Goal: Task Accomplishment & Management: Manage account settings

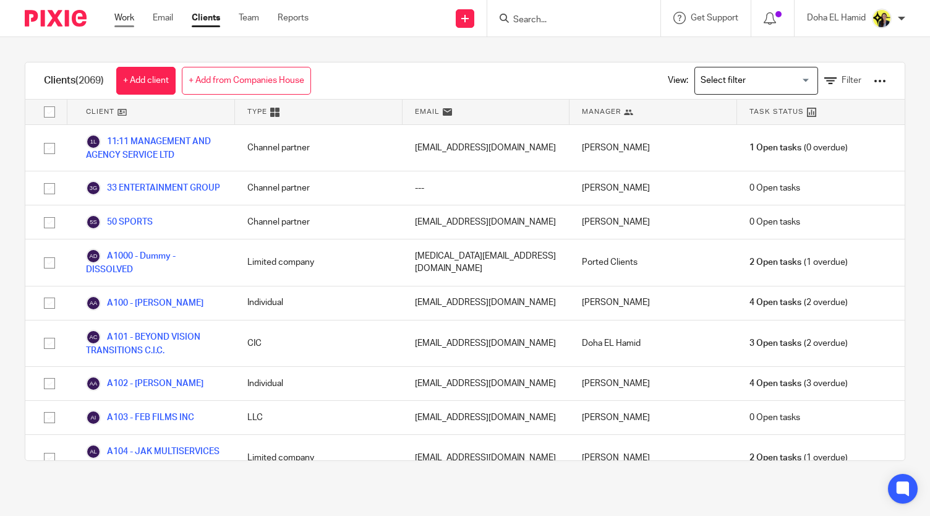
click at [118, 20] on link "Work" at bounding box center [124, 18] width 20 height 12
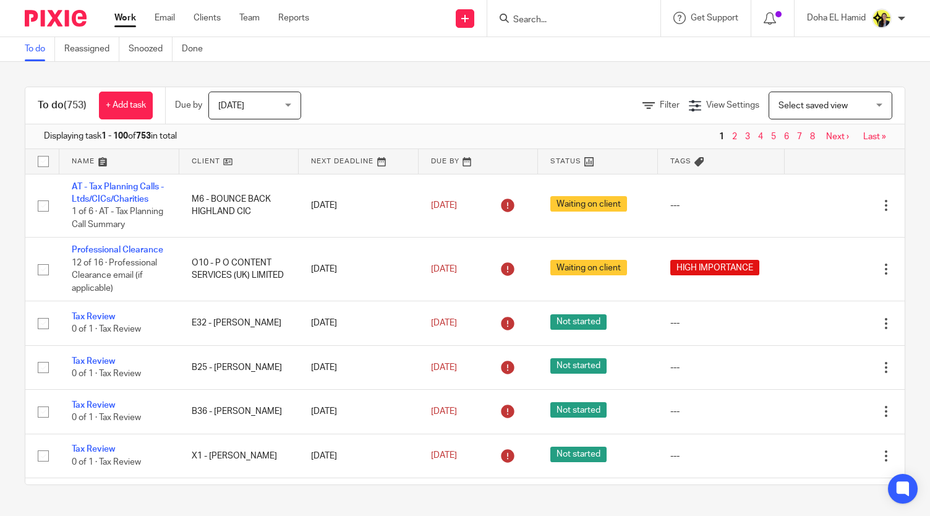
click at [549, 13] on form at bounding box center [578, 18] width 132 height 15
click at [540, 19] on input "Search" at bounding box center [567, 20] width 111 height 11
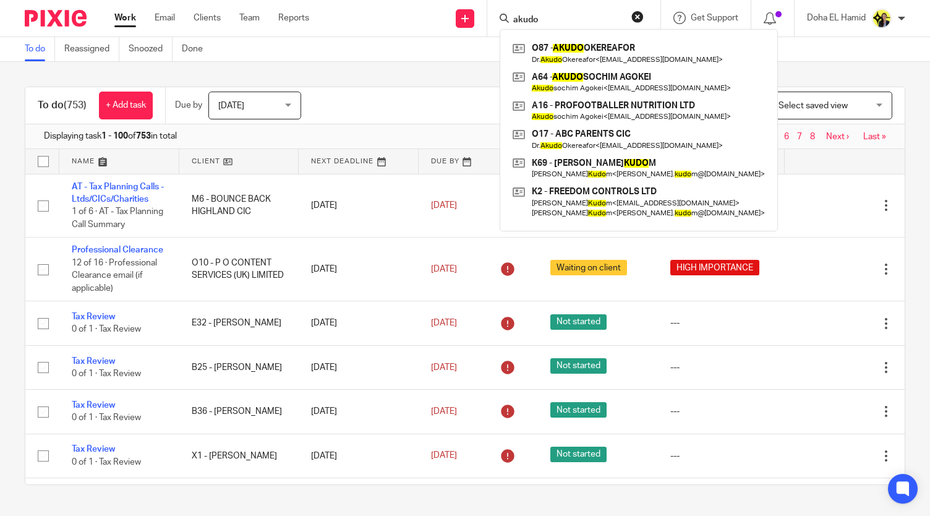
click at [523, 22] on input "akudo" at bounding box center [567, 20] width 111 height 11
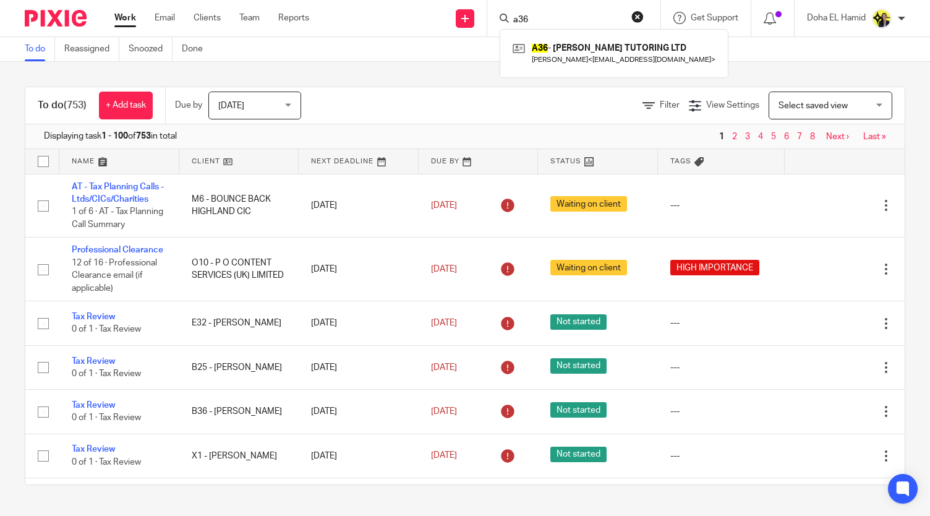
type input "a36"
click at [117, 20] on link "Work" at bounding box center [125, 18] width 22 height 12
click at [534, 17] on input "Search" at bounding box center [567, 20] width 111 height 11
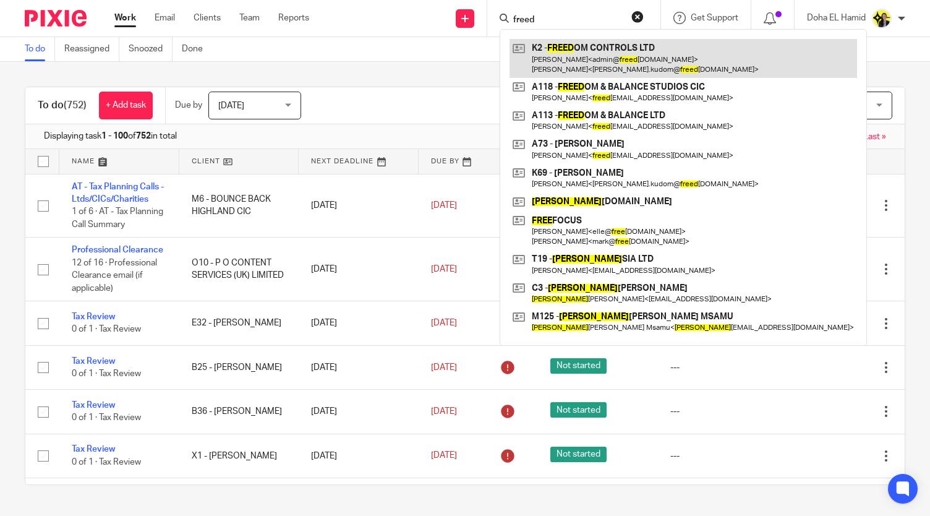
type input "freed"
click at [594, 61] on link at bounding box center [684, 58] width 348 height 38
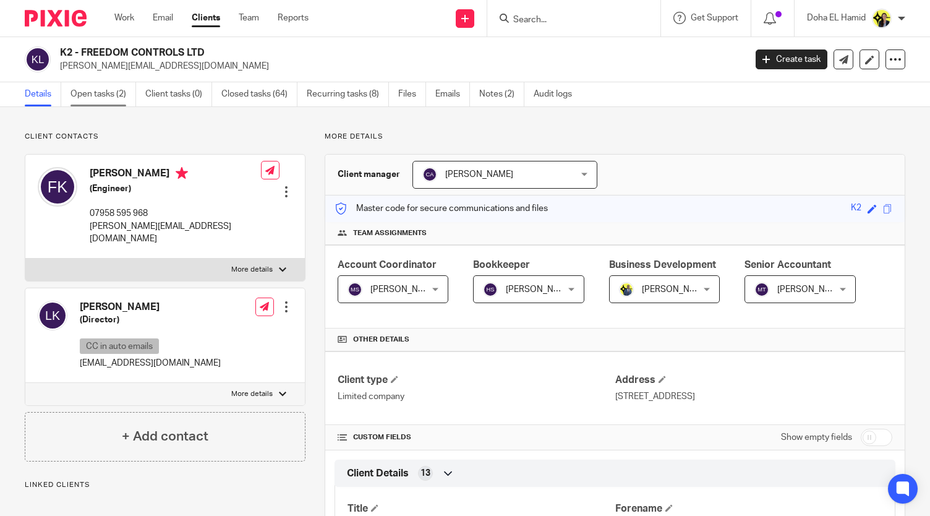
click at [122, 97] on link "Open tasks (2)" at bounding box center [103, 94] width 66 height 24
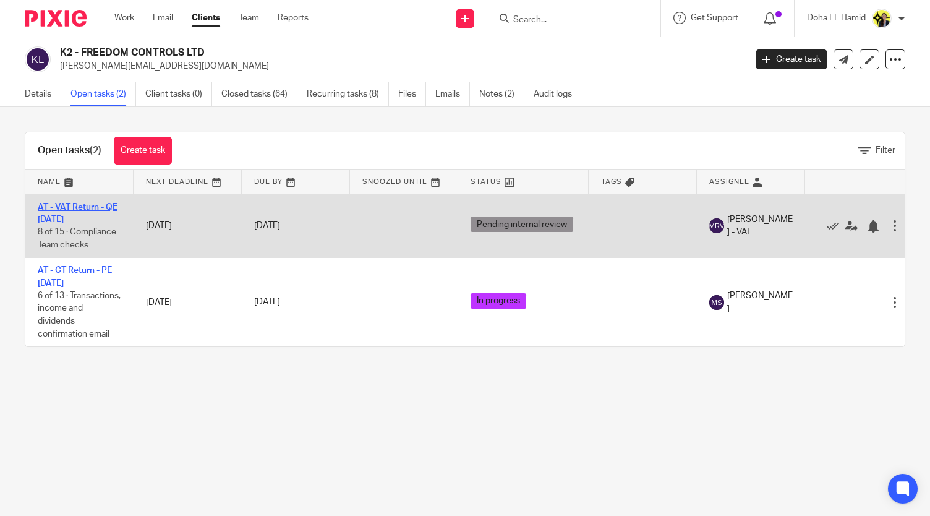
click at [80, 216] on link "AT - VAT Return - QE [DATE]" at bounding box center [78, 213] width 80 height 21
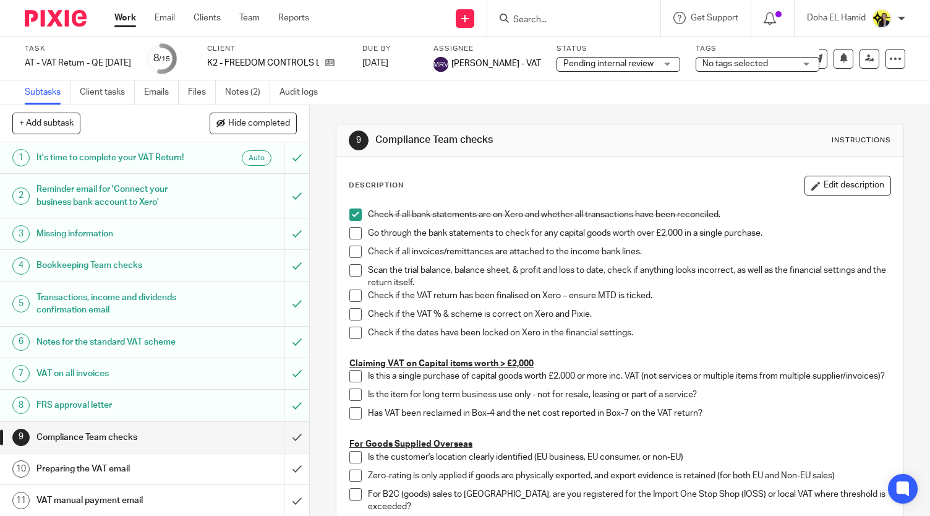
click at [123, 19] on link "Work" at bounding box center [125, 18] width 22 height 12
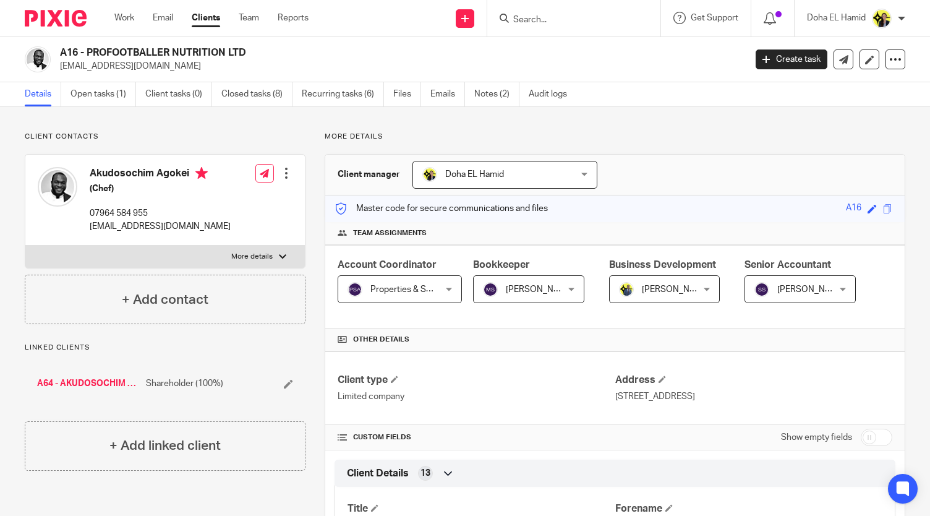
click at [553, 17] on input "Search" at bounding box center [567, 20] width 111 height 11
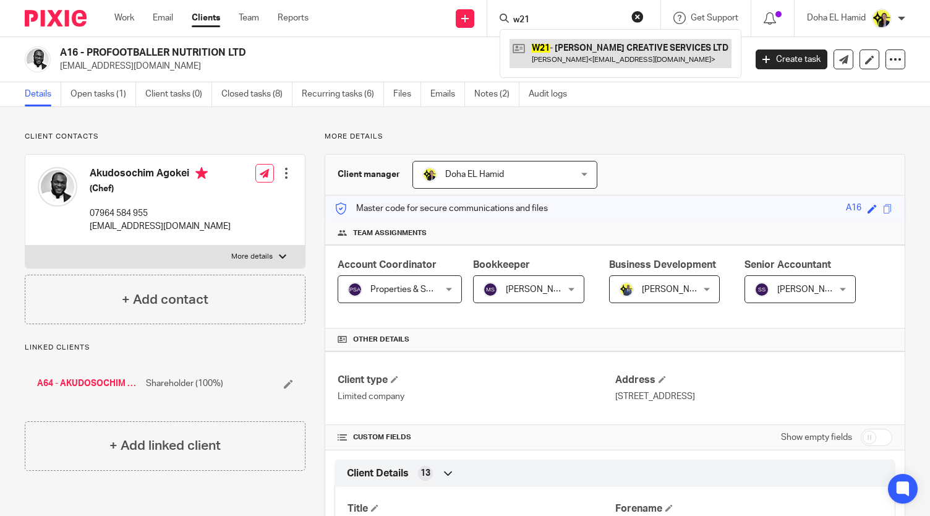
type input "w21"
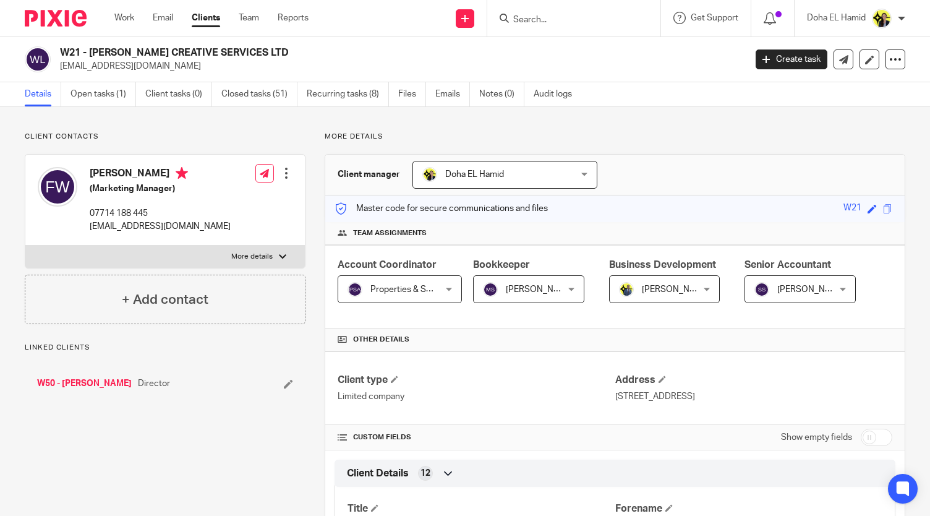
drag, startPoint x: 309, startPoint y: 49, endPoint x: 87, endPoint y: 54, distance: 222.1
click at [87, 54] on h2 "W21 - [PERSON_NAME] CREATIVE SERVICES LTD" at bounding box center [331, 52] width 542 height 13
copy h2 "FRANCESCA MARIA CREATIVE SERVICES LTD"
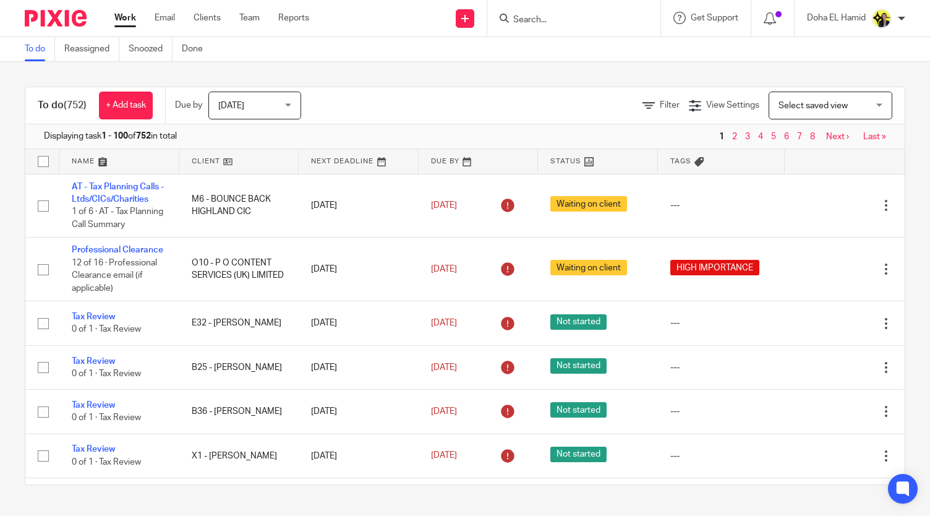
click at [536, 17] on input "Search" at bounding box center [567, 20] width 111 height 11
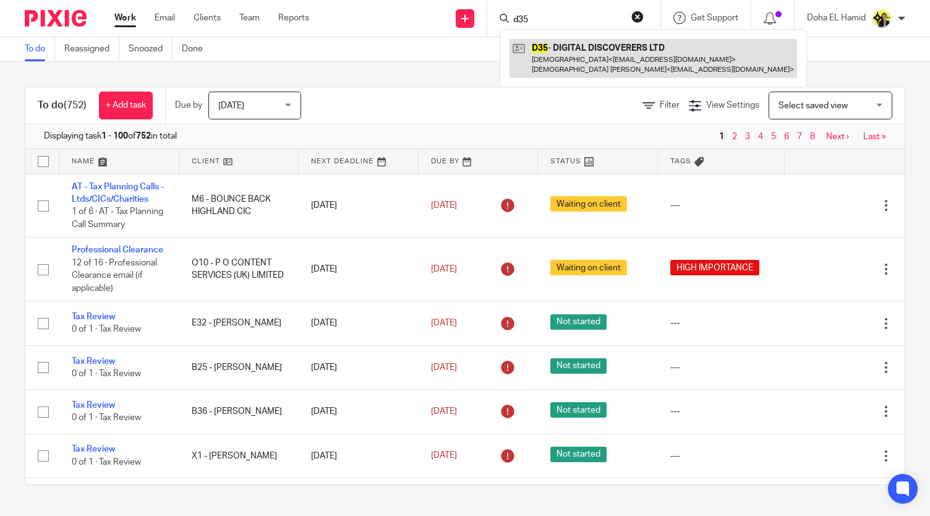
type input "d35"
click at [587, 53] on link at bounding box center [654, 58] width 288 height 38
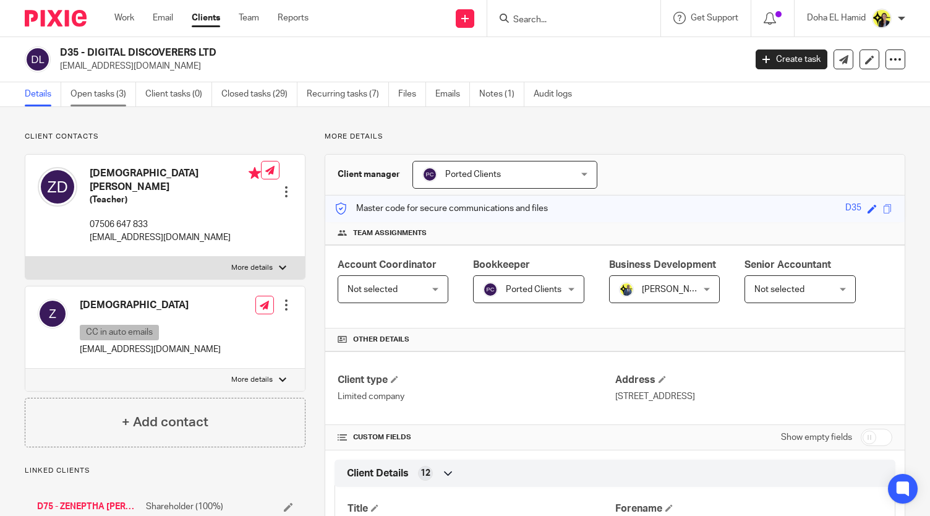
click at [89, 95] on link "Open tasks (3)" at bounding box center [103, 94] width 66 height 24
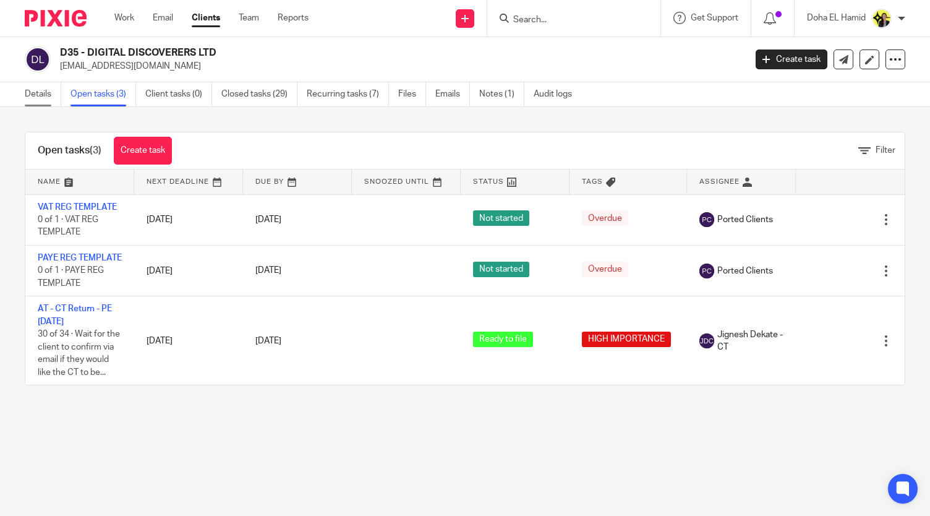
click at [48, 92] on link "Details" at bounding box center [43, 94] width 36 height 24
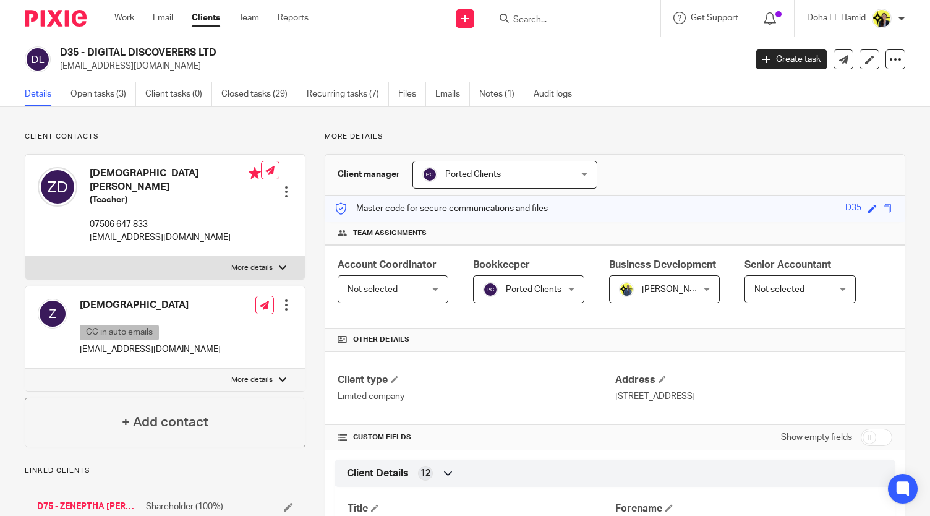
click at [82, 500] on link "D75 - ZENEPTHA [PERSON_NAME]" at bounding box center [88, 506] width 103 height 12
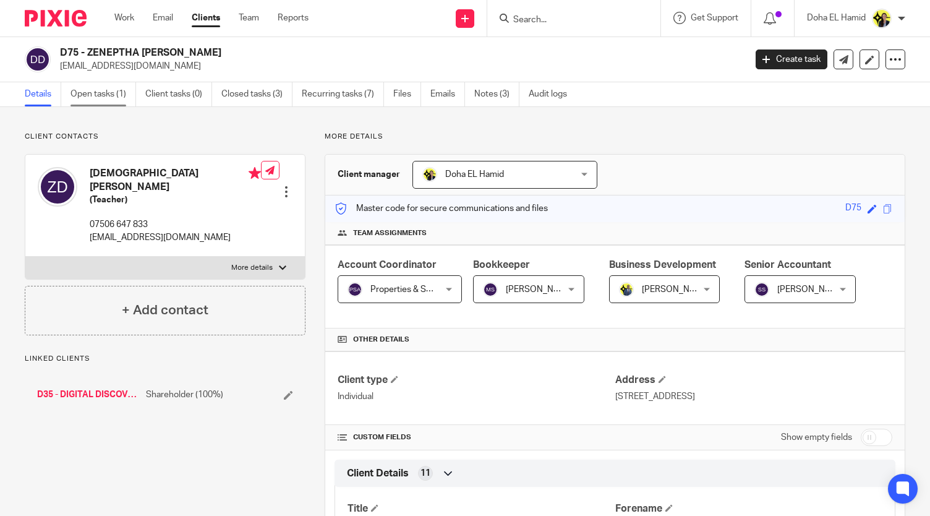
click at [101, 92] on link "Open tasks (1)" at bounding box center [103, 94] width 66 height 24
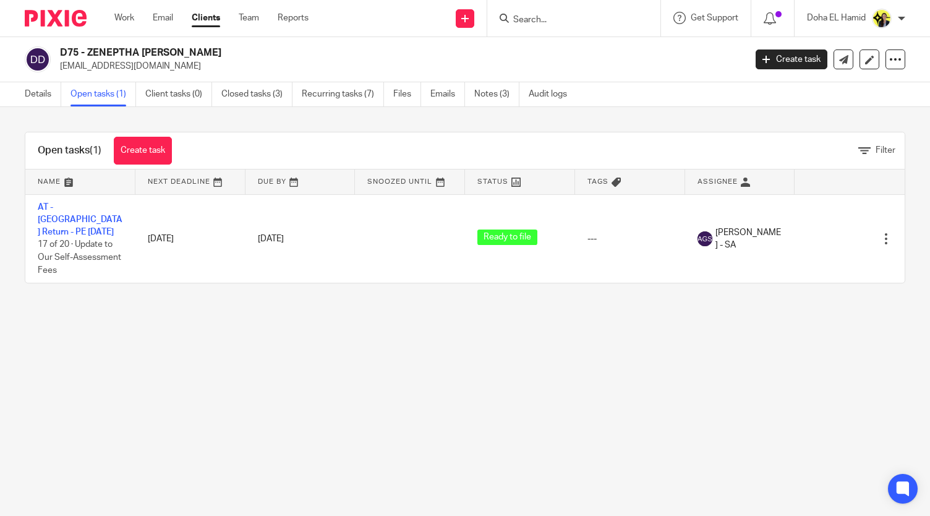
click at [124, 28] on div "Work Email Clients Team Reports Work Email Clients Team Reports Settings" at bounding box center [214, 18] width 225 height 36
click at [127, 16] on link "Work" at bounding box center [124, 18] width 20 height 12
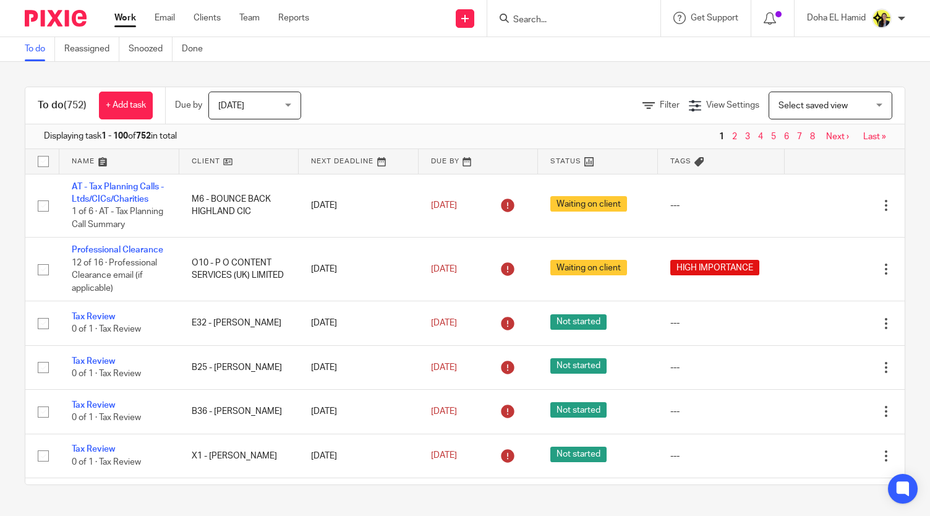
click at [533, 23] on input "Search" at bounding box center [567, 20] width 111 height 11
type input "m61"
click at [553, 62] on link at bounding box center [614, 53] width 209 height 28
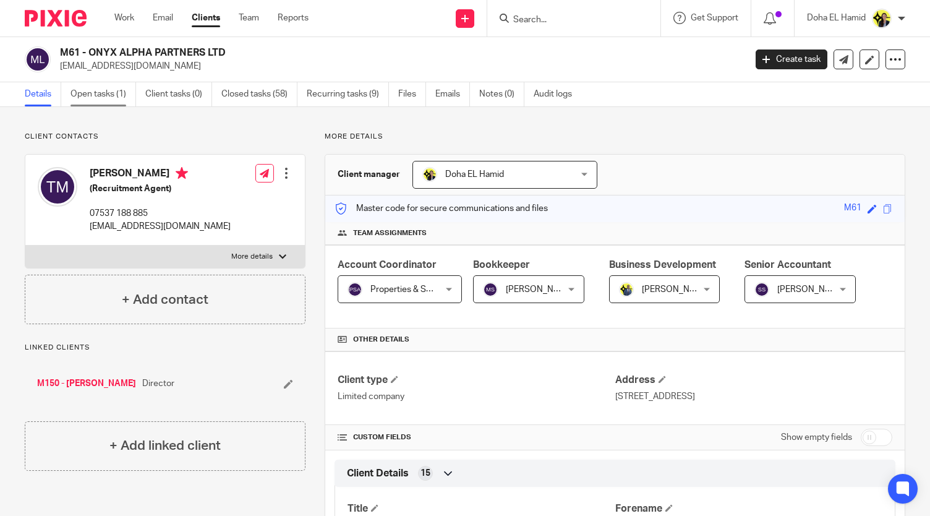
click at [120, 92] on link "Open tasks (1)" at bounding box center [103, 94] width 66 height 24
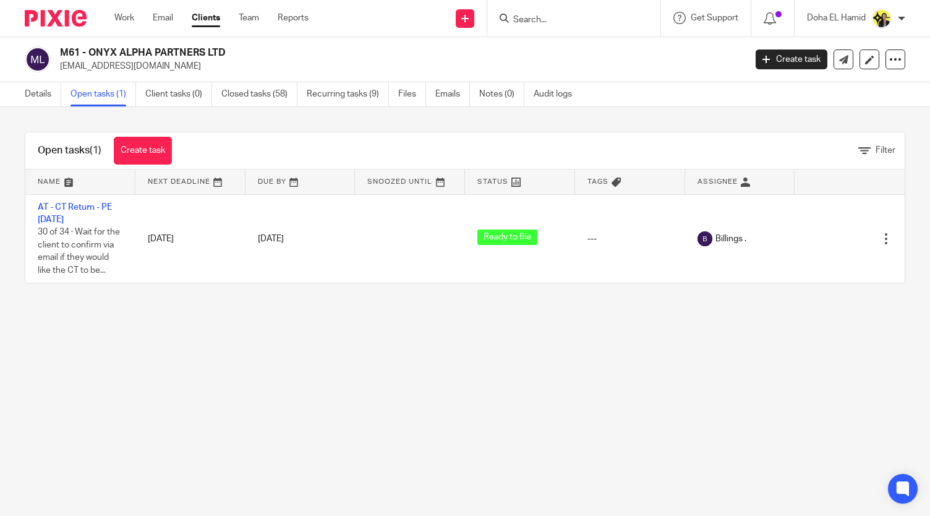
click at [77, 379] on main "M61 - ONYX ALPHA PARTNERS LTD [EMAIL_ADDRESS][DOMAIN_NAME] Create task Update f…" at bounding box center [465, 258] width 930 height 516
click at [56, 90] on link "Details" at bounding box center [43, 94] width 36 height 24
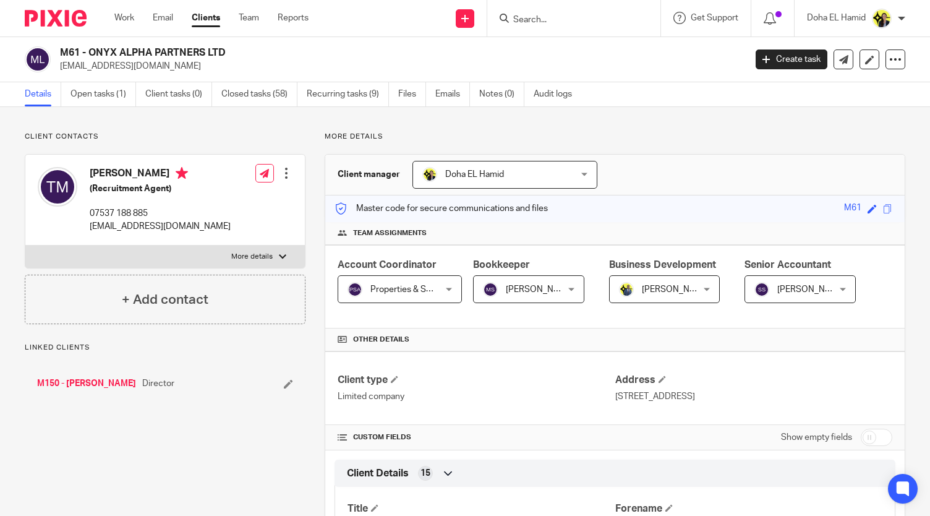
click at [547, 21] on input "Search" at bounding box center [567, 20] width 111 height 11
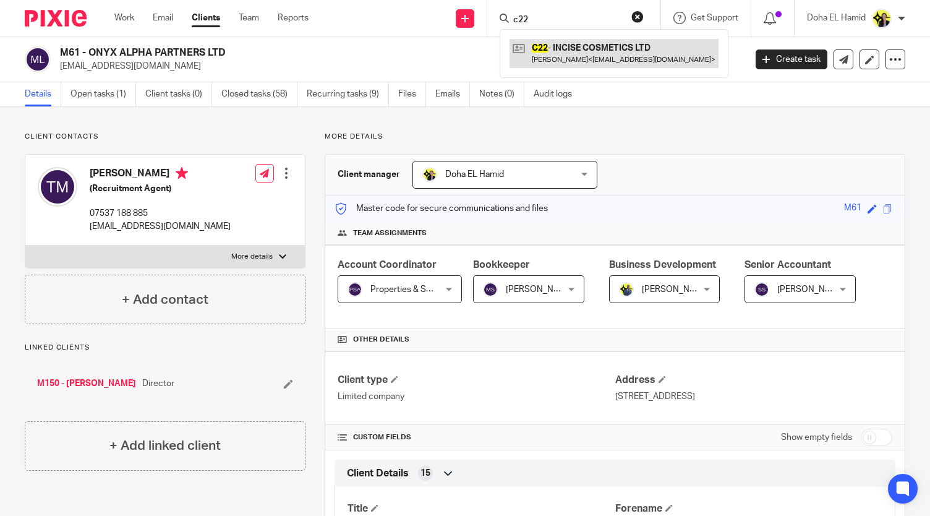
type input "c22"
click at [552, 46] on link at bounding box center [614, 53] width 209 height 28
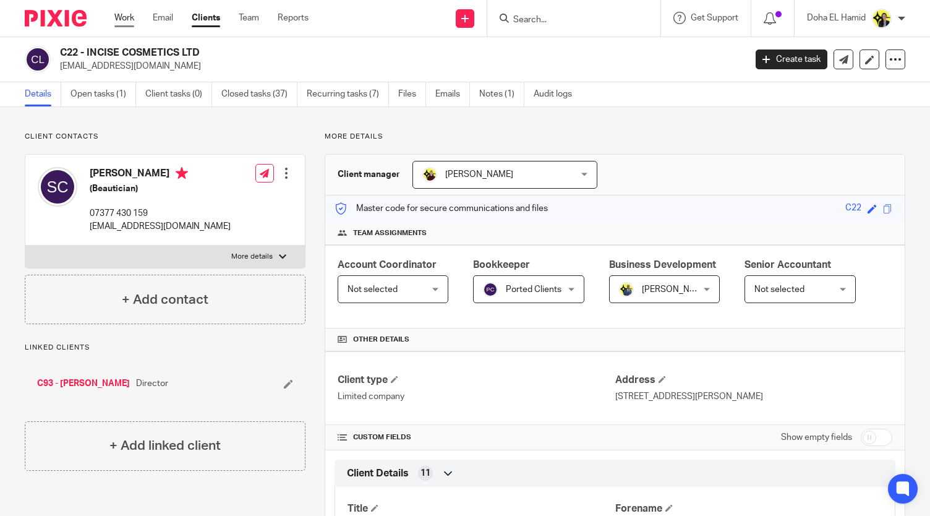
click at [131, 14] on link "Work" at bounding box center [124, 18] width 20 height 12
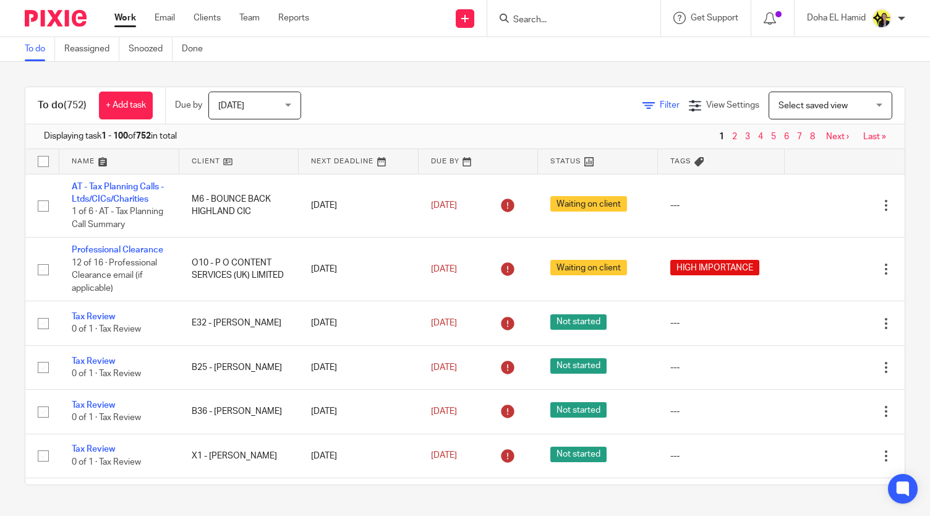
click at [660, 106] on span "Filter" at bounding box center [670, 105] width 20 height 9
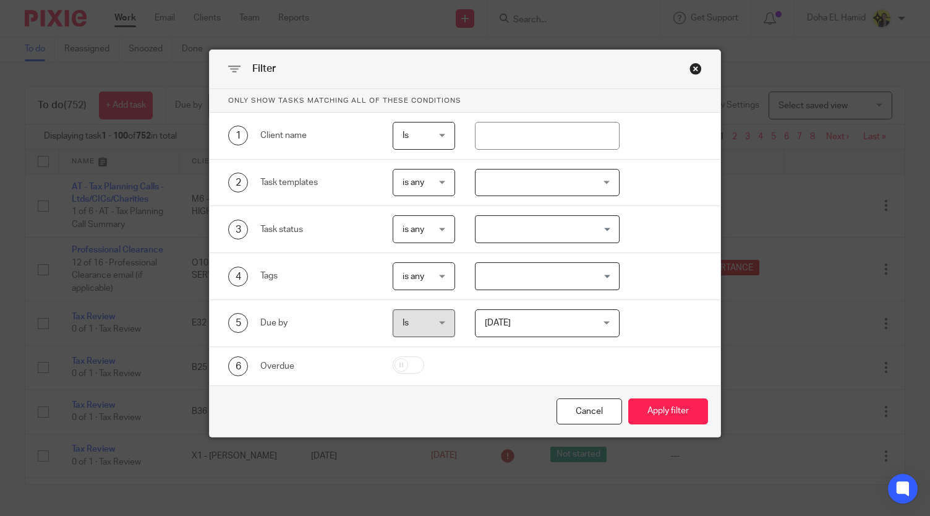
click at [522, 190] on div at bounding box center [547, 183] width 145 height 28
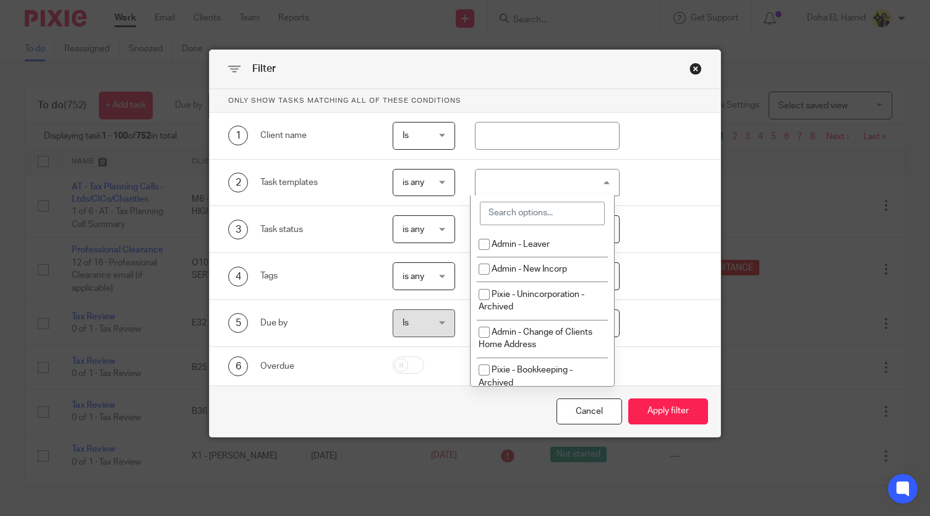
click at [521, 215] on input "search" at bounding box center [542, 213] width 125 height 23
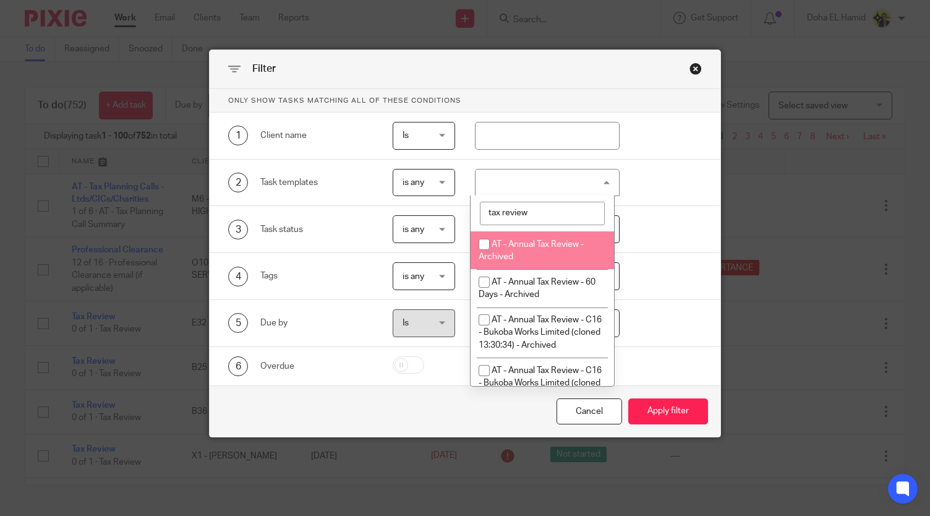
type input "tax review"
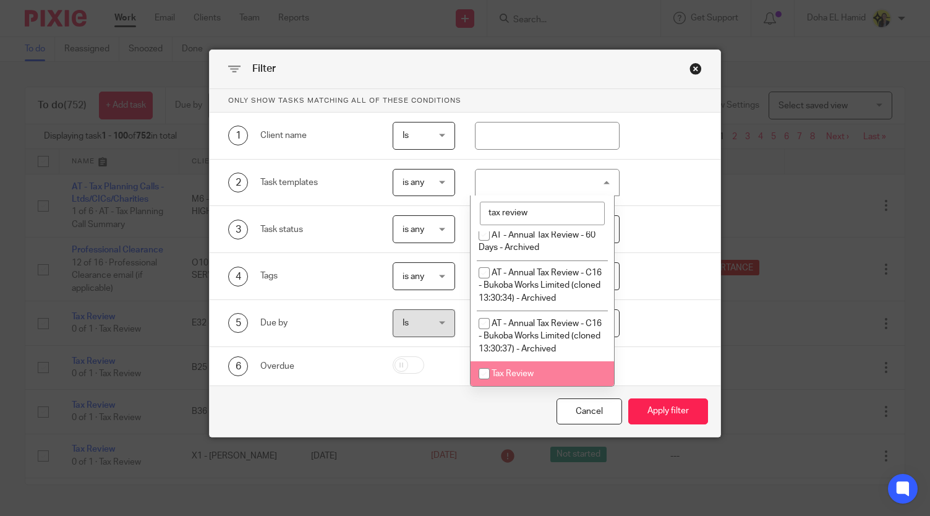
click at [539, 374] on li "Tax Review" at bounding box center [542, 373] width 143 height 25
checkbox input "true"
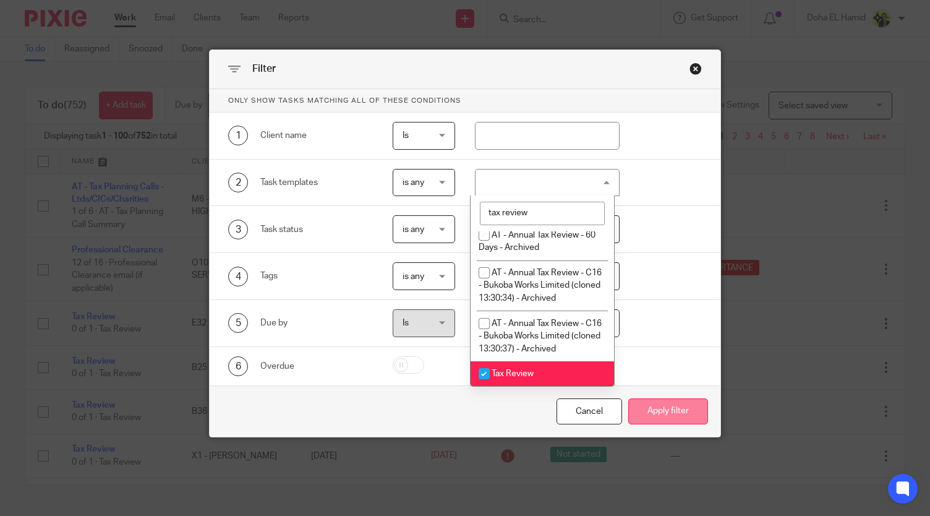
click at [654, 414] on button "Apply filter" at bounding box center [668, 411] width 80 height 27
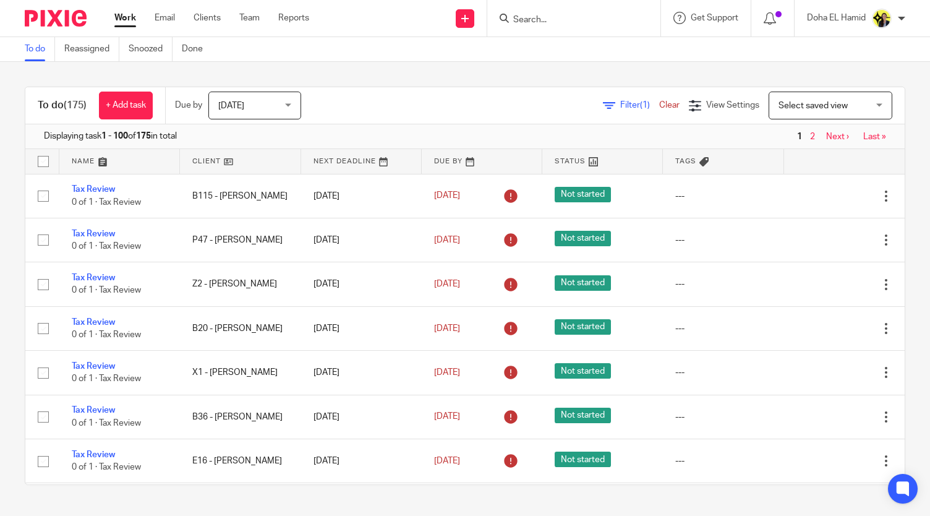
click at [239, 160] on link at bounding box center [240, 161] width 121 height 25
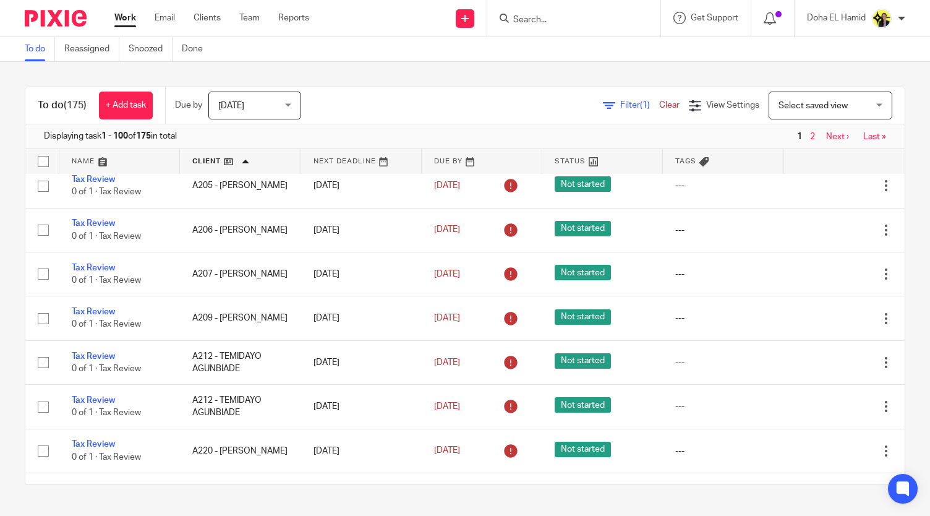
scroll to position [543, 0]
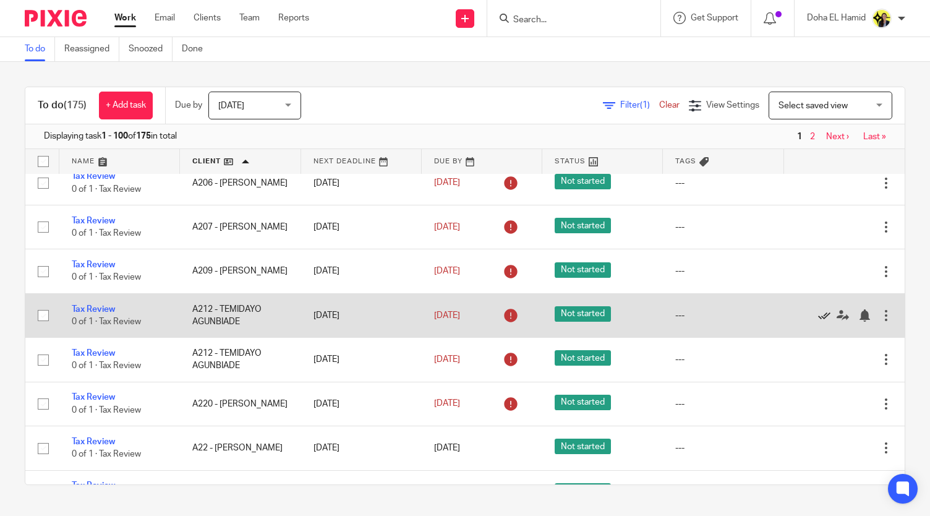
click at [818, 317] on icon at bounding box center [824, 315] width 12 height 12
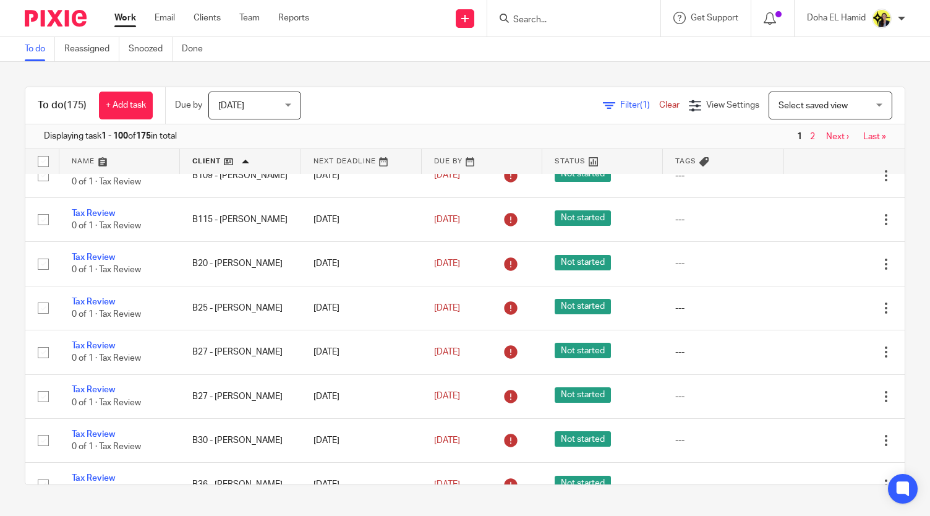
scroll to position [1175, 0]
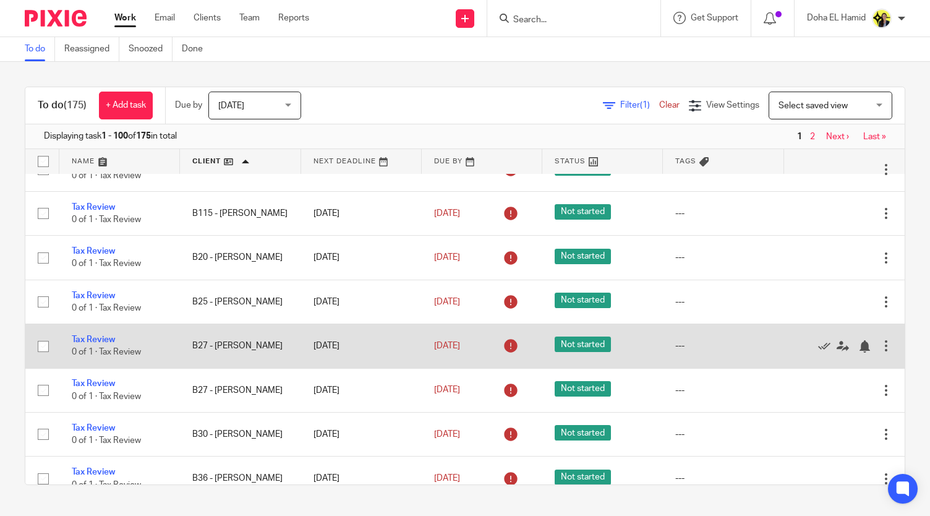
click at [797, 346] on div at bounding box center [838, 346] width 83 height 12
click at [818, 347] on icon at bounding box center [824, 346] width 12 height 12
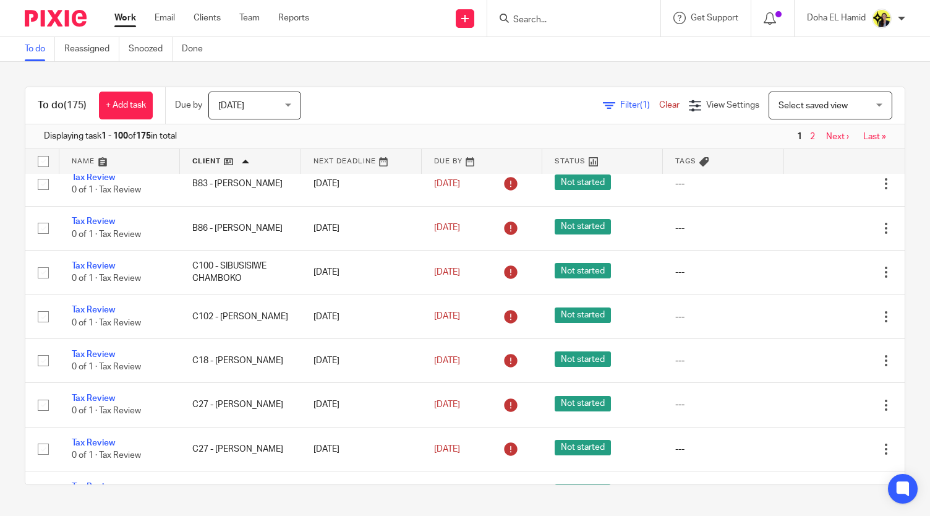
scroll to position [1581, 0]
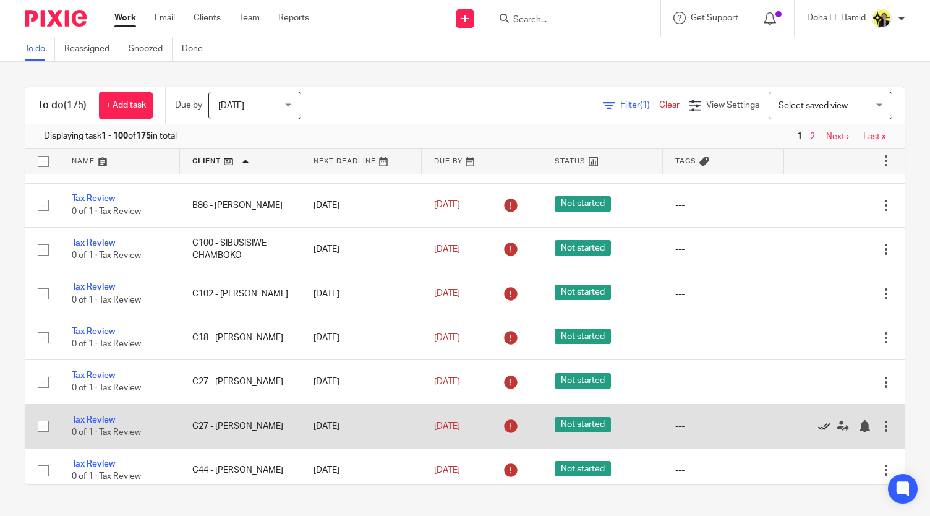
click at [818, 420] on icon at bounding box center [824, 426] width 12 height 12
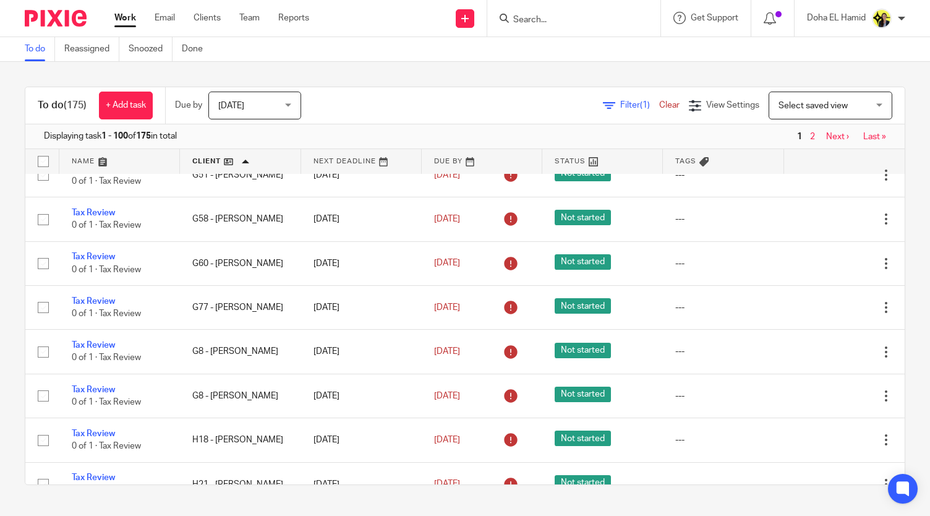
scroll to position [3295, 0]
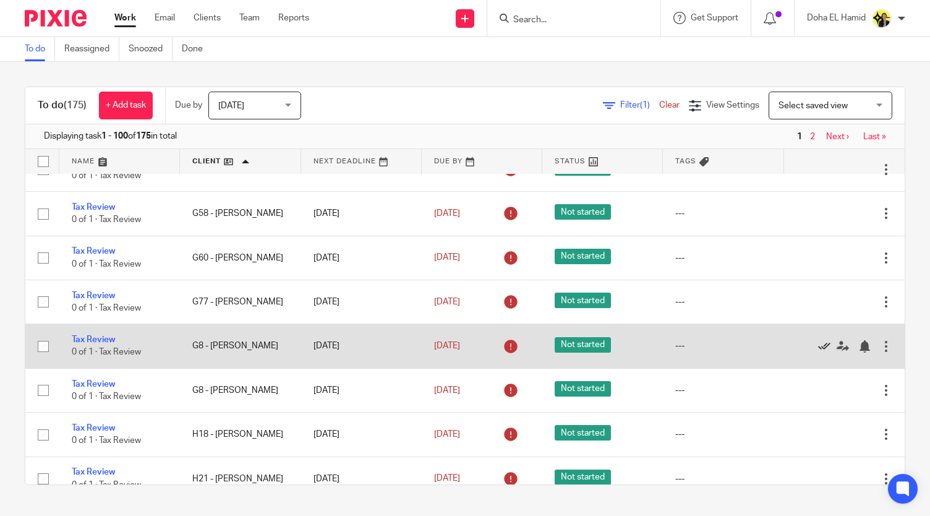
click at [818, 342] on icon at bounding box center [824, 346] width 12 height 12
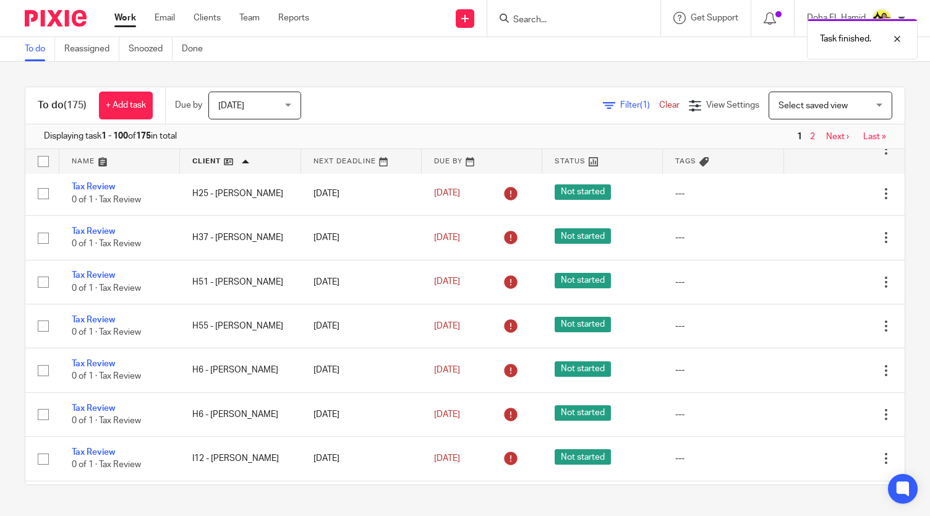
scroll to position [3586, 0]
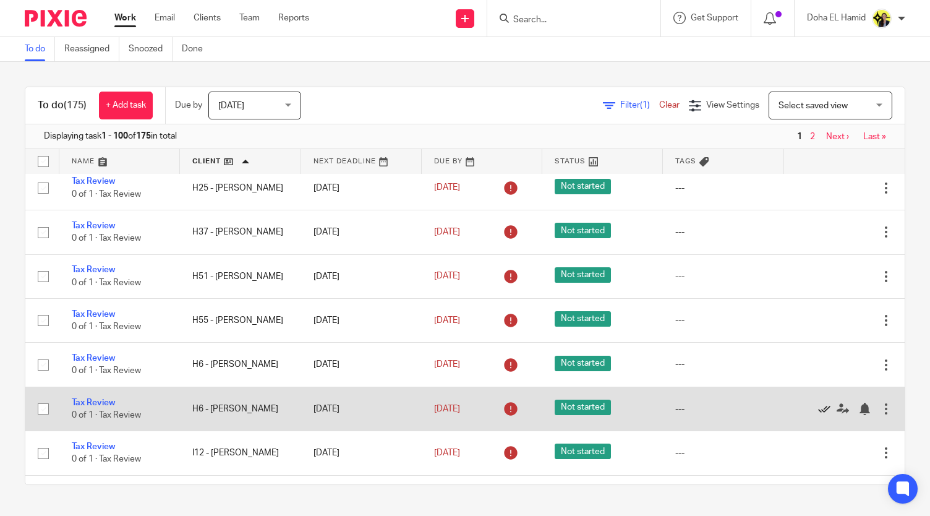
click at [818, 404] on icon at bounding box center [824, 409] width 12 height 12
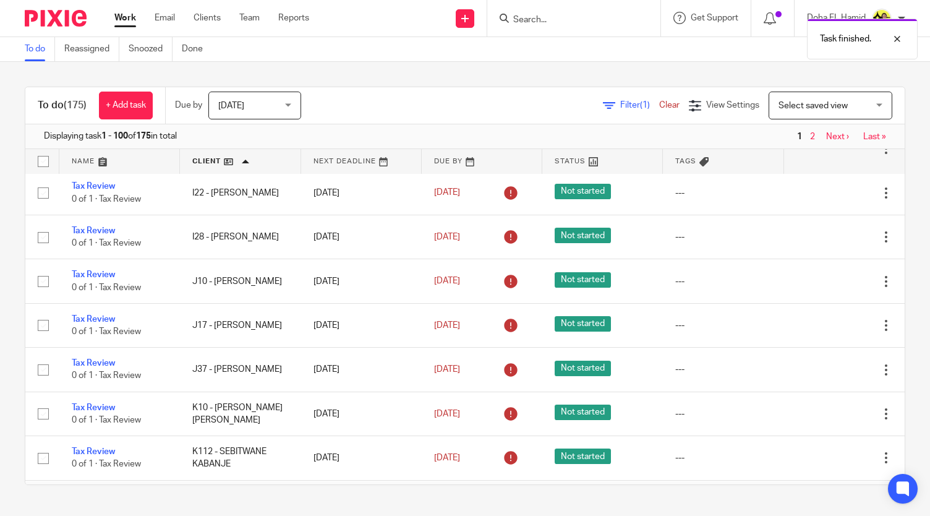
scroll to position [3905, 0]
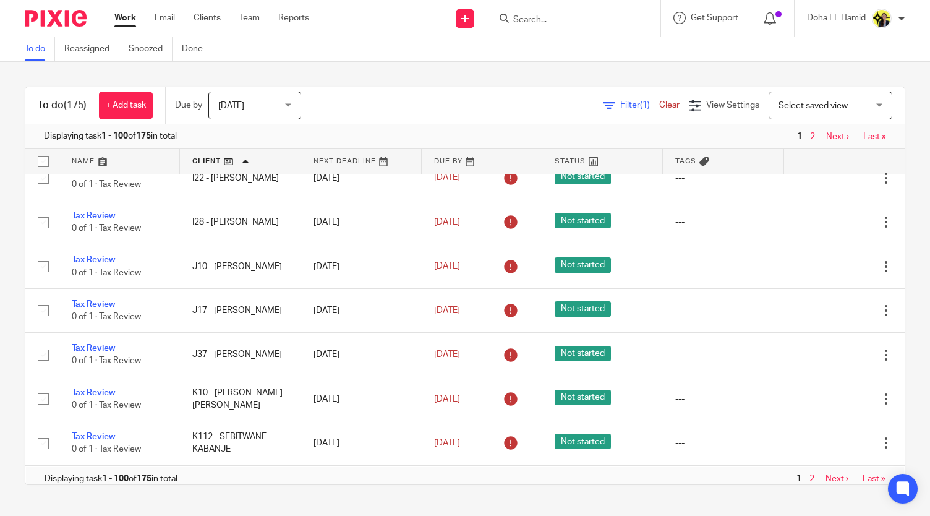
click at [810, 474] on link "2" at bounding box center [812, 478] width 5 height 9
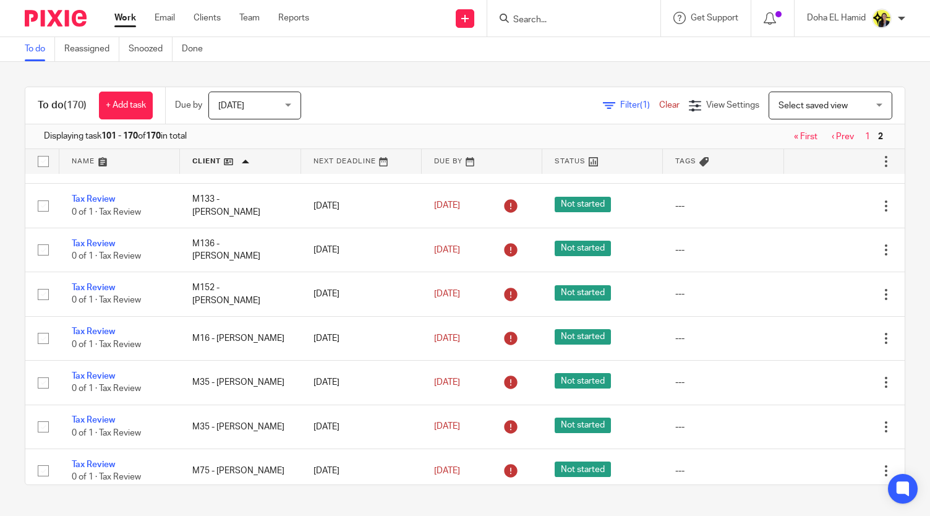
scroll to position [332, 0]
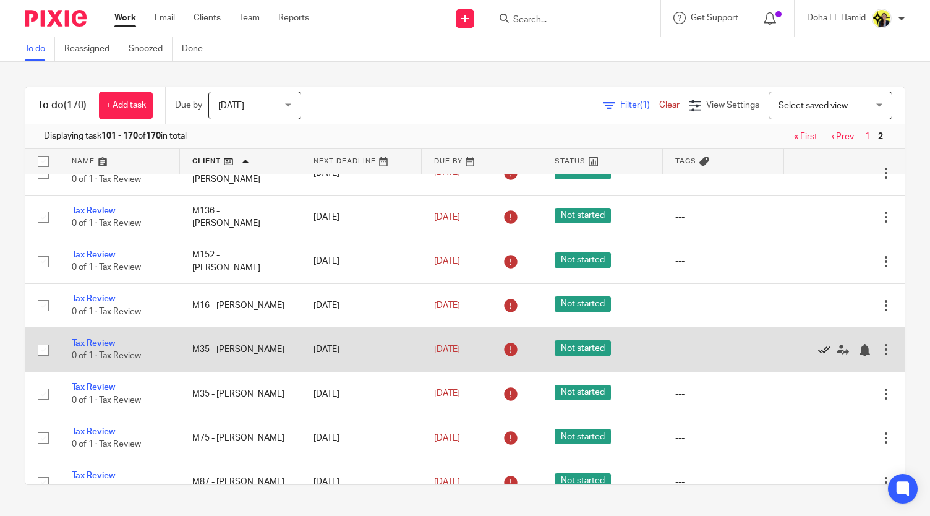
click at [818, 344] on icon at bounding box center [824, 350] width 12 height 12
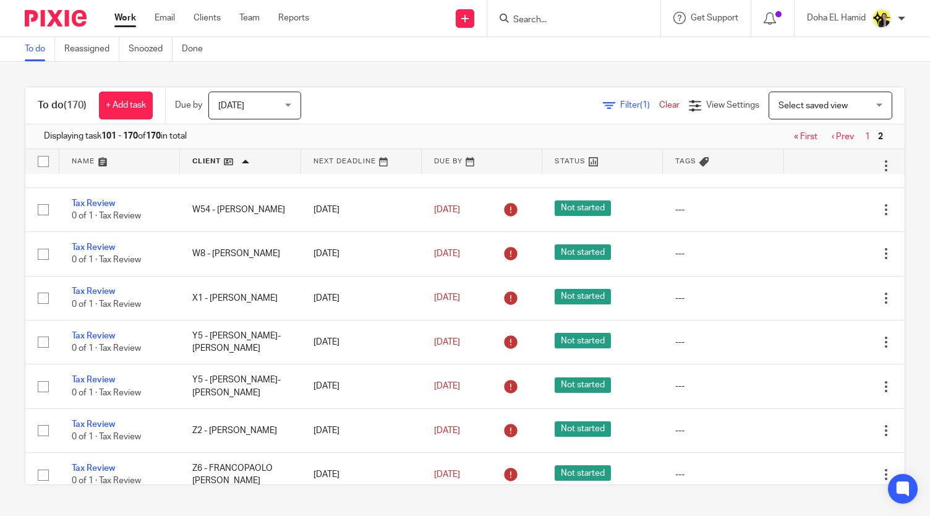
scroll to position [2691, 0]
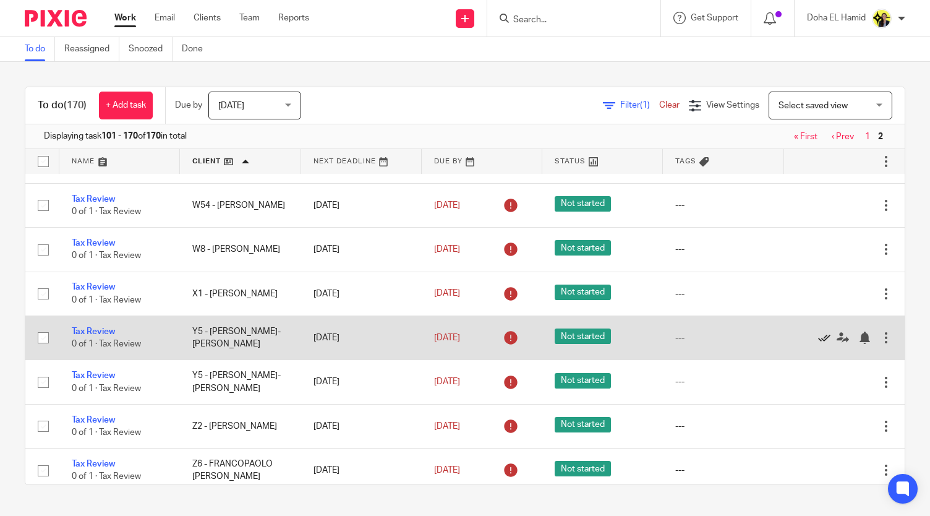
click at [818, 331] on icon at bounding box center [824, 337] width 12 height 12
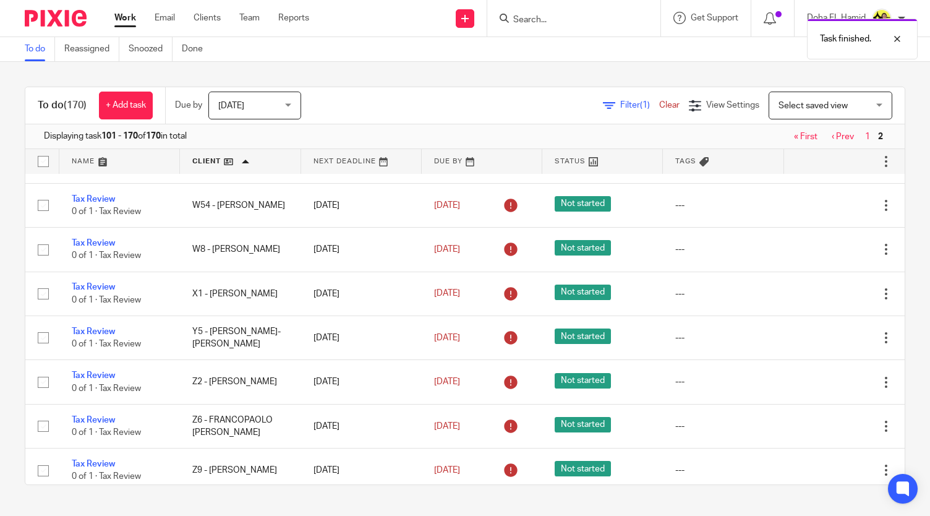
scroll to position [2711, 0]
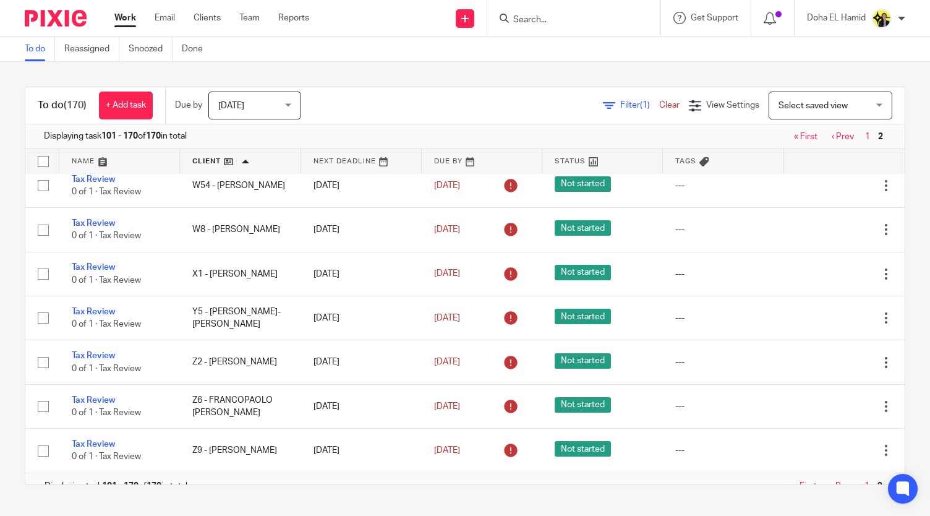
click at [659, 105] on link "Clear" at bounding box center [669, 105] width 20 height 9
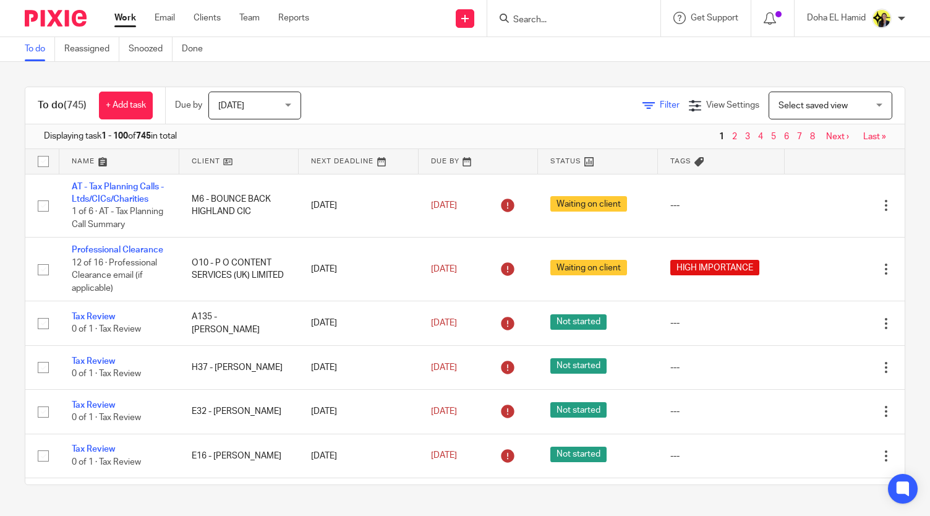
click at [643, 107] on icon at bounding box center [649, 106] width 12 height 12
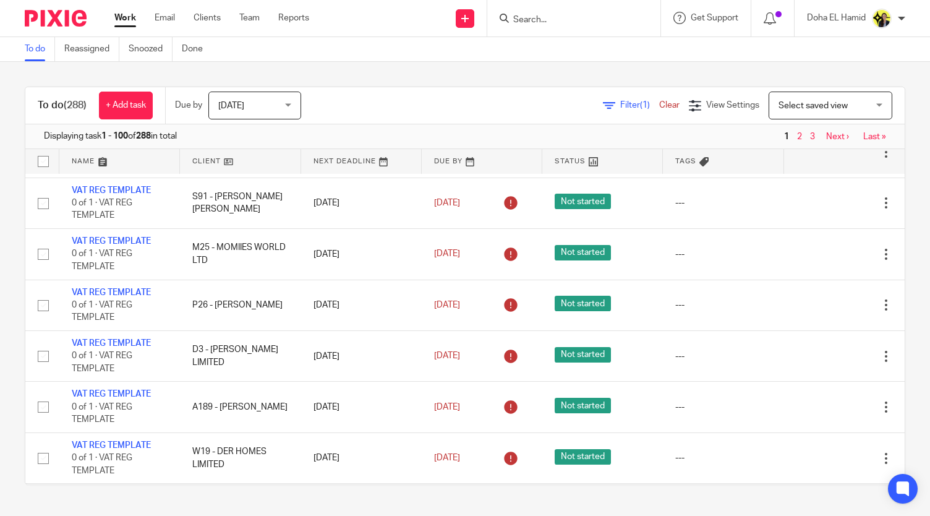
scroll to position [4797, 0]
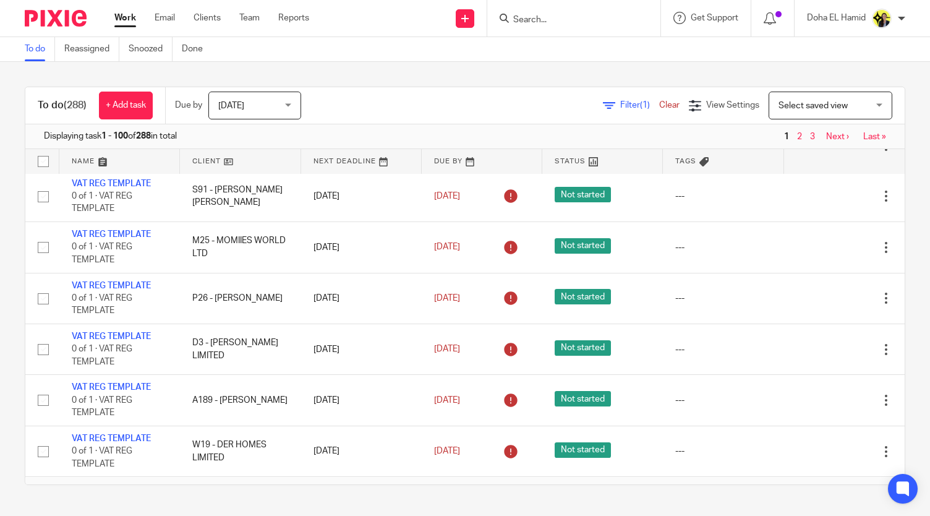
click at [797, 486] on link "2" at bounding box center [799, 490] width 5 height 9
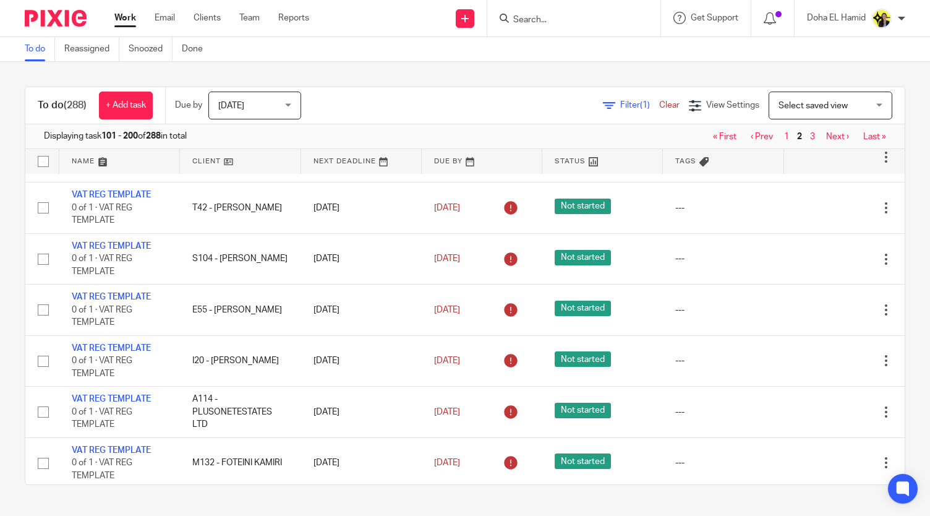
scroll to position [4797, 0]
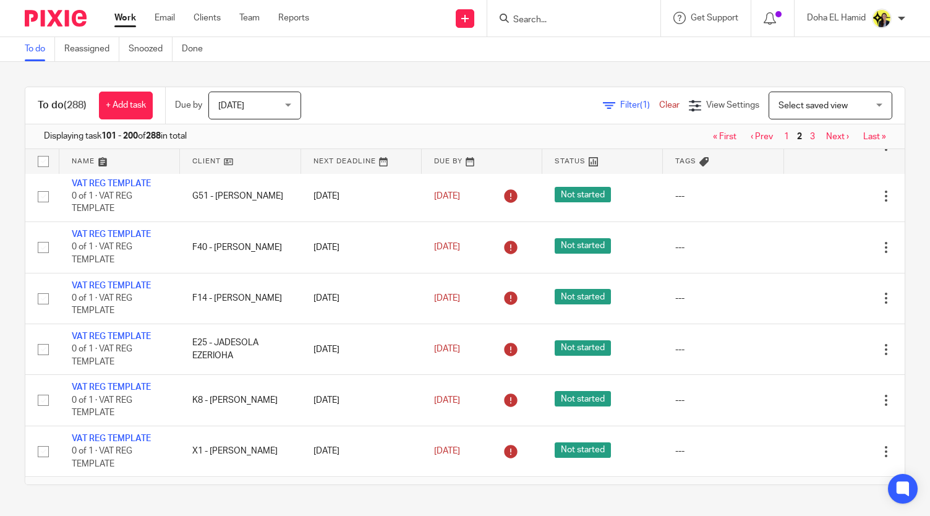
click at [784, 486] on link "1" at bounding box center [786, 490] width 5 height 9
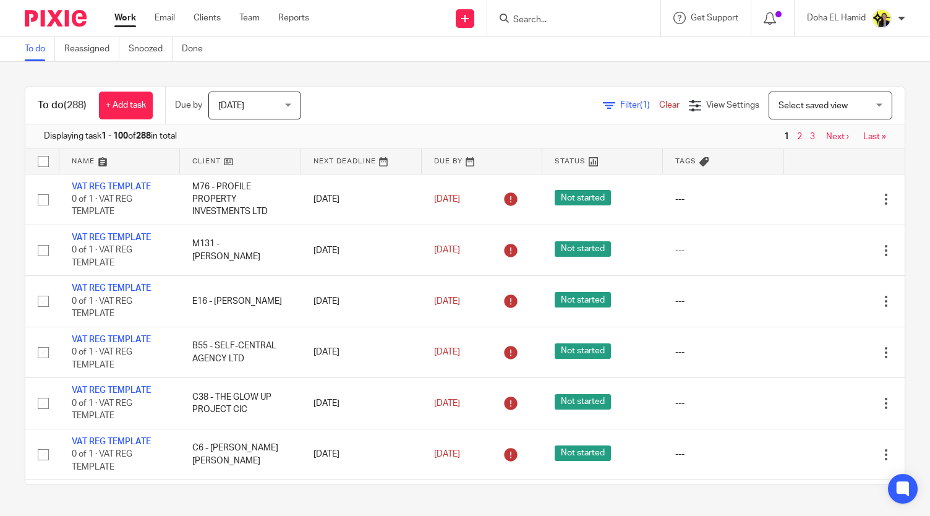
click at [239, 166] on link at bounding box center [240, 161] width 121 height 25
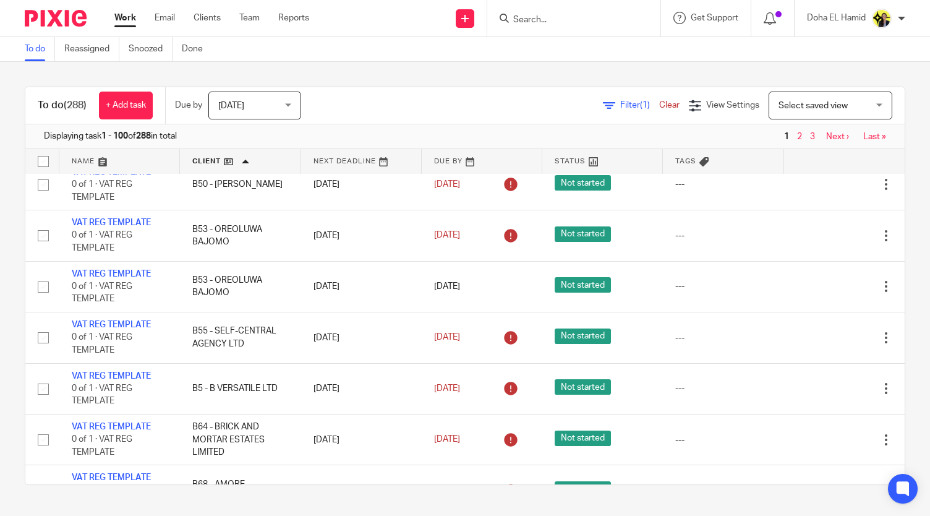
scroll to position [3061, 0]
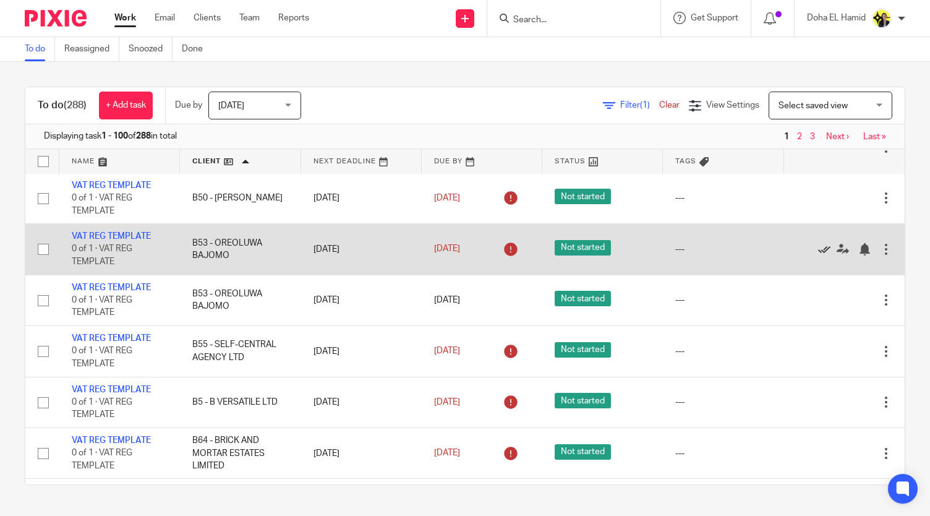
click at [818, 243] on icon at bounding box center [824, 249] width 12 height 12
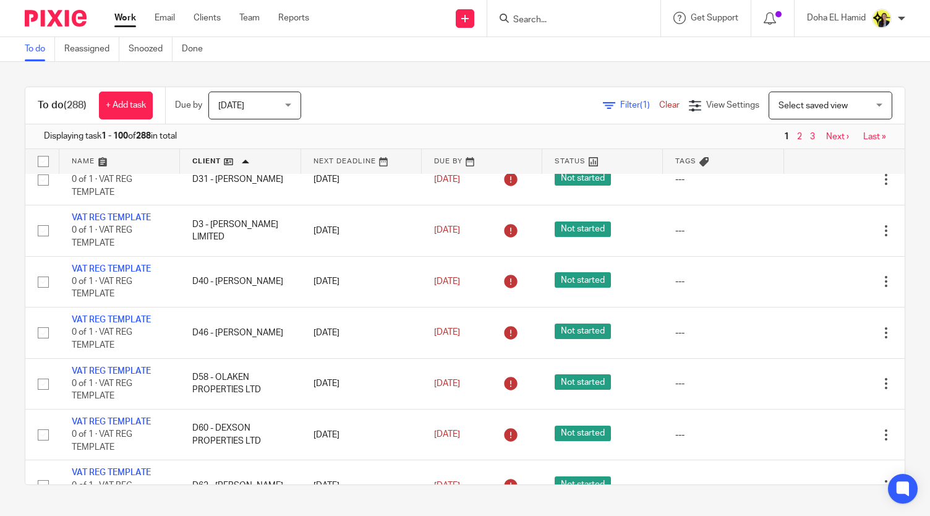
scroll to position [4746, 0]
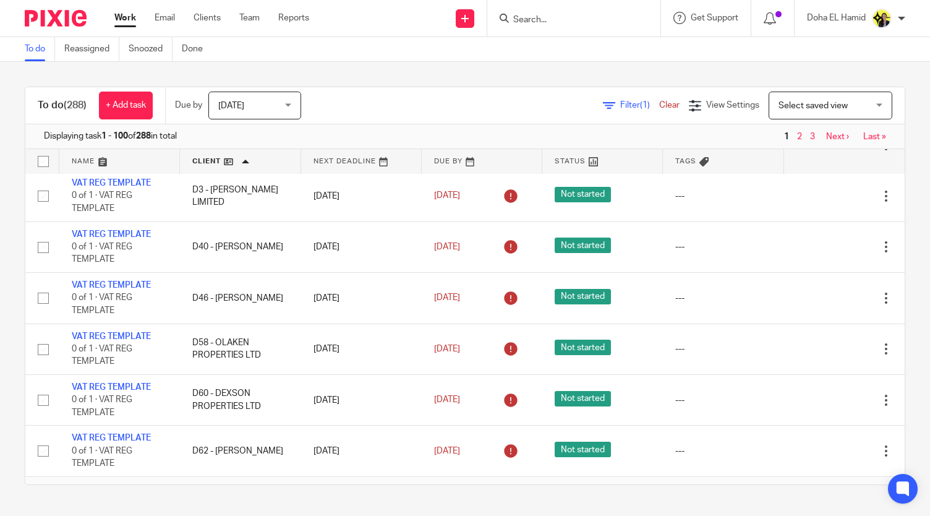
click at [793, 482] on span "2" at bounding box center [798, 489] width 11 height 15
click at [797, 485] on link "2" at bounding box center [799, 489] width 5 height 9
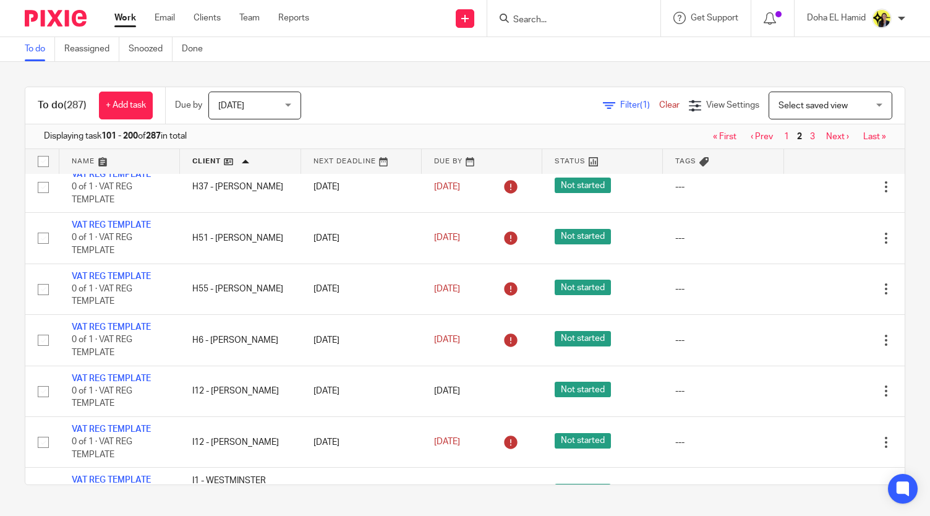
scroll to position [2213, 0]
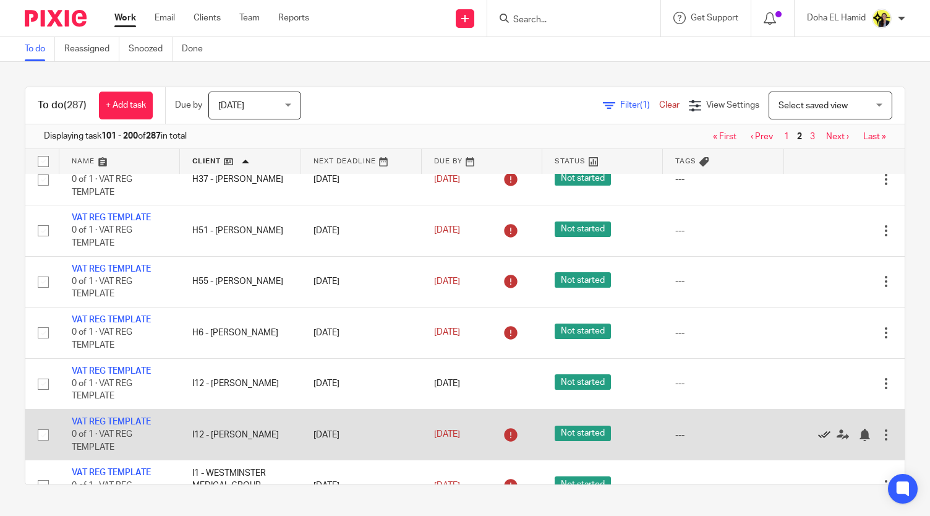
click at [818, 429] on icon at bounding box center [824, 435] width 12 height 12
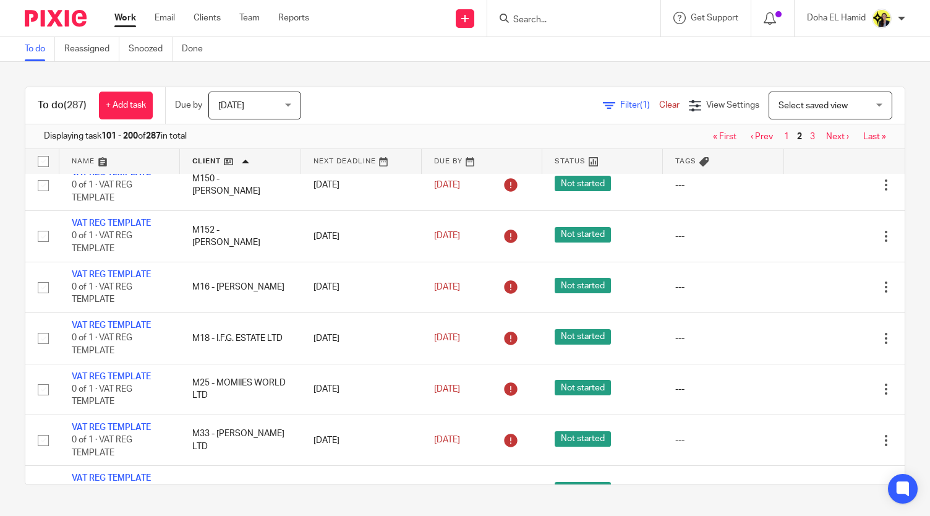
scroll to position [4740, 0]
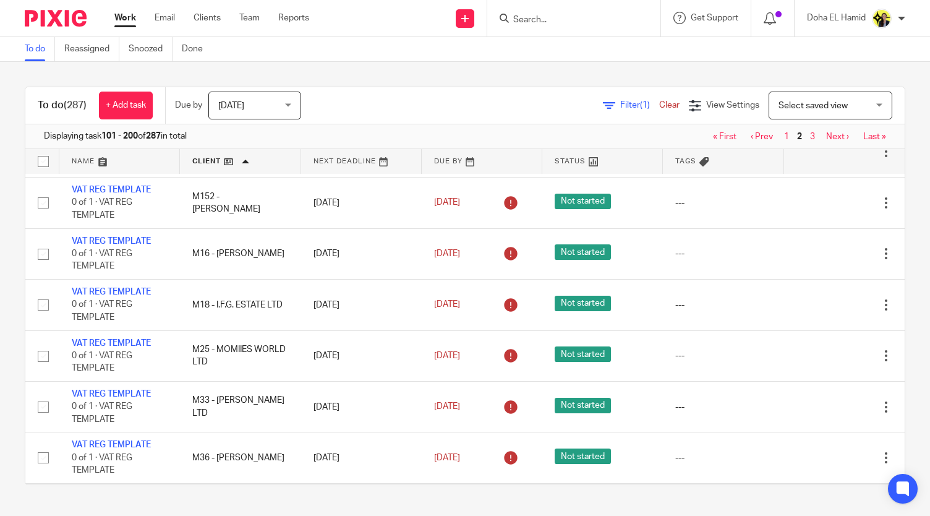
click at [810, 492] on link "3" at bounding box center [812, 496] width 5 height 9
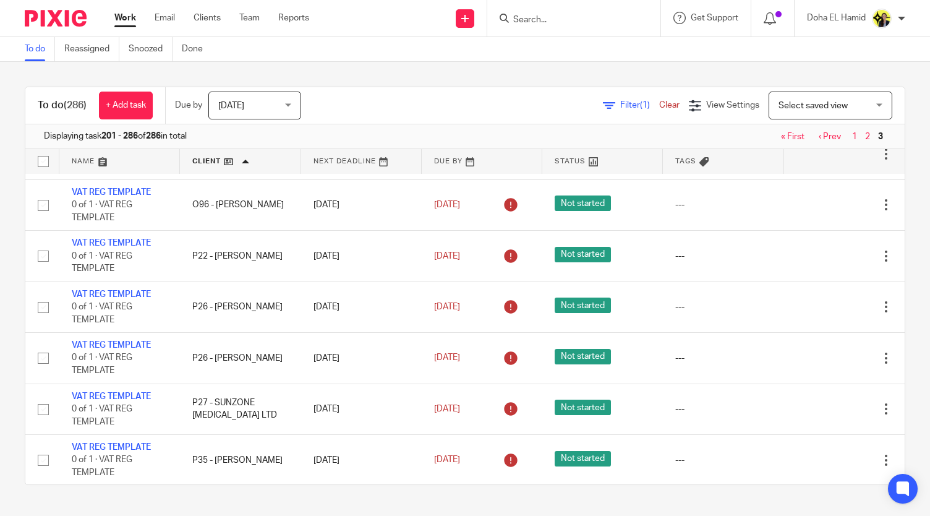
scroll to position [1229, 0]
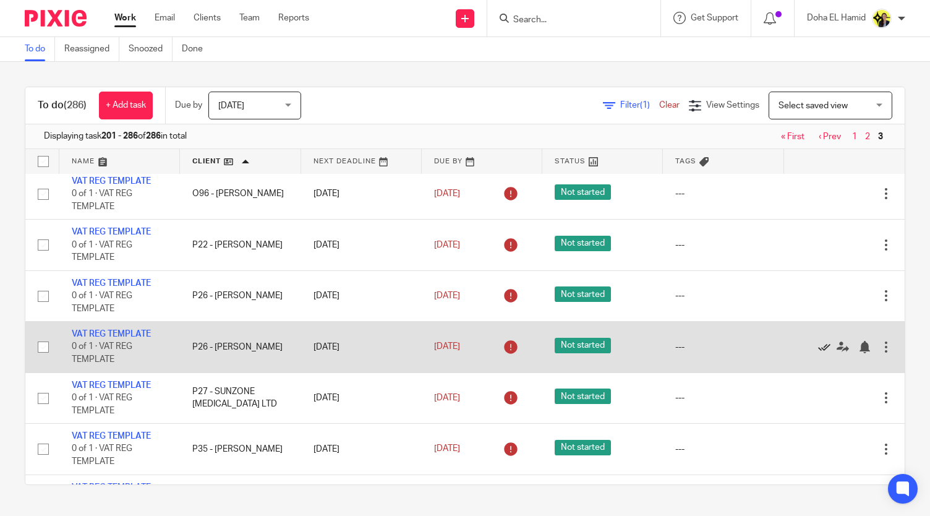
click at [818, 341] on icon at bounding box center [824, 347] width 12 height 12
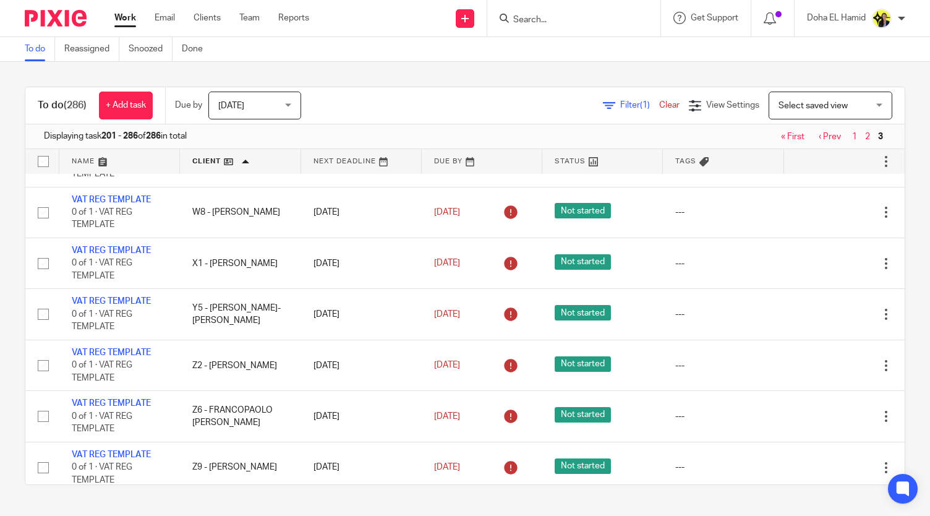
scroll to position [4035, 0]
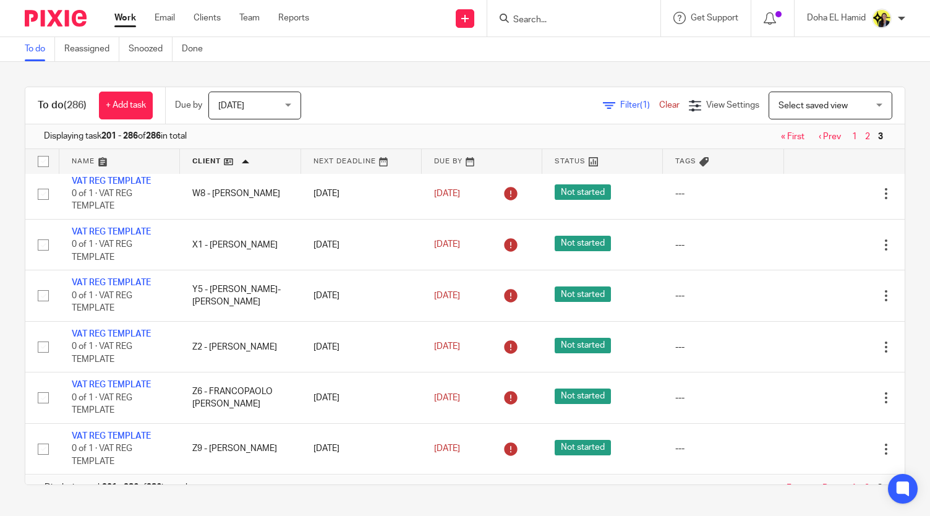
click at [659, 106] on link "Clear" at bounding box center [669, 105] width 20 height 9
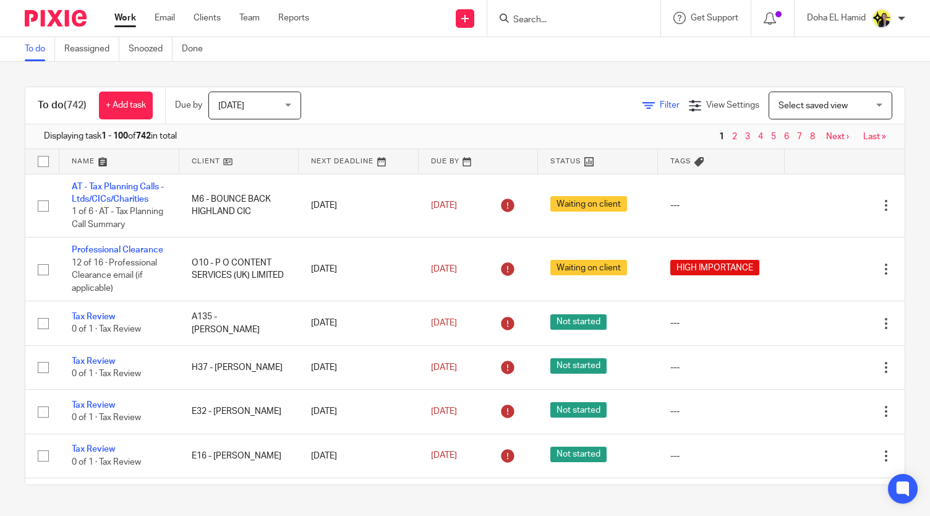
click at [643, 109] on link "Filter" at bounding box center [661, 105] width 37 height 9
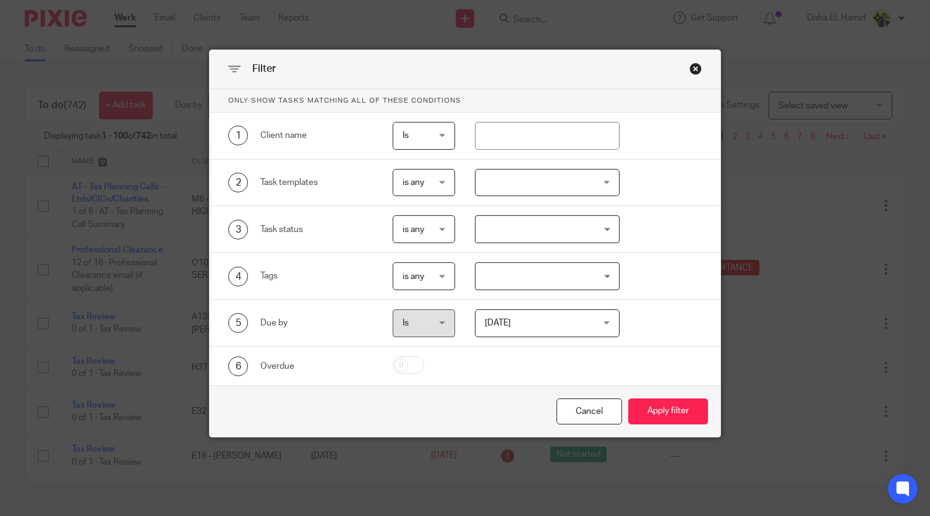
click at [485, 183] on div at bounding box center [547, 183] width 145 height 28
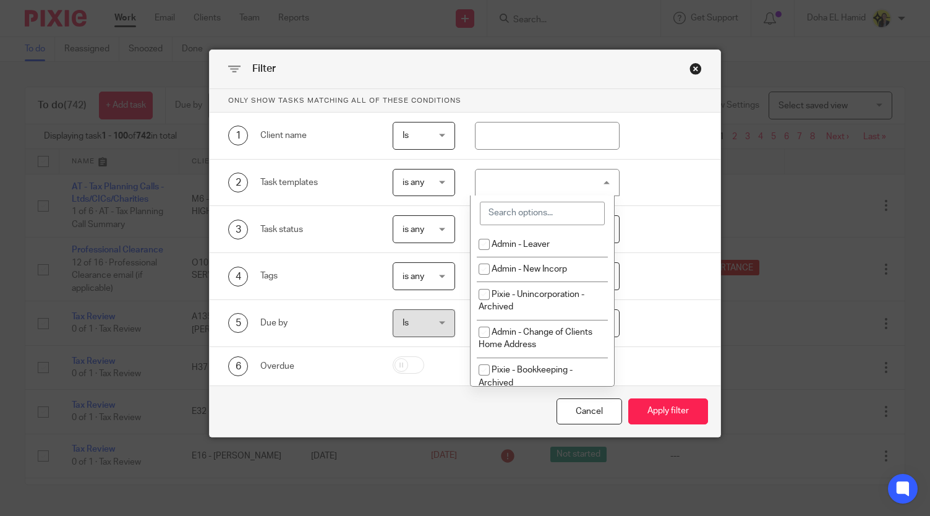
click at [502, 216] on input "search" at bounding box center [542, 213] width 125 height 23
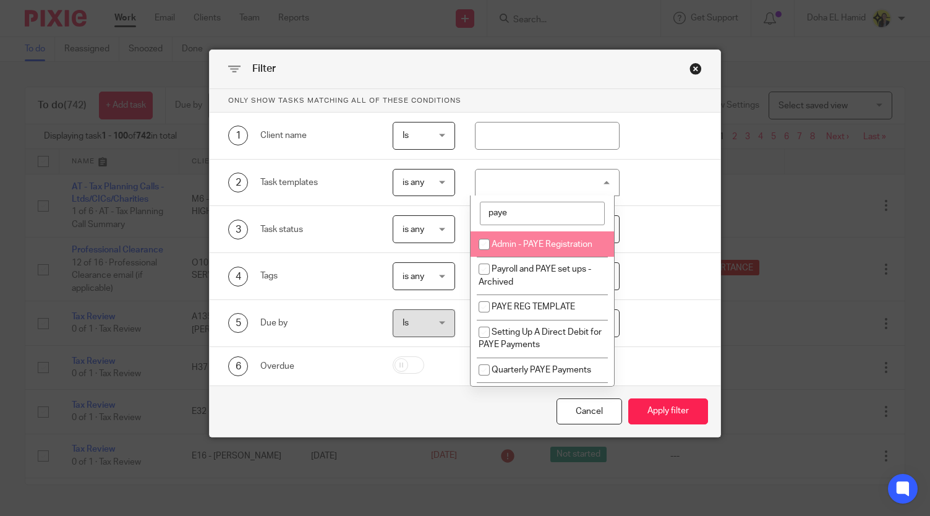
scroll to position [21, 0]
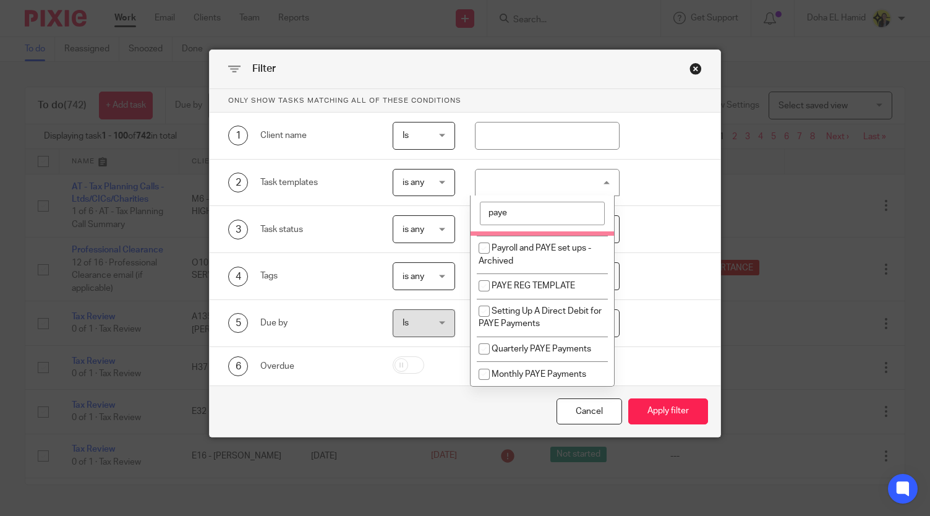
click at [527, 213] on input "paye" at bounding box center [542, 213] width 125 height 23
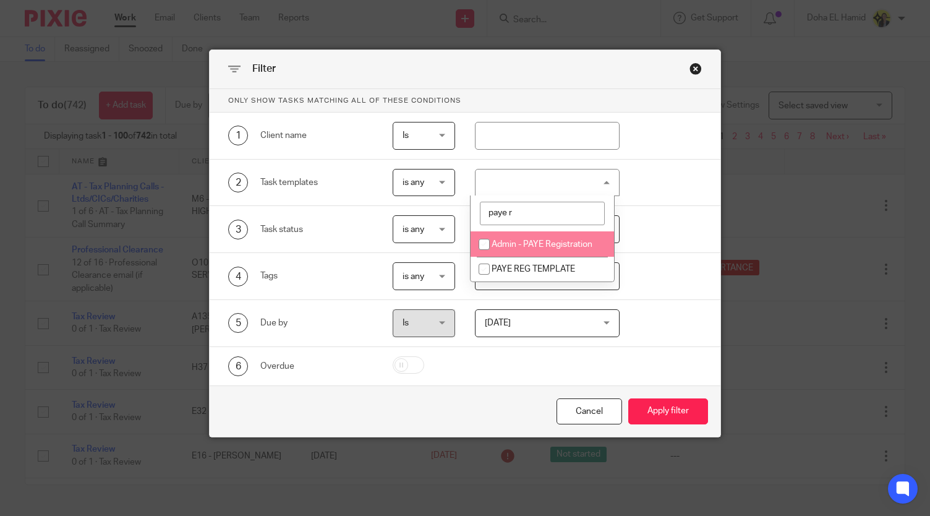
scroll to position [0, 0]
click at [542, 203] on input "paye reg" at bounding box center [542, 213] width 125 height 23
click at [536, 213] on input "paye reg" at bounding box center [542, 213] width 125 height 23
click input "paye reg"
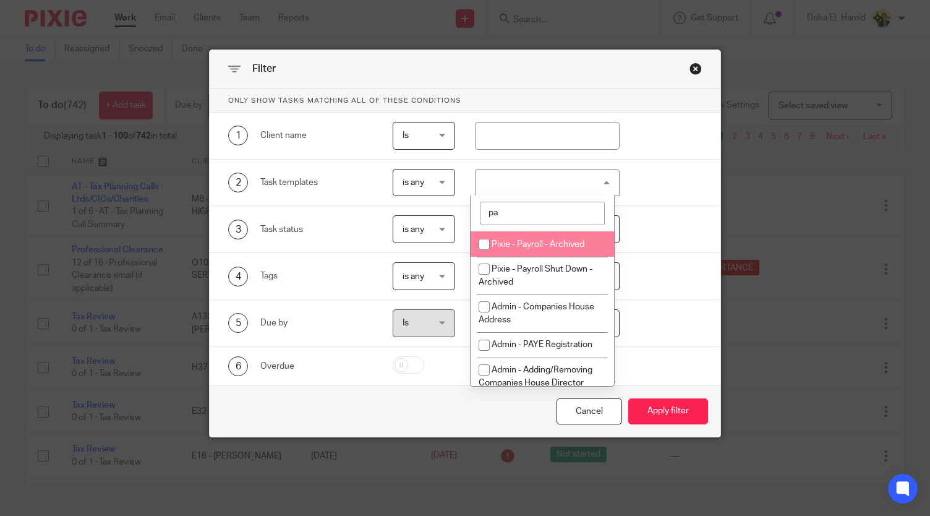
click input "pa"
click input "PAYE"
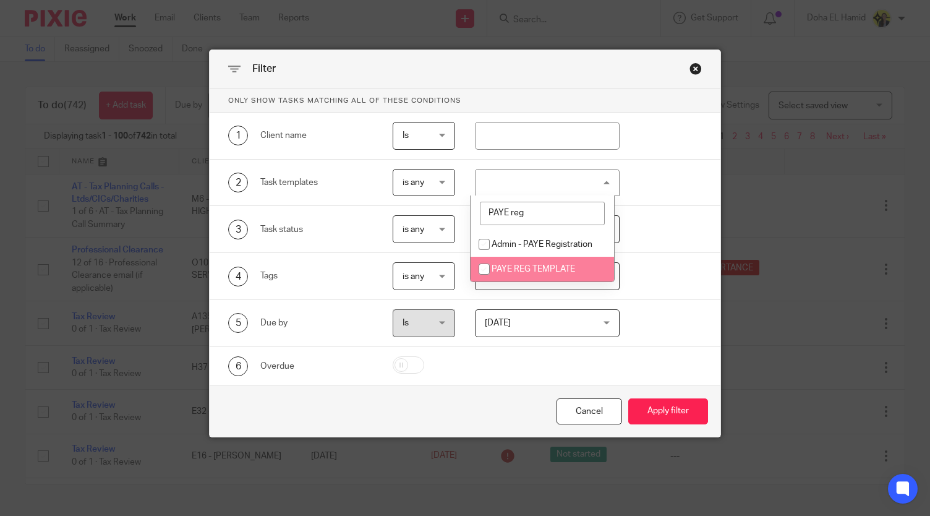
type input "PAYE reg"
click li "PAYE REG TEMPLATE"
checkbox input "true"
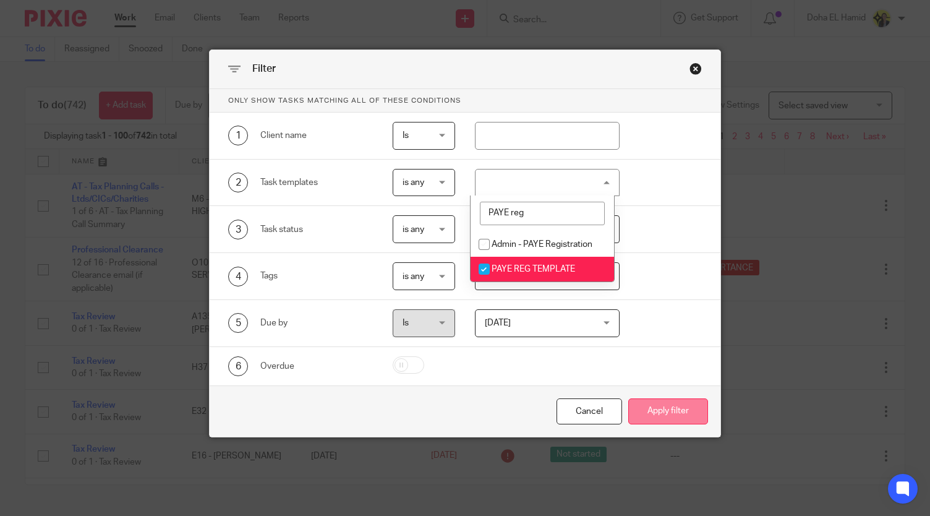
click button "Apply filter"
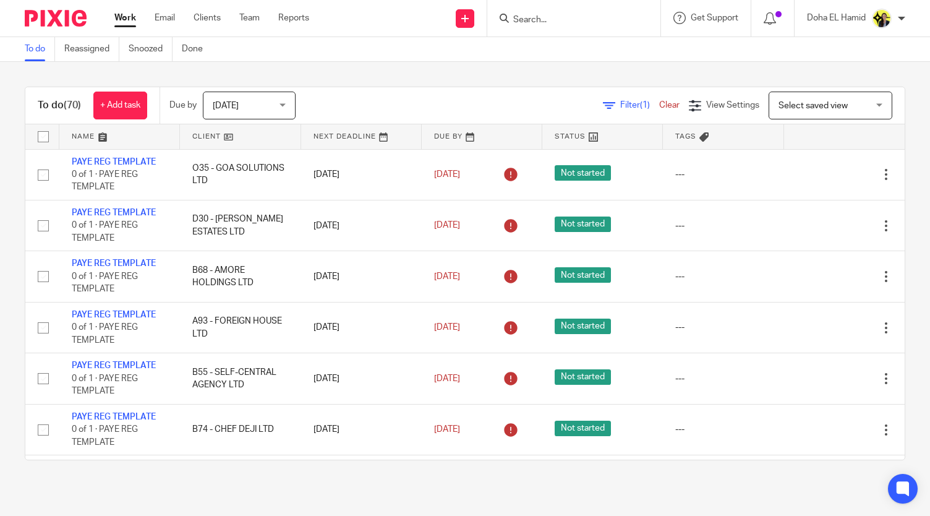
click at [228, 144] on link at bounding box center [240, 136] width 121 height 25
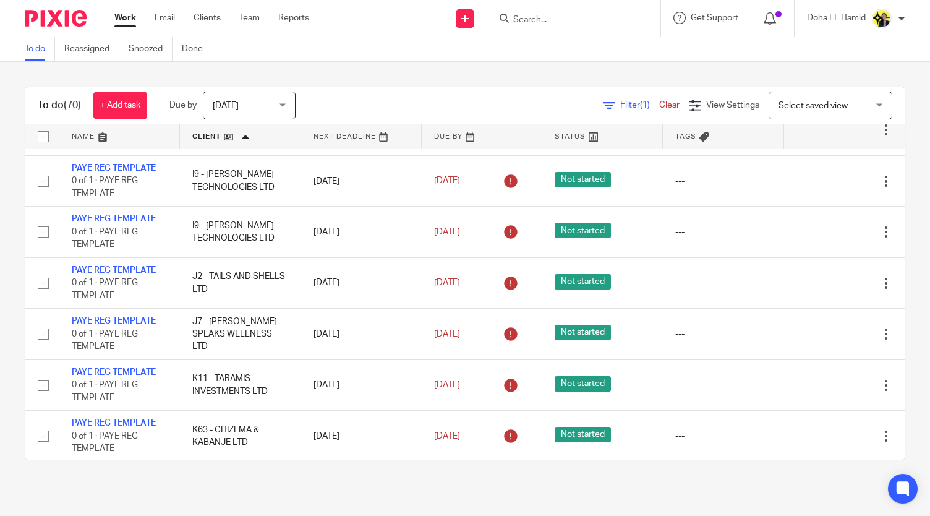
scroll to position [2091, 0]
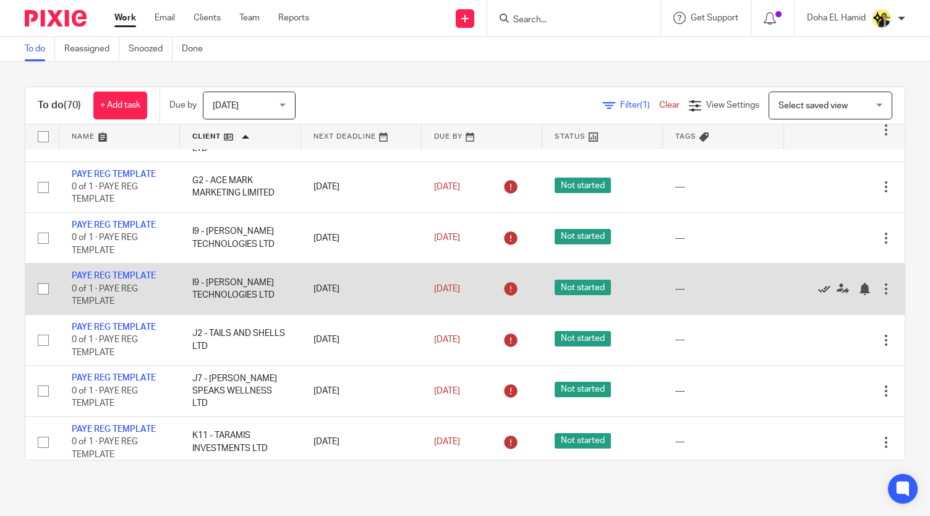
click at [818, 283] on icon at bounding box center [824, 289] width 12 height 12
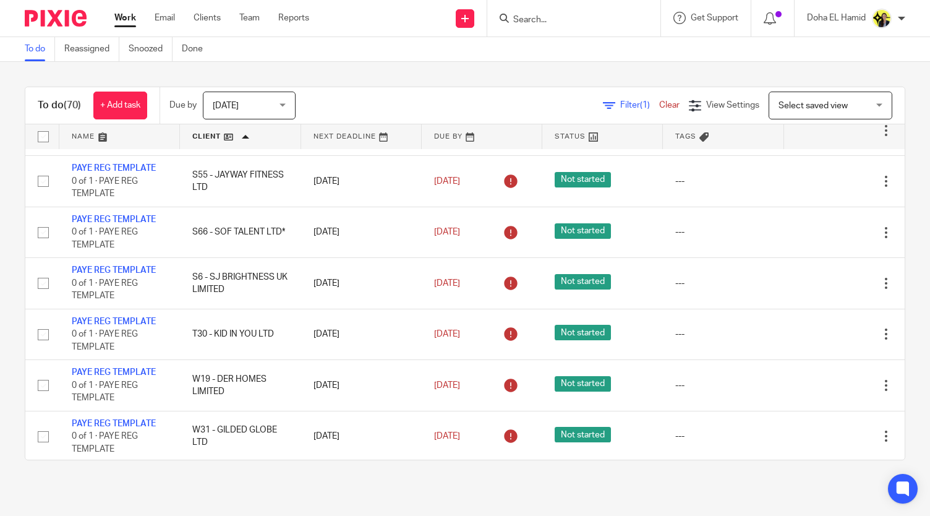
scroll to position [3208, 0]
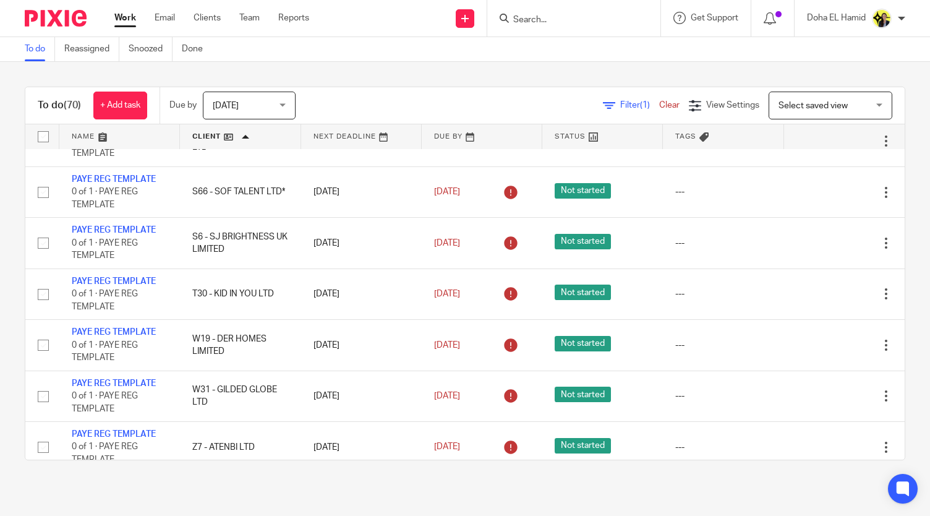
click at [659, 105] on link "Clear" at bounding box center [669, 105] width 20 height 9
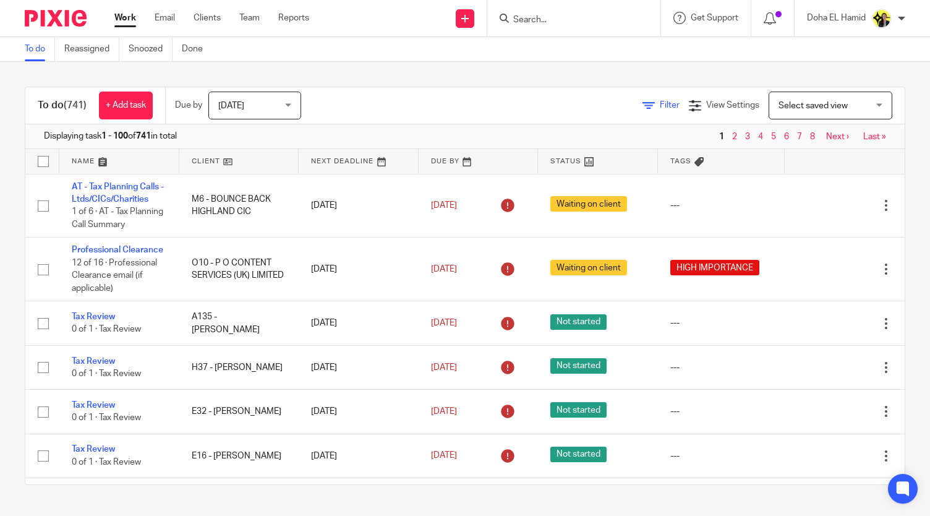
click at [660, 105] on span "Filter" at bounding box center [670, 105] width 20 height 9
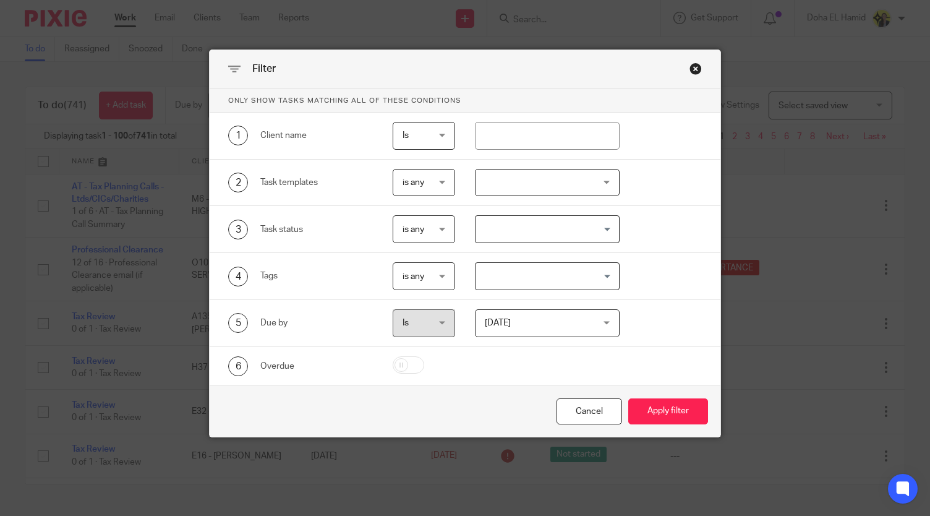
click at [511, 187] on div at bounding box center [547, 183] width 145 height 28
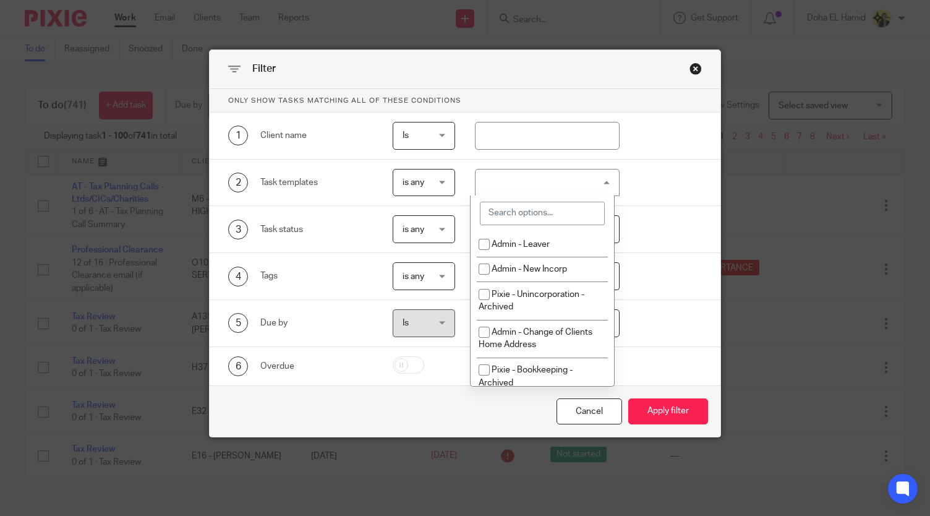
click at [526, 214] on input "search" at bounding box center [542, 213] width 125 height 23
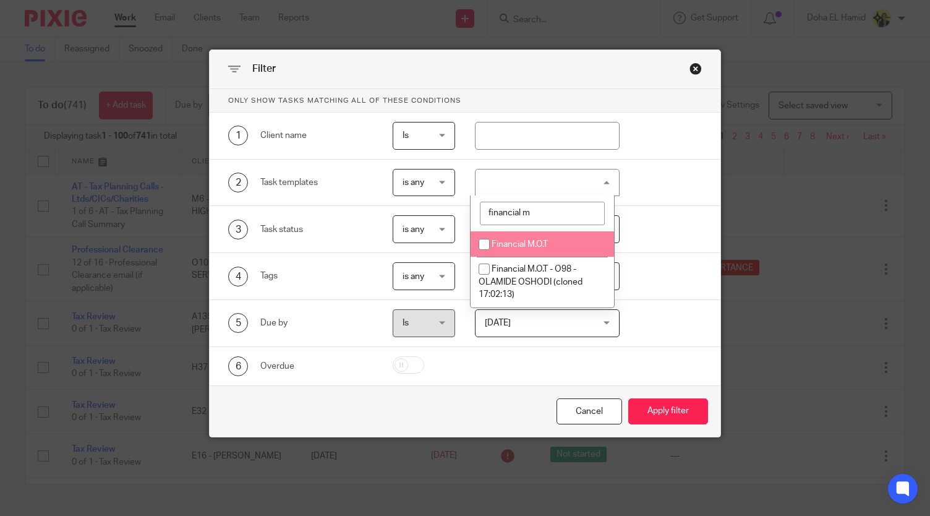
type input "financial m"
click at [488, 243] on input "checkbox" at bounding box center [483, 244] width 23 height 23
checkbox input "true"
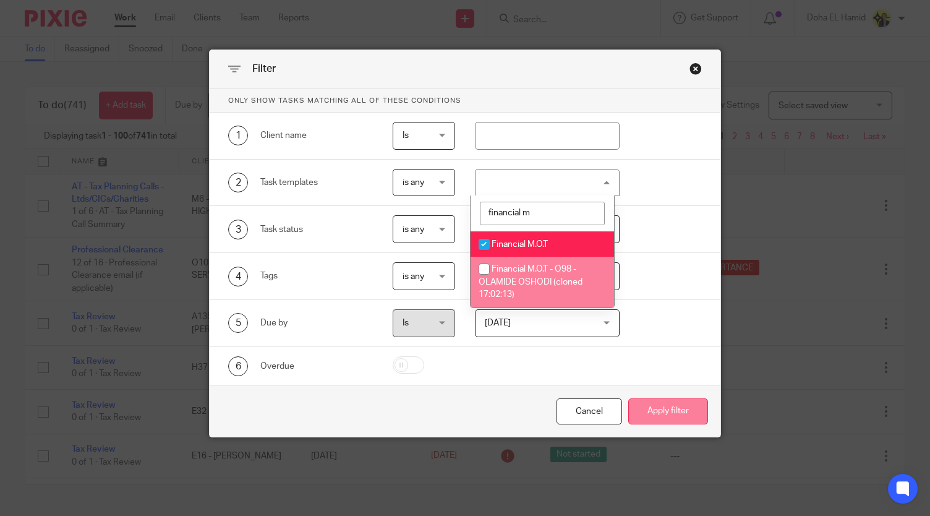
click at [665, 415] on button "Apply filter" at bounding box center [668, 411] width 80 height 27
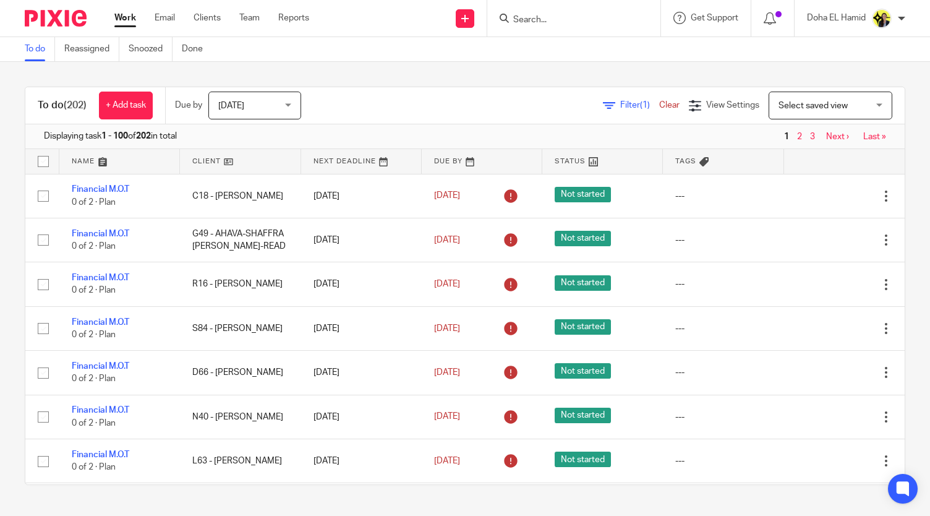
click at [226, 155] on link at bounding box center [240, 161] width 121 height 25
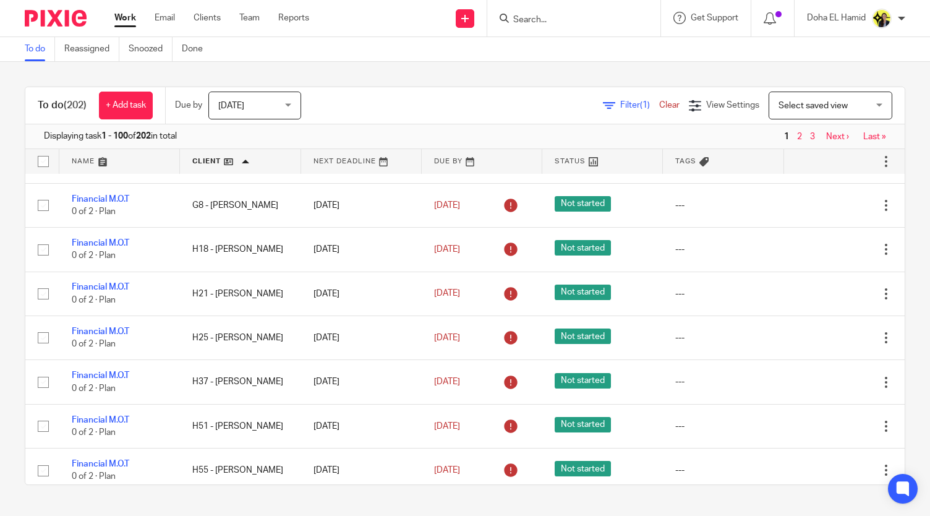
scroll to position [4125, 0]
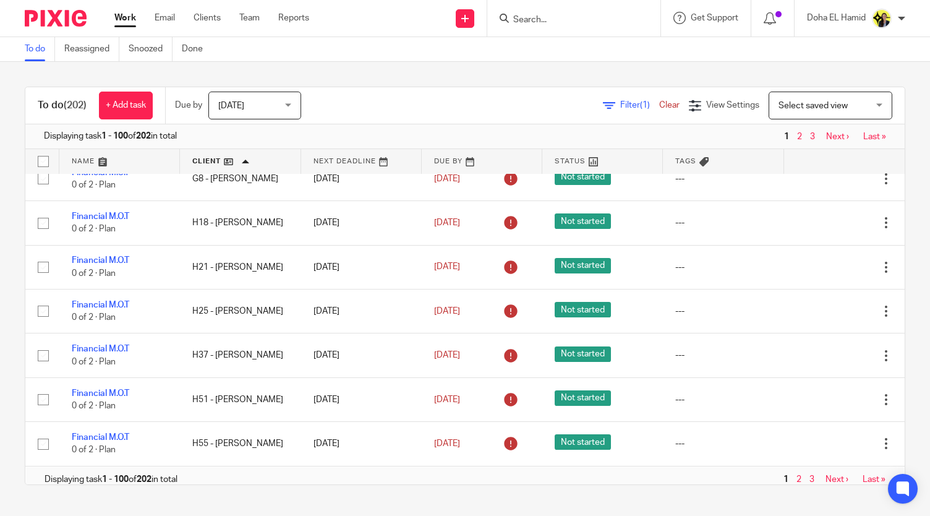
click at [793, 474] on span "2" at bounding box center [798, 479] width 11 height 15
click at [797, 475] on link "2" at bounding box center [799, 479] width 5 height 9
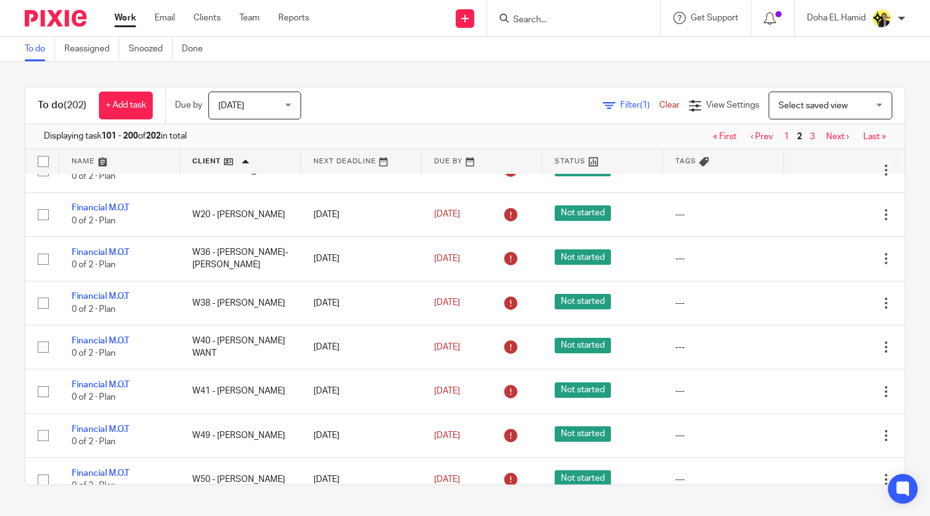
scroll to position [4125, 0]
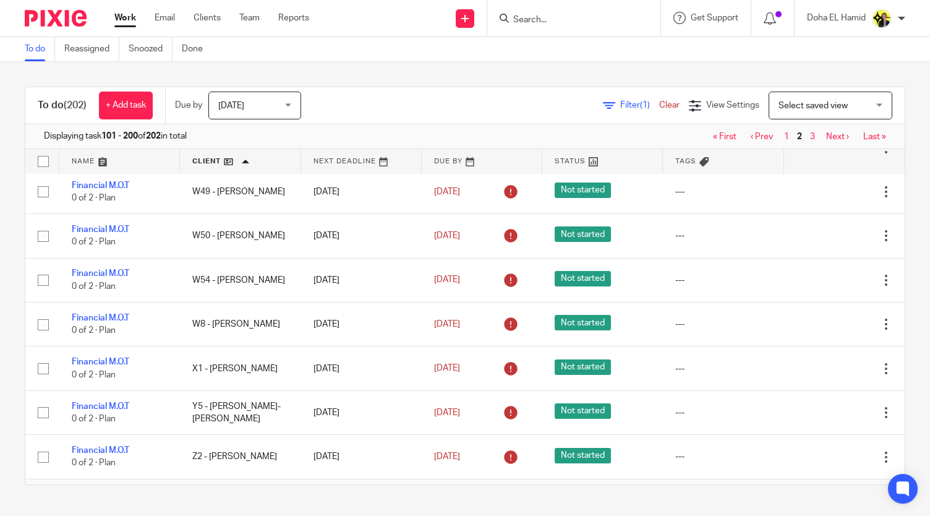
click at [810, 488] on link "3" at bounding box center [812, 492] width 5 height 9
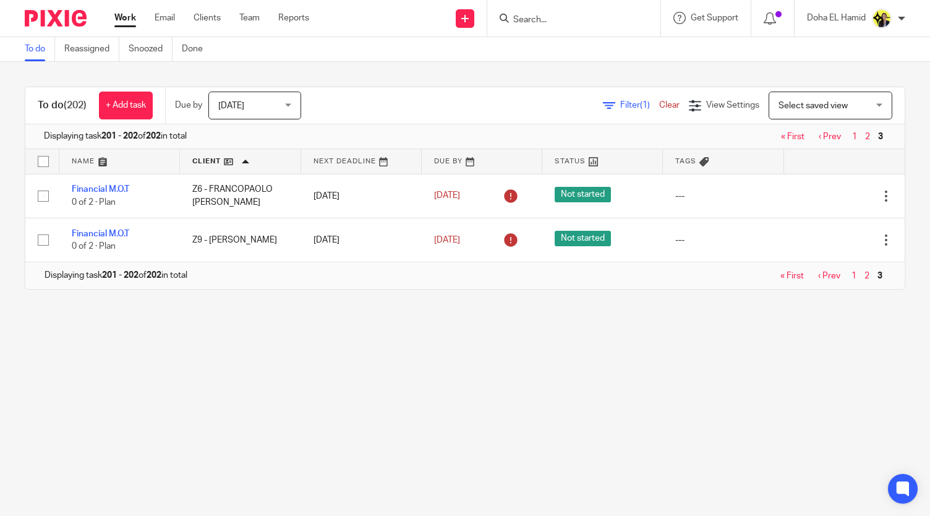
click at [659, 101] on link "Clear" at bounding box center [669, 105] width 20 height 9
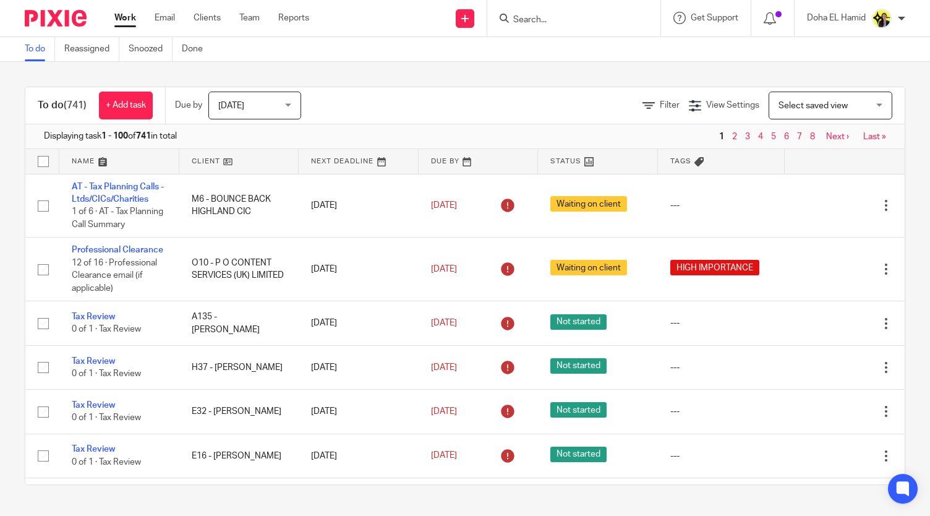
click at [422, 79] on div "To do (741) + Add task Due by Today Today Today Tomorrow This week Next week Th…" at bounding box center [465, 286] width 930 height 448
click at [523, 21] on input "Search" at bounding box center [567, 20] width 111 height 11
type input "c22"
click at [544, 41] on link at bounding box center [614, 53] width 209 height 28
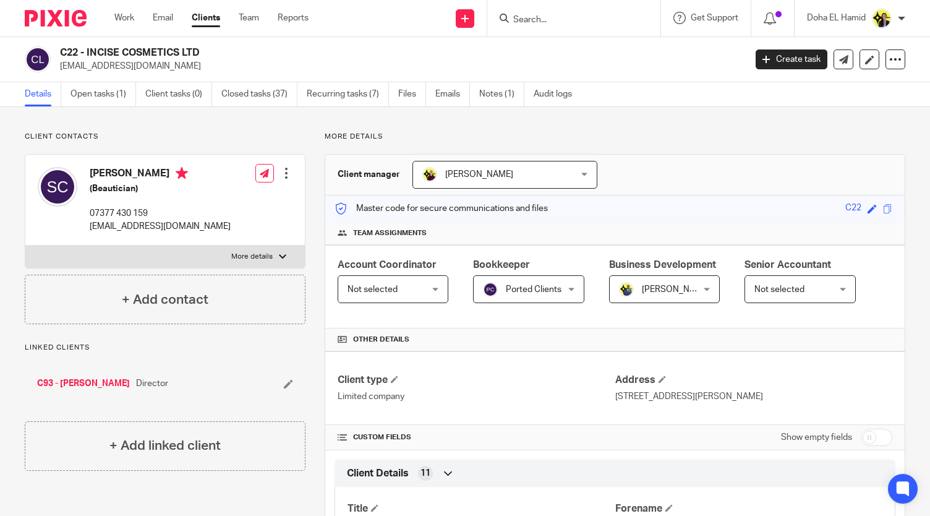
click at [506, 87] on link "Notes (1)" at bounding box center [501, 94] width 45 height 24
click at [549, 21] on input "Search" at bounding box center [567, 20] width 111 height 11
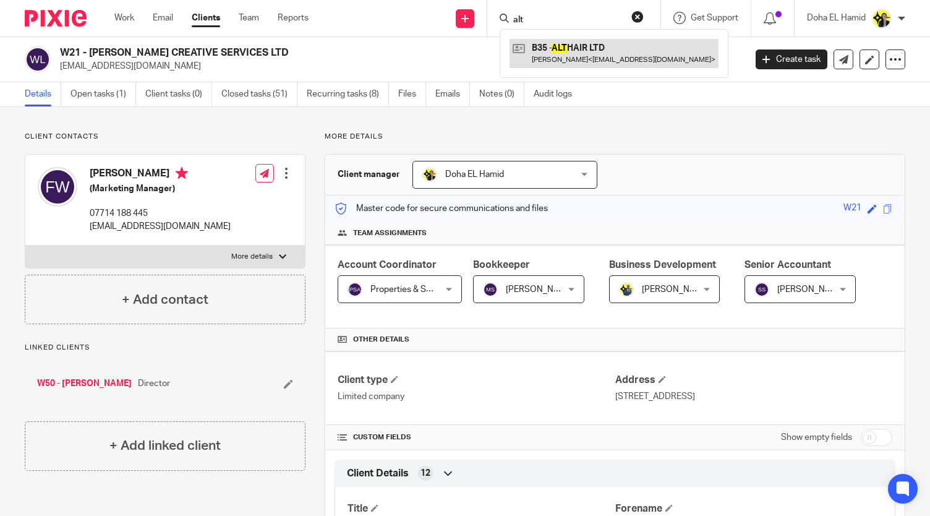
type input "alt"
click at [594, 60] on link at bounding box center [614, 53] width 209 height 28
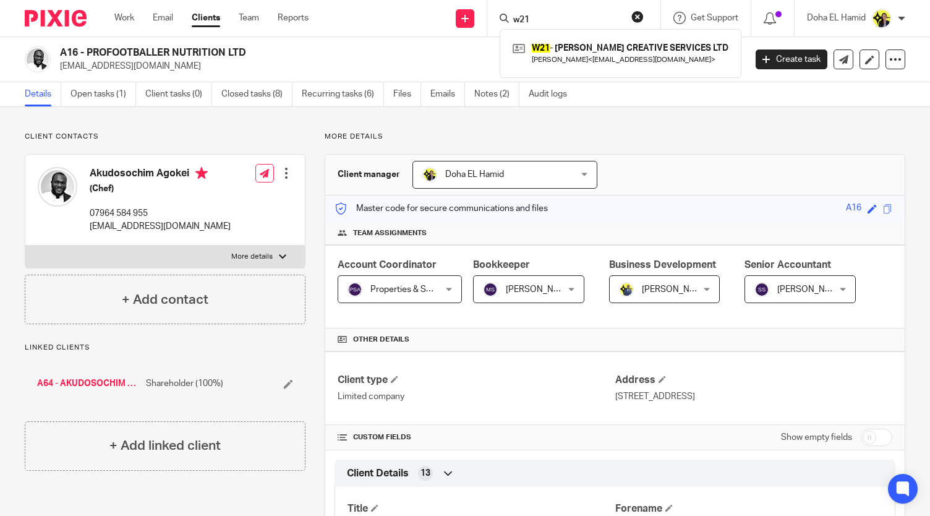
click at [545, 23] on input "w21" at bounding box center [567, 20] width 111 height 11
type input "incise"
click at [604, 59] on link at bounding box center [614, 53] width 209 height 28
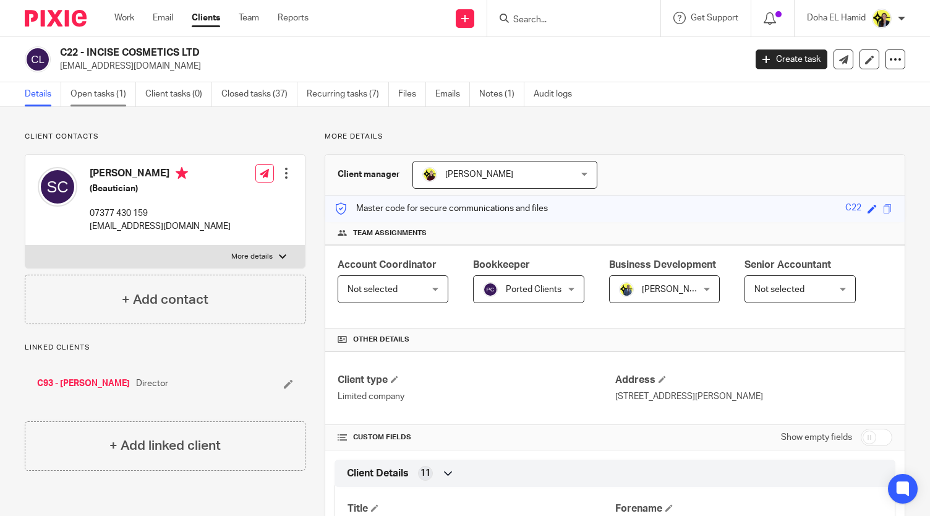
click at [106, 105] on link "Open tasks (1)" at bounding box center [103, 94] width 66 height 24
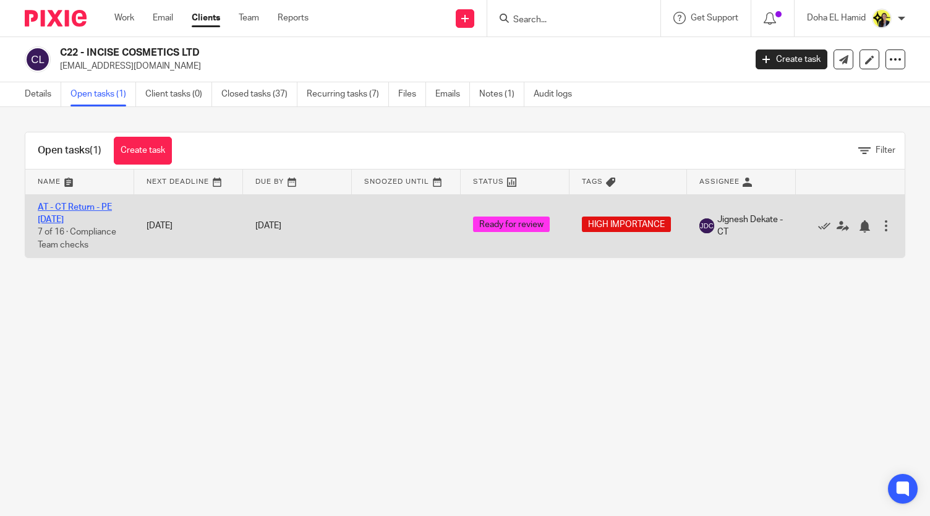
click at [77, 208] on link "AT - CT Return - PE [DATE]" at bounding box center [75, 213] width 74 height 21
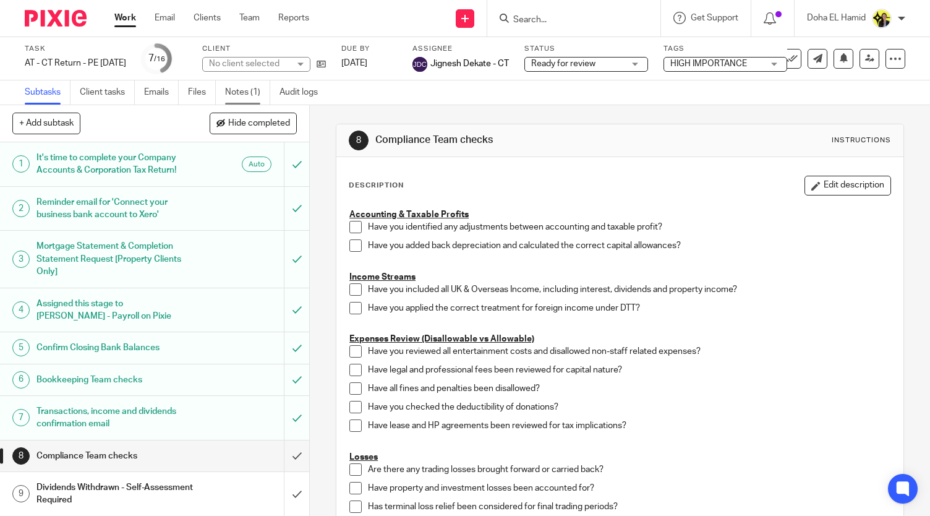
click at [247, 91] on link "Notes (1)" at bounding box center [247, 92] width 45 height 24
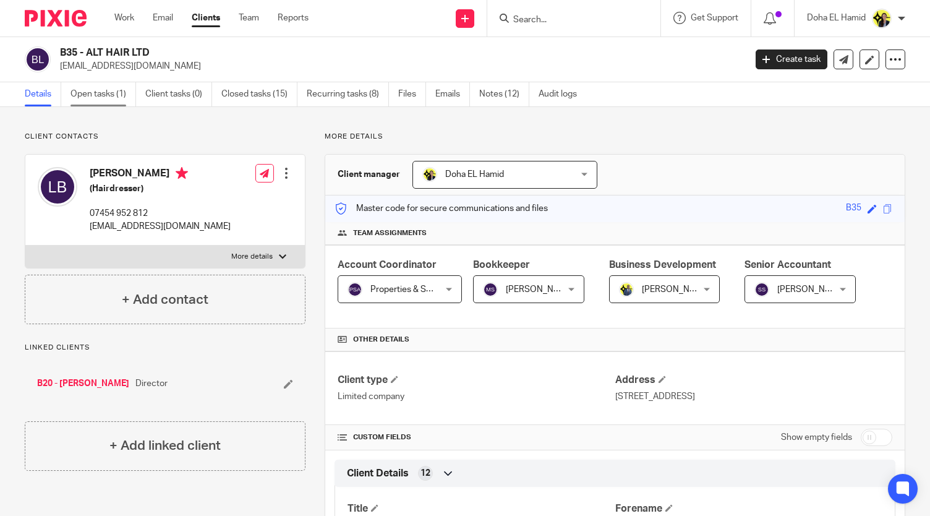
click at [106, 106] on link "Open tasks (1)" at bounding box center [103, 94] width 66 height 24
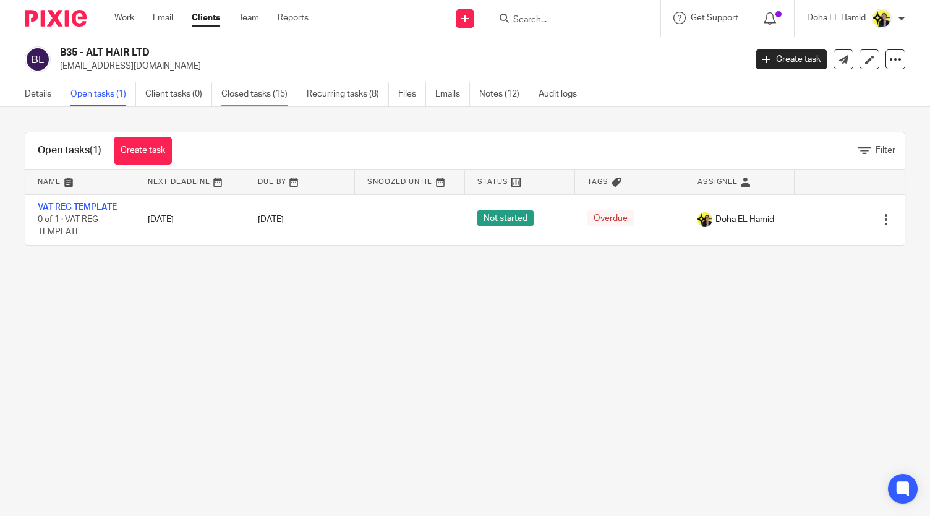
click at [249, 83] on link "Closed tasks (15)" at bounding box center [259, 94] width 76 height 24
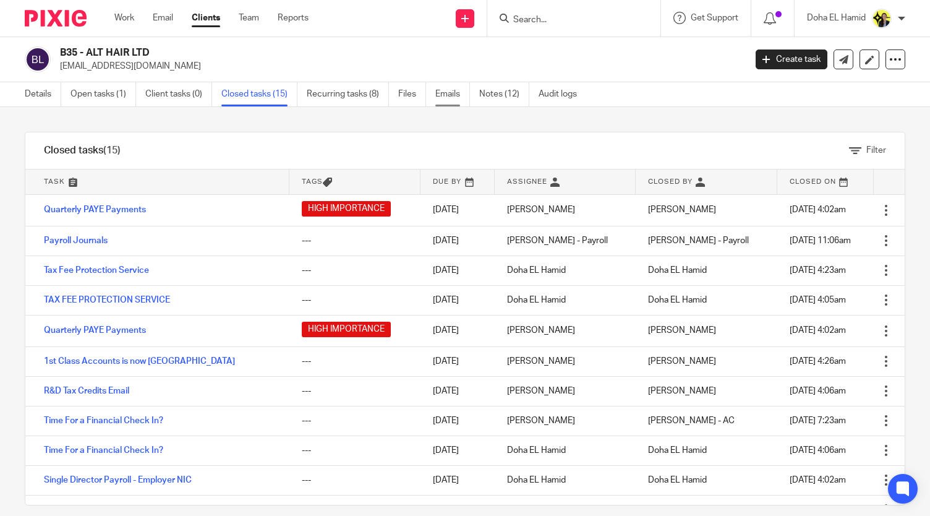
click at [440, 98] on link "Emails" at bounding box center [452, 94] width 35 height 24
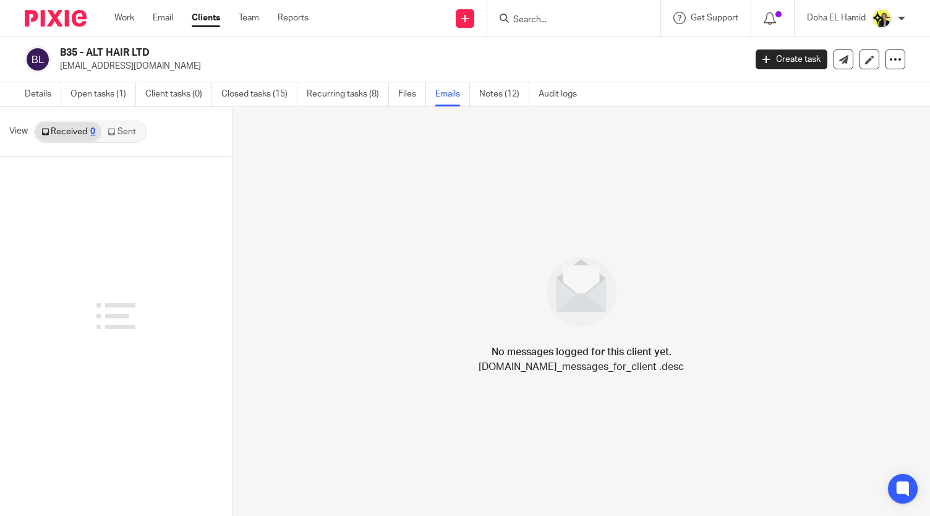
click at [117, 133] on link "Sent" at bounding box center [122, 132] width 43 height 20
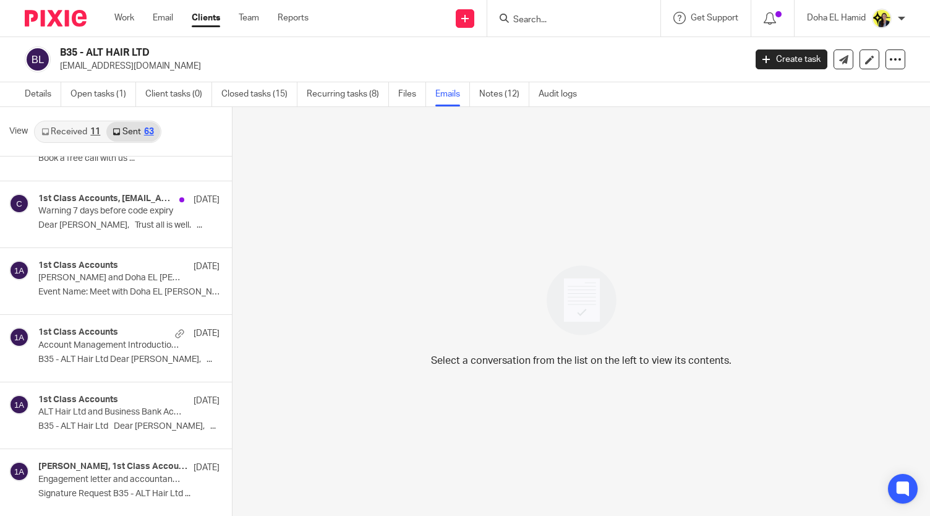
scroll to position [3764, 0]
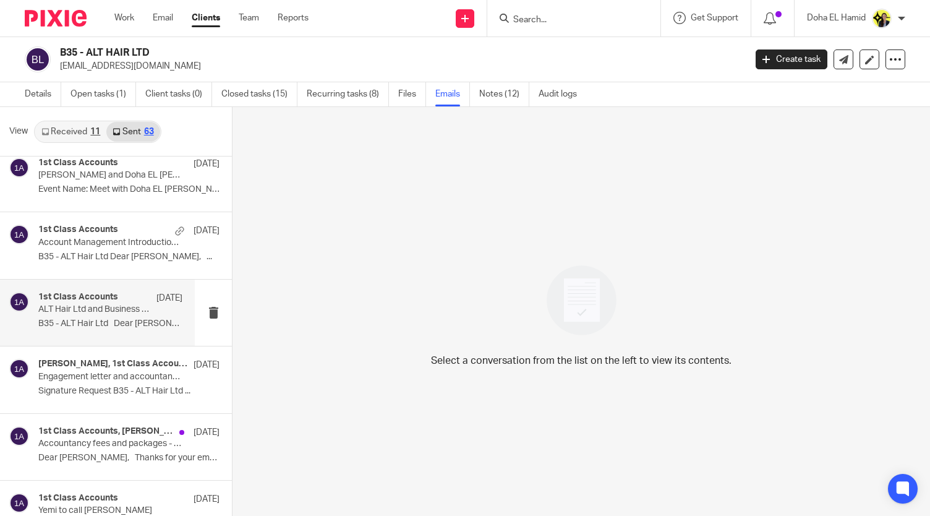
click at [130, 321] on div "1st Class Accounts 20 Feb ALT Hair Ltd and Business Bank Account B35 - ALT Hair…" at bounding box center [110, 312] width 144 height 41
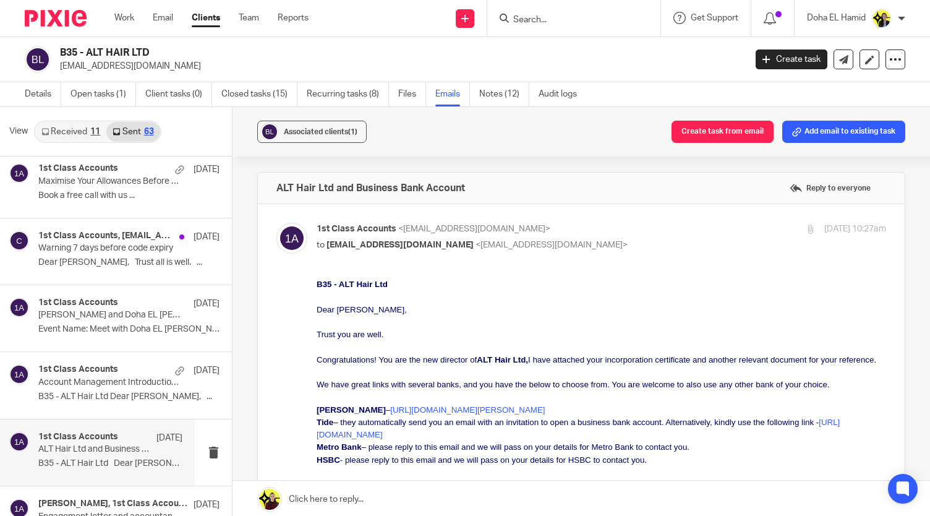
scroll to position [3615, 0]
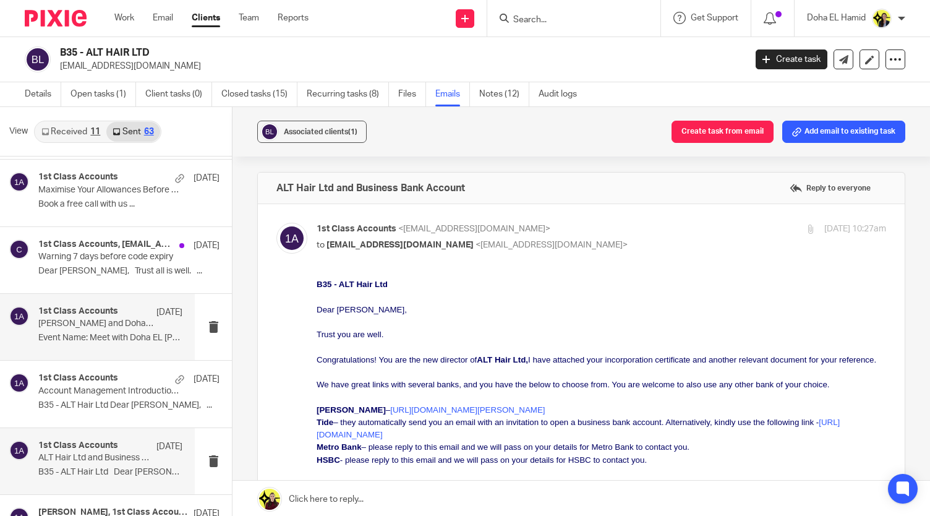
click at [114, 333] on p "Event Name: Meet with Doha EL Hamid ..." at bounding box center [110, 338] width 144 height 11
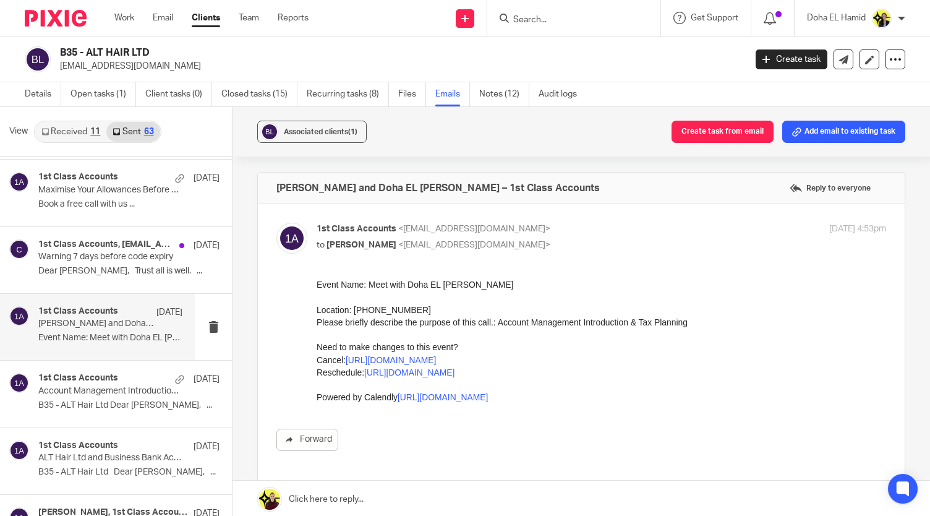
scroll to position [0, 0]
click at [95, 386] on p "Account Management Introduction & Tax Planning Call" at bounding box center [95, 391] width 115 height 11
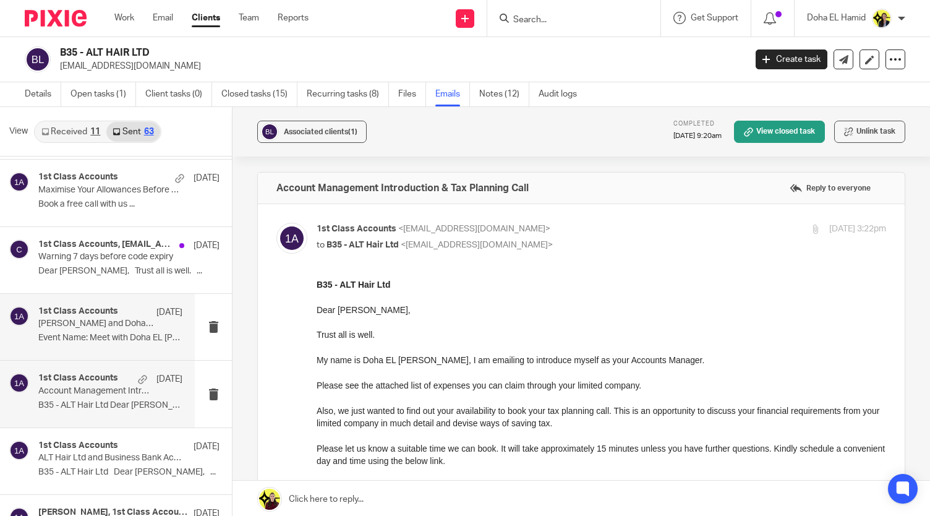
click at [77, 333] on p "Event Name: Meet with Doha EL Hamid ..." at bounding box center [110, 338] width 144 height 11
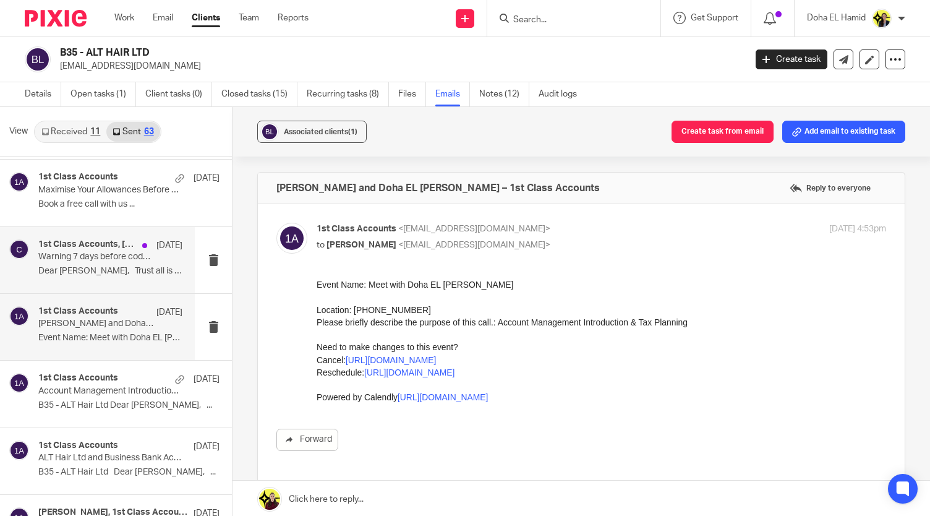
click at [75, 252] on p "Warning 7 days before code expiry" at bounding box center [95, 257] width 115 height 11
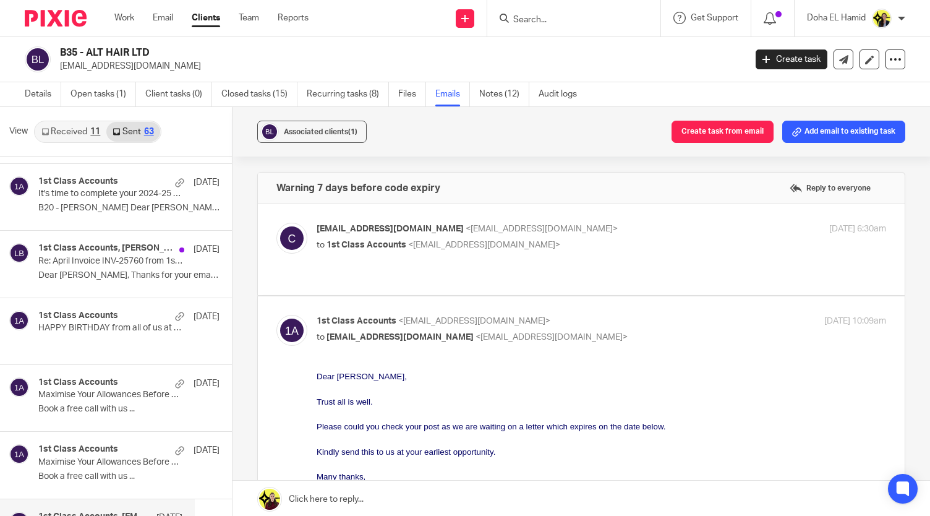
scroll to position [3318, 0]
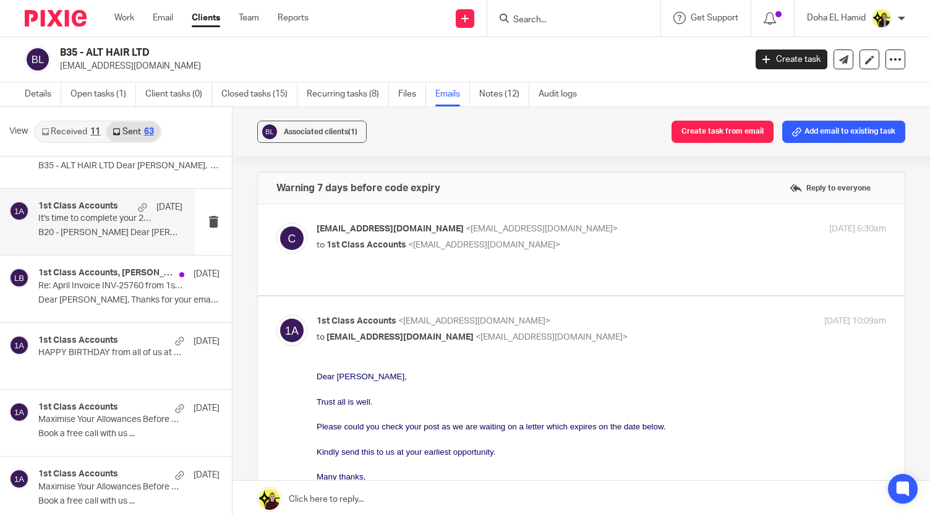
click at [101, 228] on p "B20 - LOIS BONSU Dear Lois, It's..." at bounding box center [110, 233] width 144 height 11
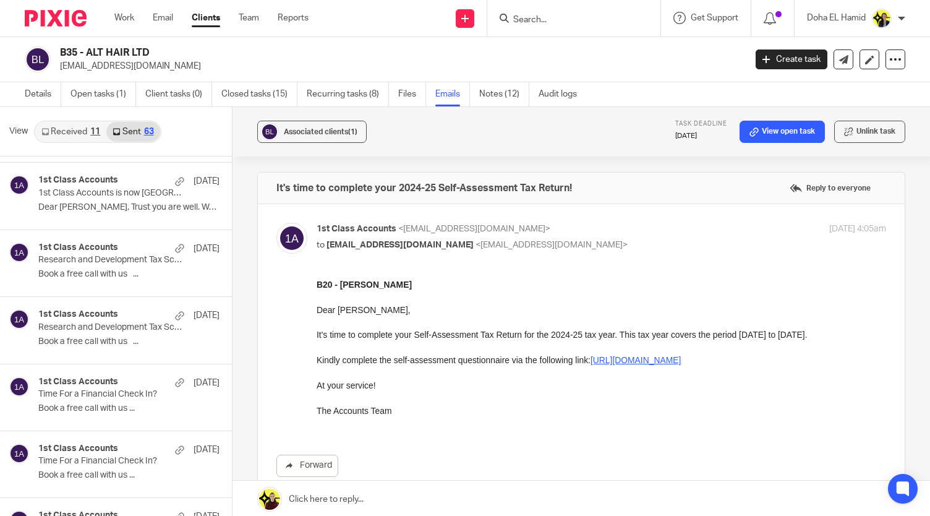
scroll to position [2873, 0]
click at [260, 92] on link "Closed tasks (15)" at bounding box center [259, 94] width 76 height 24
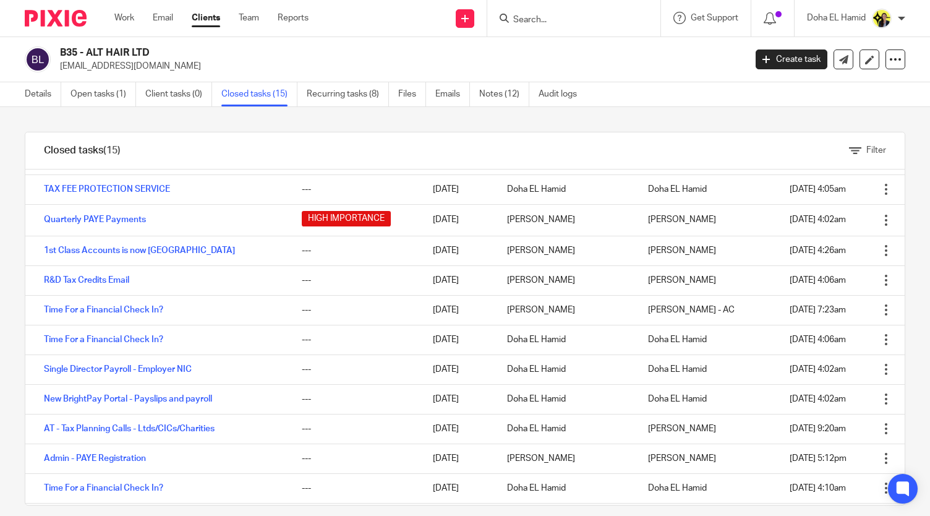
scroll to position [138, 0]
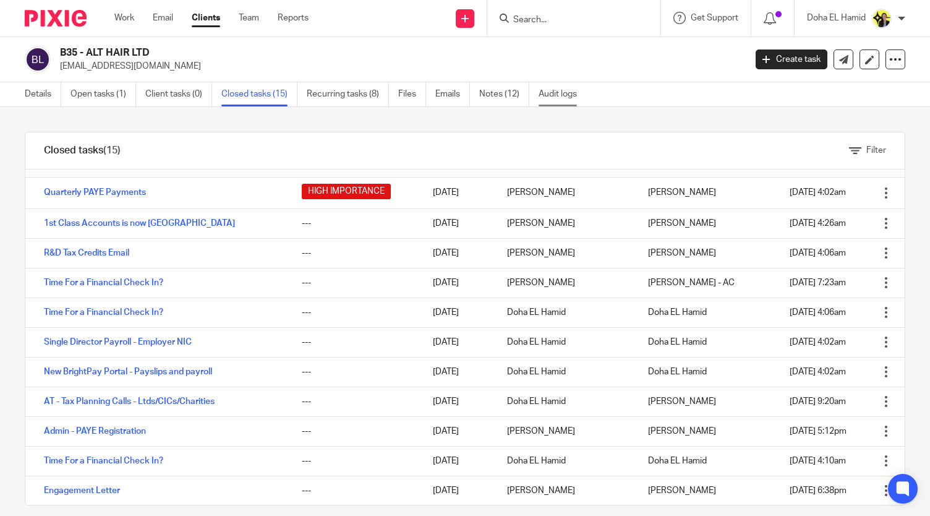
click at [559, 100] on link "Audit logs" at bounding box center [563, 94] width 48 height 24
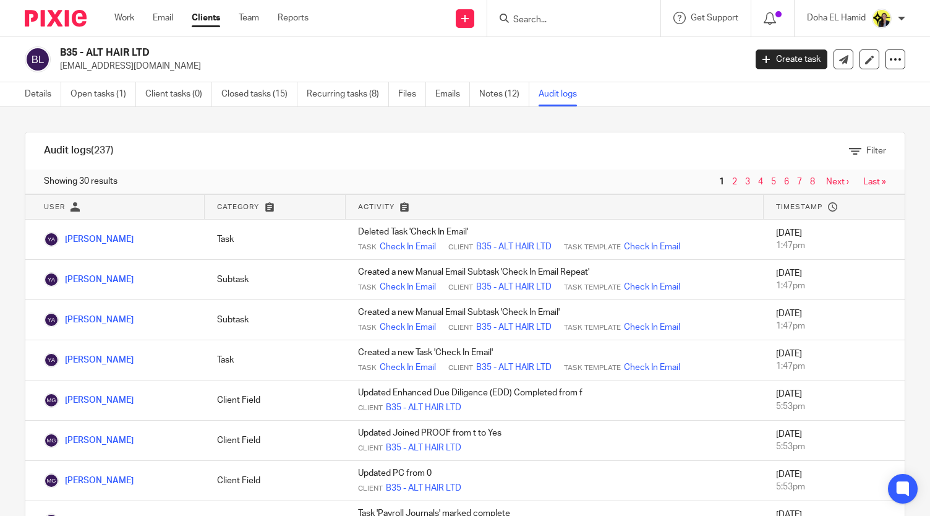
click at [543, 18] on input "Search" at bounding box center [567, 20] width 111 height 11
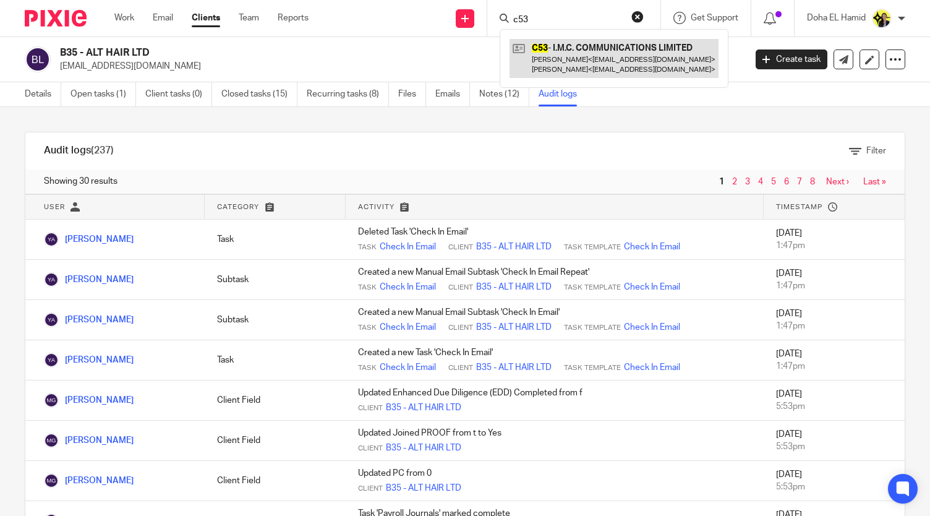
type input "c53"
click at [587, 61] on link at bounding box center [614, 58] width 209 height 38
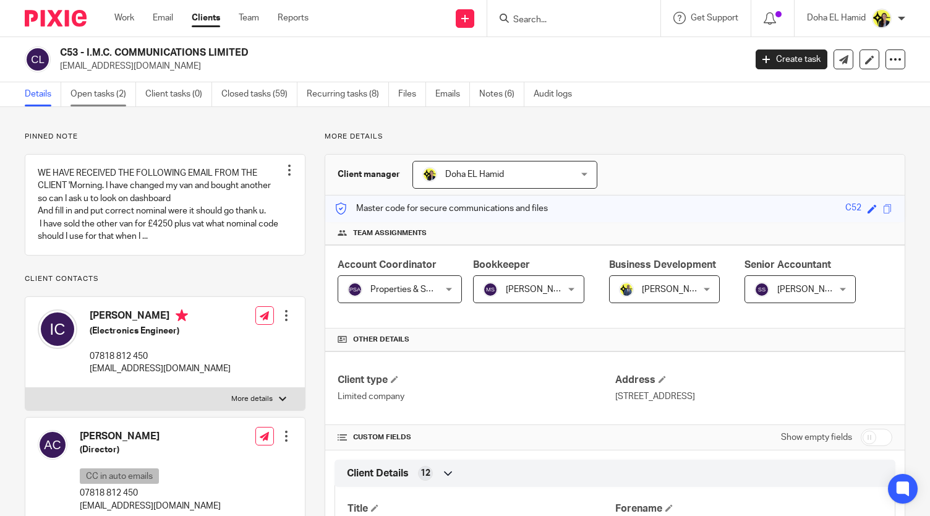
click at [122, 98] on link "Open tasks (2)" at bounding box center [103, 94] width 66 height 24
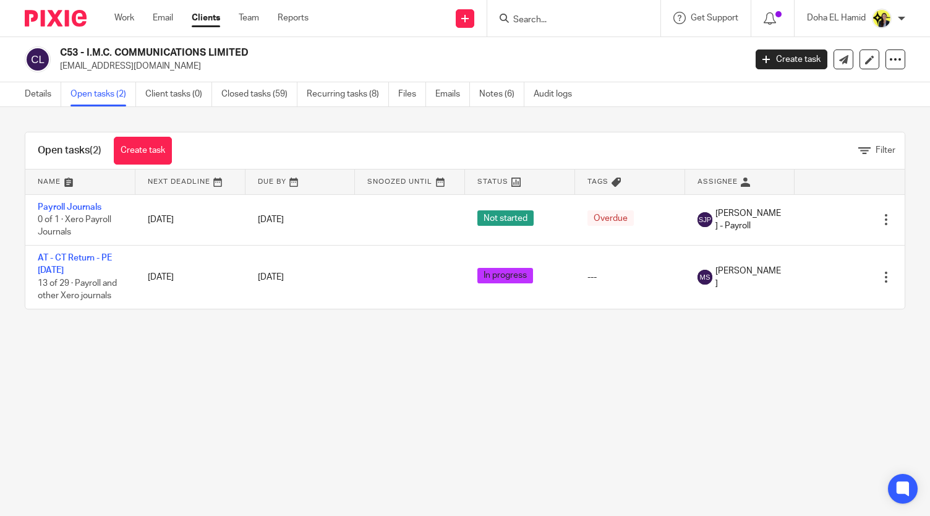
click at [515, 19] on input "Search" at bounding box center [567, 20] width 111 height 11
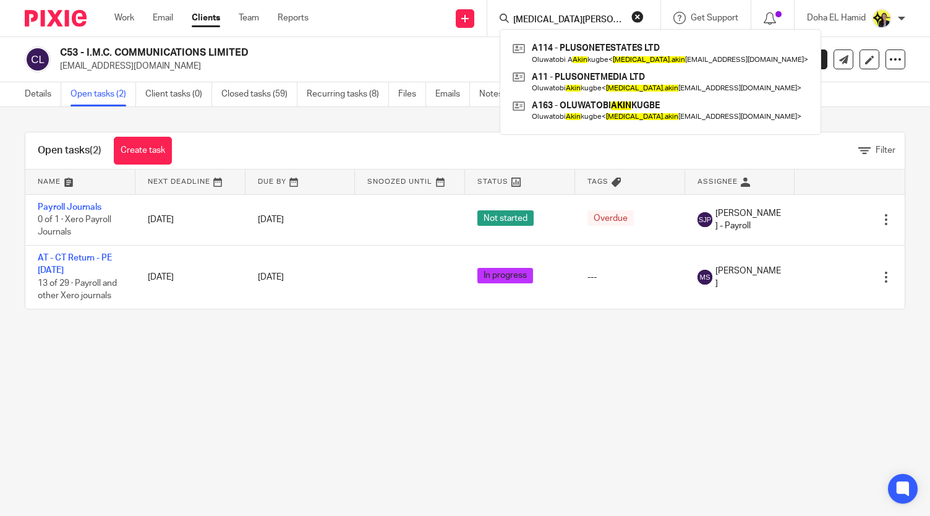
click at [536, 17] on input "[MEDICAL_DATA][PERSON_NAME]" at bounding box center [567, 20] width 111 height 11
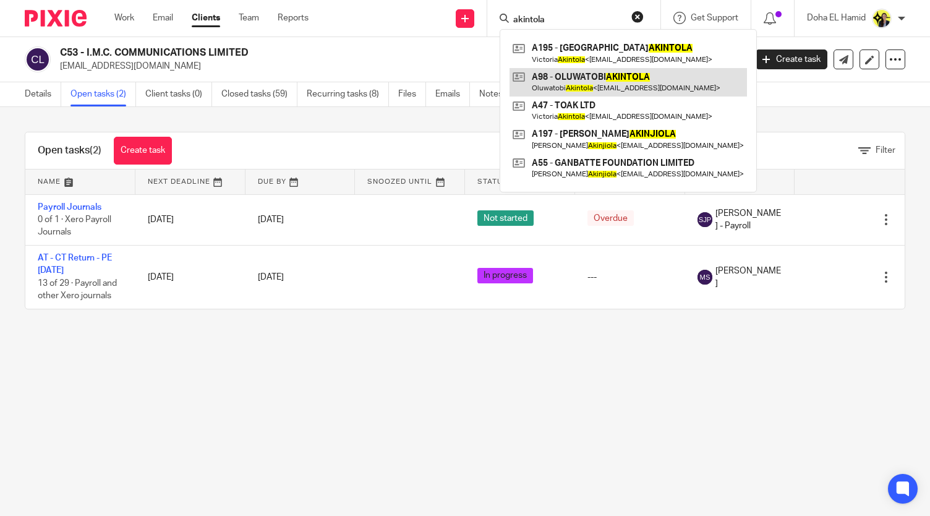
type input "akintola"
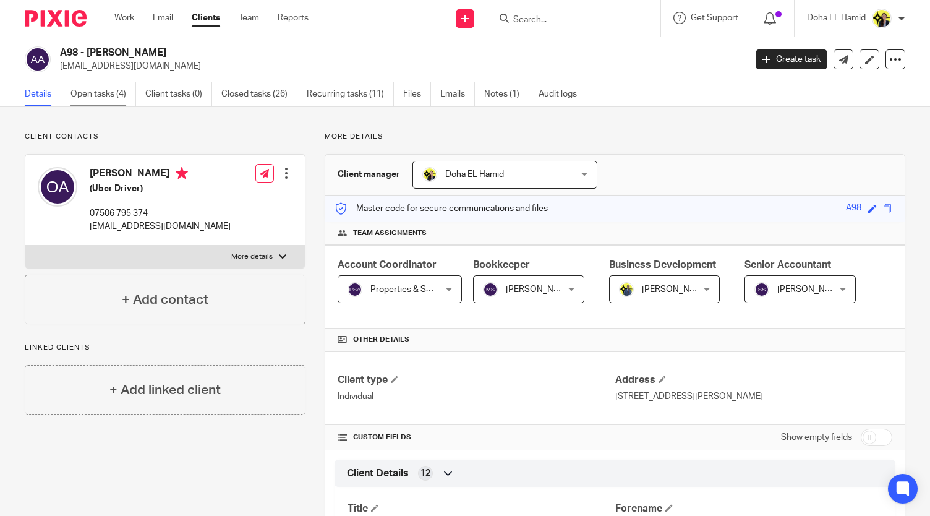
click at [107, 103] on link "Open tasks (4)" at bounding box center [103, 94] width 66 height 24
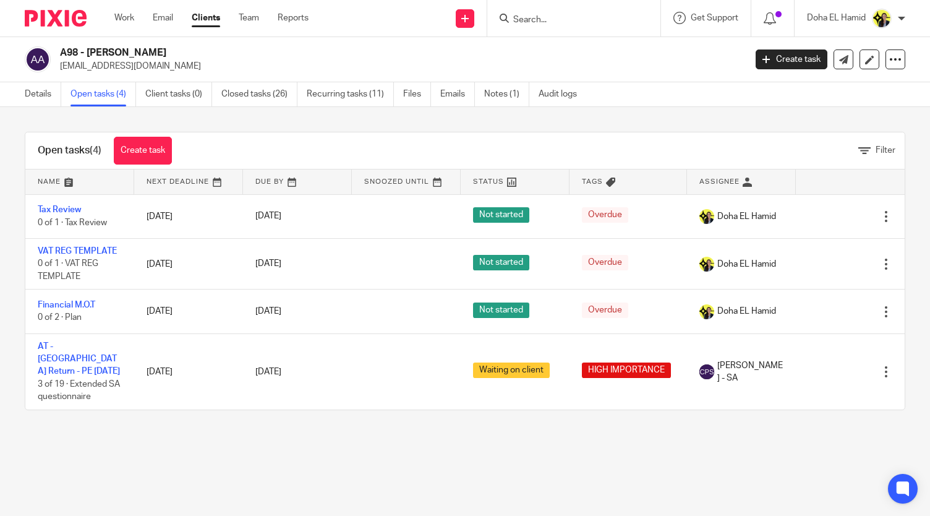
click at [563, 24] on input "Search" at bounding box center [567, 20] width 111 height 11
click at [549, 22] on input "Search" at bounding box center [567, 20] width 111 height 11
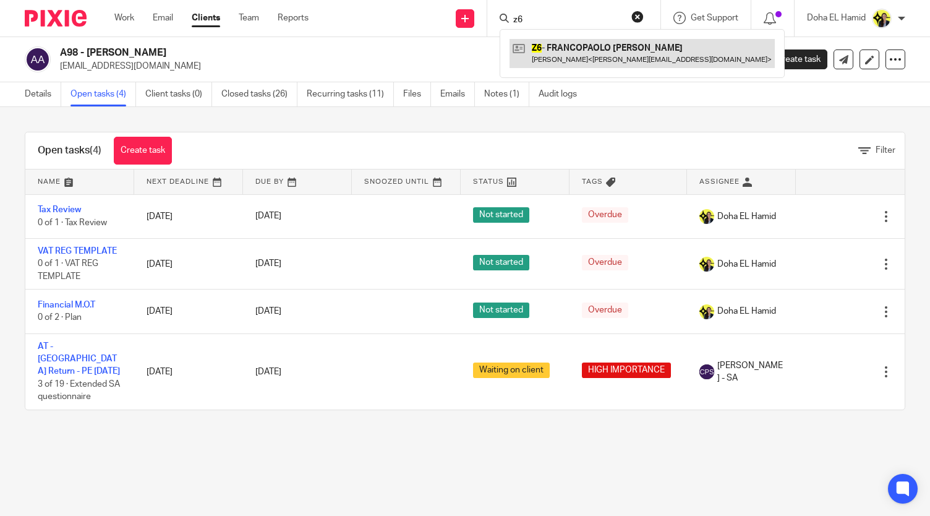
type input "z6"
click at [630, 50] on link at bounding box center [642, 53] width 265 height 28
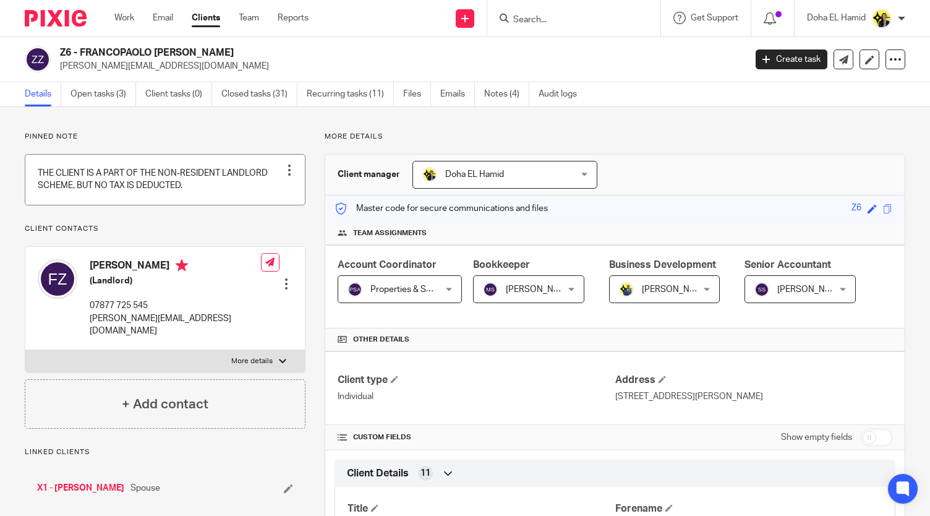
scroll to position [529, 0]
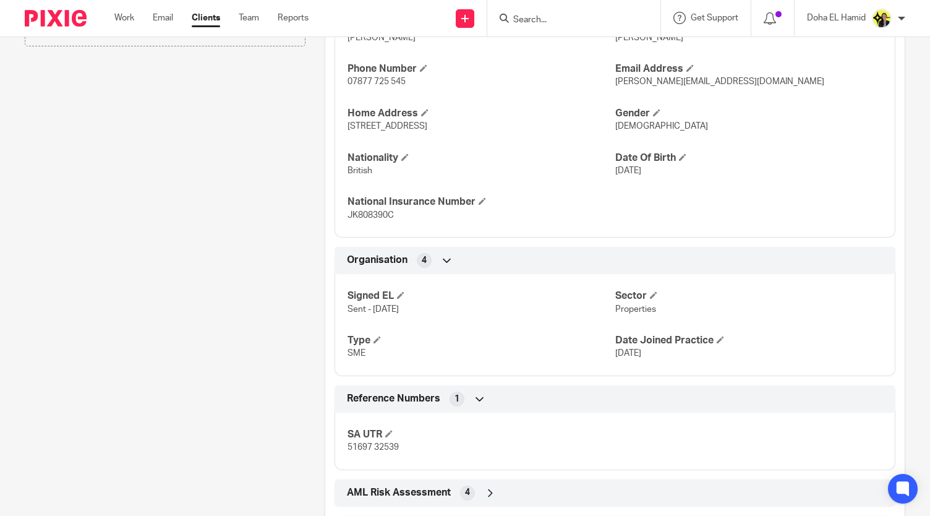
click at [395, 445] on span "51697 32539" at bounding box center [373, 447] width 51 height 9
copy div "51697 32539 Companies House 11 Financial M.O.T 7"
click at [533, 20] on input "Search" at bounding box center [567, 20] width 111 height 11
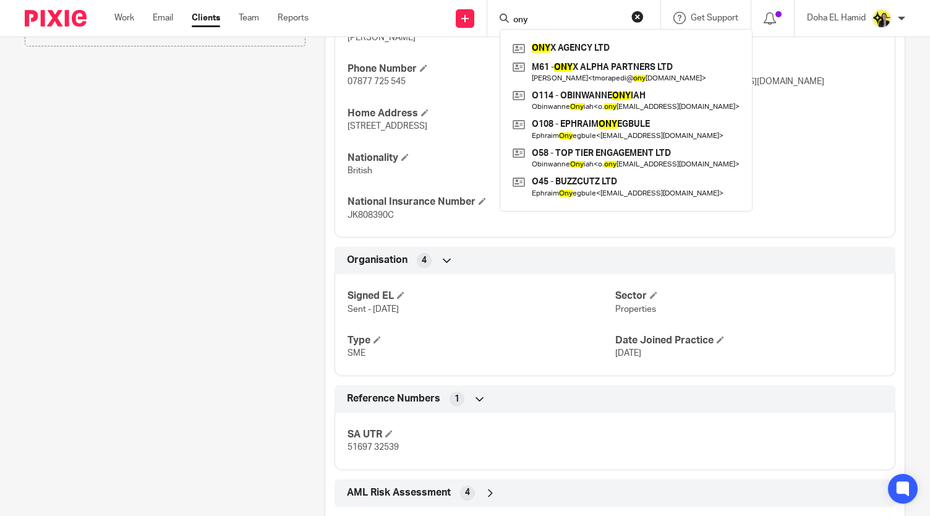
click at [519, 15] on input "ony" at bounding box center [567, 20] width 111 height 11
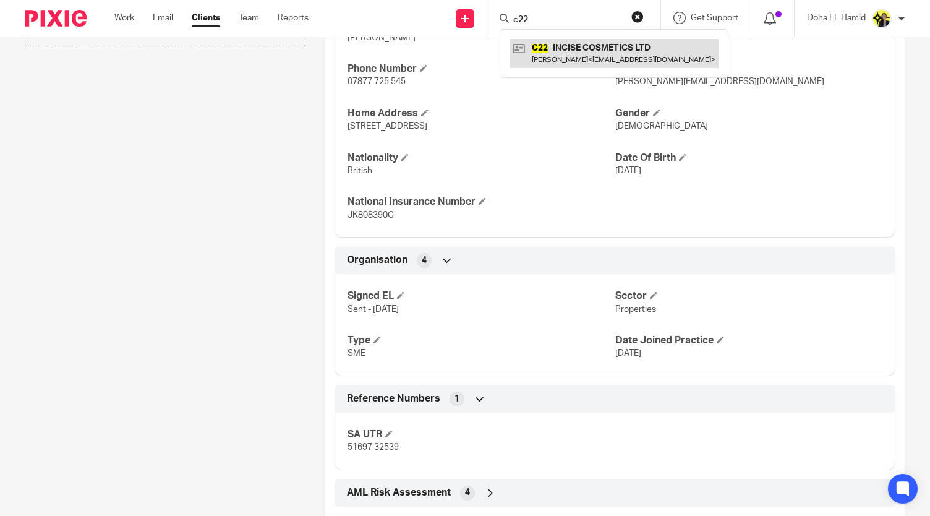
type input "c22"
click at [554, 53] on link at bounding box center [614, 53] width 209 height 28
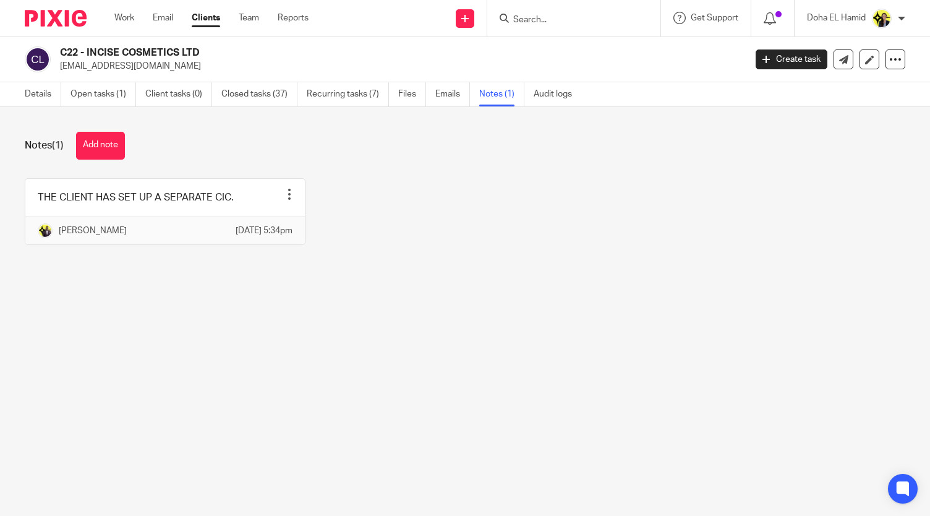
click at [416, 288] on div "Notes (1) Add note THE CLIENT HAS SET UP A SEPARATE CIC. Pin note Edit note Del…" at bounding box center [465, 197] width 930 height 181
click at [334, 128] on div "Notes (1) Add note THE CLIENT HAS SET UP A SEPARATE CIC. Pin note Edit note Del…" at bounding box center [465, 197] width 930 height 181
click at [125, 20] on link "Work" at bounding box center [124, 18] width 20 height 12
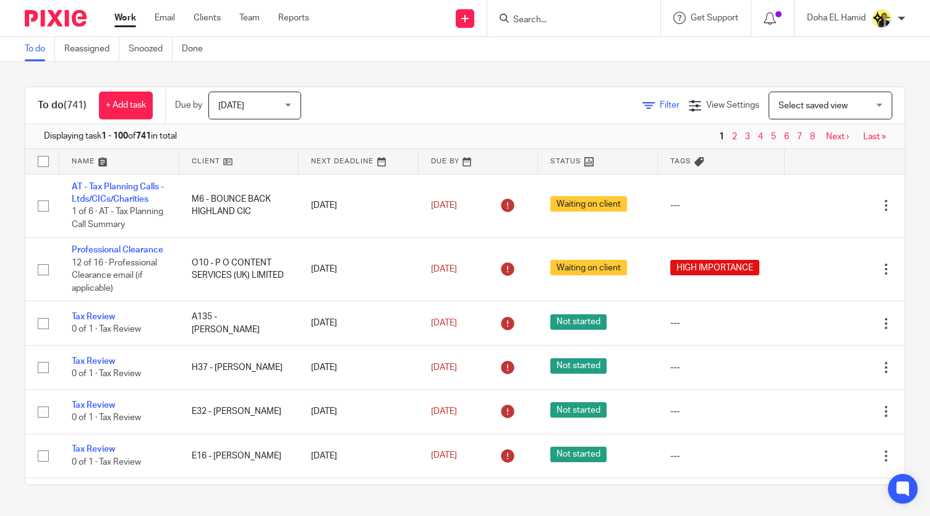
click at [643, 106] on icon at bounding box center [649, 106] width 12 height 12
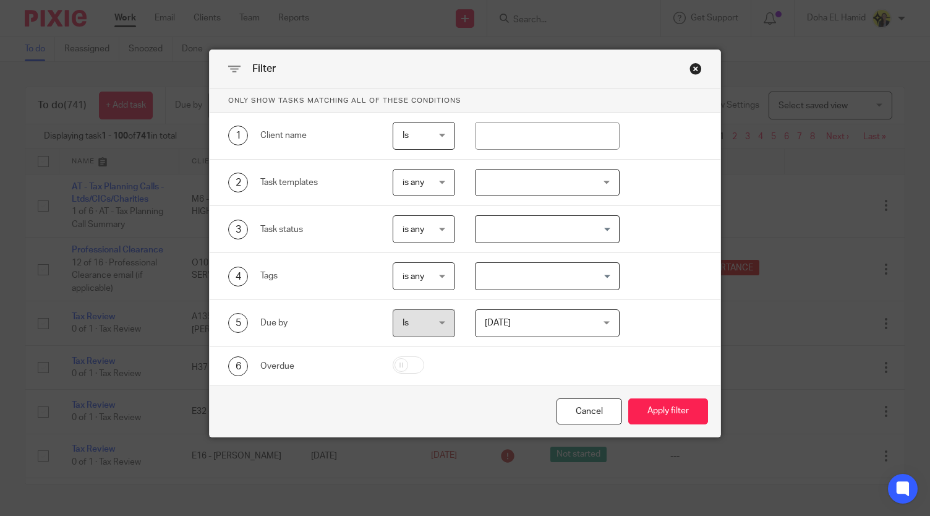
click at [525, 186] on div at bounding box center [547, 183] width 145 height 28
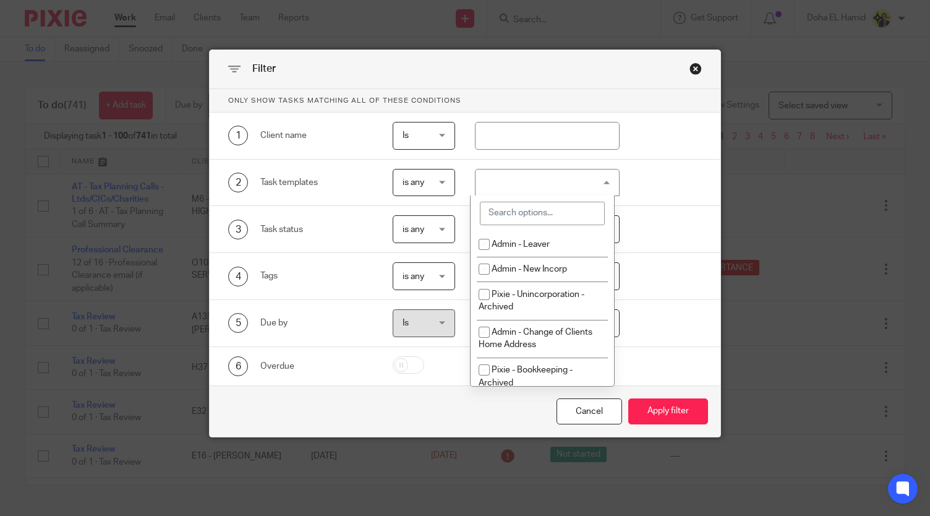
click at [528, 213] on input "search" at bounding box center [542, 213] width 125 height 23
click at [508, 213] on input "search" at bounding box center [542, 213] width 125 height 23
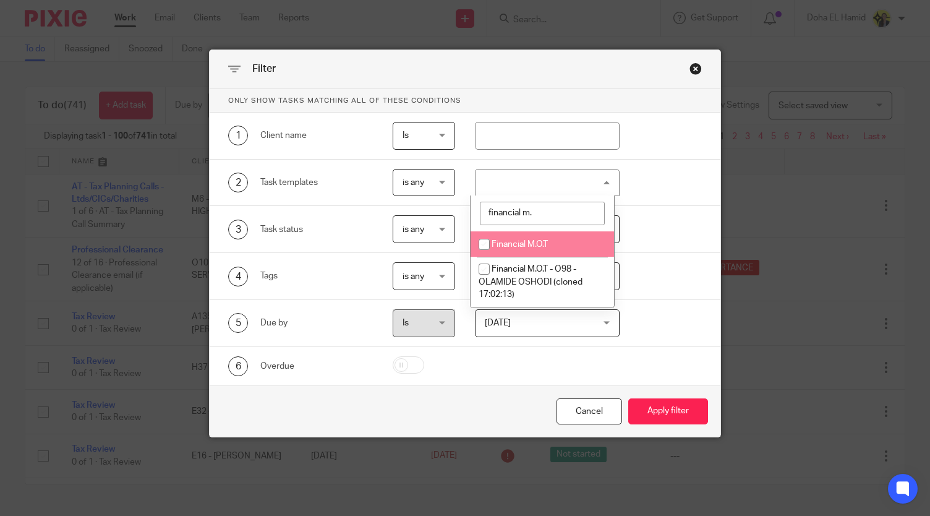
type input "financial m."
click at [503, 243] on span "Financial M.O.T" at bounding box center [520, 244] width 56 height 9
checkbox input "true"
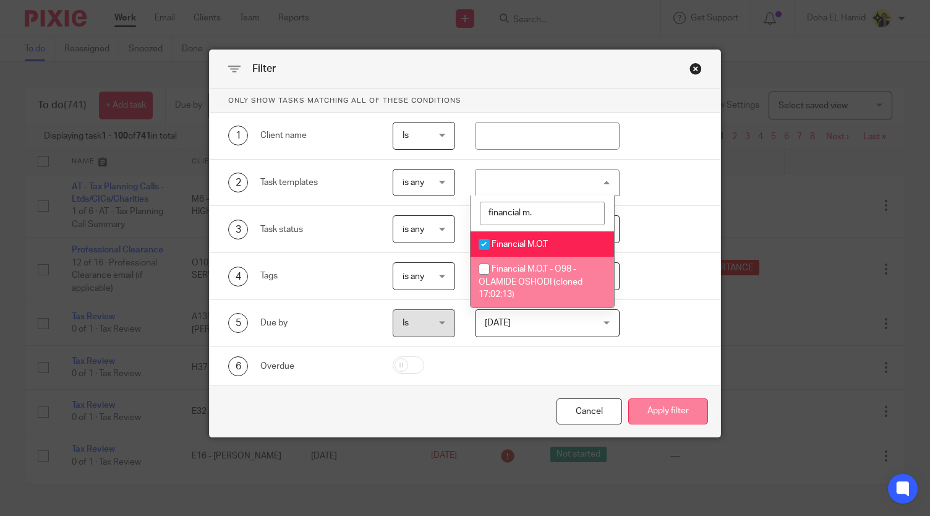
click at [673, 415] on button "Apply filter" at bounding box center [668, 411] width 80 height 27
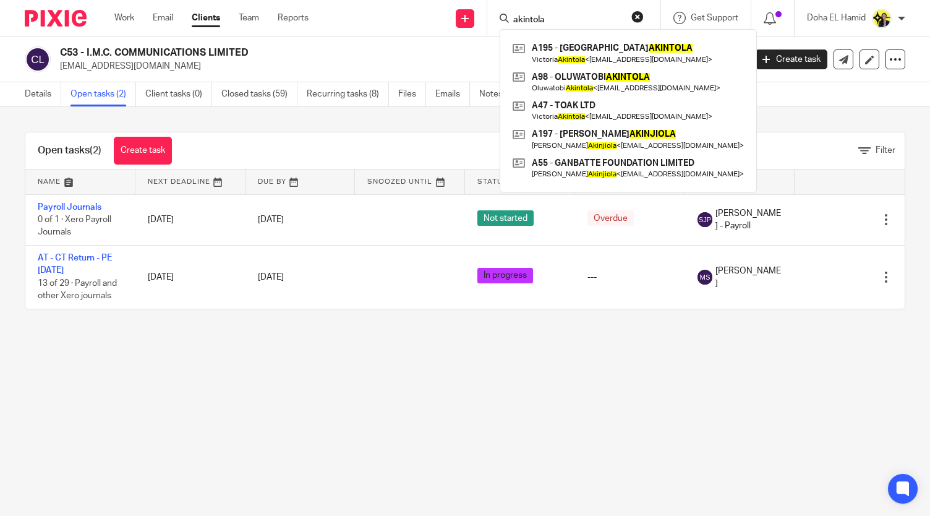
click at [529, 19] on input "akintola" at bounding box center [567, 20] width 111 height 11
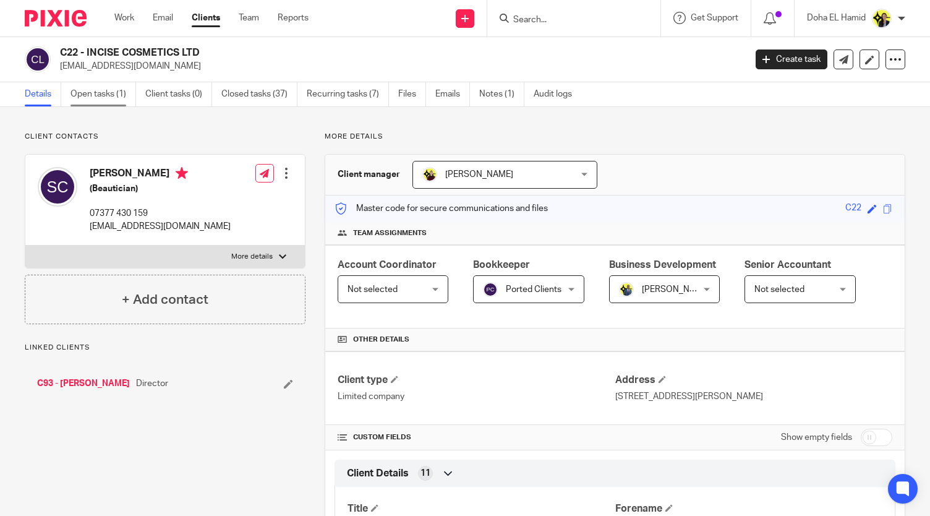
click at [108, 103] on link "Open tasks (1)" at bounding box center [103, 94] width 66 height 24
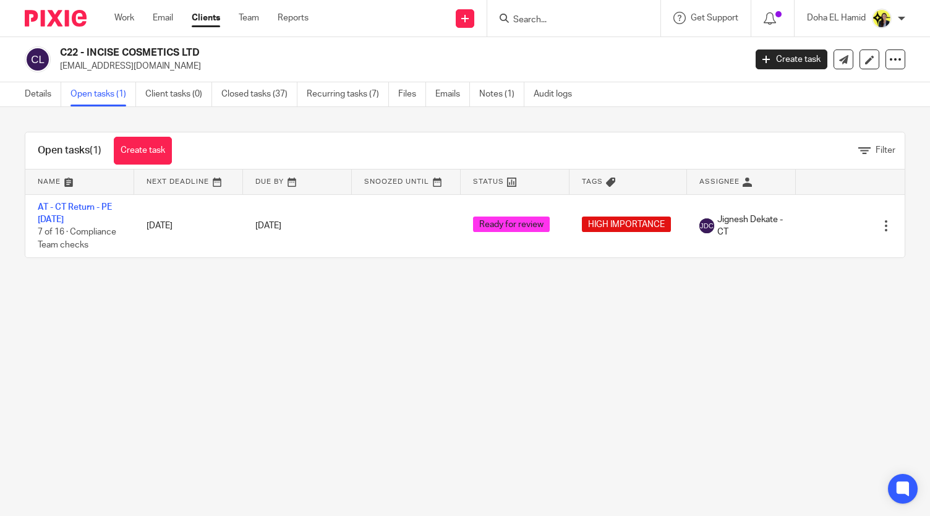
click at [132, 51] on h2 "C22 - INCISE COSMETICS LTD" at bounding box center [331, 52] width 542 height 13
copy div "C22 - INCISE COSMETICS LTD"
click at [253, 19] on link "Team" at bounding box center [249, 18] width 20 height 12
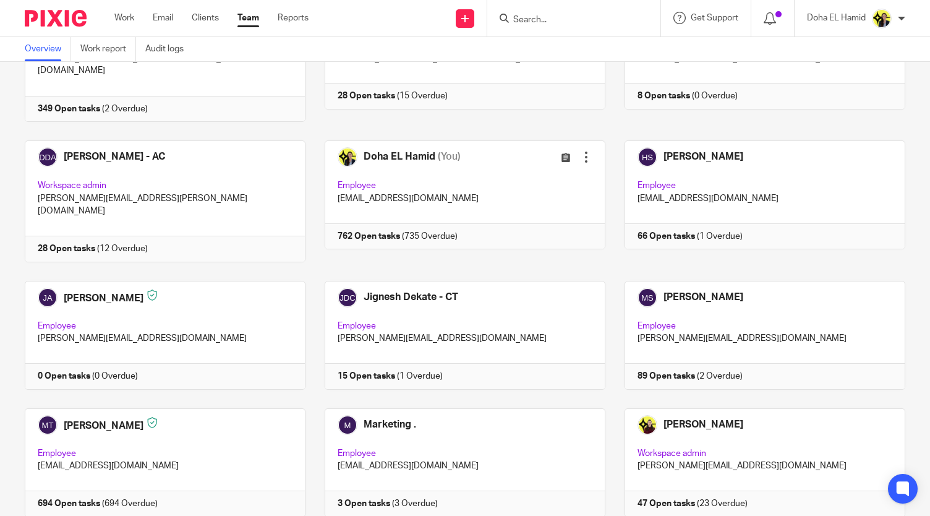
scroll to position [539, 0]
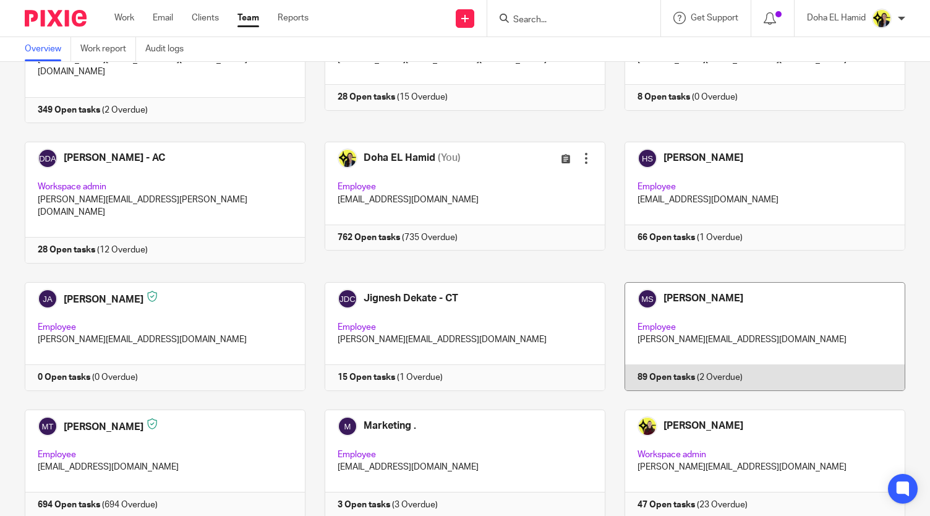
click at [673, 304] on link at bounding box center [755, 336] width 300 height 109
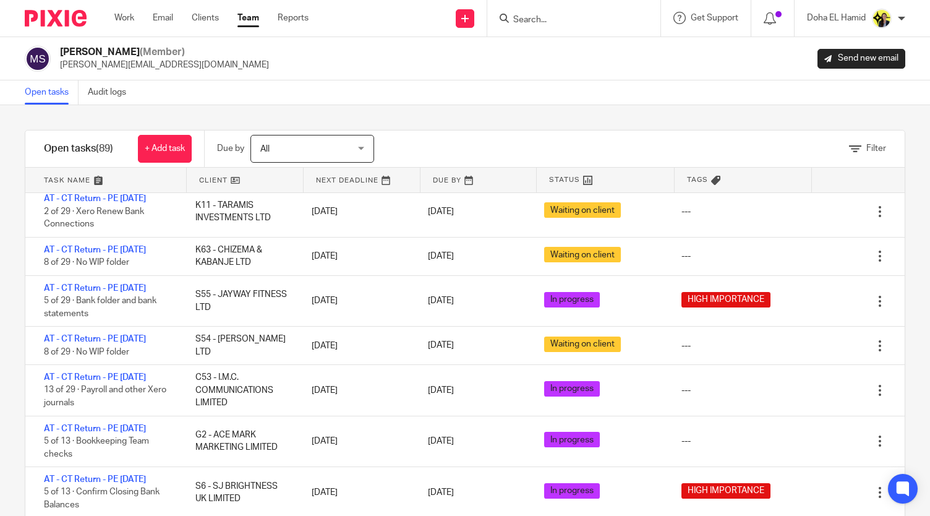
scroll to position [1134, 0]
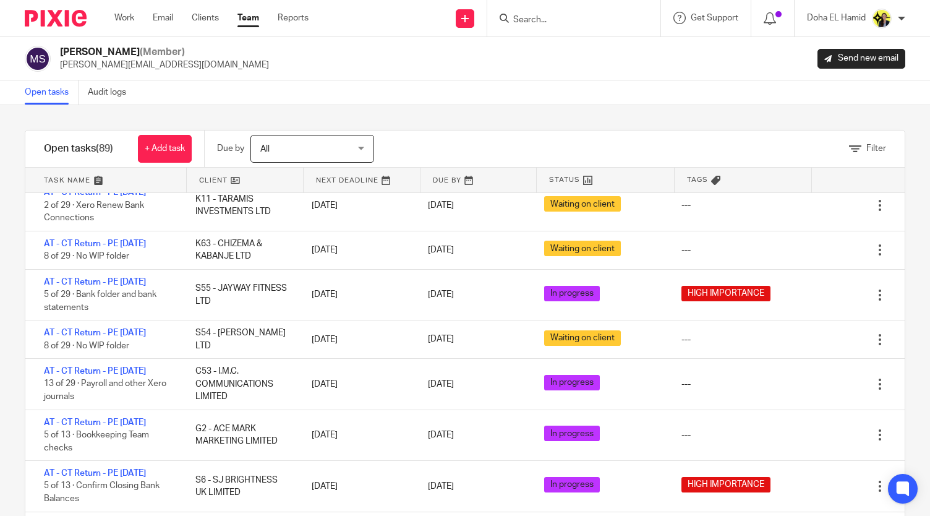
drag, startPoint x: 881, startPoint y: 291, endPoint x: 893, endPoint y: 291, distance: 11.7
click at [893, 291] on div "Filter tasks Only show tasks matching all of these conditions 1 Client name Is …" at bounding box center [465, 310] width 930 height 411
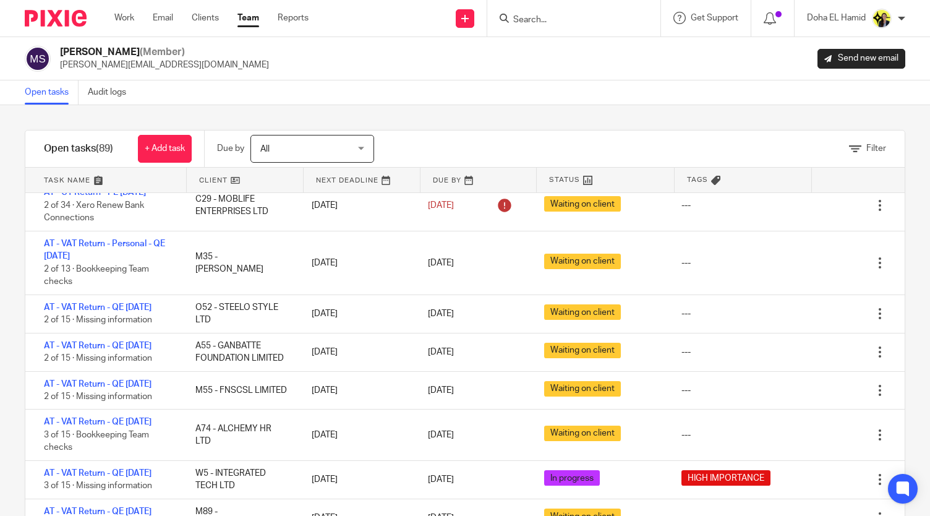
scroll to position [57, 0]
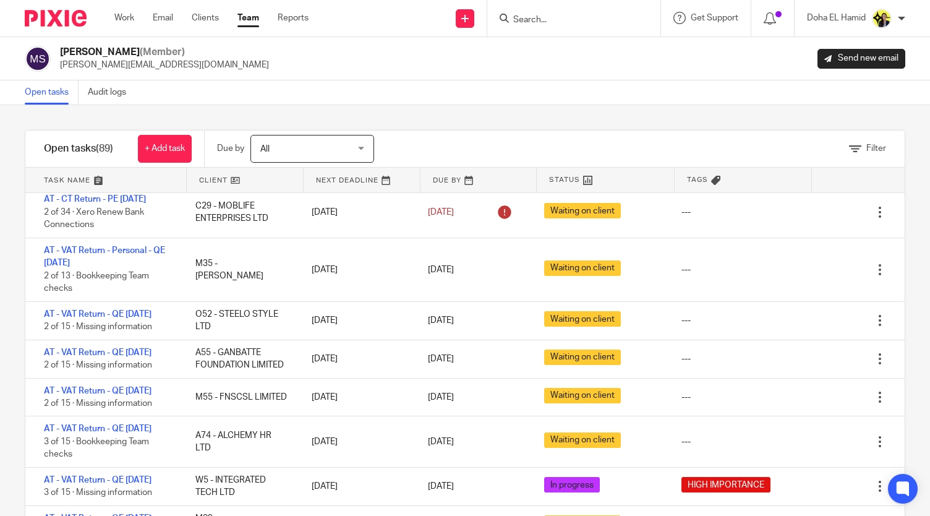
click at [904, 174] on div "Filter tasks Only show tasks matching all of these conditions 1 Client name Is …" at bounding box center [465, 310] width 930 height 411
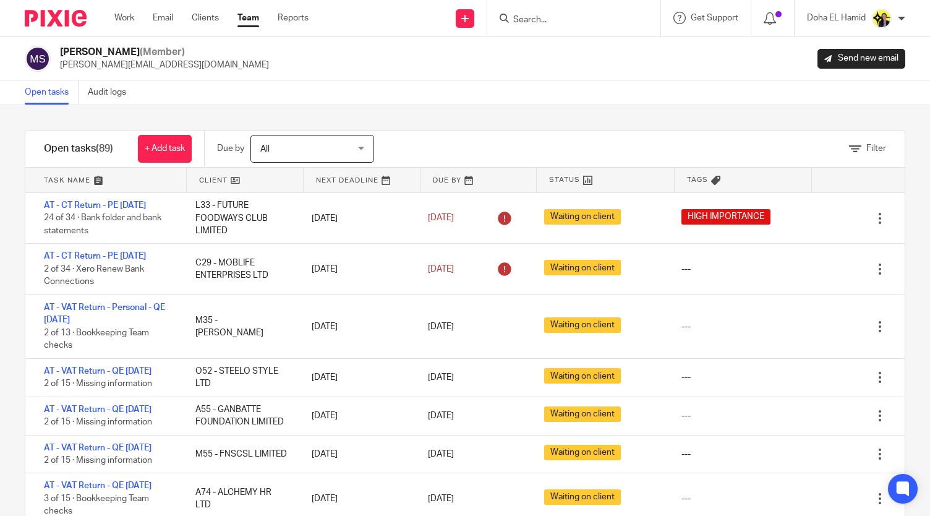
click at [589, 95] on div "Open tasks Audit logs" at bounding box center [465, 92] width 930 height 25
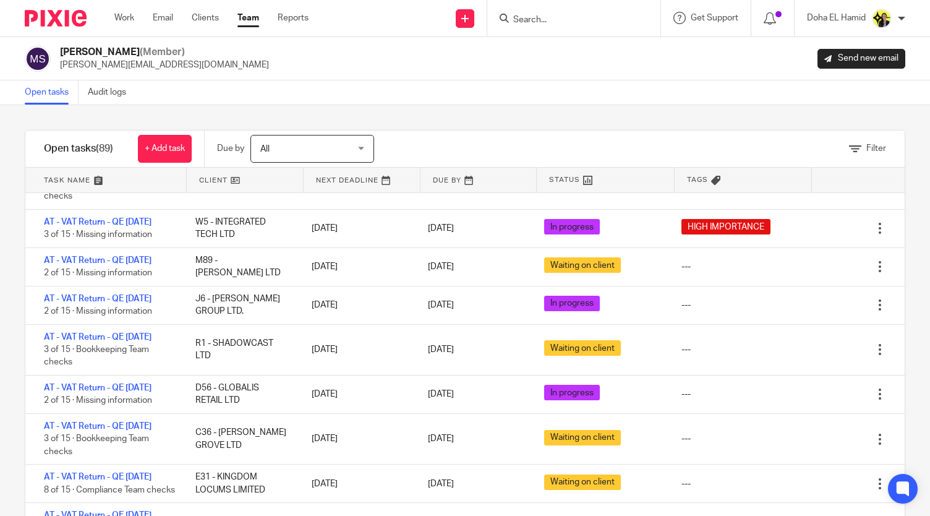
scroll to position [334, 0]
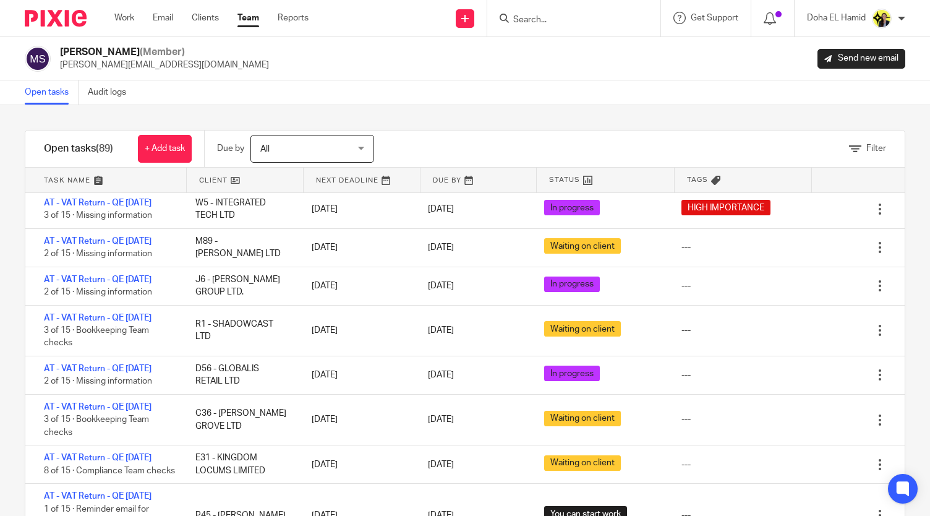
click at [584, 125] on div "Filter tasks Only show tasks matching all of these conditions 1 Client name Is …" at bounding box center [465, 310] width 930 height 411
click at [101, 150] on span "(89)" at bounding box center [104, 148] width 17 height 10
click at [298, 119] on div "Filter tasks Only show tasks matching all of these conditions 1 Client name Is …" at bounding box center [465, 310] width 930 height 411
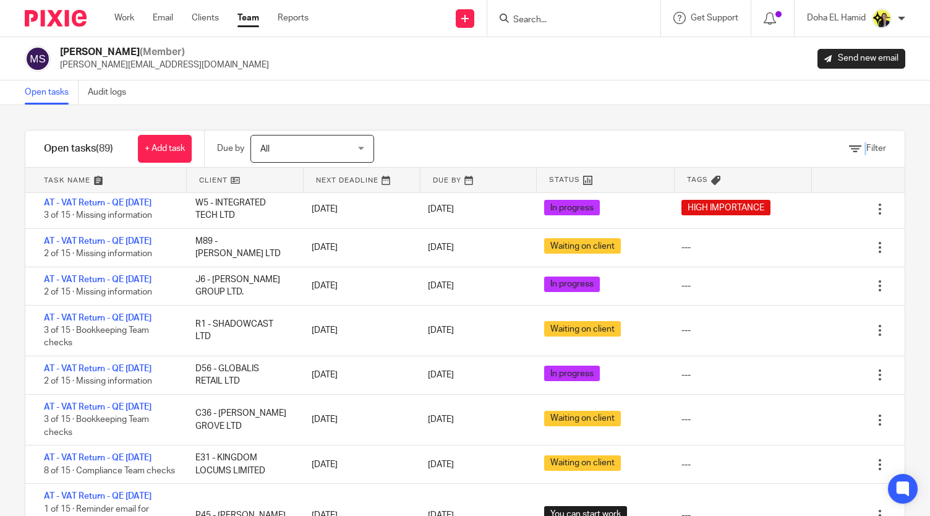
click at [298, 119] on div "Filter tasks Only show tasks matching all of these conditions 1 Client name Is …" at bounding box center [465, 310] width 930 height 411
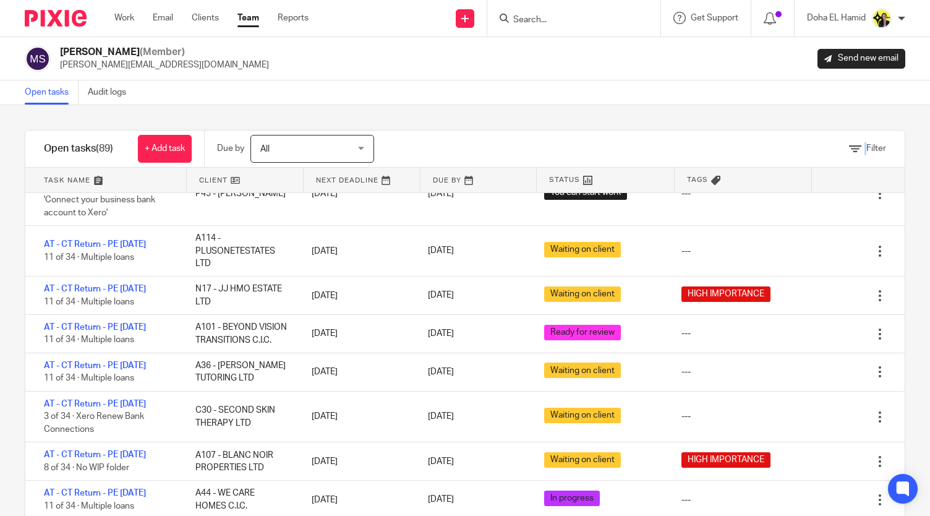
scroll to position [688, 0]
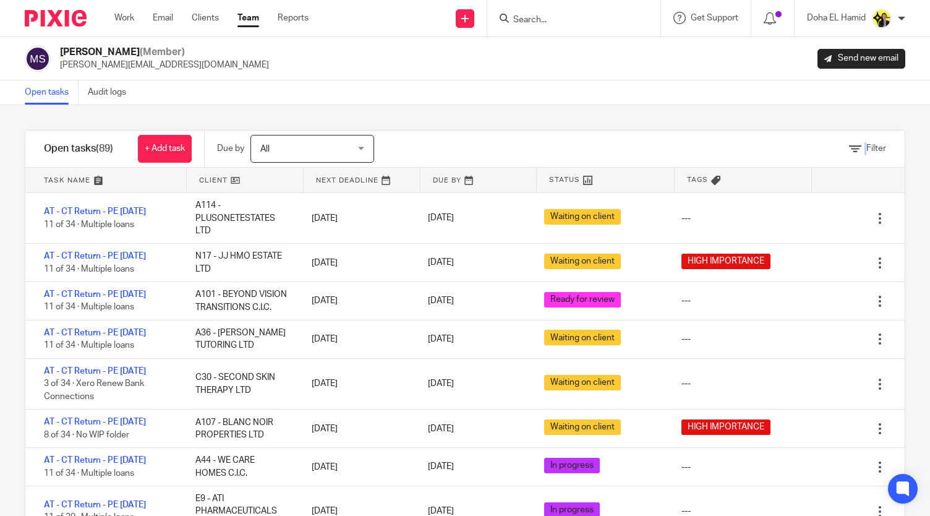
drag, startPoint x: 883, startPoint y: 255, endPoint x: 892, endPoint y: 254, distance: 8.7
click at [892, 254] on div "Filter tasks Only show tasks matching all of these conditions 1 Client name Is …" at bounding box center [465, 310] width 930 height 411
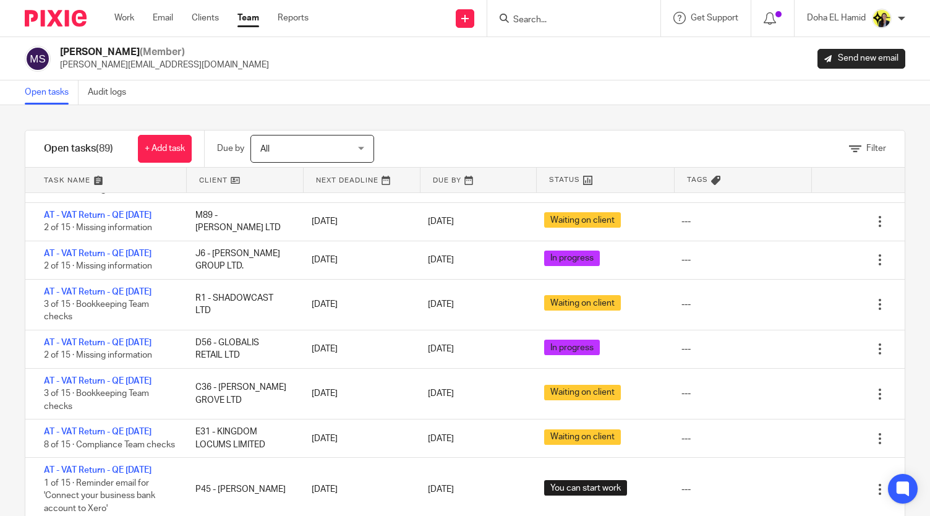
scroll to position [354, 0]
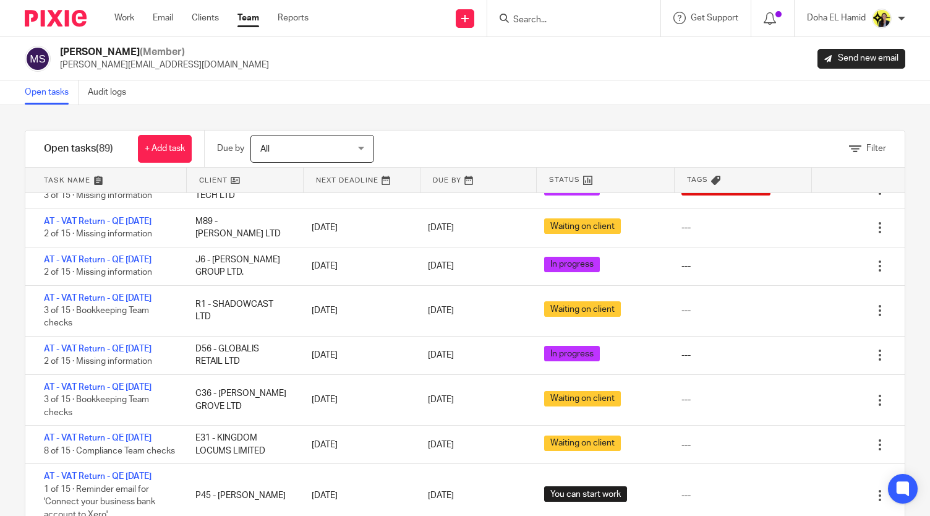
click at [529, 23] on input "Search" at bounding box center [567, 20] width 111 height 11
type input "c12"
click at [563, 116] on div "Filter tasks Only show tasks matching all of these conditions 1 Client name Is …" at bounding box center [465, 310] width 930 height 411
click at [550, 116] on div "Filter tasks Only show tasks matching all of these conditions 1 Client name Is …" at bounding box center [465, 310] width 930 height 411
click at [587, 70] on div "Manasvi Shah (Member) manasvi@confiancebizsol.in Send new email" at bounding box center [465, 59] width 881 height 26
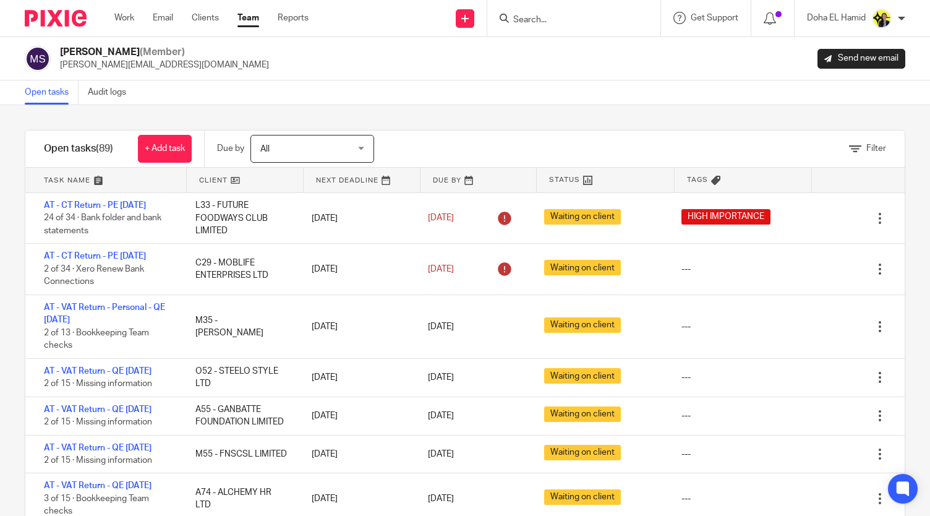
scroll to position [45, 0]
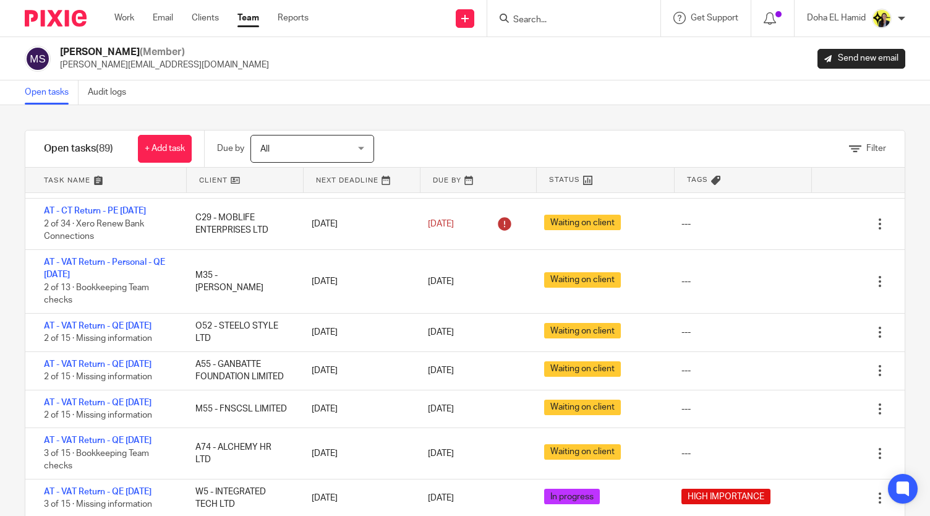
click at [538, 101] on div "Open tasks Audit logs" at bounding box center [465, 92] width 930 height 25
click at [531, 18] on input "Search" at bounding box center [567, 20] width 111 height 11
click at [548, 15] on input "Search" at bounding box center [567, 20] width 111 height 11
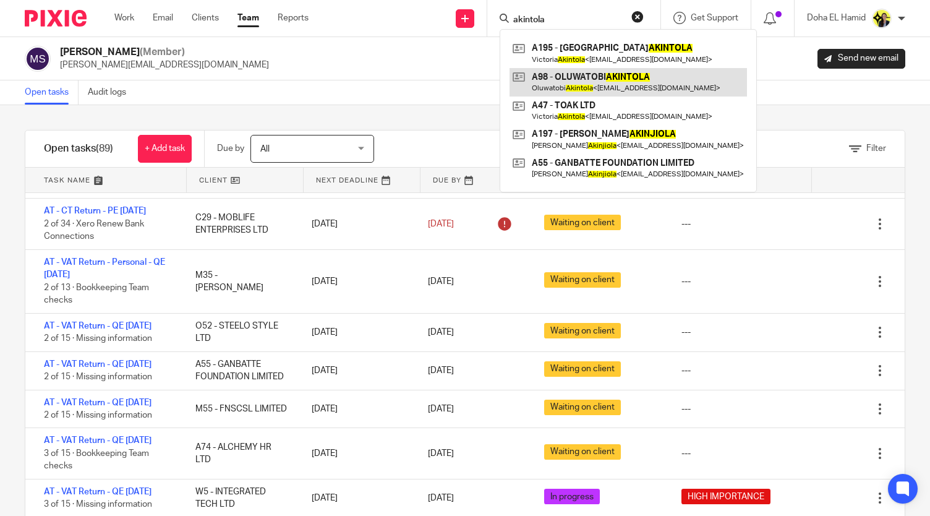
type input "akintola"
click at [663, 75] on link at bounding box center [628, 82] width 237 height 28
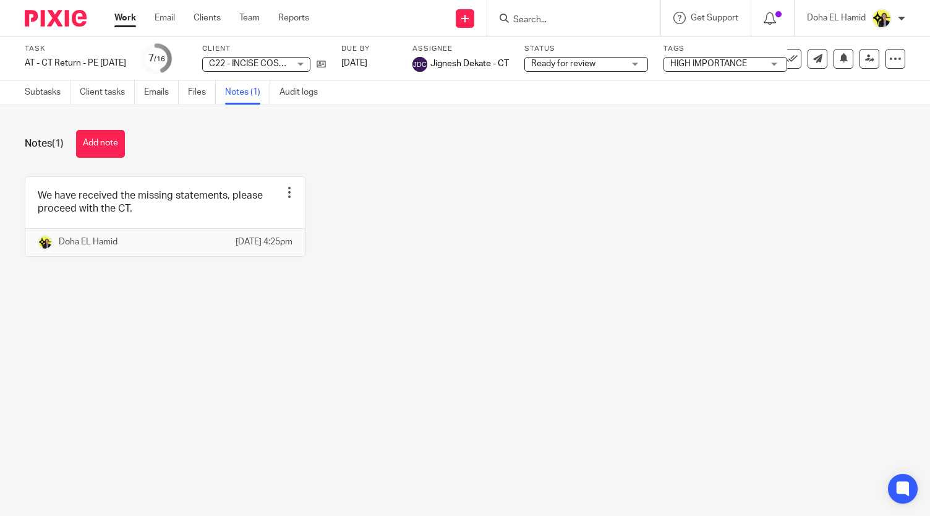
click at [524, 23] on input "Search" at bounding box center [567, 20] width 111 height 11
type input "M"
type input "N17"
click at [567, 54] on link at bounding box center [614, 53] width 209 height 28
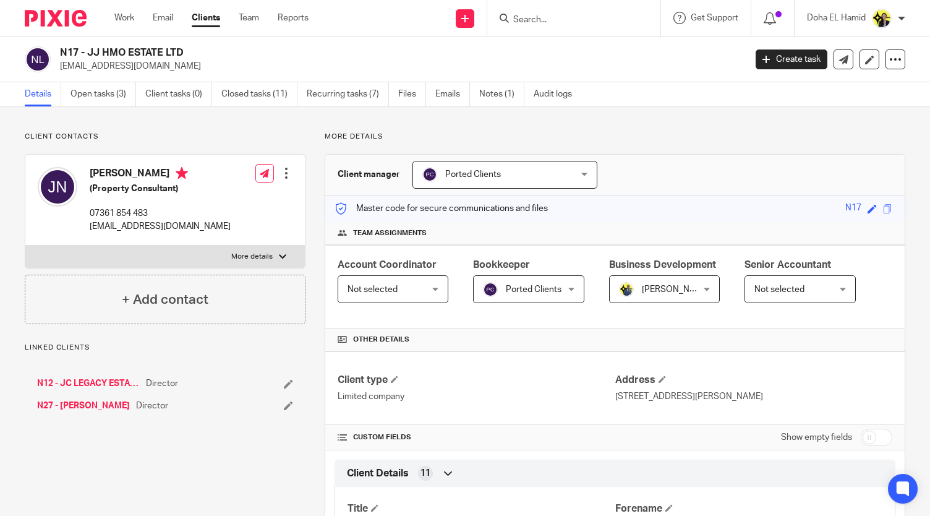
click at [103, 217] on p "07361 854 483" at bounding box center [160, 213] width 141 height 12
copy div "07361 854 483"
click at [106, 96] on link "Open tasks (3)" at bounding box center [103, 94] width 66 height 24
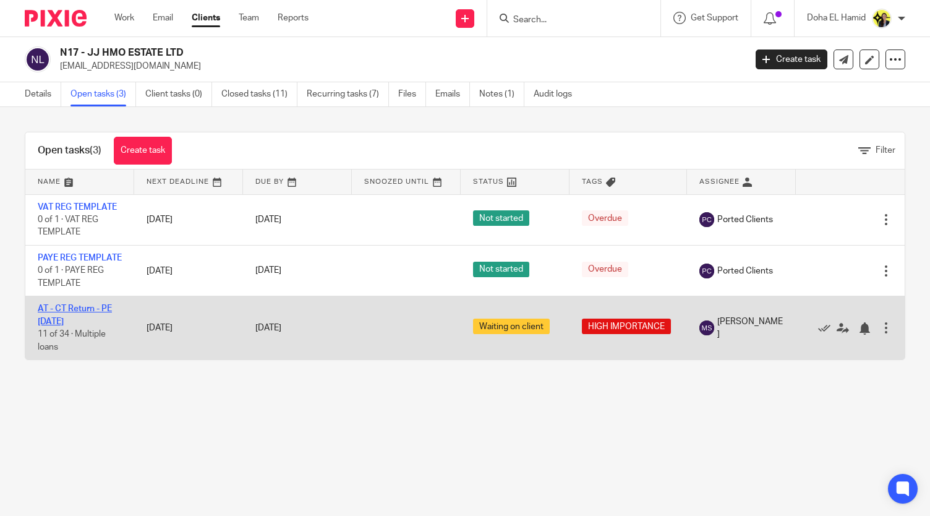
click at [84, 325] on link "AT - CT Return - PE [DATE]" at bounding box center [75, 314] width 74 height 21
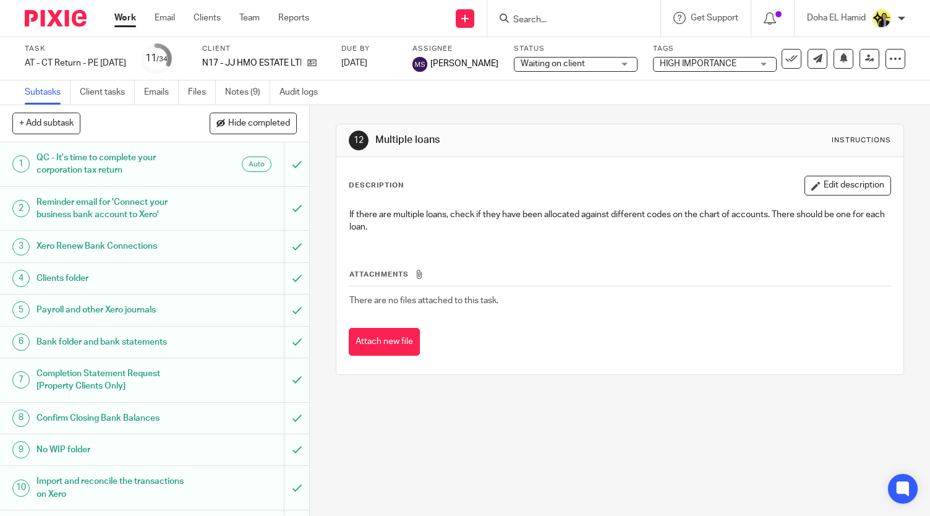
click at [161, 106] on div "+ Add subtask Hide completed Cancel + Add" at bounding box center [154, 123] width 309 height 37
click at [160, 95] on link "Emails" at bounding box center [161, 92] width 35 height 24
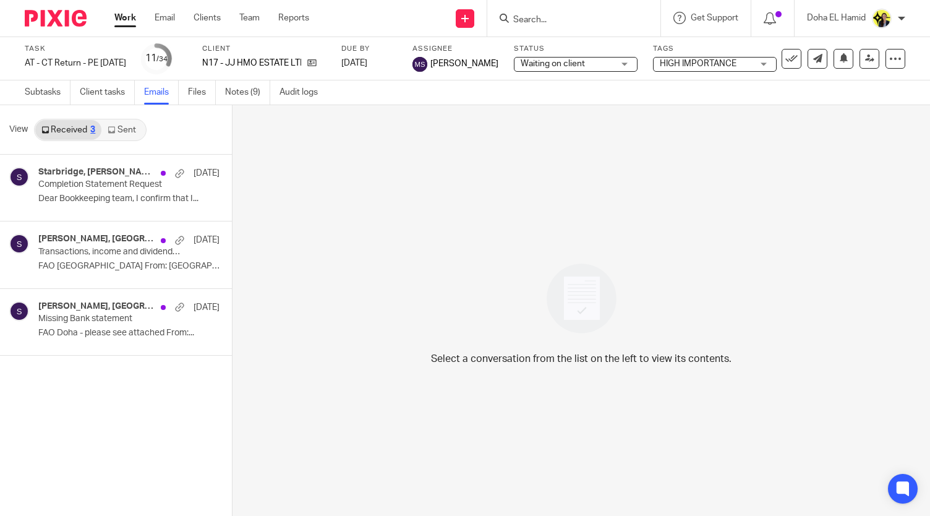
click at [129, 137] on link "Sent" at bounding box center [122, 130] width 43 height 20
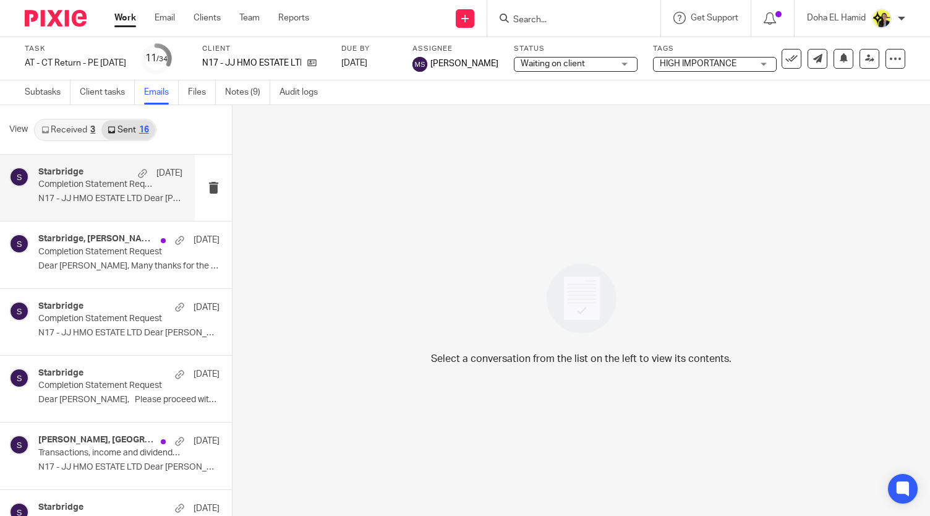
click at [97, 198] on p "N17 - JJ HMO ESTATE LTD Dear Joel, ..." at bounding box center [110, 199] width 144 height 11
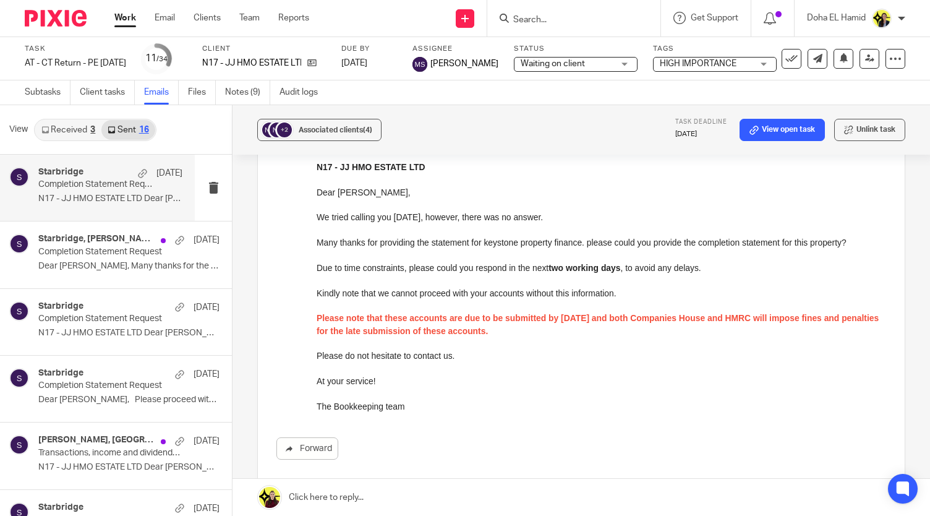
scroll to position [113, 0]
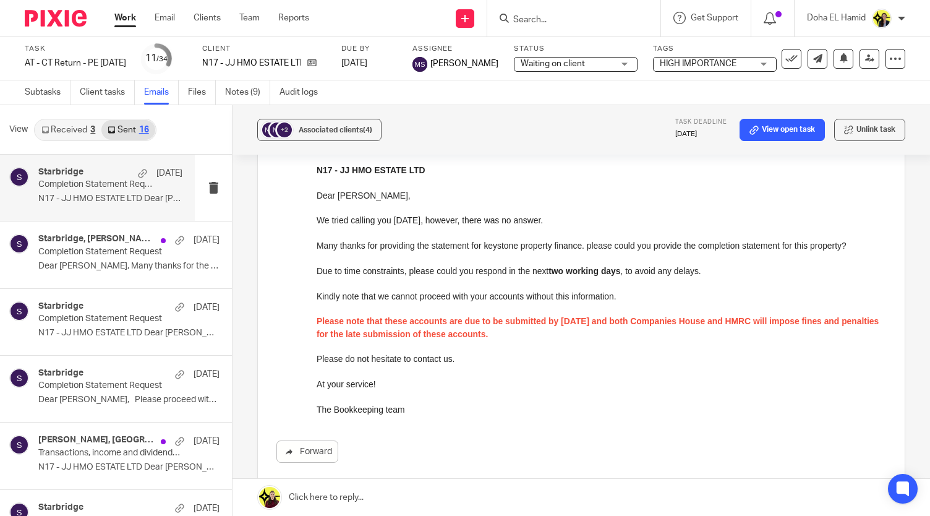
click at [425, 283] on div "N17 - JJ HMO ESTATE LTD Dear Joel, We tried calling you today, however, there w…" at bounding box center [602, 290] width 570 height 252
click at [396, 309] on p at bounding box center [602, 308] width 570 height 12
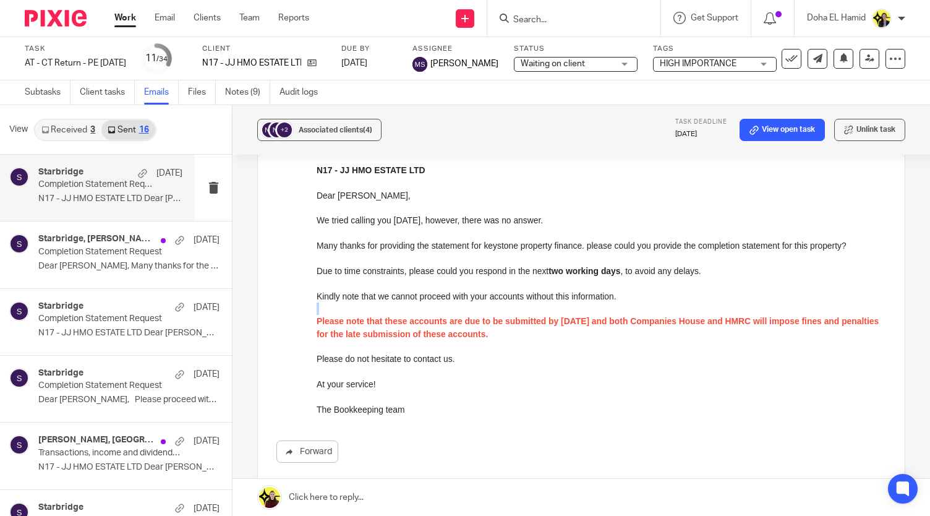
click at [396, 309] on p at bounding box center [602, 308] width 570 height 12
click at [421, 327] on p "Please note that these accounts are due to be submitted by 31st October 2025 an…" at bounding box center [602, 327] width 570 height 25
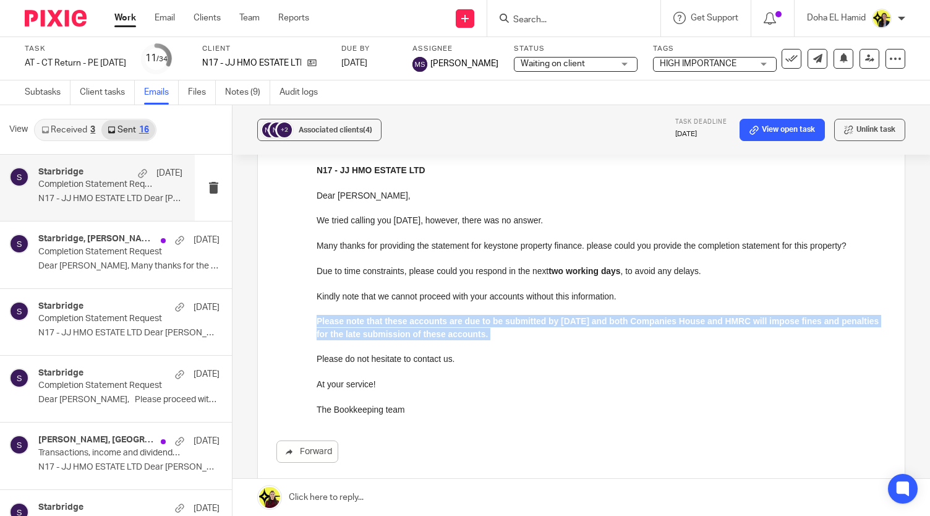
click at [421, 327] on p "Please note that these accounts are due to be submitted by 31st October 2025 an…" at bounding box center [602, 327] width 570 height 25
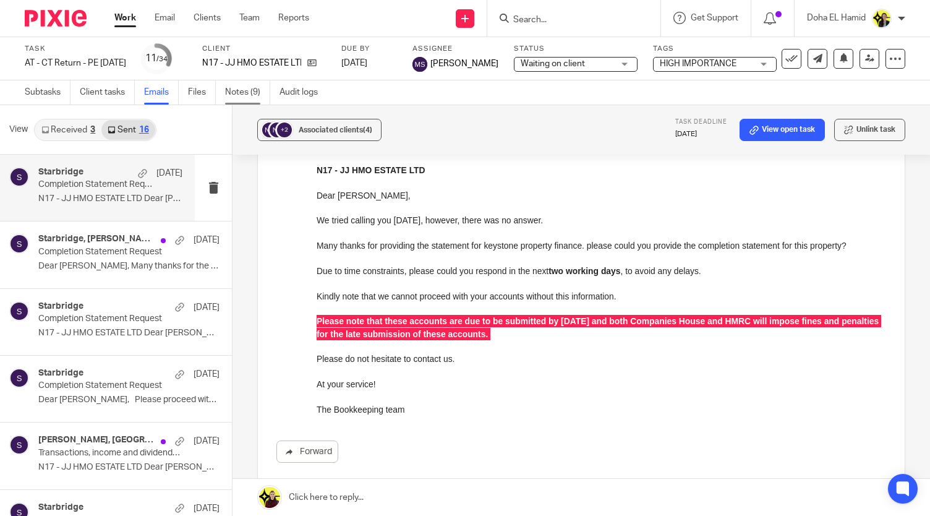
click at [242, 93] on link "Notes (9)" at bounding box center [247, 92] width 45 height 24
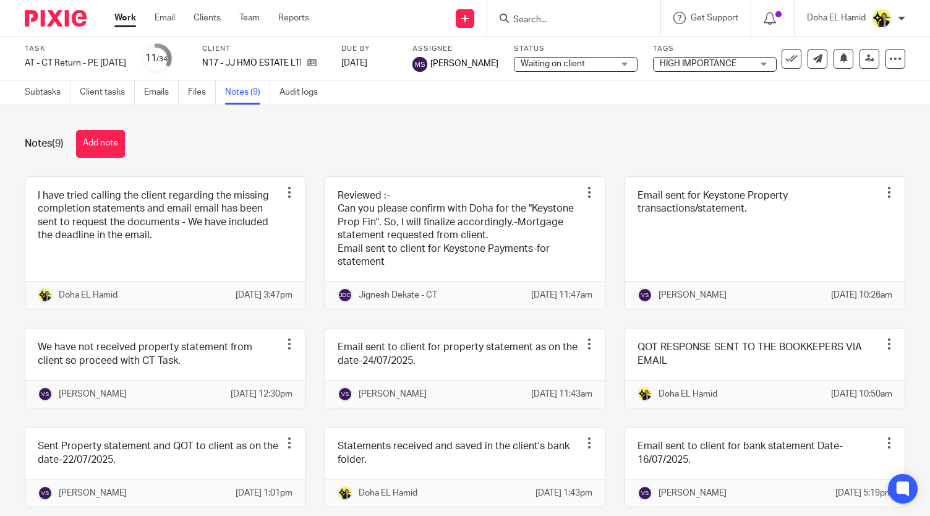
click at [224, 164] on div "Notes (9) Add note I have tried calling the client regarding the missing comple…" at bounding box center [465, 310] width 930 height 411
click at [229, 137] on div "Notes (9) Add note" at bounding box center [465, 144] width 881 height 28
click at [111, 142] on button "Add note" at bounding box center [100, 144] width 49 height 28
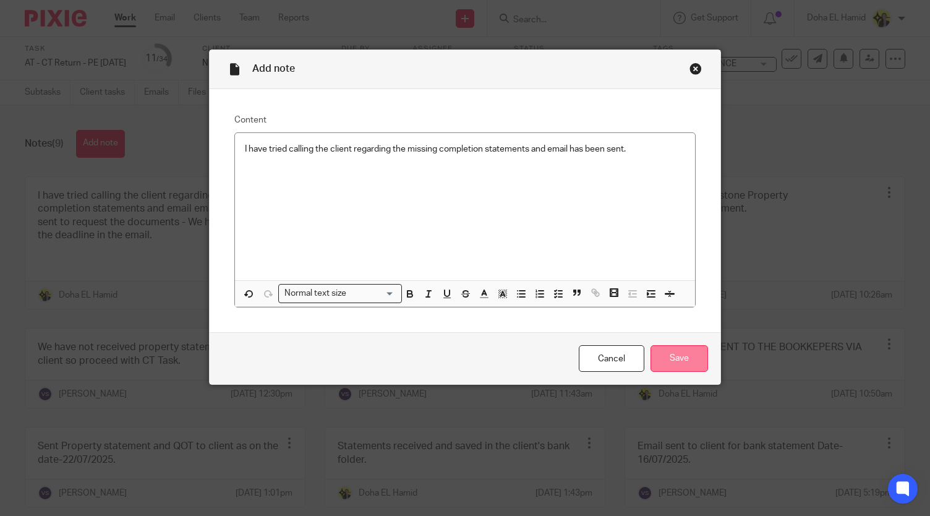
click at [670, 356] on input "Save" at bounding box center [680, 358] width 58 height 27
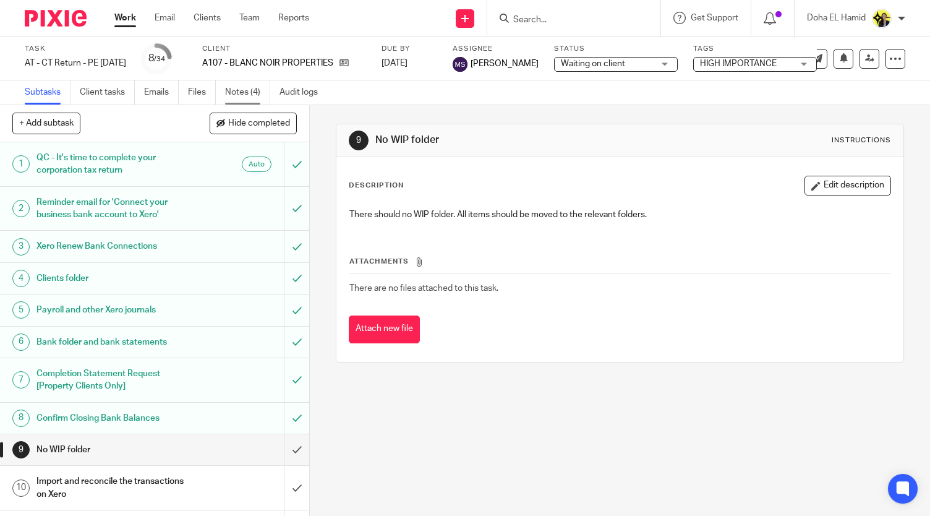
click at [251, 91] on link "Notes (4)" at bounding box center [247, 92] width 45 height 24
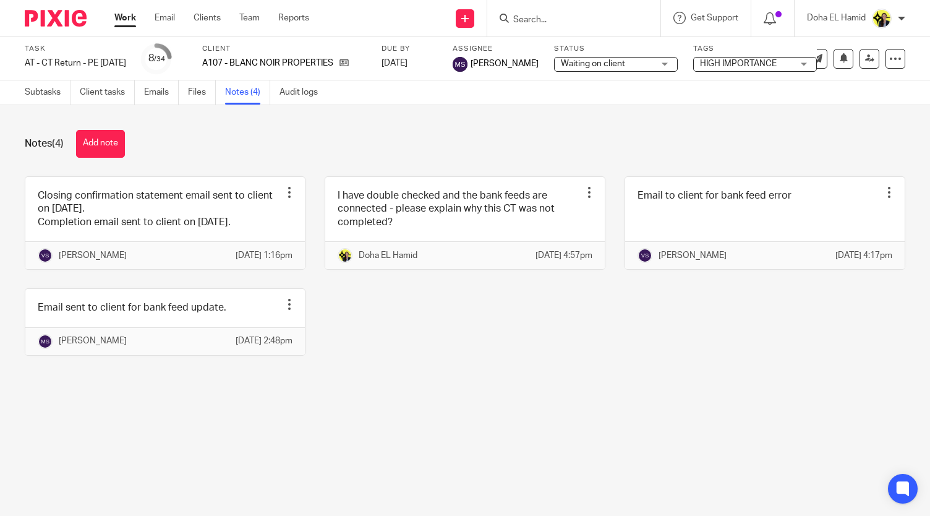
click at [461, 317] on div "Closing confirmation statement email sent to client on [DATE]. Completion email…" at bounding box center [456, 275] width 900 height 198
click at [516, 22] on input "Search" at bounding box center [567, 20] width 111 height 11
click at [529, 18] on input "Search" at bounding box center [567, 20] width 111 height 11
type input "t2"
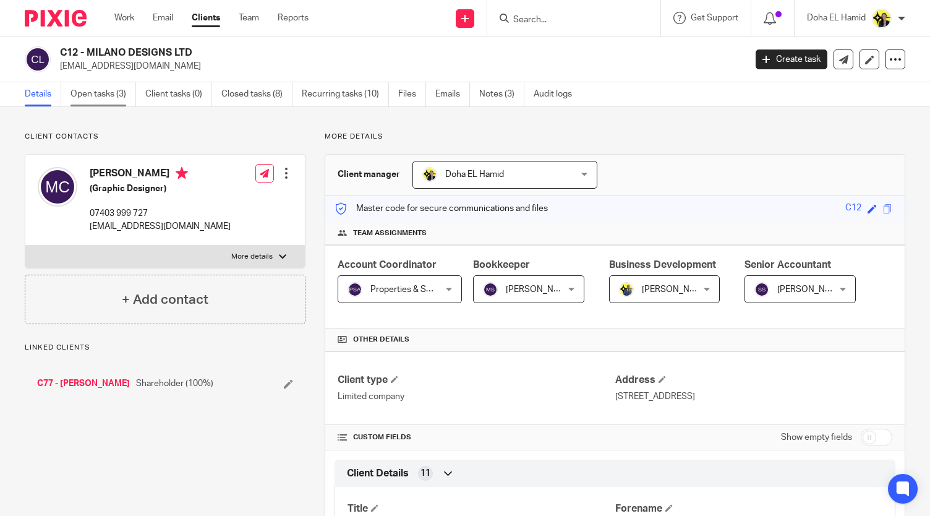
click at [112, 102] on link "Open tasks (3)" at bounding box center [103, 94] width 66 height 24
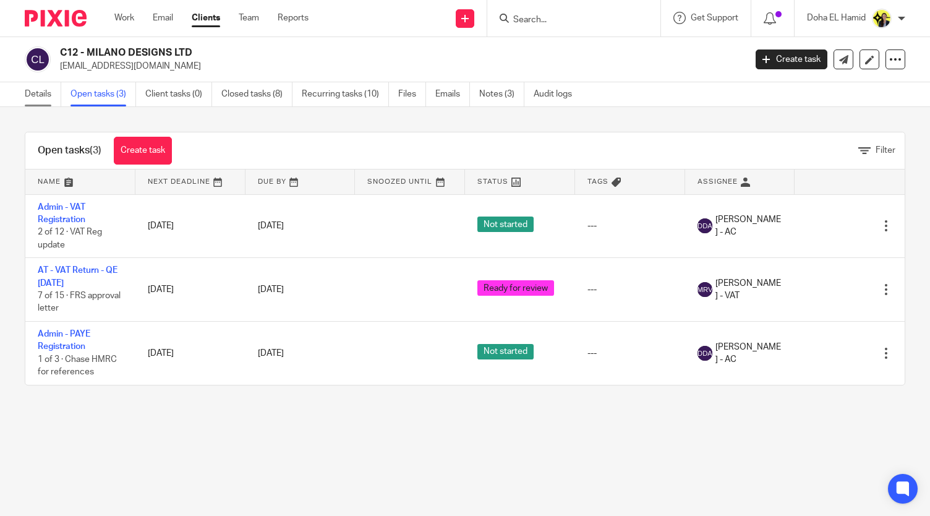
click at [45, 97] on link "Details" at bounding box center [43, 94] width 36 height 24
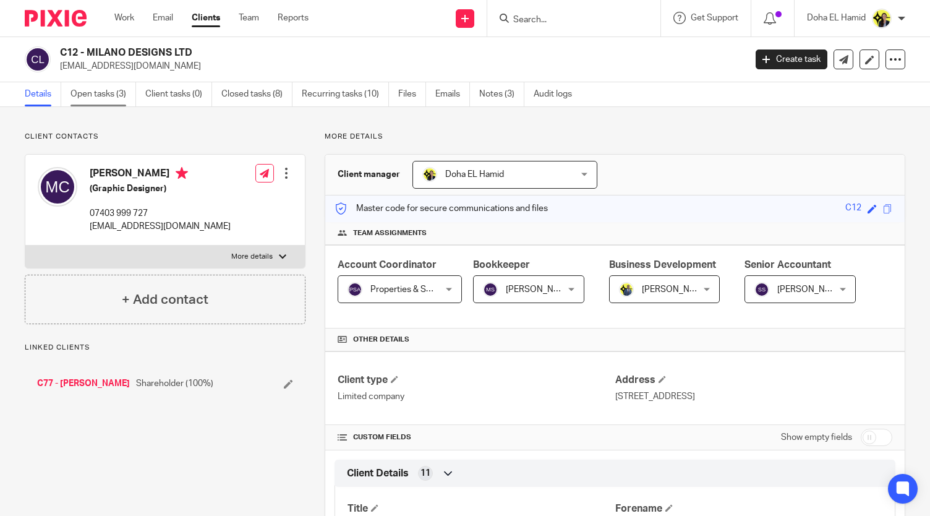
click at [119, 90] on link "Open tasks (3)" at bounding box center [103, 94] width 66 height 24
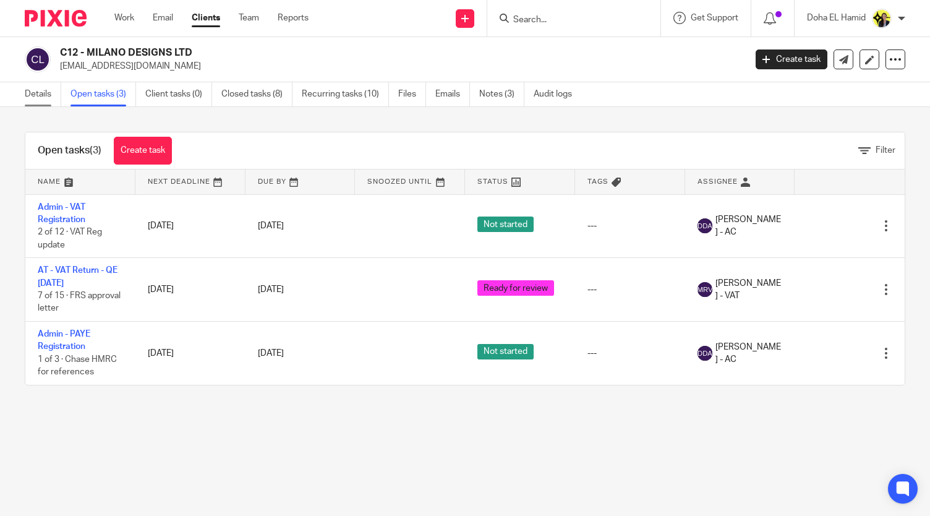
click at [38, 86] on link "Details" at bounding box center [43, 94] width 36 height 24
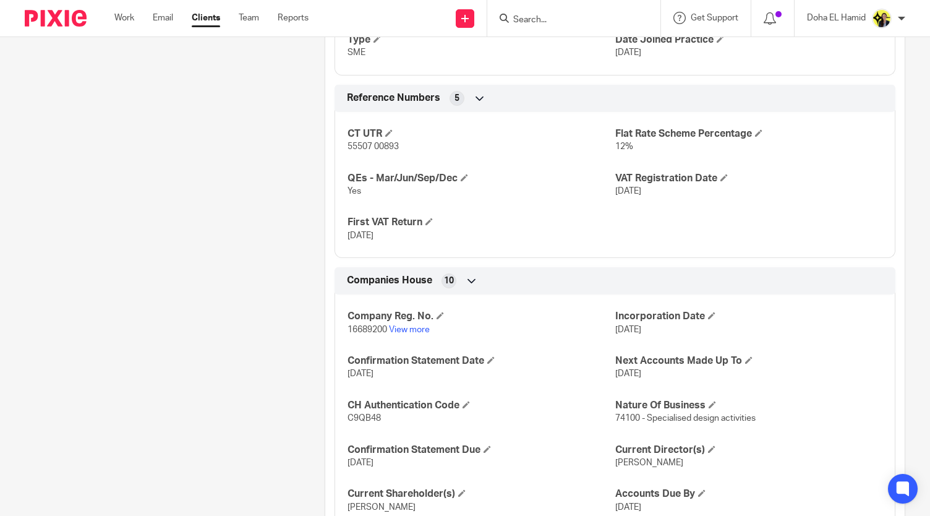
scroll to position [764, 0]
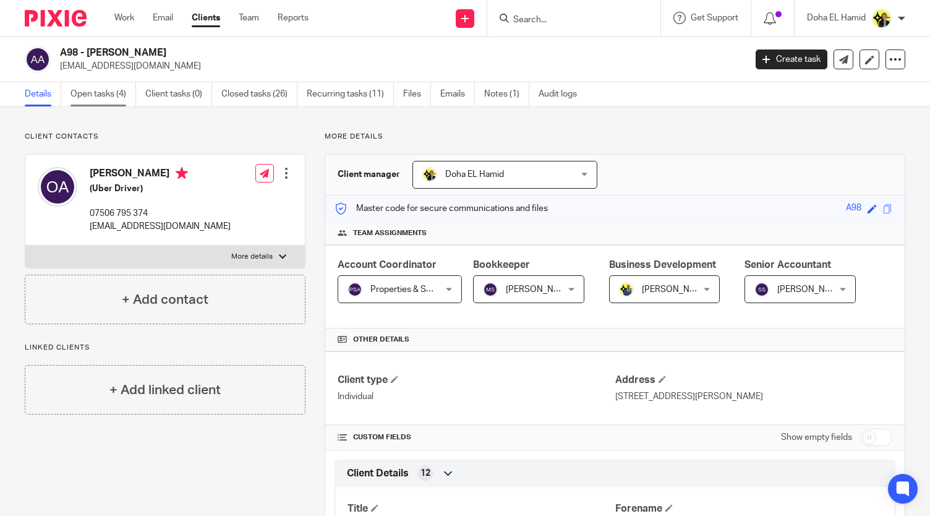
click at [113, 88] on link "Open tasks (4)" at bounding box center [103, 94] width 66 height 24
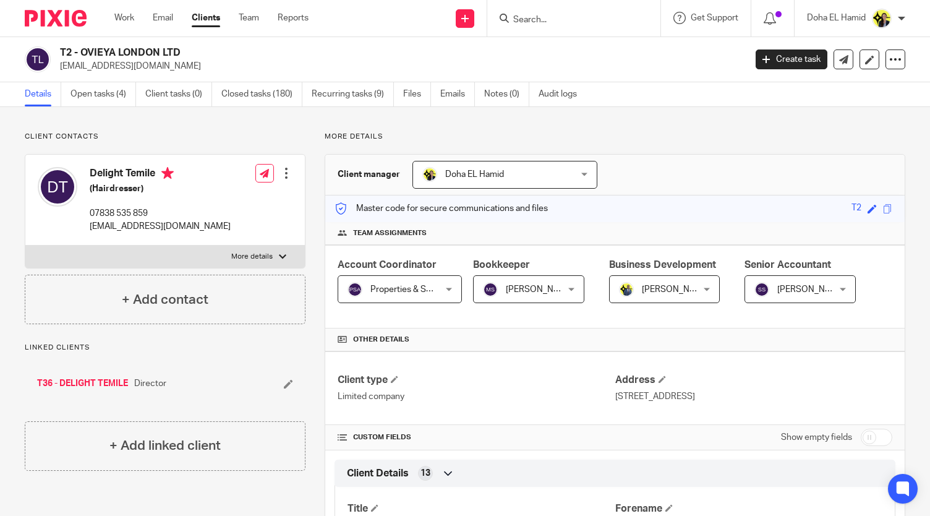
click at [115, 214] on p "07838 535 859" at bounding box center [160, 213] width 141 height 12
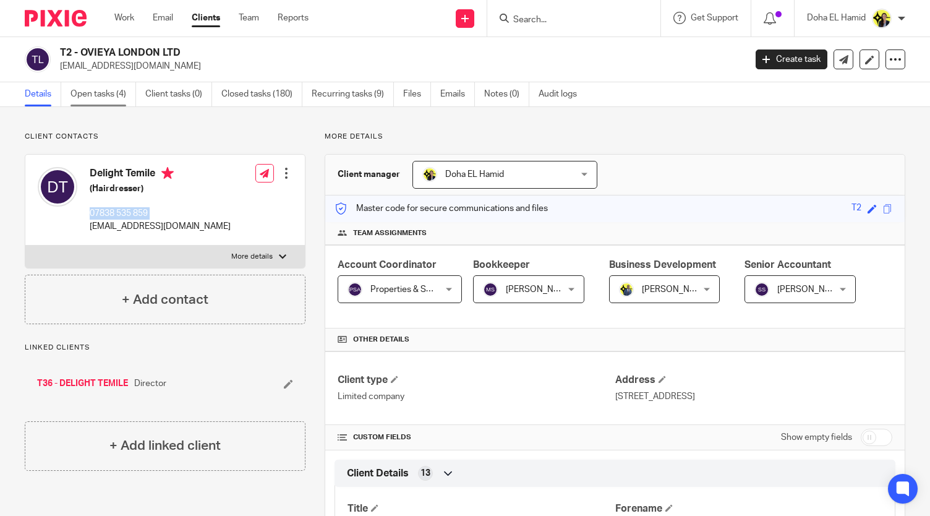
click at [97, 105] on link "Open tasks (4)" at bounding box center [103, 94] width 66 height 24
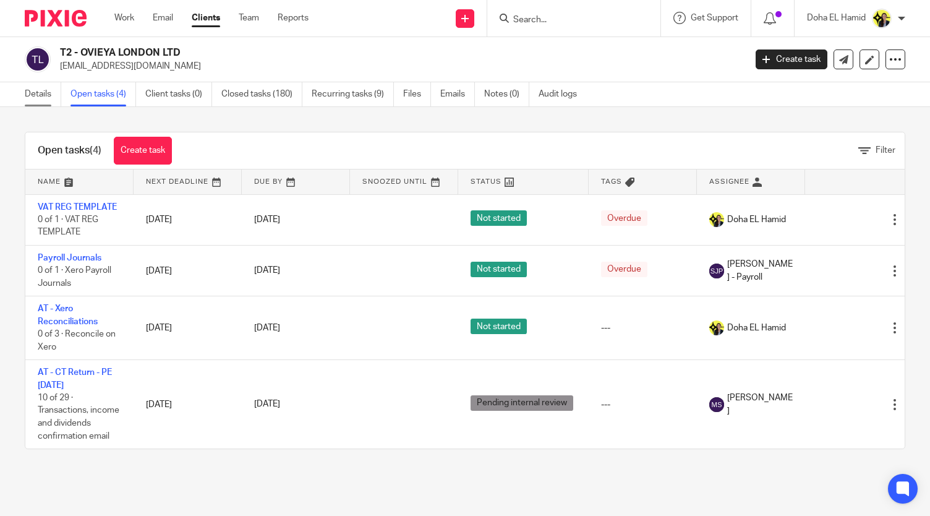
click at [37, 90] on link "Details" at bounding box center [43, 94] width 36 height 24
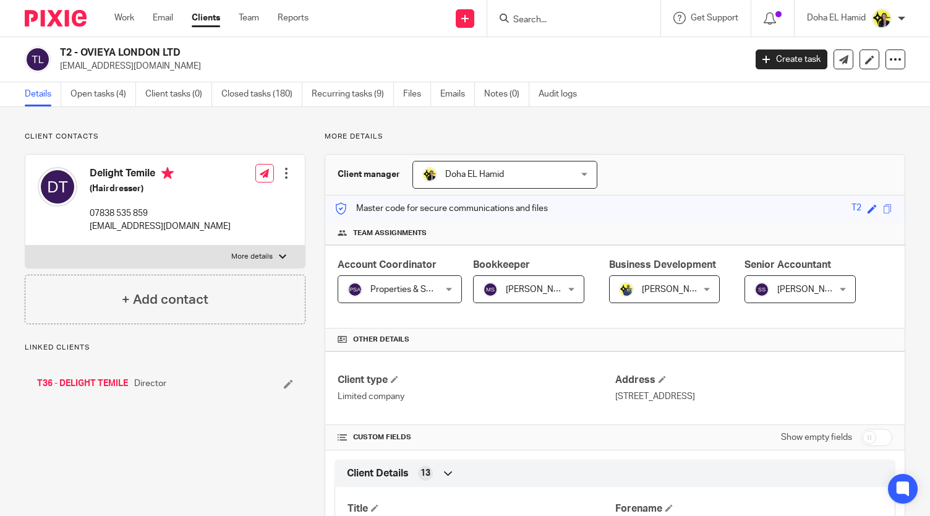
click at [109, 216] on p "07838 535 859" at bounding box center [160, 213] width 141 height 12
copy div "07838 535 859"
drag, startPoint x: 190, startPoint y: 56, endPoint x: 82, endPoint y: 56, distance: 108.8
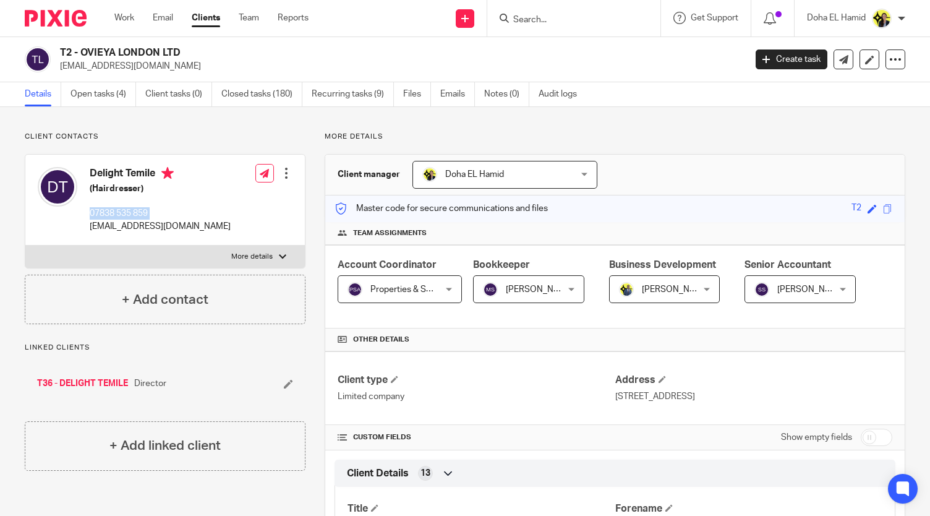
click at [82, 56] on h2 "T2 - OVIEYA LONDON LTD" at bounding box center [331, 52] width 542 height 13
copy h2 "OVIEYA LONDON LTD"
click at [92, 93] on link "Open tasks (4)" at bounding box center [103, 94] width 66 height 24
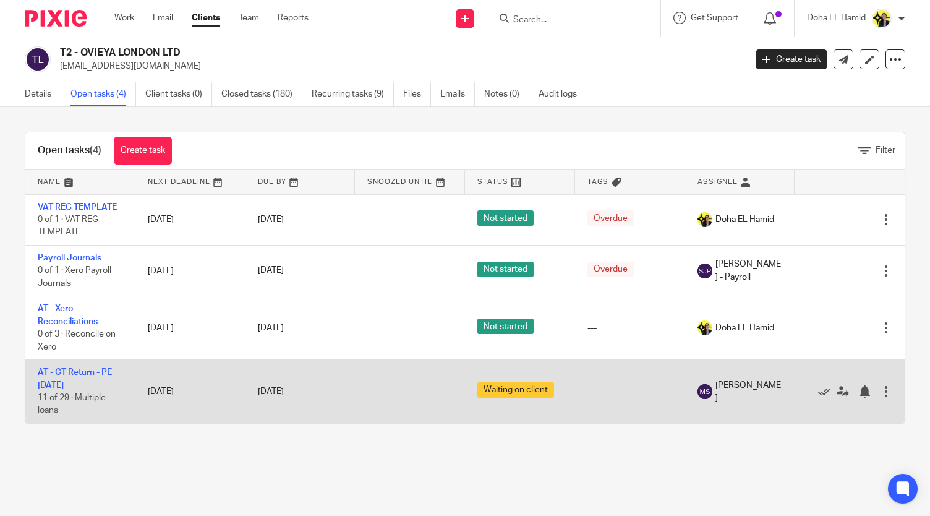
click at [74, 374] on link "AT - CT Return - PE [DATE]" at bounding box center [75, 378] width 74 height 21
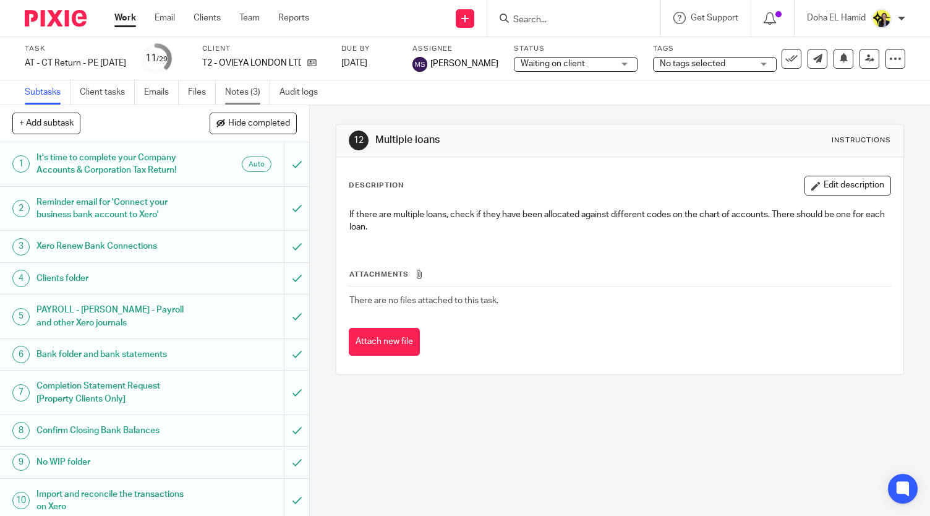
click at [237, 96] on link "Notes (3)" at bounding box center [247, 92] width 45 height 24
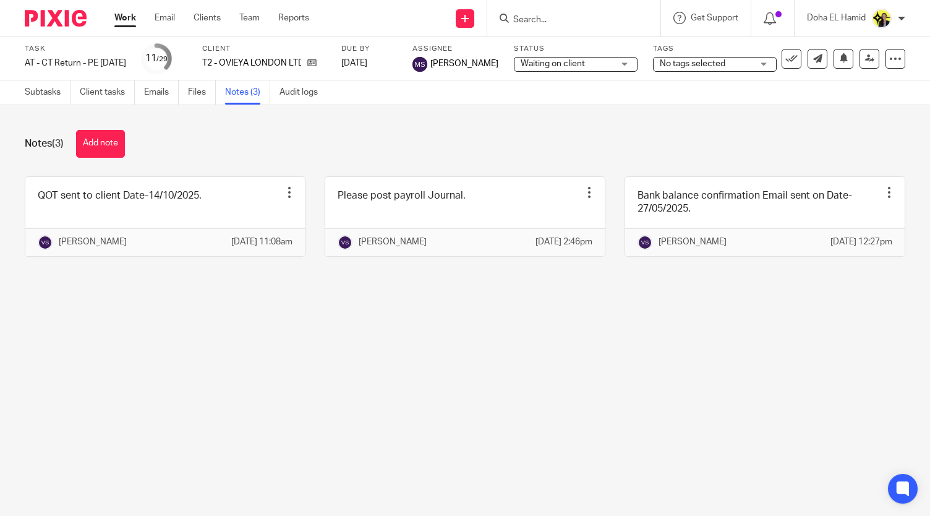
click at [246, 358] on main "Task AT - CT Return - PE 31-03-2025 Save AT - CT Return - PE 31-03-2025 11 /29 …" at bounding box center [465, 258] width 930 height 516
click at [573, 145] on div "Notes (3) Add note" at bounding box center [465, 144] width 881 height 28
click at [317, 65] on icon at bounding box center [311, 62] width 9 height 9
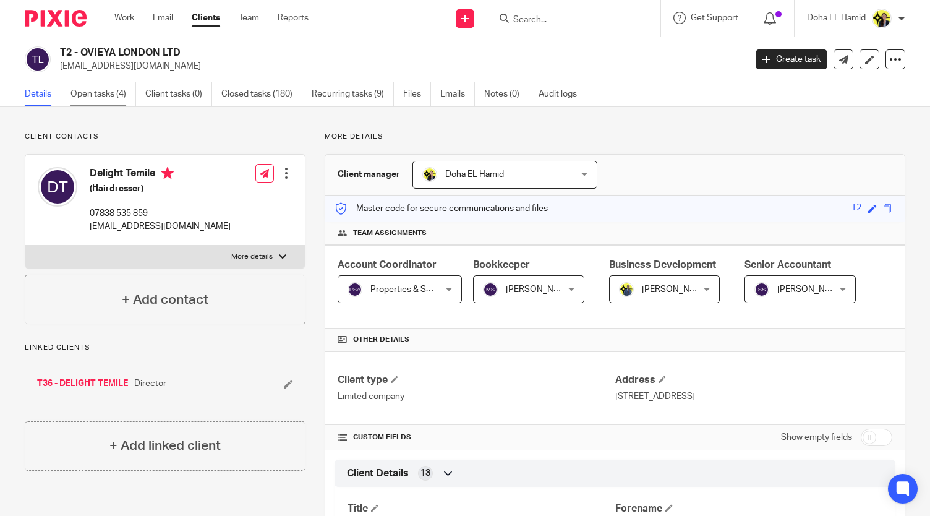
click at [104, 85] on link "Open tasks (4)" at bounding box center [103, 94] width 66 height 24
click at [102, 96] on link "Open tasks (3)" at bounding box center [103, 94] width 66 height 24
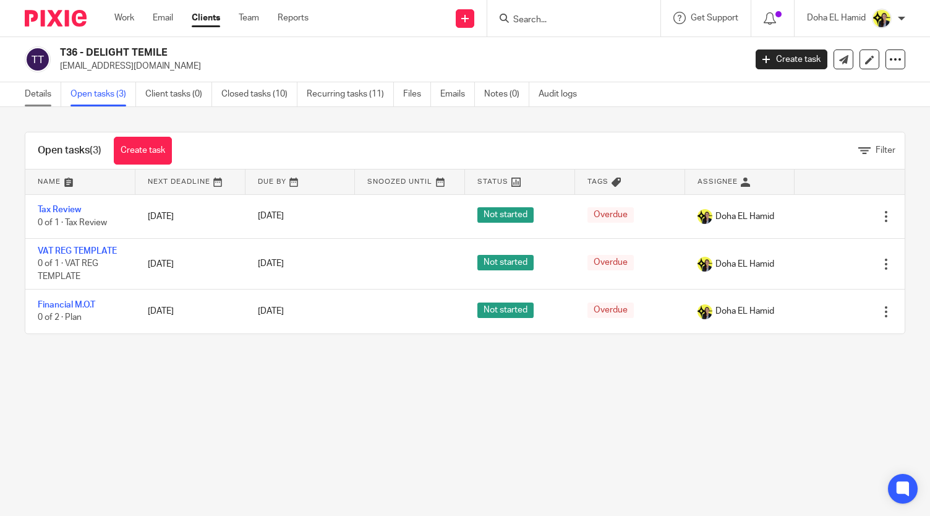
click at [37, 92] on link "Details" at bounding box center [43, 94] width 36 height 24
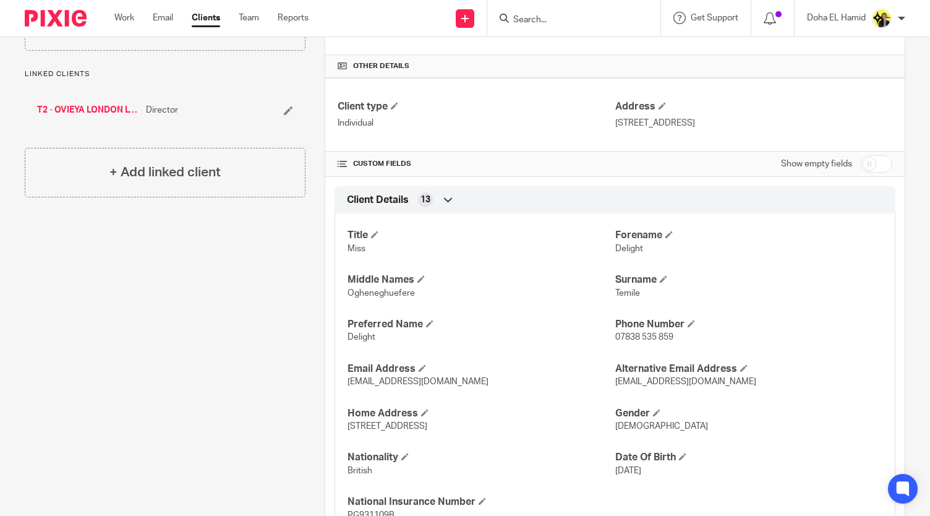
scroll to position [270, 0]
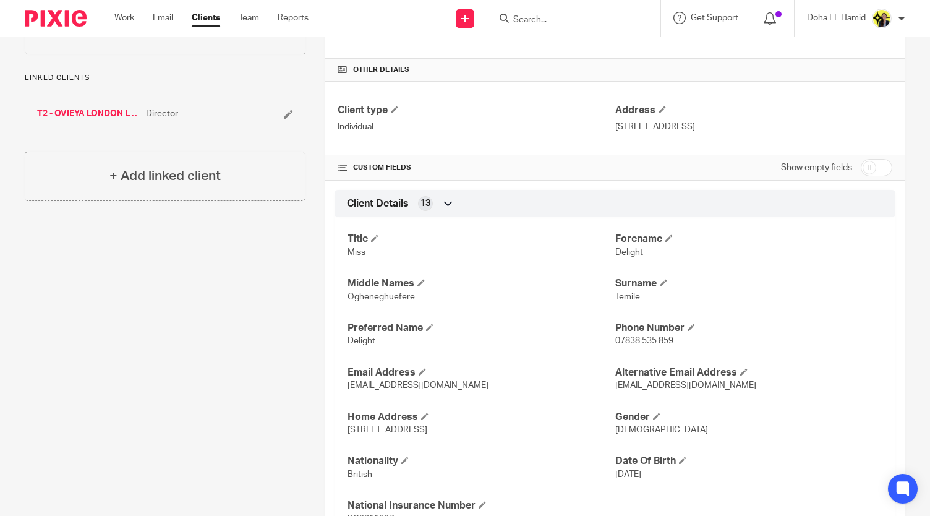
click at [861, 170] on input "checkbox" at bounding box center [877, 167] width 32 height 17
checkbox input "true"
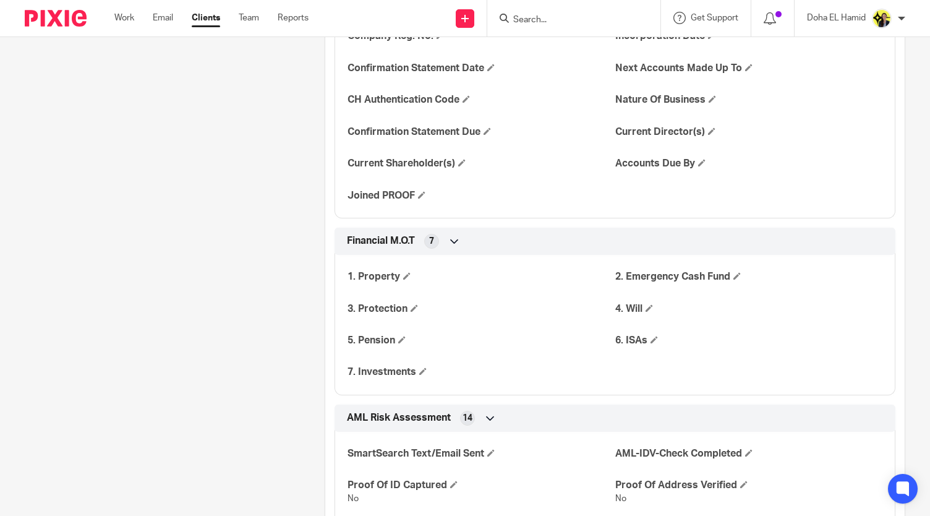
scroll to position [1456, 0]
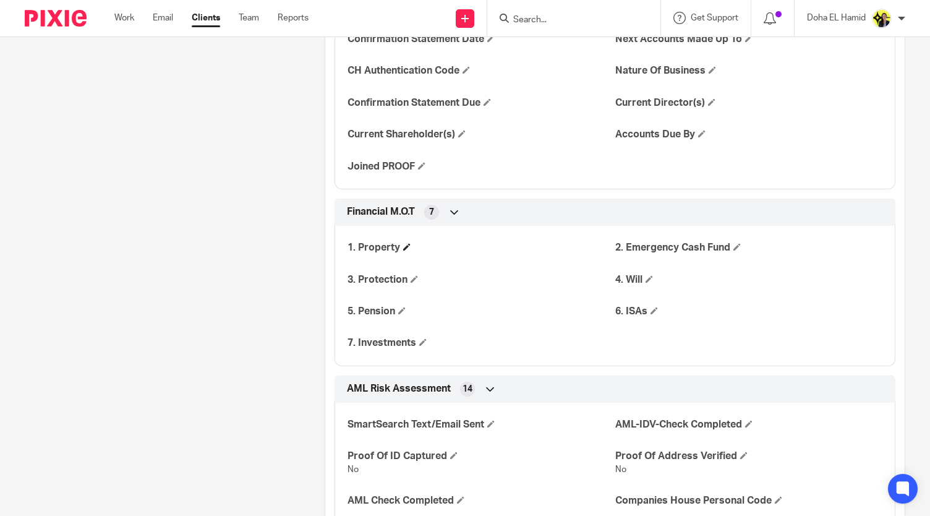
click at [403, 248] on h4 "1. Property" at bounding box center [481, 247] width 267 height 13
click at [404, 246] on span at bounding box center [406, 246] width 7 height 7
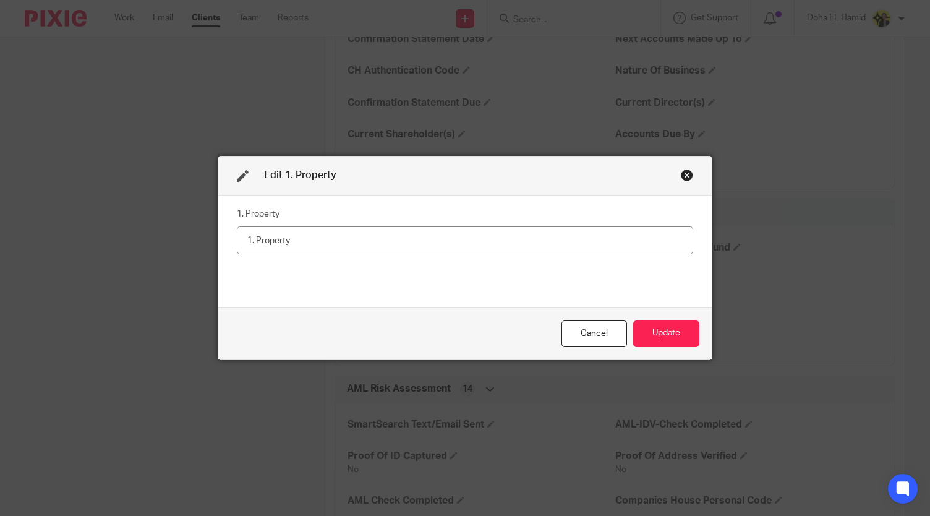
click at [404, 246] on input "text" at bounding box center [465, 240] width 456 height 28
type input "No"
click at [665, 339] on button "Update" at bounding box center [666, 333] width 66 height 27
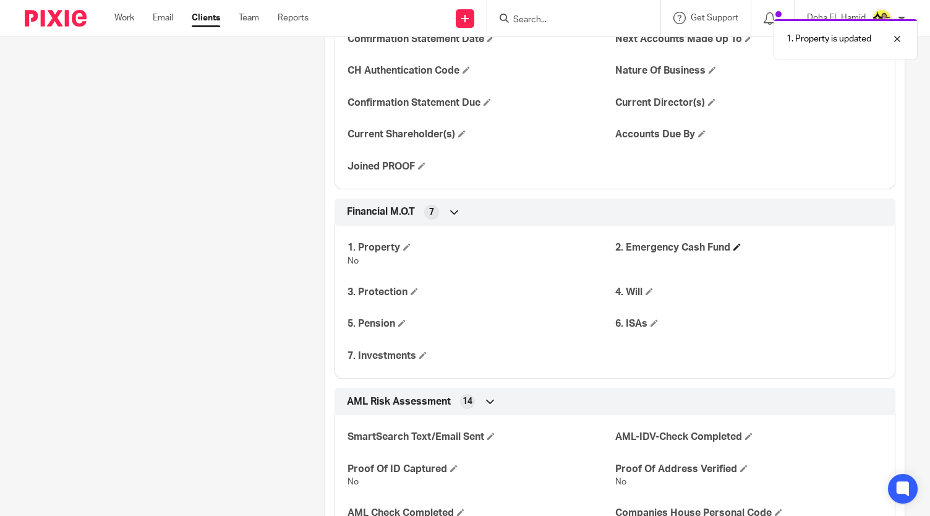
click at [737, 241] on h4 "2. Emergency Cash Fund" at bounding box center [748, 247] width 267 height 13
click at [733, 243] on span at bounding box center [736, 246] width 7 height 7
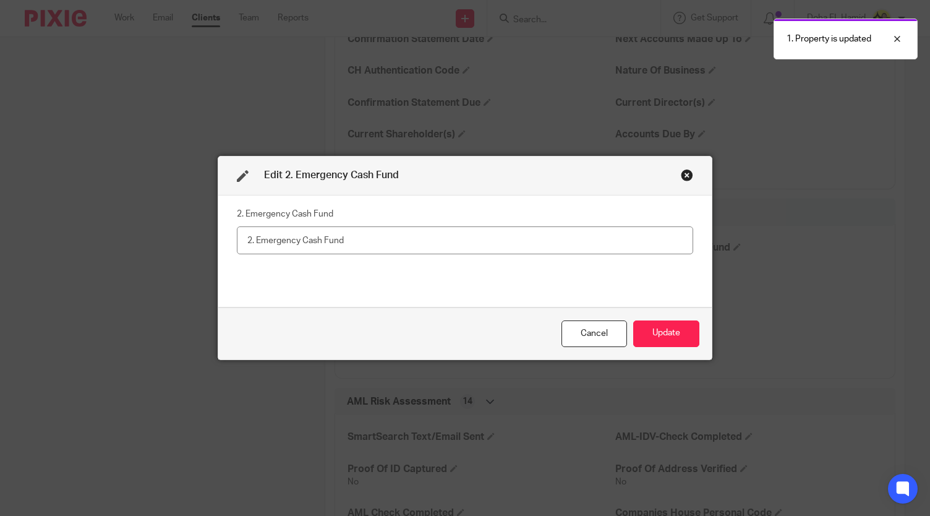
click at [476, 239] on input "text" at bounding box center [465, 240] width 456 height 28
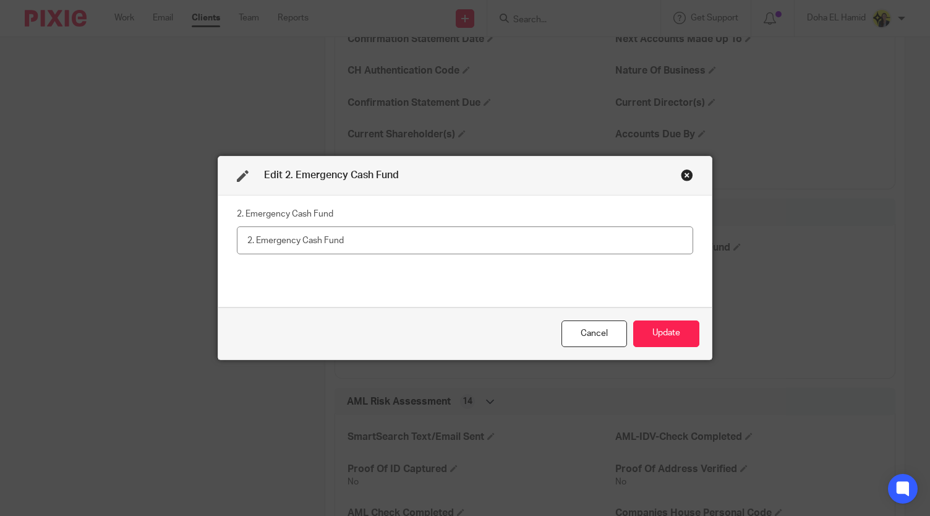
click at [445, 242] on input "text" at bounding box center [465, 240] width 456 height 28
type input "No"
click at [660, 325] on button "Update" at bounding box center [666, 333] width 66 height 27
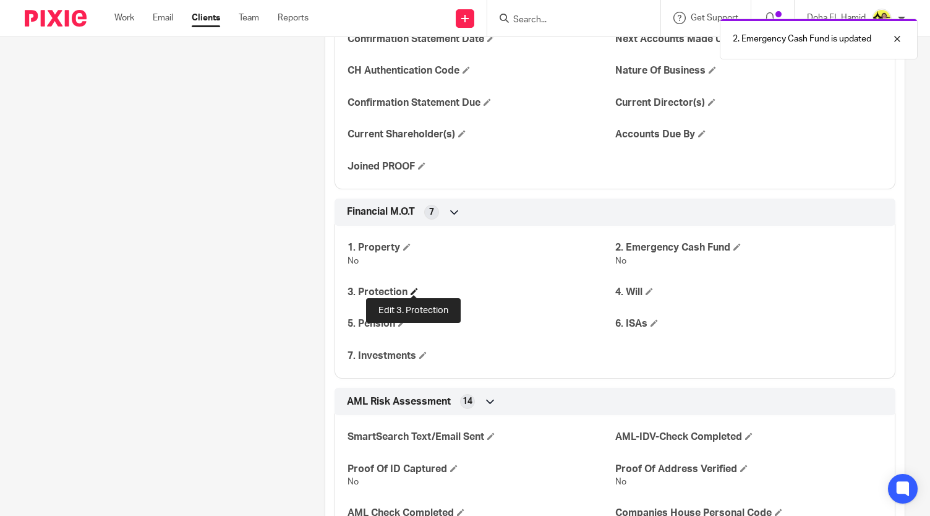
click at [414, 288] on span at bounding box center [414, 291] width 7 height 7
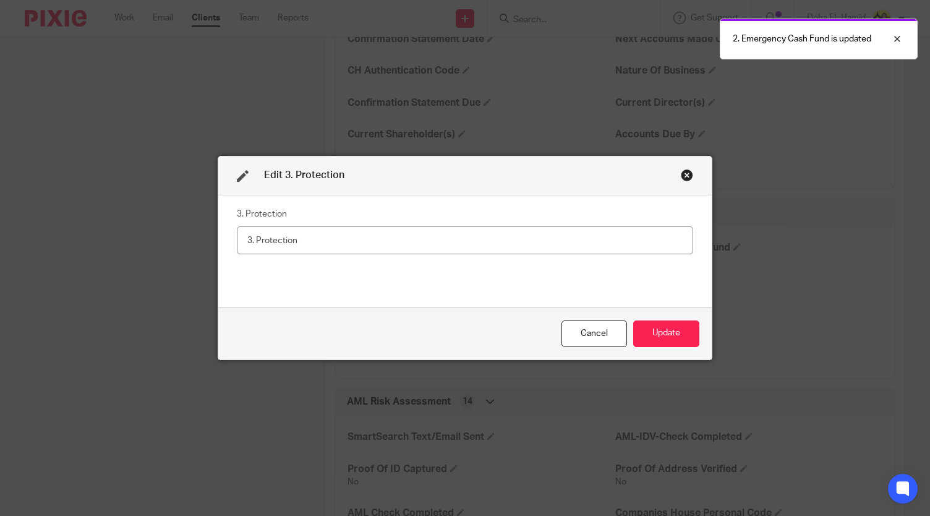
click at [369, 236] on input "text" at bounding box center [465, 240] width 456 height 28
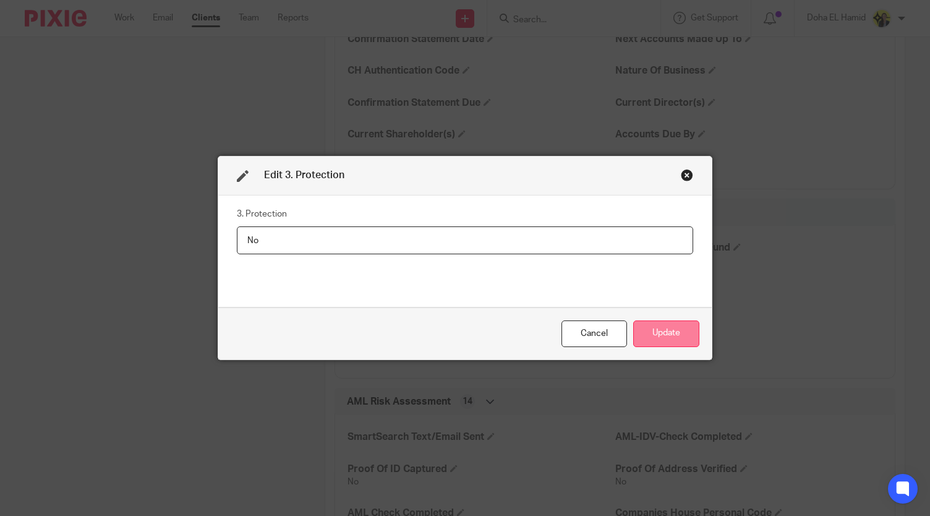
type input "No"
click at [669, 332] on button "Update" at bounding box center [666, 333] width 66 height 27
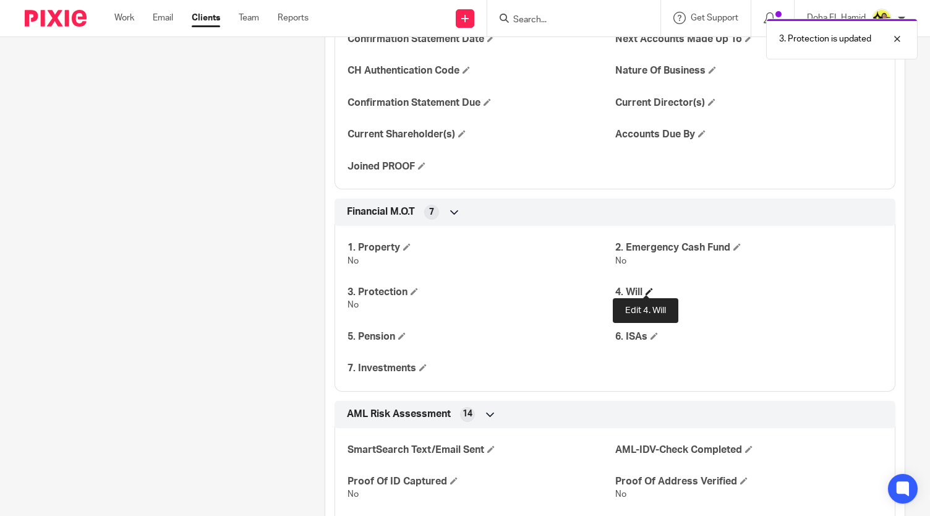
click at [646, 290] on span at bounding box center [649, 291] width 7 height 7
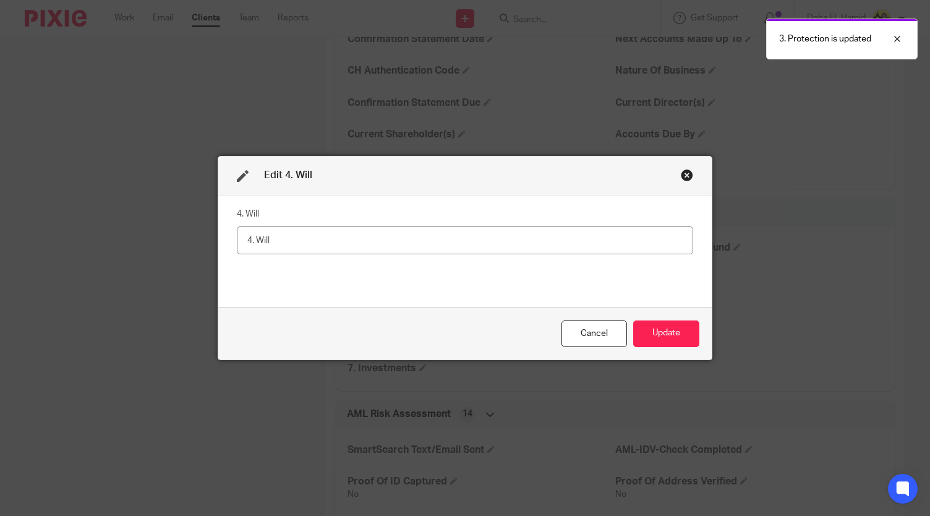
click at [417, 241] on input "text" at bounding box center [465, 240] width 456 height 28
type input "No"
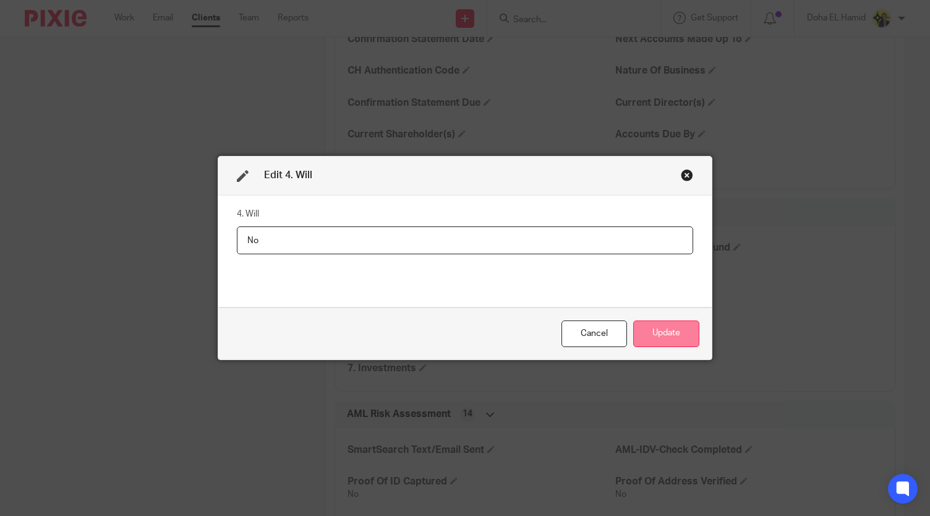
click at [646, 330] on button "Update" at bounding box center [666, 333] width 66 height 27
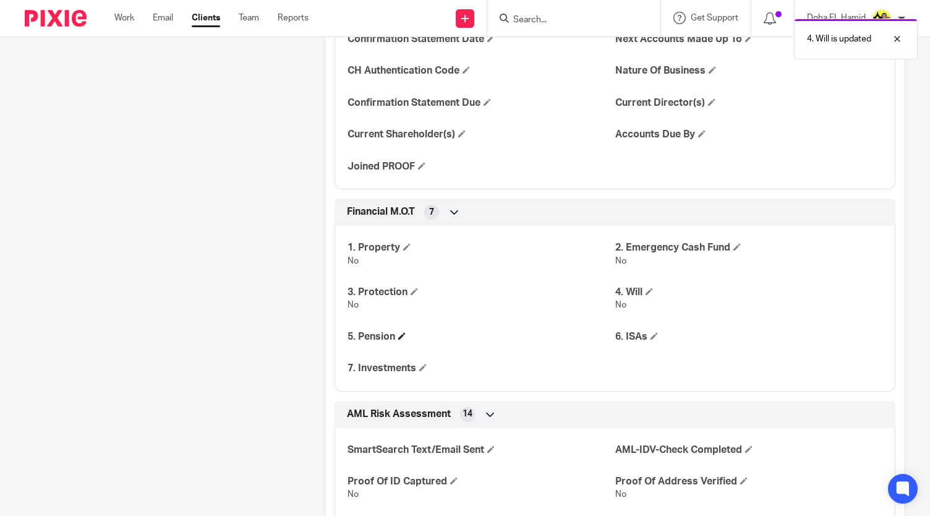
click at [395, 331] on h4 "5. Pension" at bounding box center [481, 336] width 267 height 13
click at [396, 331] on h4 "5. Pension" at bounding box center [481, 336] width 267 height 13
click at [401, 332] on span at bounding box center [401, 335] width 7 height 7
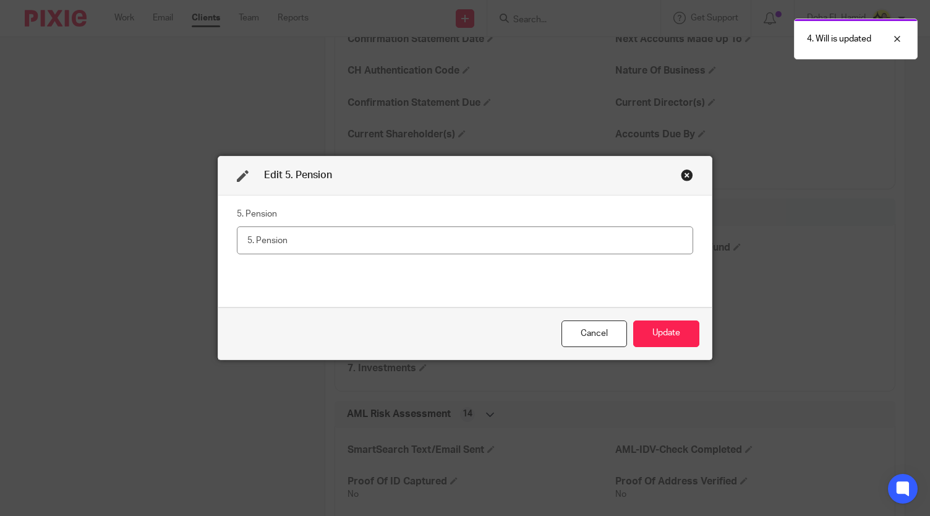
click at [299, 245] on input "text" at bounding box center [465, 240] width 456 height 28
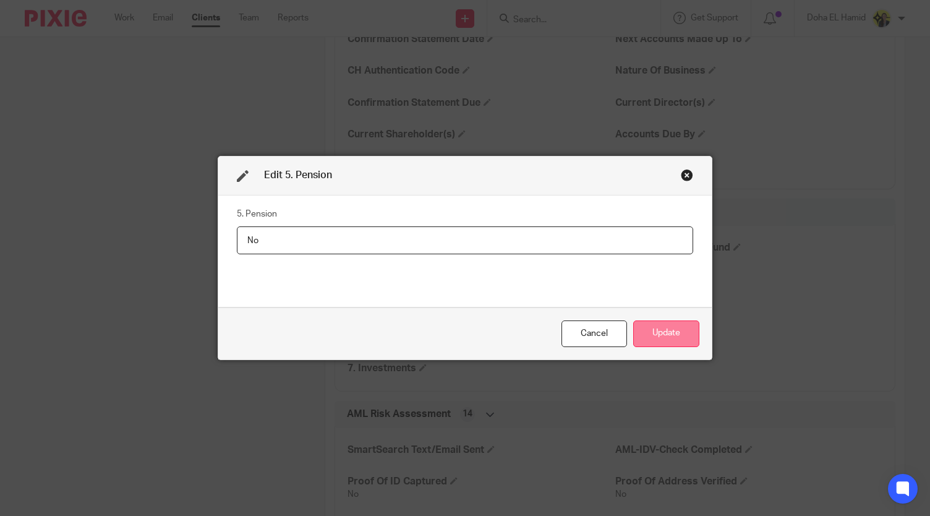
type input "No"
click at [688, 327] on button "Update" at bounding box center [666, 333] width 66 height 27
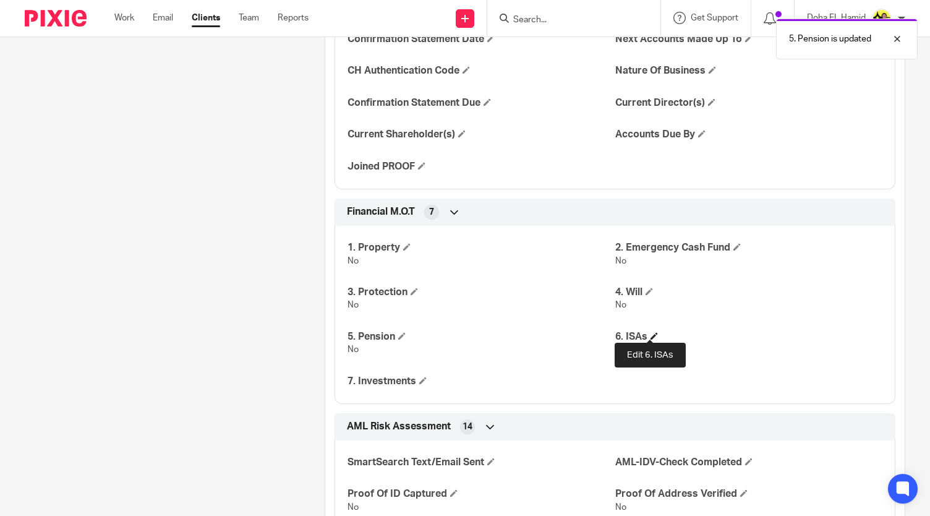
click at [651, 332] on span at bounding box center [654, 335] width 7 height 7
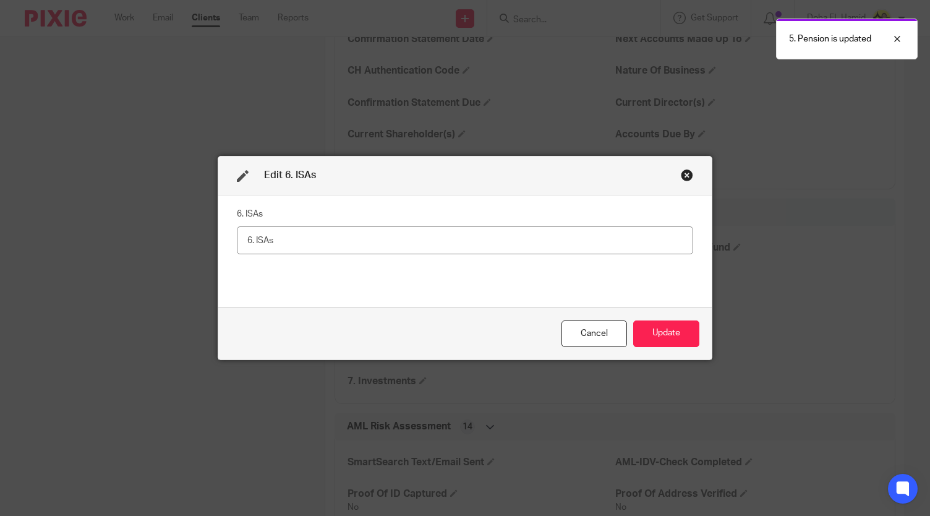
click at [318, 239] on input "text" at bounding box center [465, 240] width 456 height 28
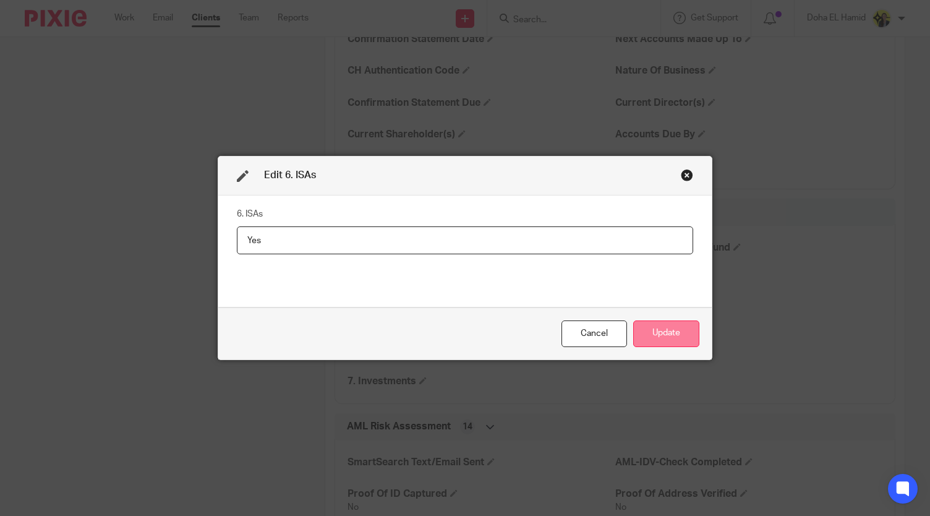
type input "Yes"
click at [653, 331] on button "Update" at bounding box center [666, 333] width 66 height 27
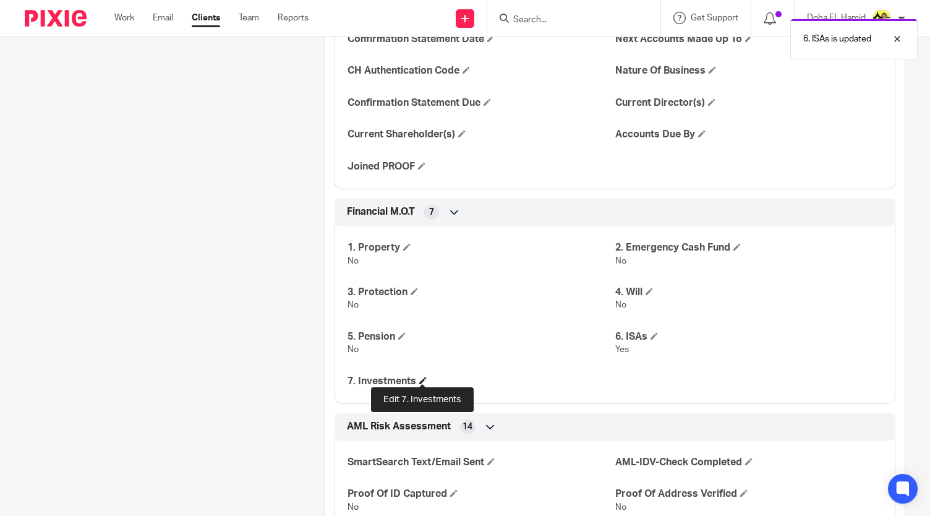
click at [421, 377] on span at bounding box center [422, 380] width 7 height 7
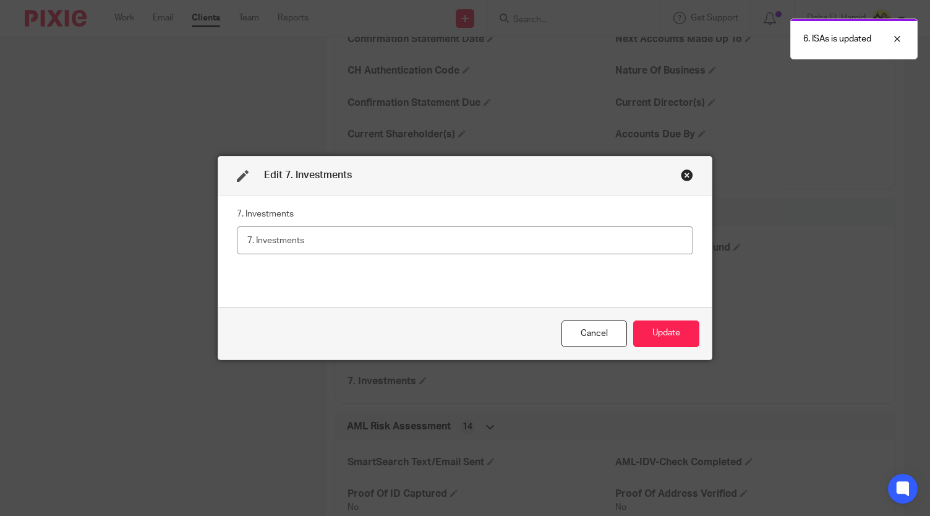
click at [283, 245] on input "text" at bounding box center [465, 240] width 456 height 28
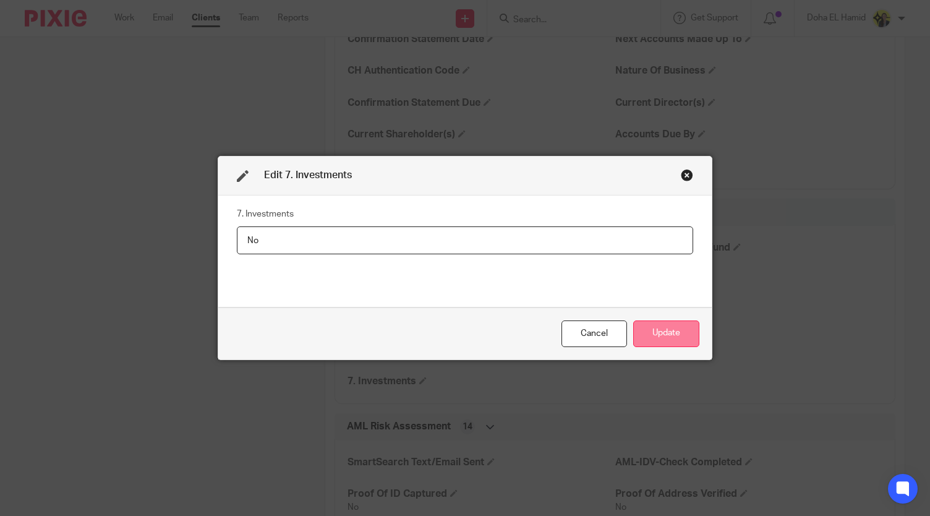
type input "No"
click at [675, 333] on button "Update" at bounding box center [666, 333] width 66 height 27
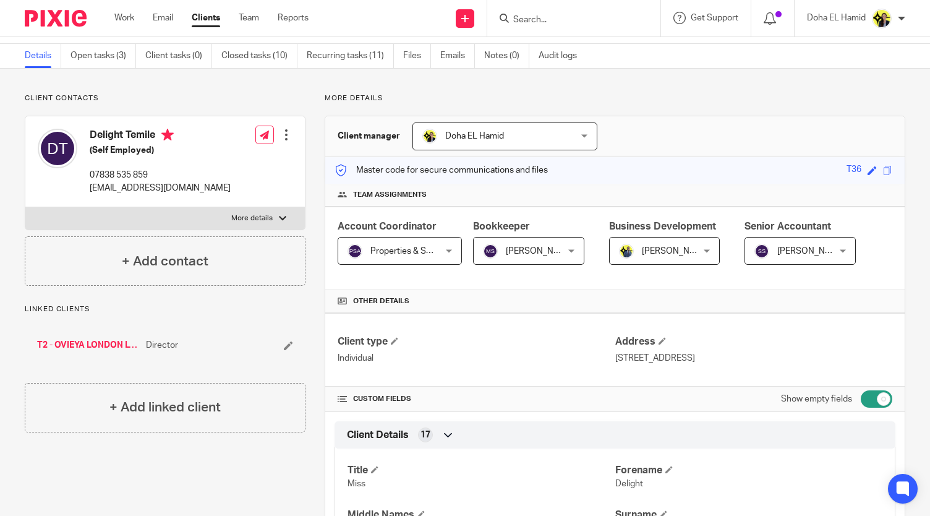
scroll to position [0, 0]
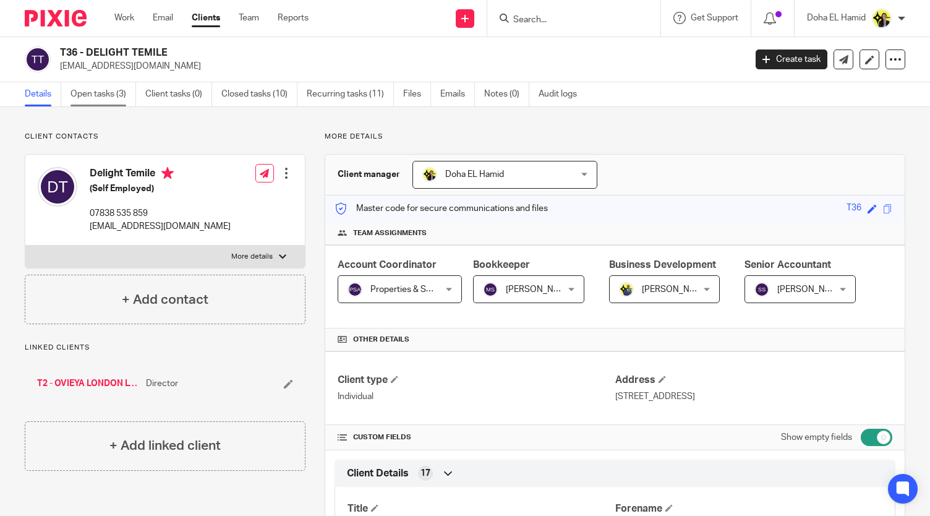
click at [105, 96] on link "Open tasks (3)" at bounding box center [103, 94] width 66 height 24
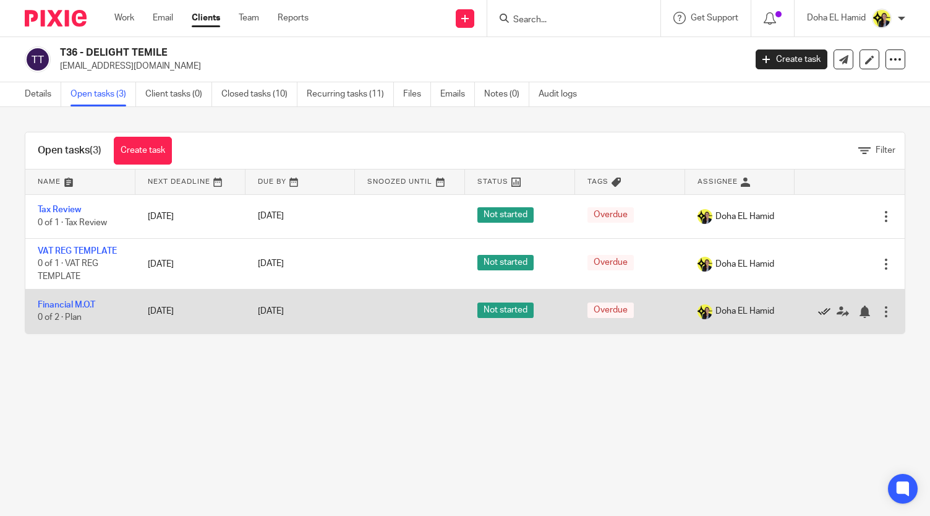
click at [818, 308] on icon at bounding box center [824, 311] width 12 height 12
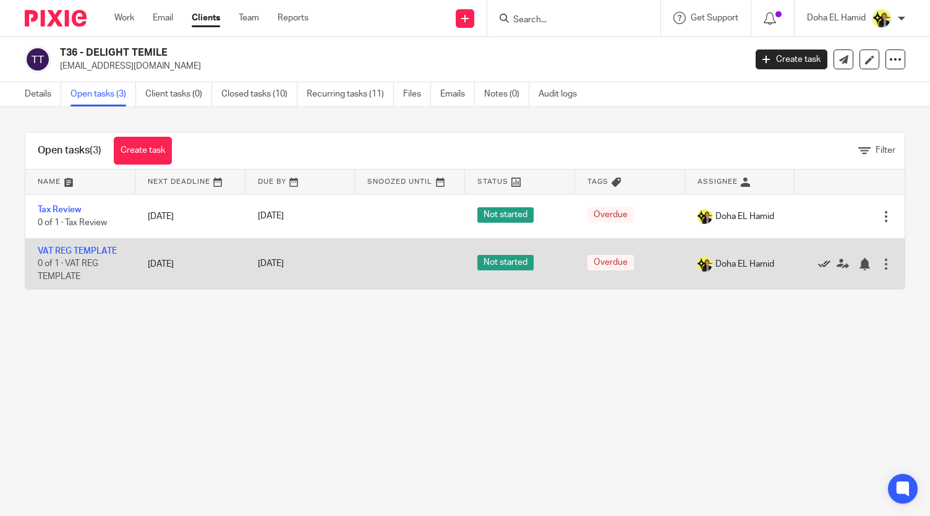
click at [818, 262] on icon at bounding box center [824, 264] width 12 height 12
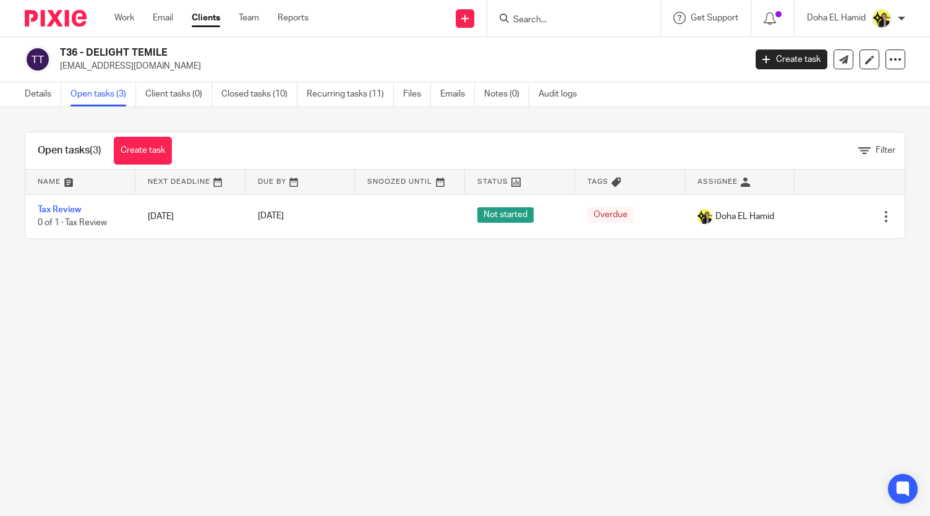
click at [377, 132] on div "Open tasks (3) Create task Filter Name Next Deadline Due By Snoozed Until Statu…" at bounding box center [465, 185] width 881 height 107
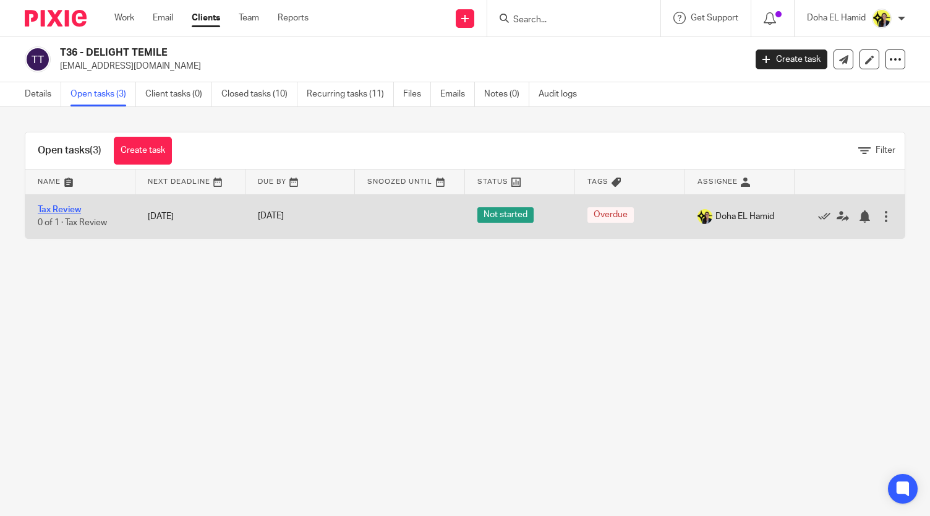
click at [57, 207] on link "Tax Review" at bounding box center [59, 209] width 43 height 9
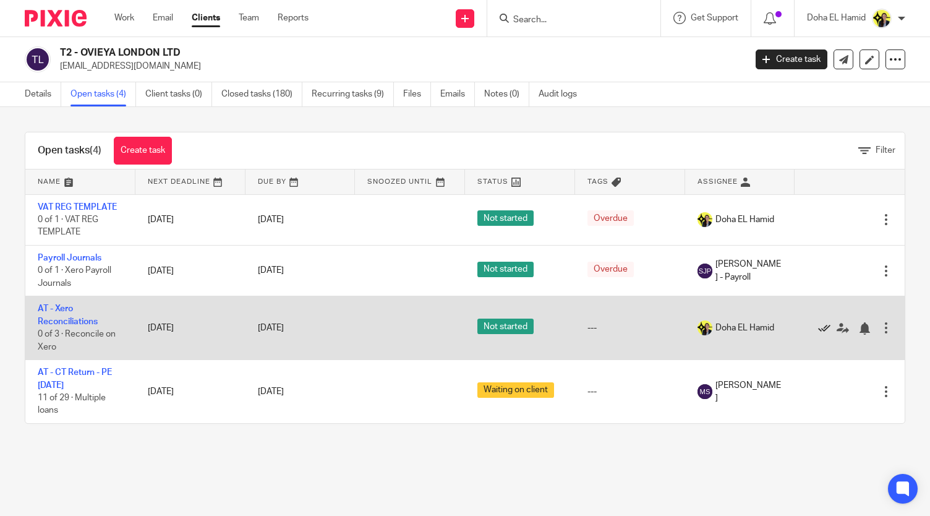
click at [818, 328] on icon at bounding box center [824, 328] width 12 height 12
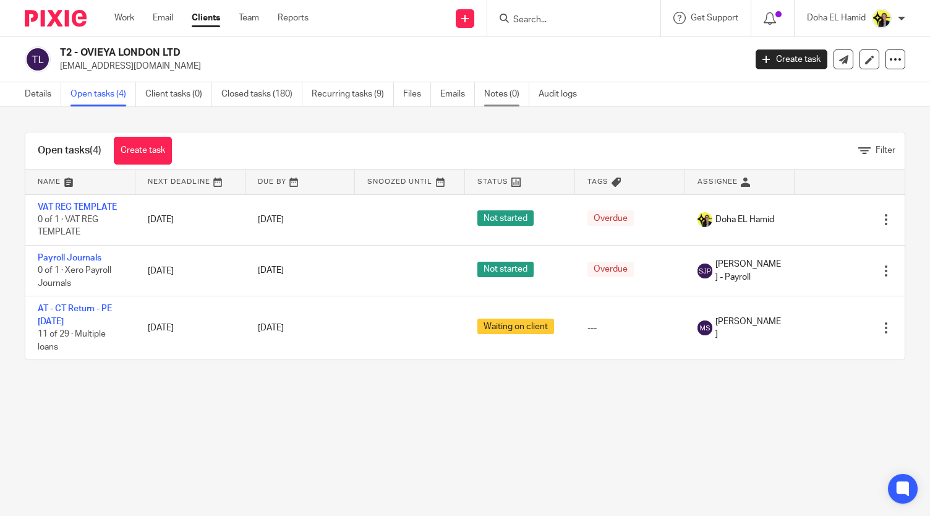
click at [503, 93] on link "Notes (0)" at bounding box center [506, 94] width 45 height 24
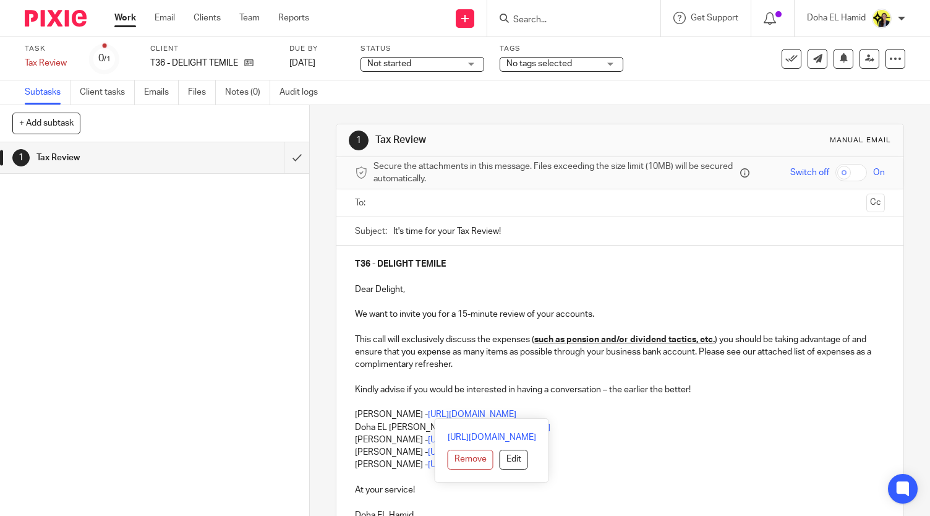
drag, startPoint x: 636, startPoint y: 411, endPoint x: 348, endPoint y: 411, distance: 288.2
click at [348, 411] on div "T36 - DELIGHT TEMILE Dear Delight, We want to invite you for a 15-minute review…" at bounding box center [619, 388] width 567 height 285
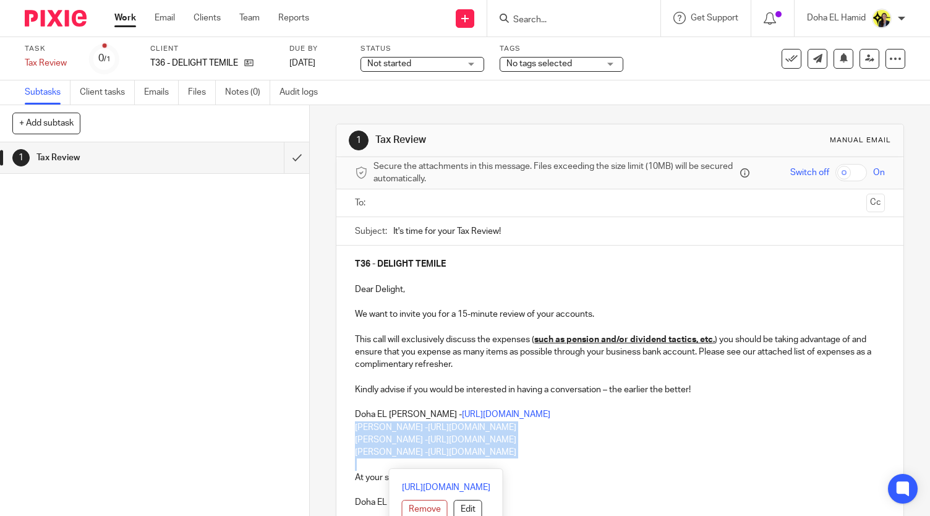
drag, startPoint x: 350, startPoint y: 425, endPoint x: 613, endPoint y: 458, distance: 265.6
click at [613, 458] on div "T36 - DELIGHT TEMILE Dear Delight, We want to invite you for a 15-minute review…" at bounding box center [619, 382] width 567 height 272
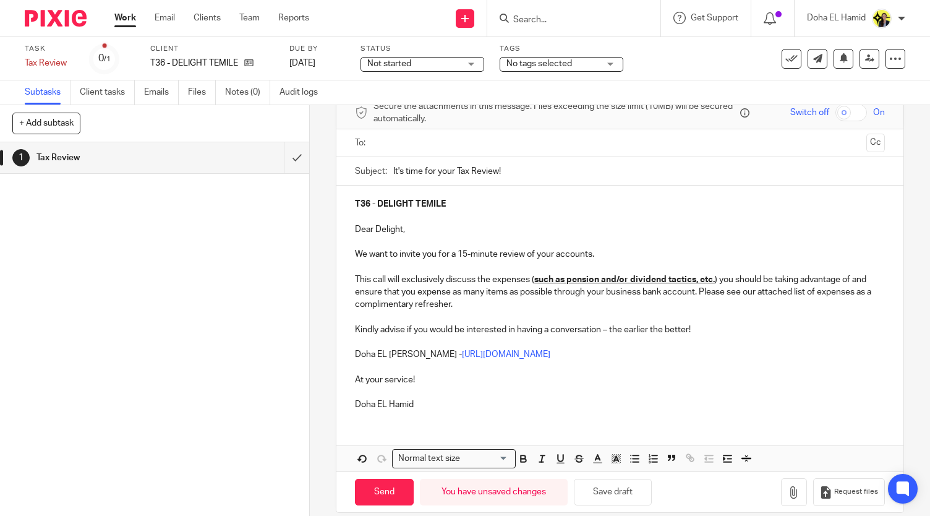
scroll to position [73, 0]
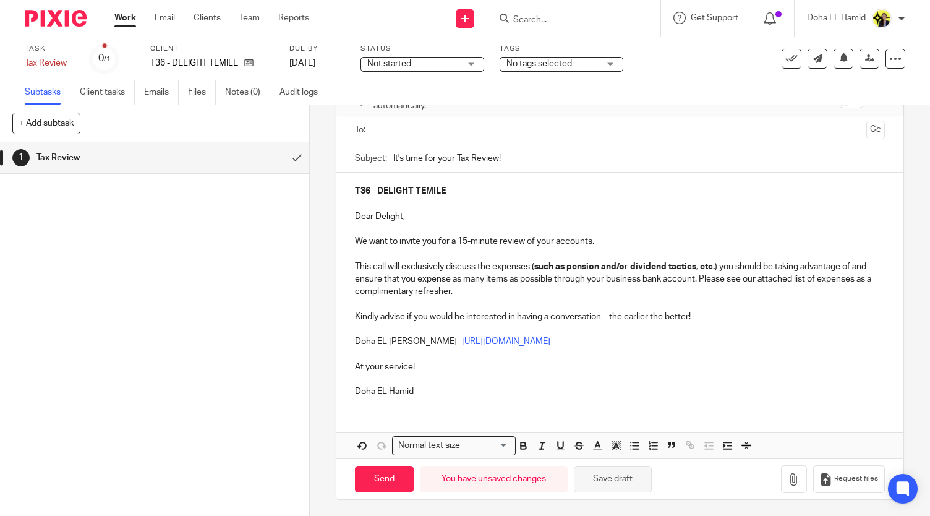
click at [631, 471] on button "Save draft" at bounding box center [613, 479] width 78 height 27
click at [527, 321] on p "Kindly advise if you would be interested in having a conversation – the earlier…" at bounding box center [620, 316] width 530 height 12
click at [432, 120] on ul at bounding box center [621, 130] width 492 height 20
click at [429, 127] on input "text" at bounding box center [620, 130] width 484 height 14
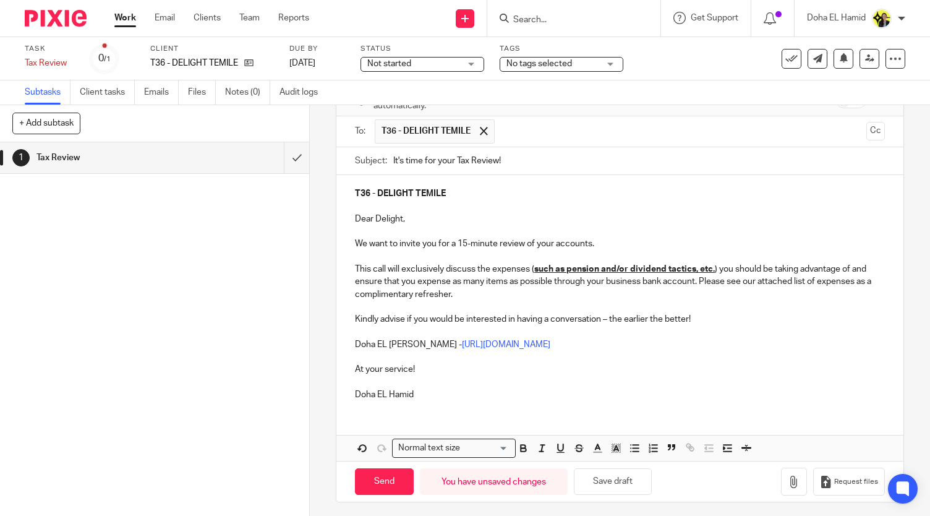
click at [521, 239] on p "We want to invite you for a 15-minute review of your accounts." at bounding box center [620, 243] width 530 height 12
click at [617, 477] on button "Save draft" at bounding box center [613, 481] width 78 height 27
click at [378, 485] on input "Send" at bounding box center [384, 481] width 59 height 27
type input "Sent"
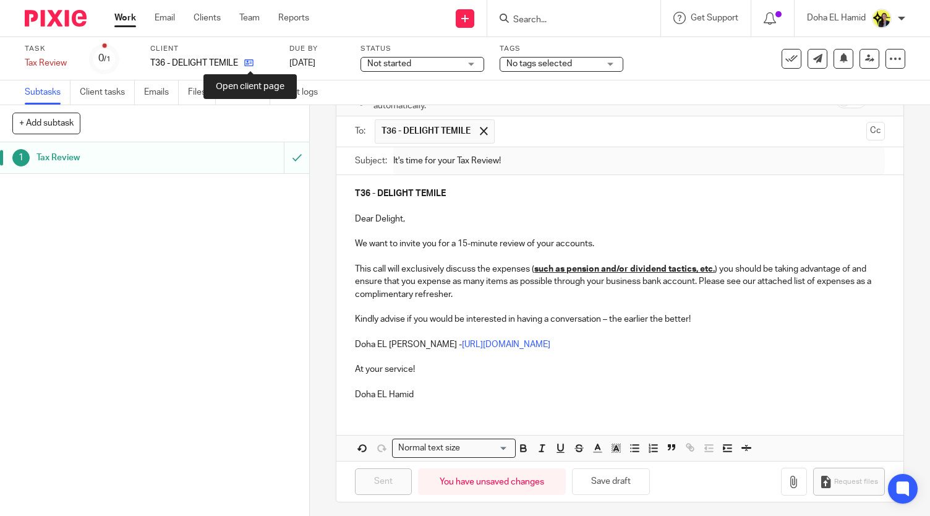
click at [252, 66] on icon at bounding box center [248, 62] width 9 height 9
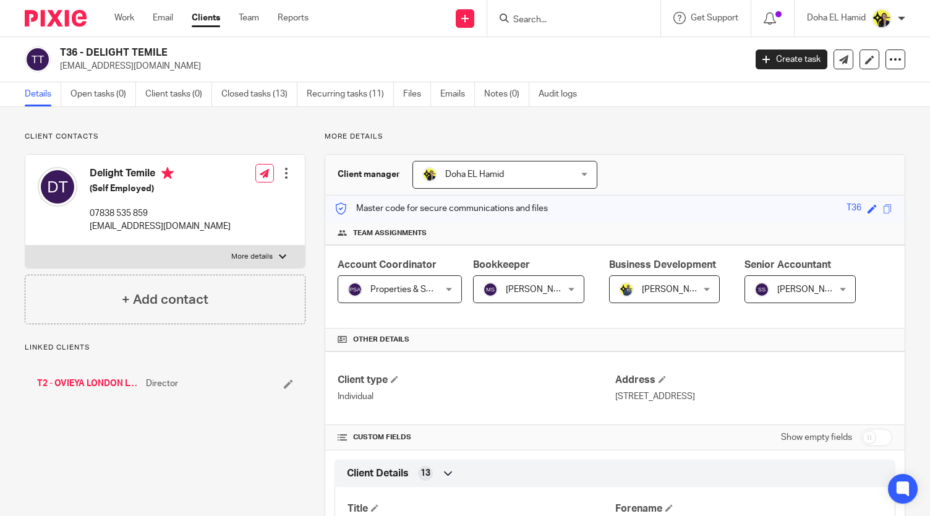
click at [557, 23] on input "Search" at bounding box center [567, 20] width 111 height 11
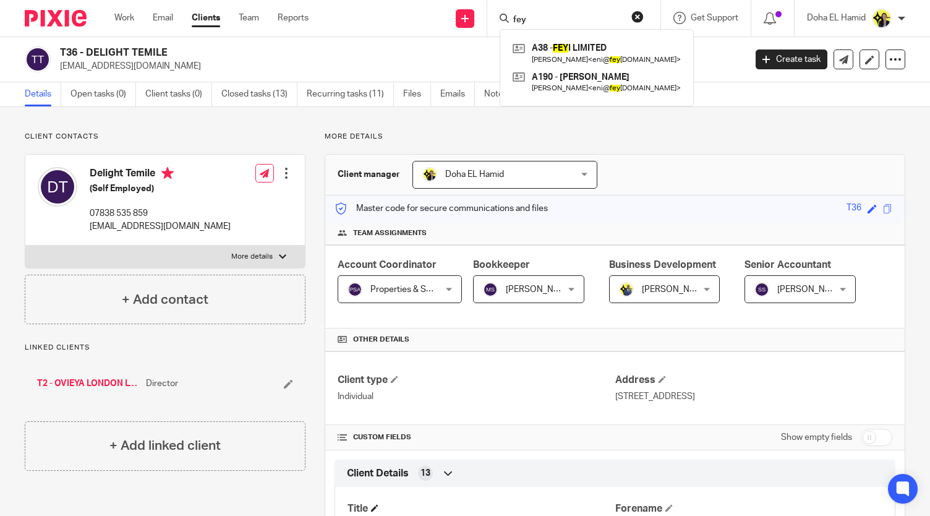
type input "fey"
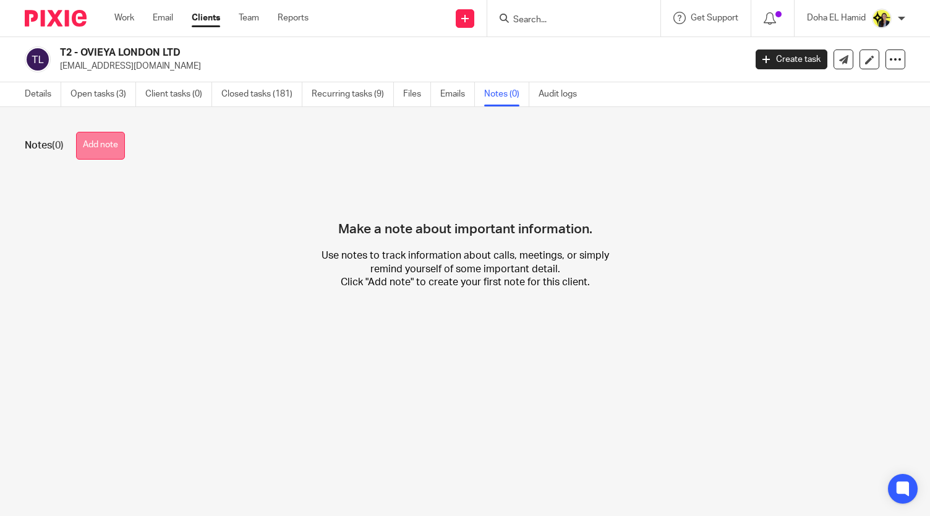
click at [106, 157] on button "Add note" at bounding box center [100, 146] width 49 height 28
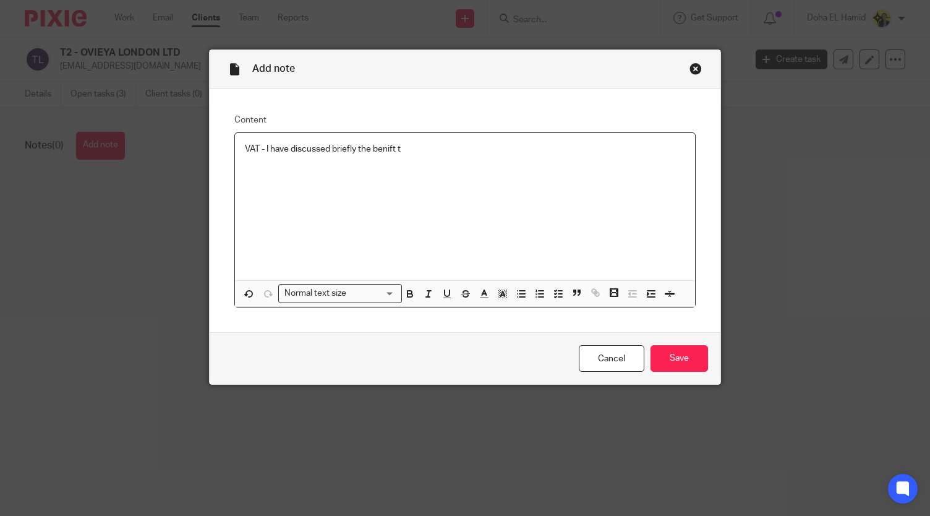
click at [377, 147] on p "VAT - I have discussed briefly the benift t" at bounding box center [465, 149] width 440 height 12
click at [401, 145] on p "VAT - I have discussed briefly the benefit t" at bounding box center [465, 149] width 440 height 12
click at [399, 147] on p "VAT - I have discussed briefly the benefit t" at bounding box center [465, 149] width 440 height 12
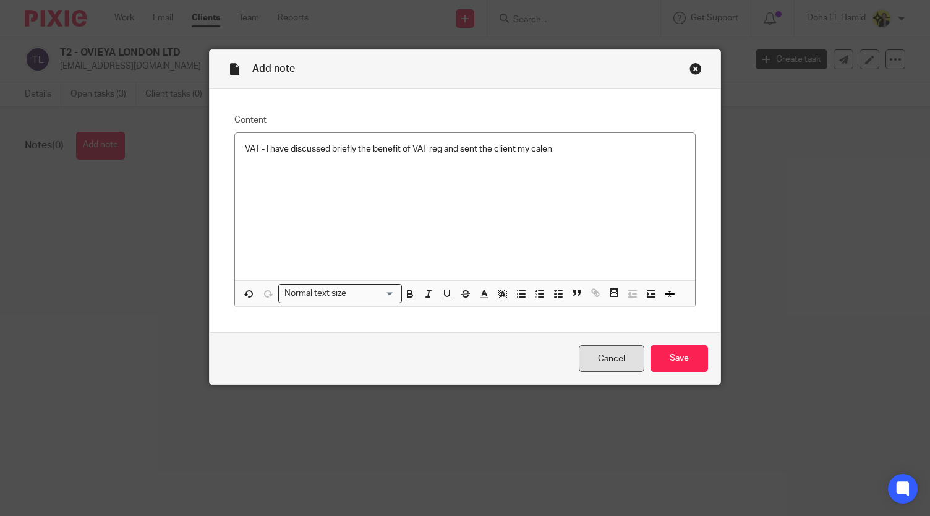
click at [599, 359] on link "Cancel" at bounding box center [612, 358] width 66 height 27
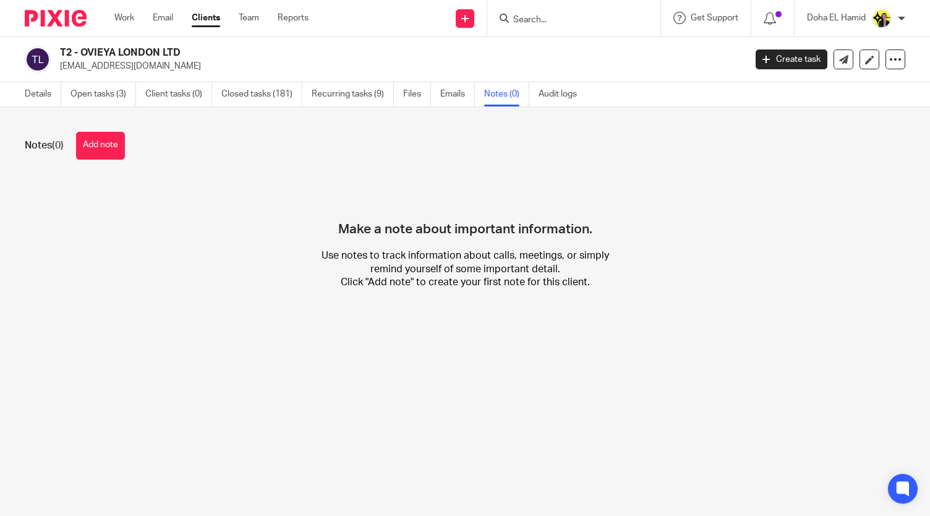
click at [545, 19] on input "Search" at bounding box center [567, 20] width 111 height 11
type input "b35"
click at [565, 73] on div "B35 - ALT HAIR LTD [PERSON_NAME] < [EMAIL_ADDRESS][DOMAIN_NAME] >" at bounding box center [614, 53] width 229 height 48
click at [574, 54] on link at bounding box center [614, 53] width 209 height 28
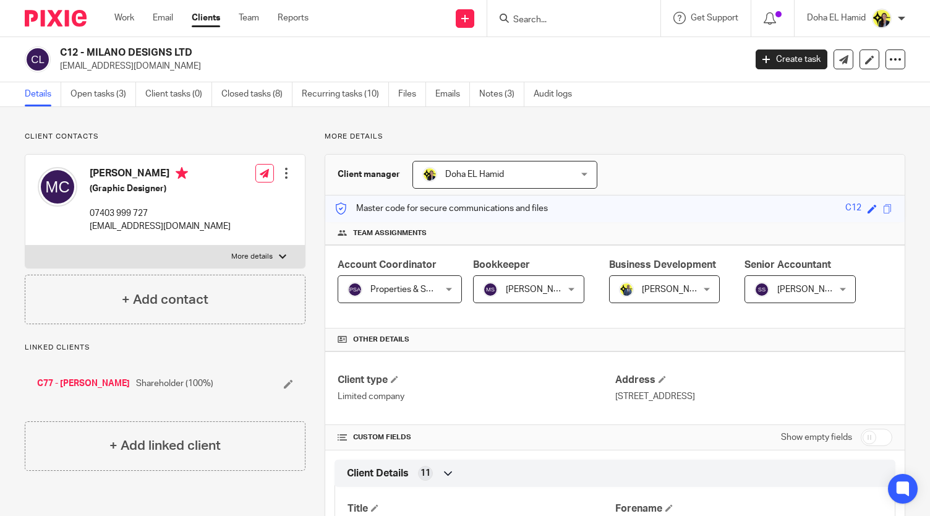
click at [561, 19] on input "Search" at bounding box center [567, 20] width 111 height 11
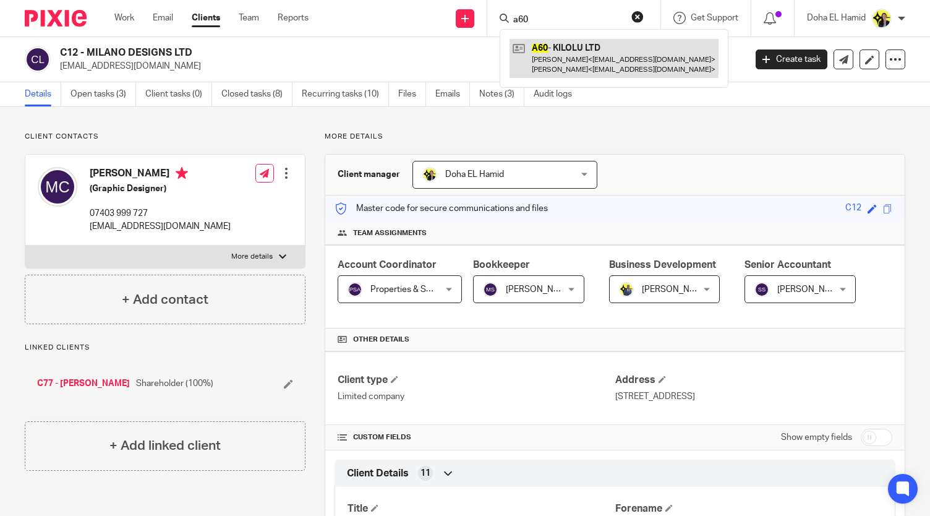
type input "a60"
click at [568, 51] on link at bounding box center [614, 58] width 209 height 38
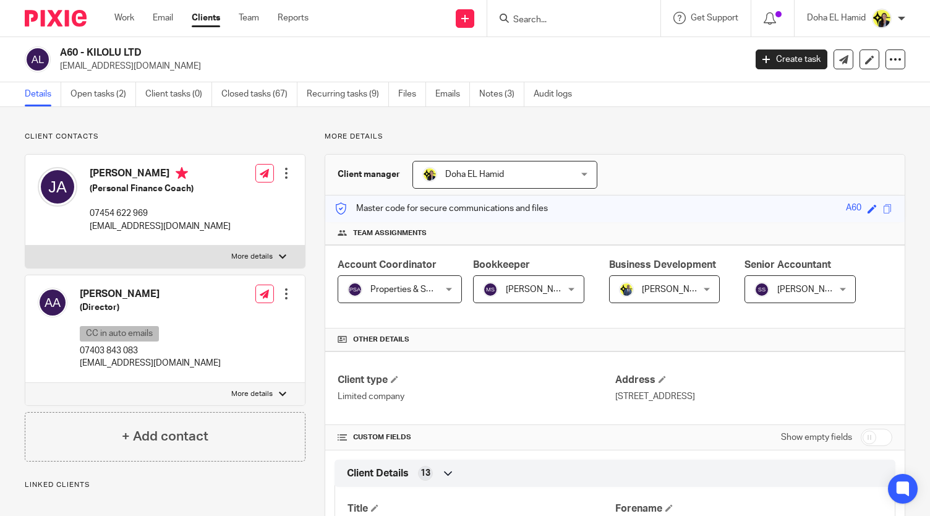
click at [99, 44] on div "A60 - KILOLU LTD info@kilolu.co.uk Create task Update from Companies House Expo…" at bounding box center [465, 59] width 930 height 45
click at [99, 51] on h2 "A60 - KILOLU LTD" at bounding box center [331, 52] width 542 height 13
copy div "A60 - KILOLU LTD"
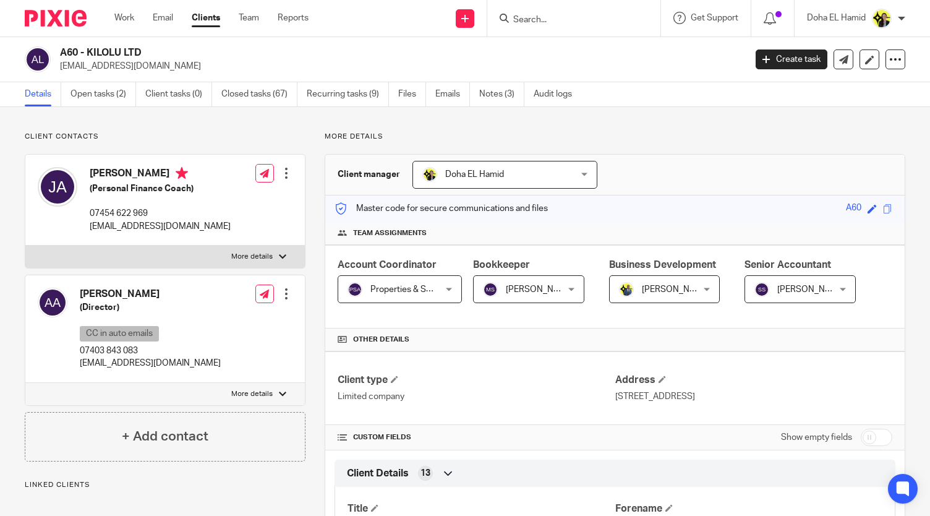
click at [544, 15] on input "Search" at bounding box center [567, 20] width 111 height 11
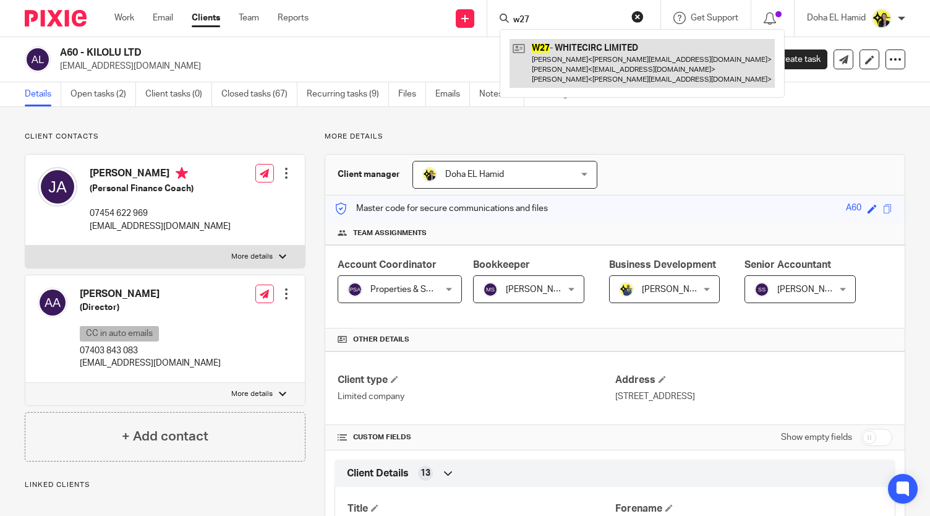
type input "w27"
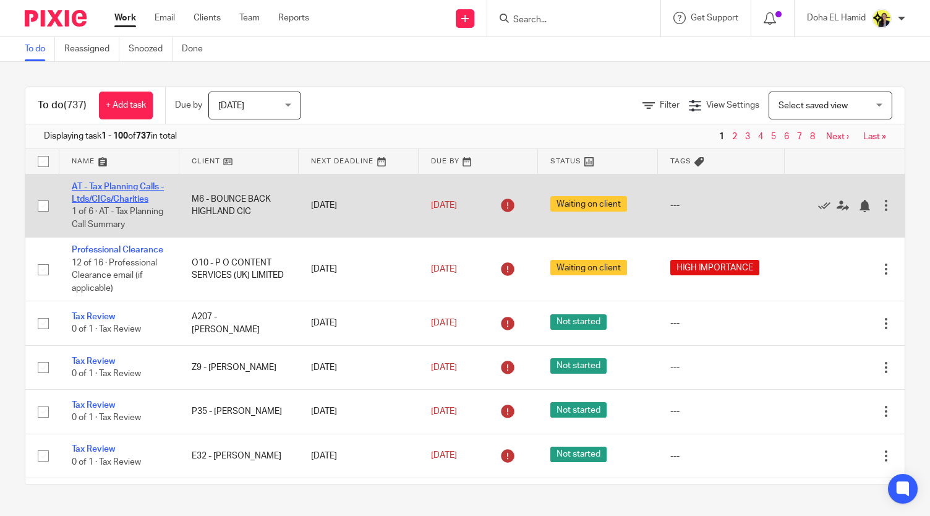
click at [137, 185] on link "AT - Tax Planning Calls - Ltds/CICs/Charities" at bounding box center [118, 192] width 92 height 21
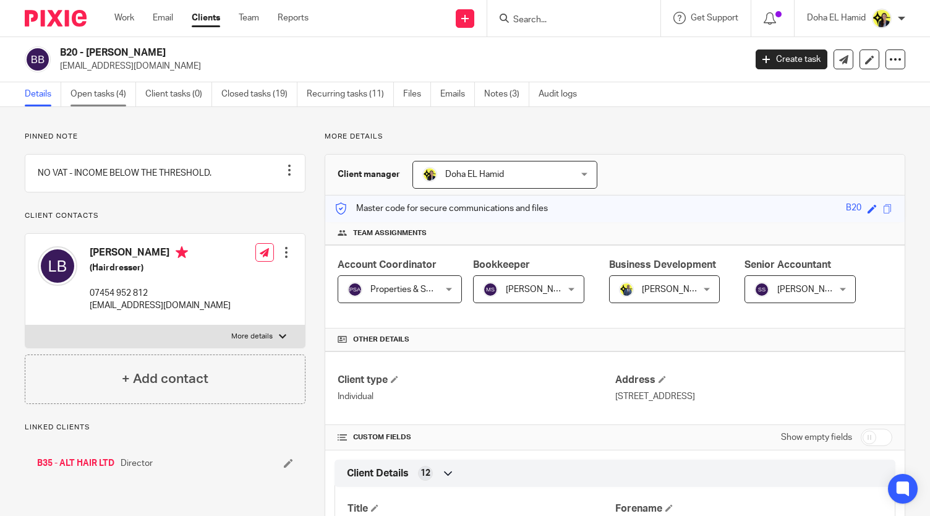
click at [112, 96] on link "Open tasks (4)" at bounding box center [103, 94] width 66 height 24
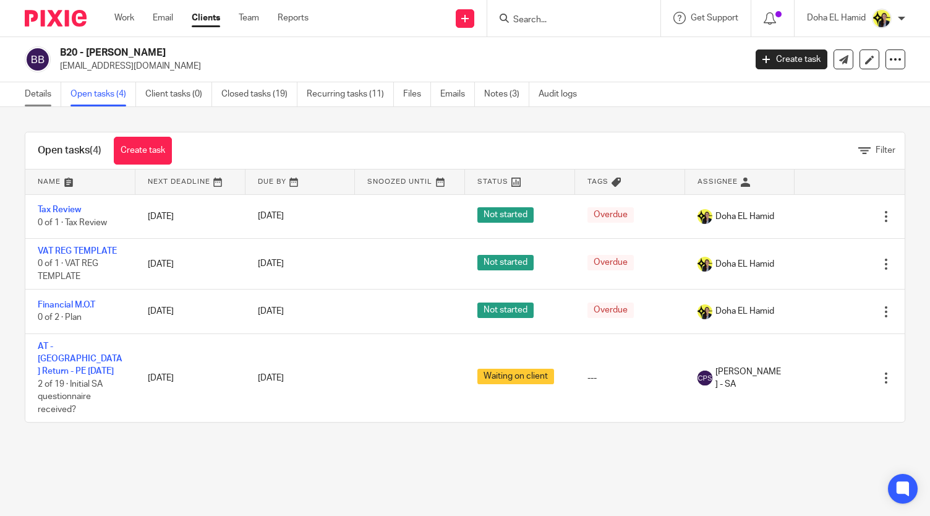
click at [35, 102] on link "Details" at bounding box center [43, 94] width 36 height 24
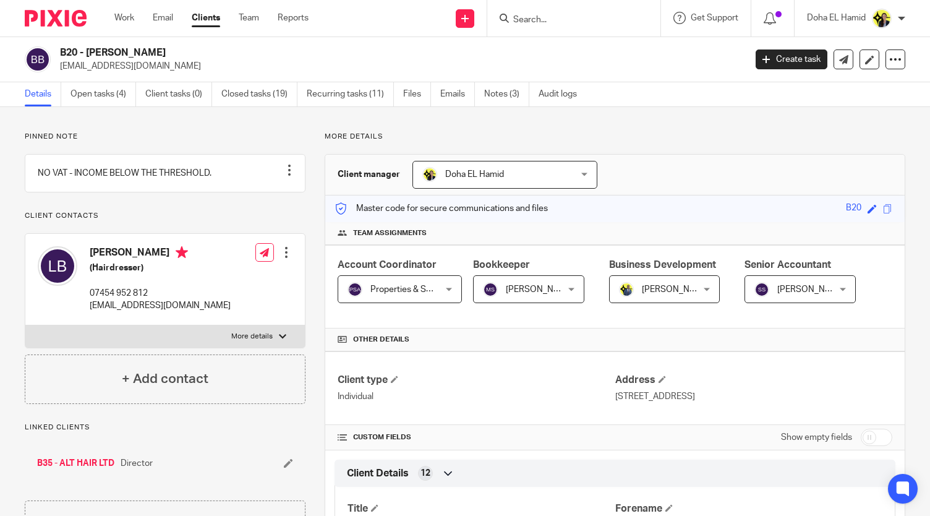
click at [532, 20] on input "Search" at bounding box center [567, 20] width 111 height 11
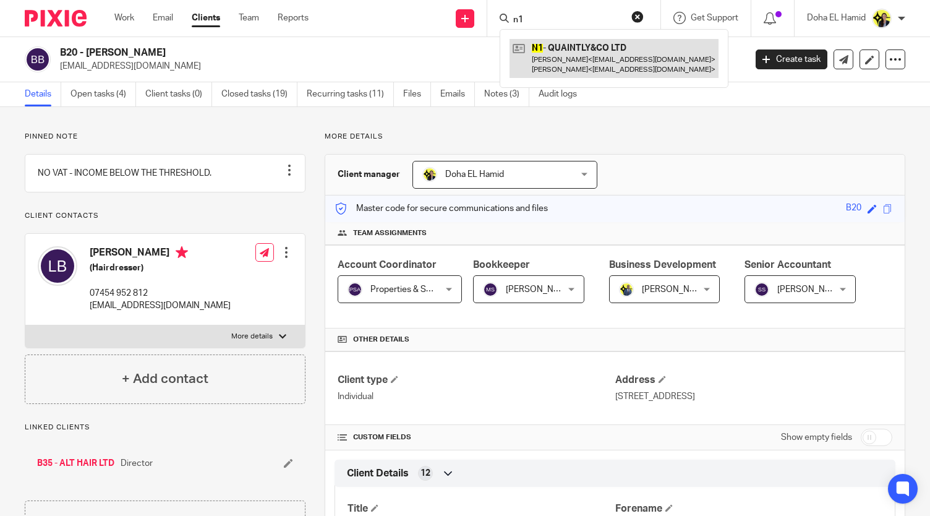
type input "n1"
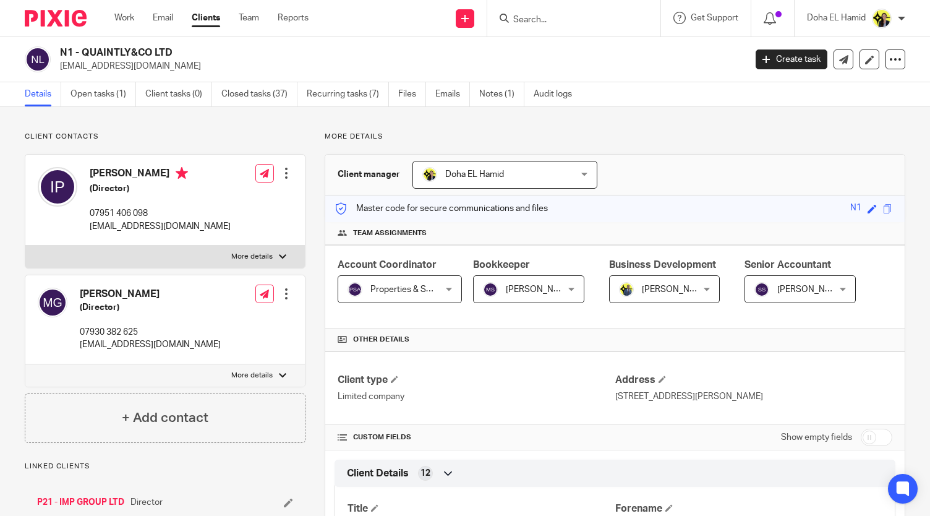
click at [101, 331] on p "07930 382 625" at bounding box center [150, 332] width 141 height 12
copy div "07930 382 625"
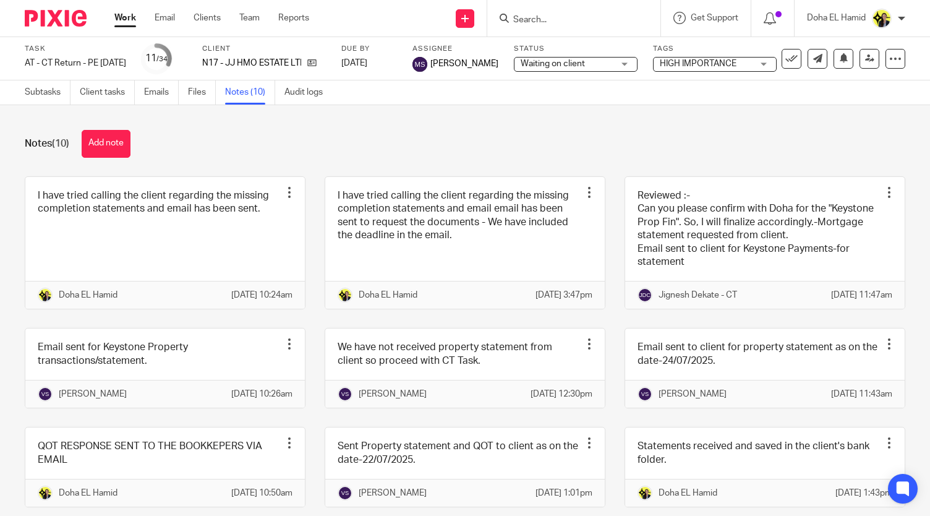
click at [528, 18] on input "Search" at bounding box center [567, 20] width 111 height 11
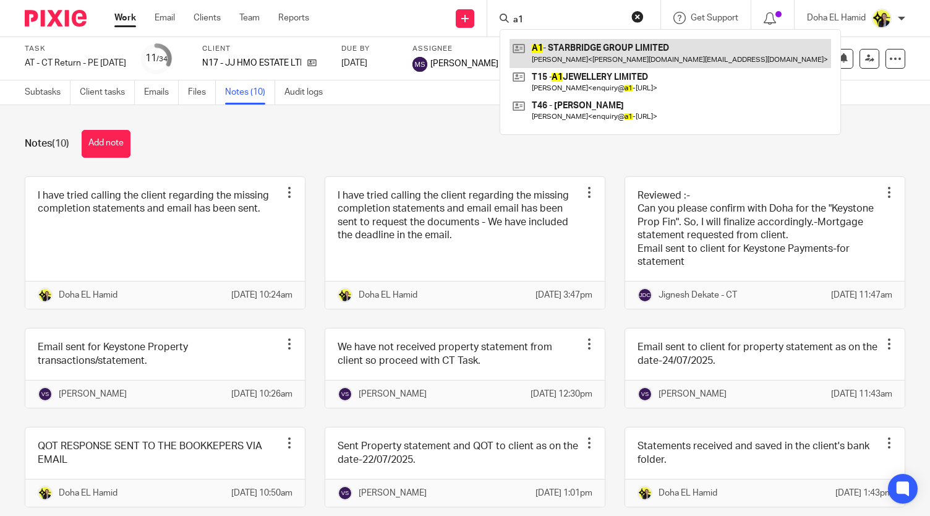
type input "a1"
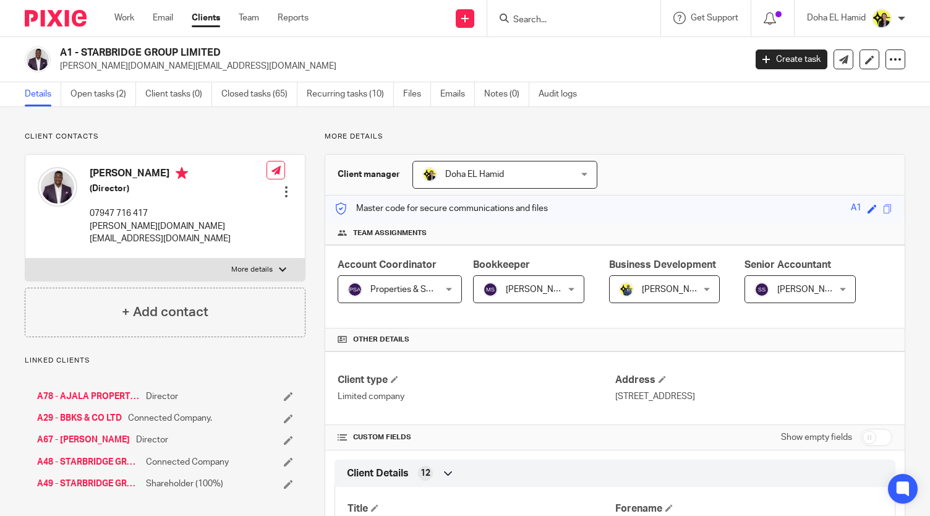
drag, startPoint x: 224, startPoint y: 55, endPoint x: 82, endPoint y: 50, distance: 142.3
click at [82, 50] on h2 "A1 - STARBRIDGE GROUP LIMITED" at bounding box center [331, 52] width 542 height 13
copy h2 "STARBRIDGE GROUP LIMITED"
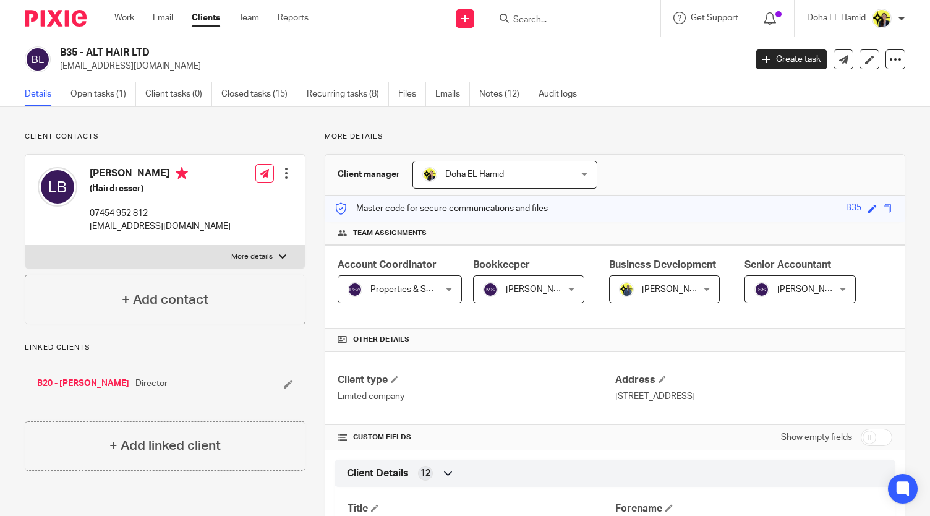
click at [144, 60] on p "[EMAIL_ADDRESS][DOMAIN_NAME]" at bounding box center [398, 66] width 677 height 12
copy main "[EMAIL_ADDRESS][DOMAIN_NAME] Create task Update from Companies House Export dat…"
click at [555, 25] on input "Search" at bounding box center [567, 20] width 111 height 11
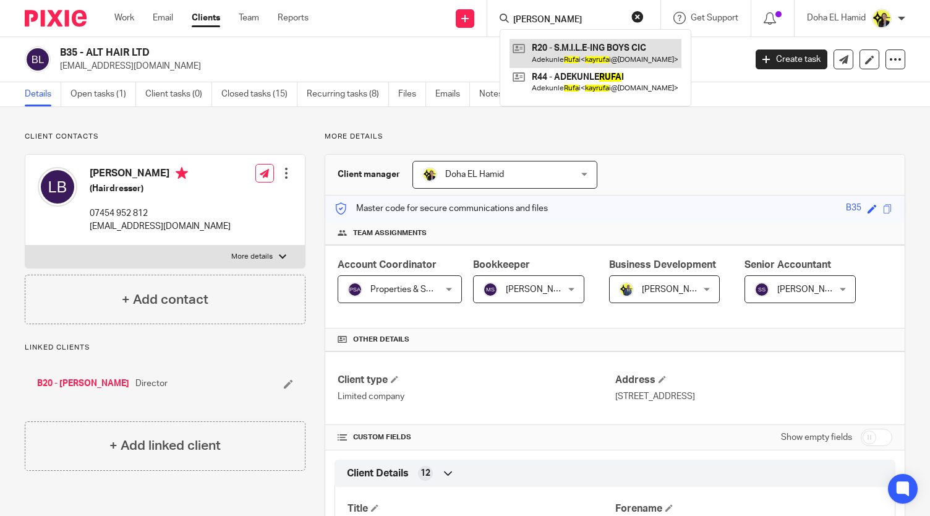
type input "[PERSON_NAME]"
click at [580, 53] on link at bounding box center [596, 53] width 172 height 28
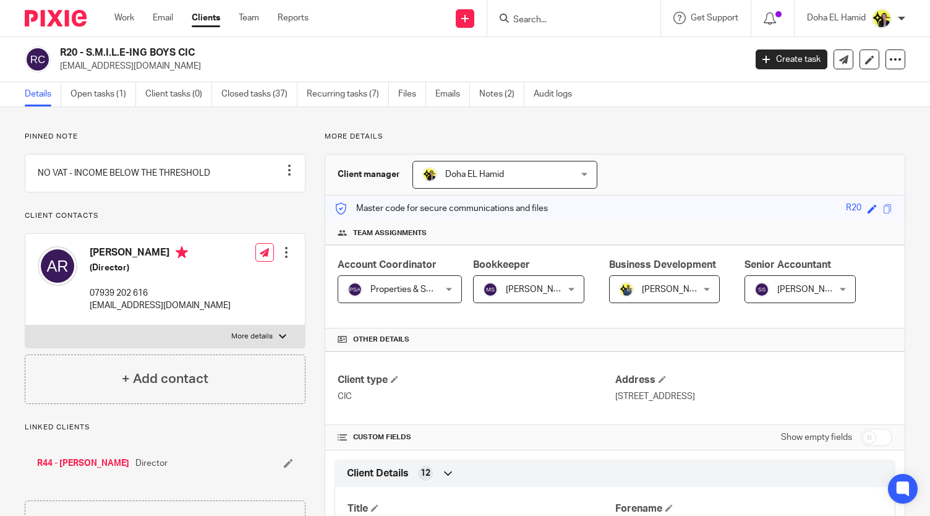
click at [139, 49] on h2 "R20 - S.M.I.L.E-ING BOYS CIC" at bounding box center [331, 52] width 542 height 13
copy div "R20 - S.M.I.L.E-ING BOYS CIC"
click at [560, 23] on input "Search" at bounding box center [567, 20] width 111 height 11
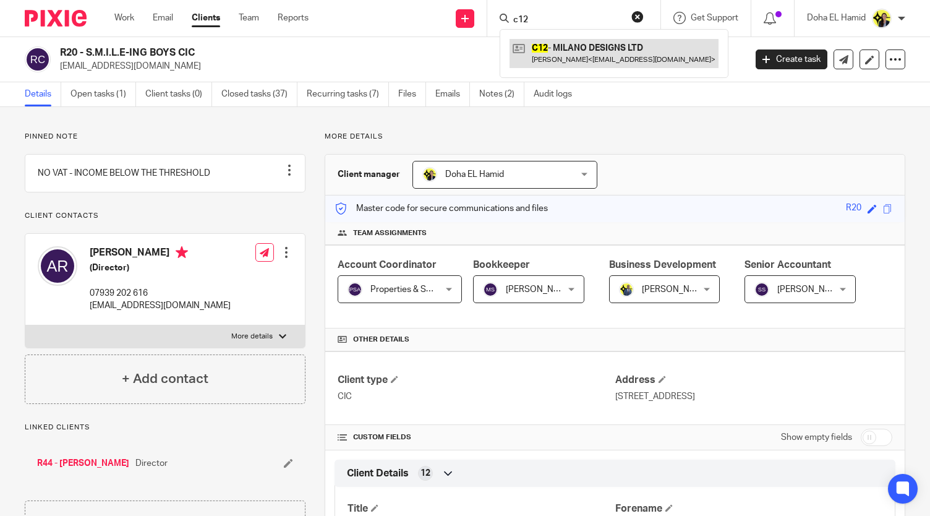
type input "c12"
click at [547, 49] on link at bounding box center [614, 53] width 209 height 28
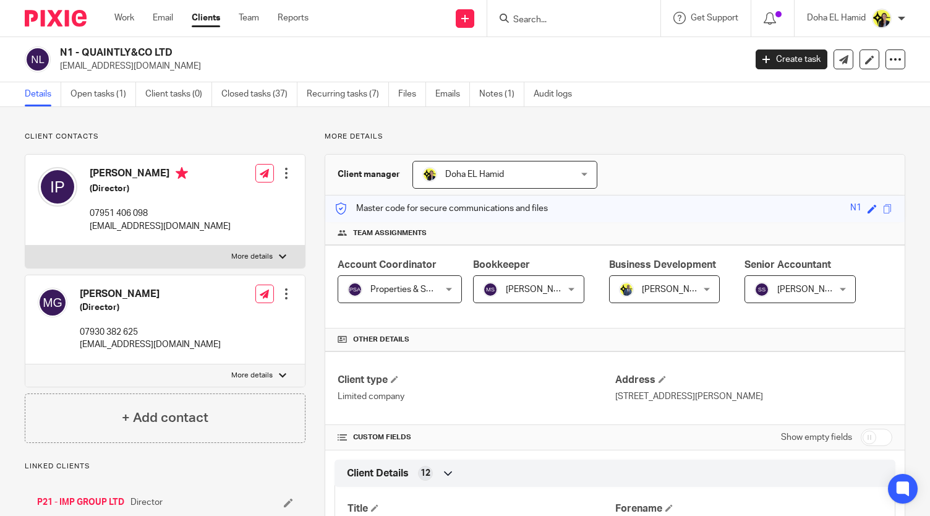
click at [539, 19] on input "Search" at bounding box center [567, 20] width 111 height 11
type input "b35"
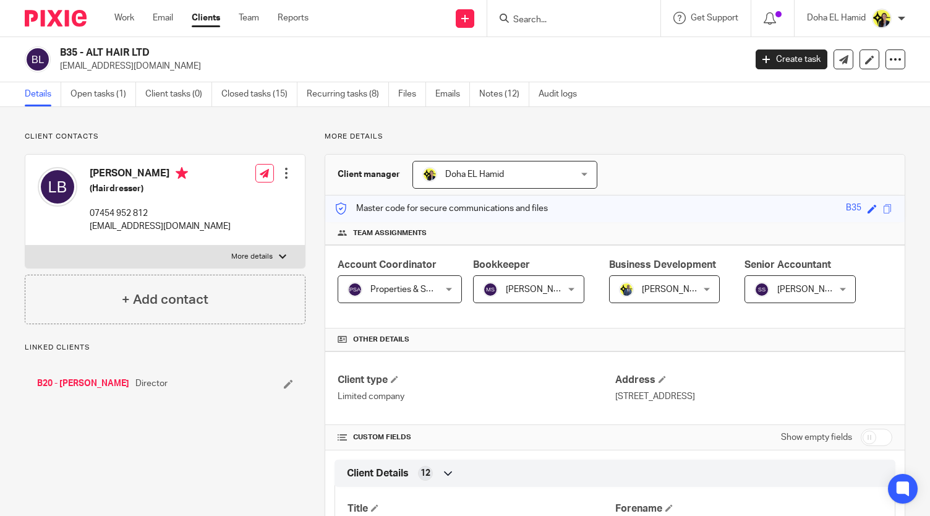
click at [79, 384] on link "B20 - [PERSON_NAME]" at bounding box center [83, 383] width 92 height 12
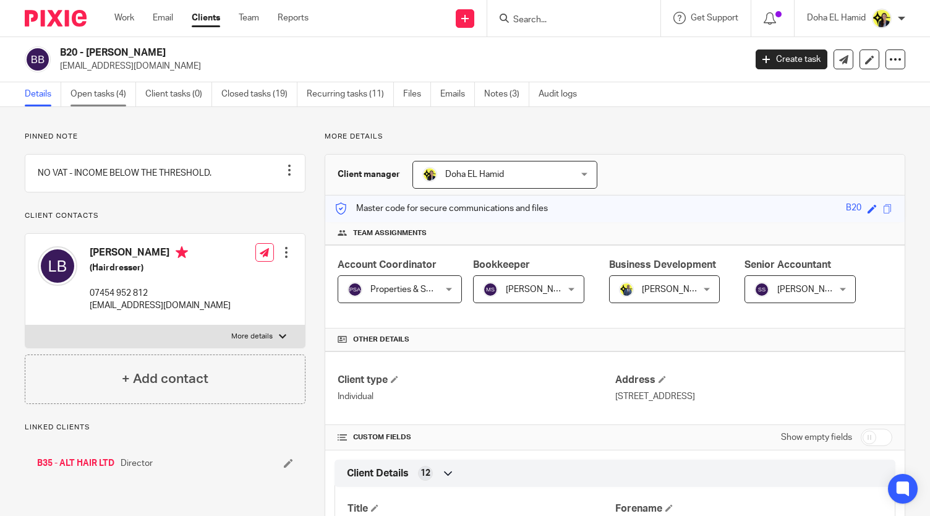
click at [99, 103] on link "Open tasks (4)" at bounding box center [103, 94] width 66 height 24
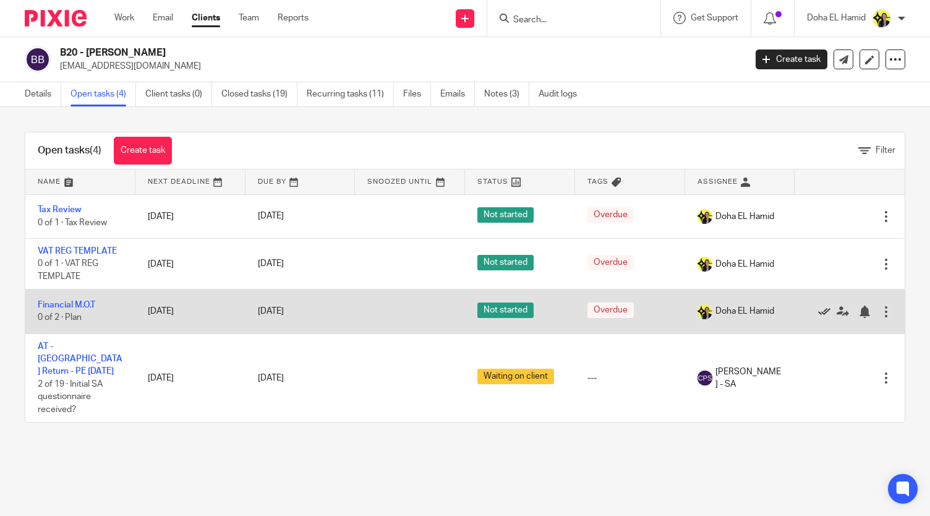
click at [818, 309] on icon at bounding box center [824, 311] width 12 height 12
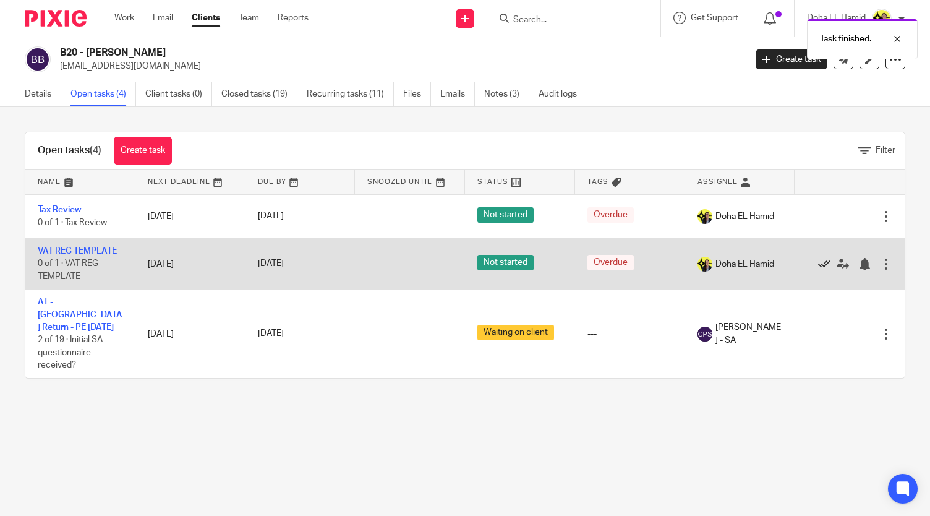
click at [818, 262] on icon at bounding box center [824, 264] width 12 height 12
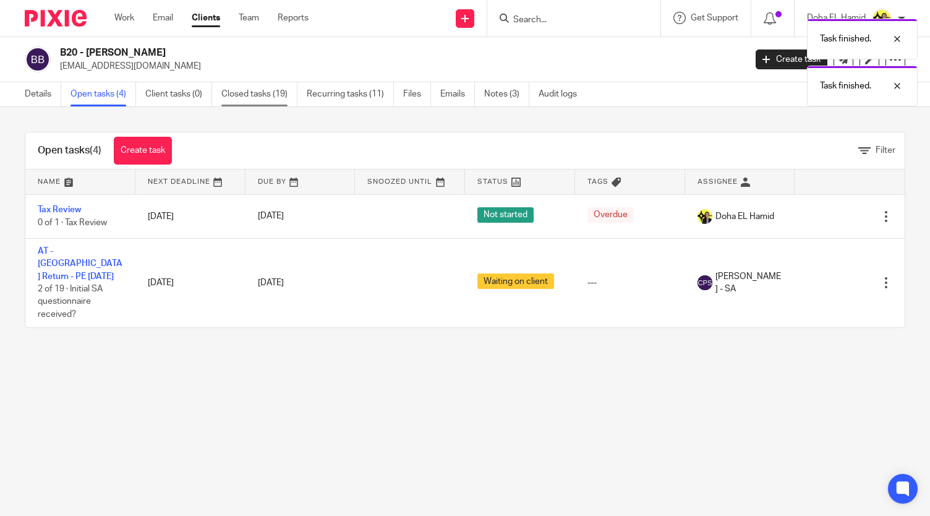
click at [246, 88] on link "Closed tasks (19)" at bounding box center [259, 94] width 76 height 24
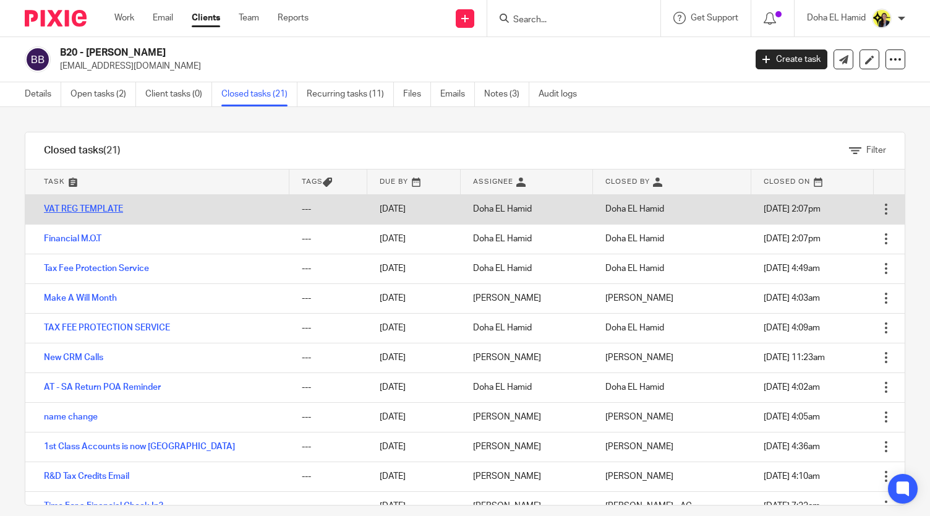
click at [52, 207] on link "VAT REG TEMPLATE" at bounding box center [83, 209] width 79 height 9
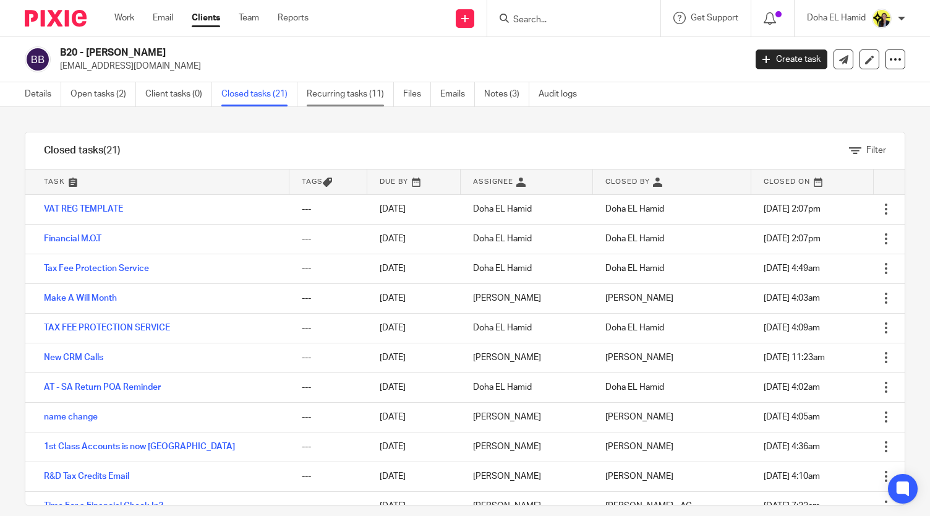
click at [323, 98] on link "Recurring tasks (11)" at bounding box center [350, 94] width 87 height 24
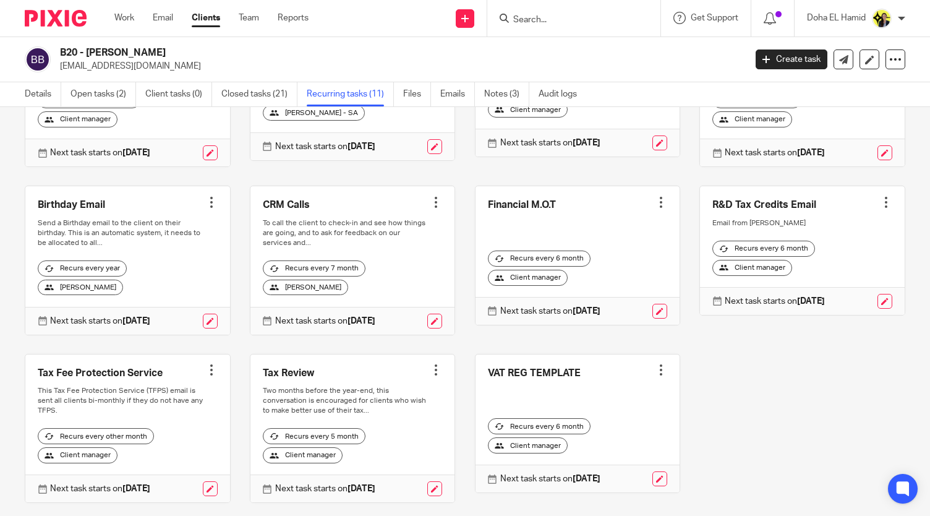
scroll to position [186, 0]
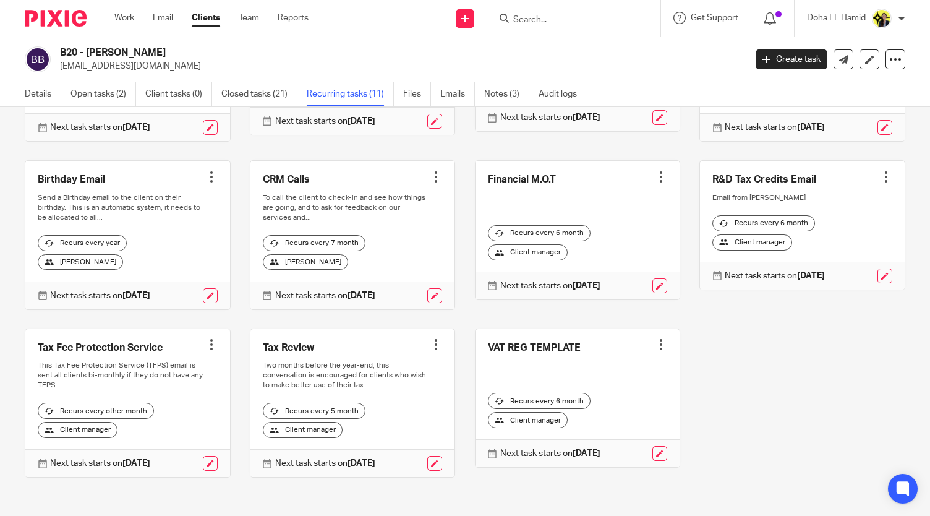
click at [643, 349] on link at bounding box center [578, 398] width 205 height 139
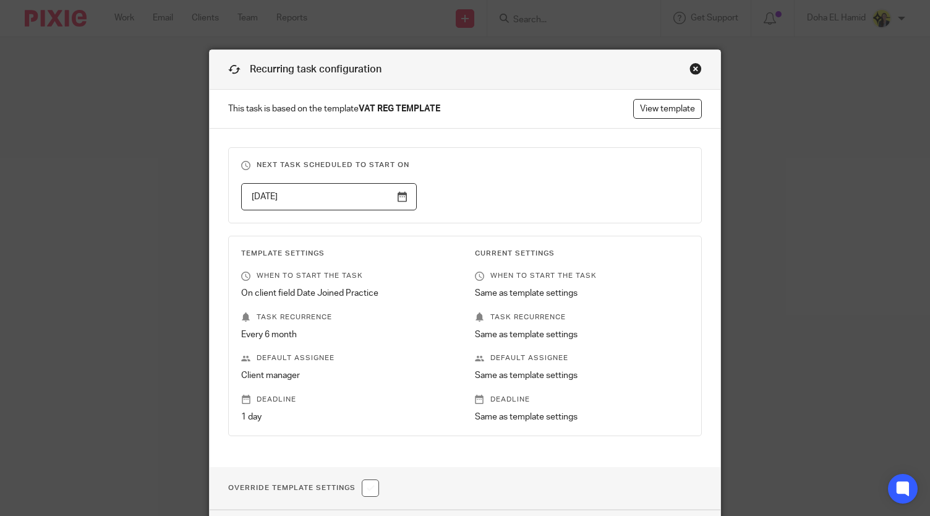
click at [691, 68] on div "Close this dialog window" at bounding box center [696, 68] width 12 height 12
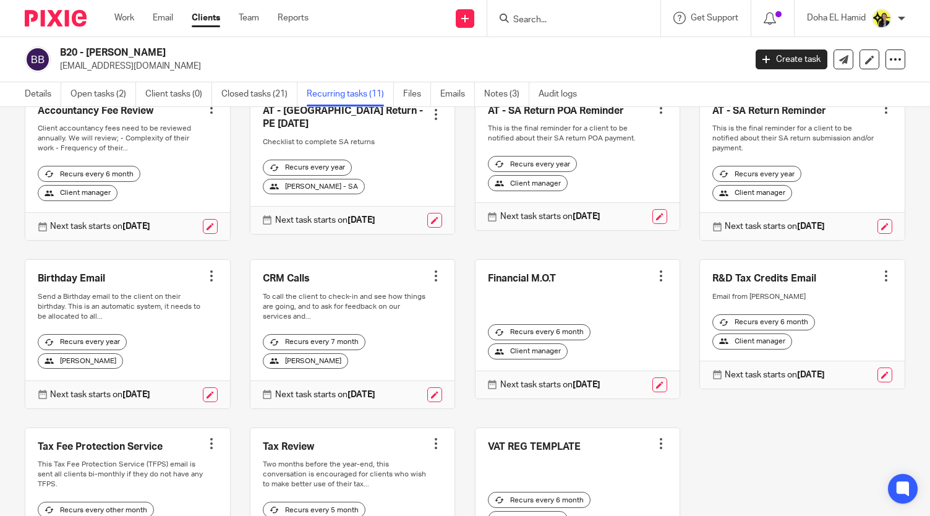
scroll to position [186, 0]
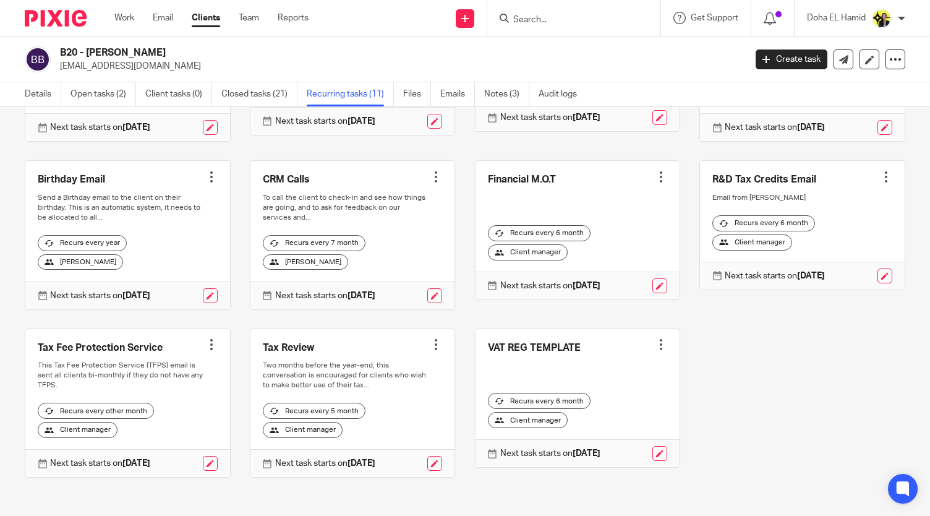
click at [655, 341] on div at bounding box center [661, 344] width 12 height 12
click at [595, 419] on span "Cancel schedule" at bounding box center [602, 420] width 65 height 9
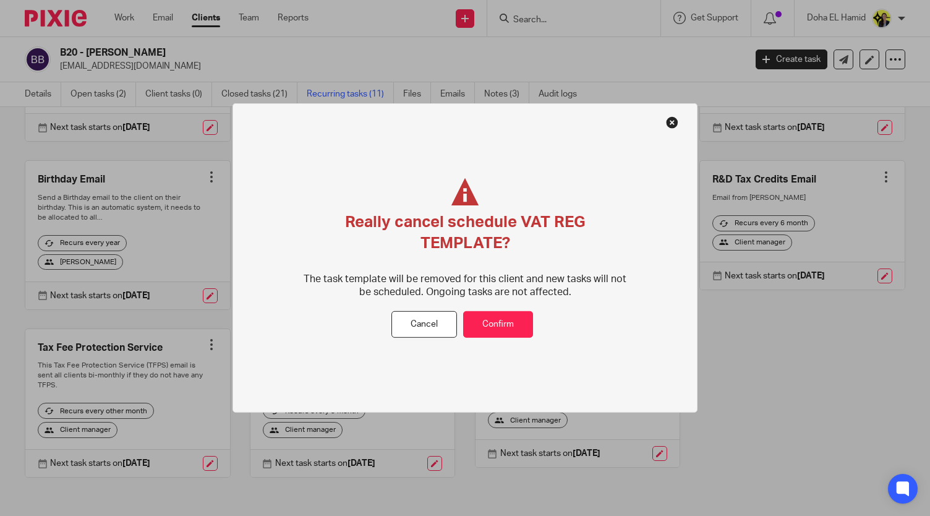
click at [484, 303] on div "Really cancel schedule VAT REG TEMPLATE? The task template will be removed for …" at bounding box center [465, 244] width 325 height 133
click at [495, 322] on button "Confirm" at bounding box center [498, 324] width 70 height 27
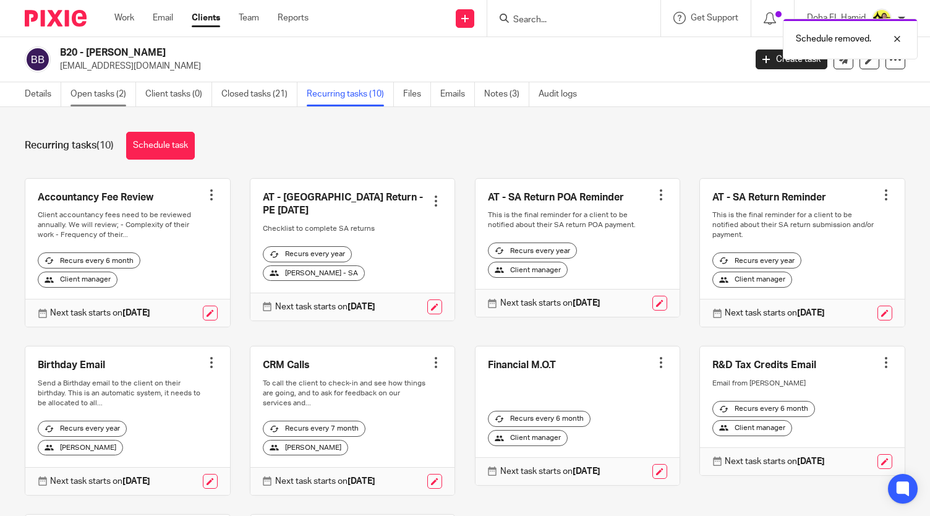
click at [96, 94] on link "Open tasks (2)" at bounding box center [103, 94] width 66 height 24
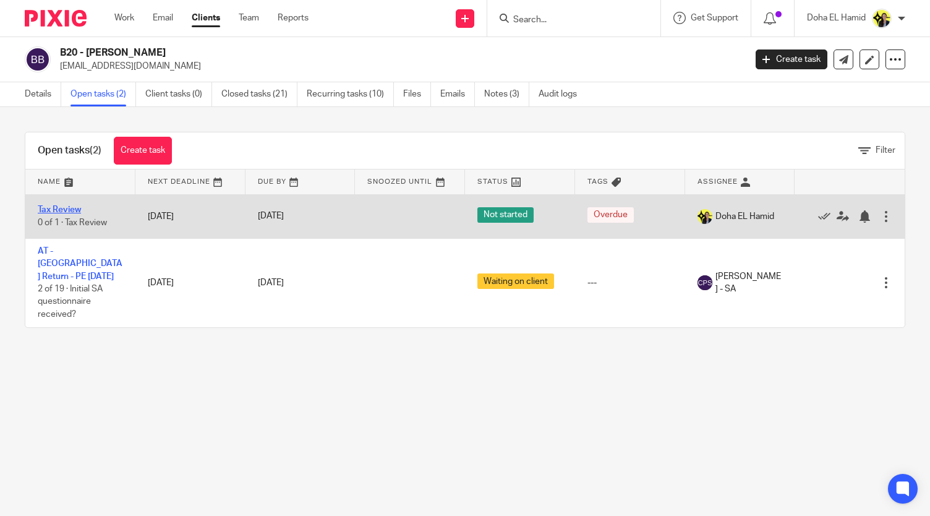
click at [62, 212] on link "Tax Review" at bounding box center [59, 209] width 43 height 9
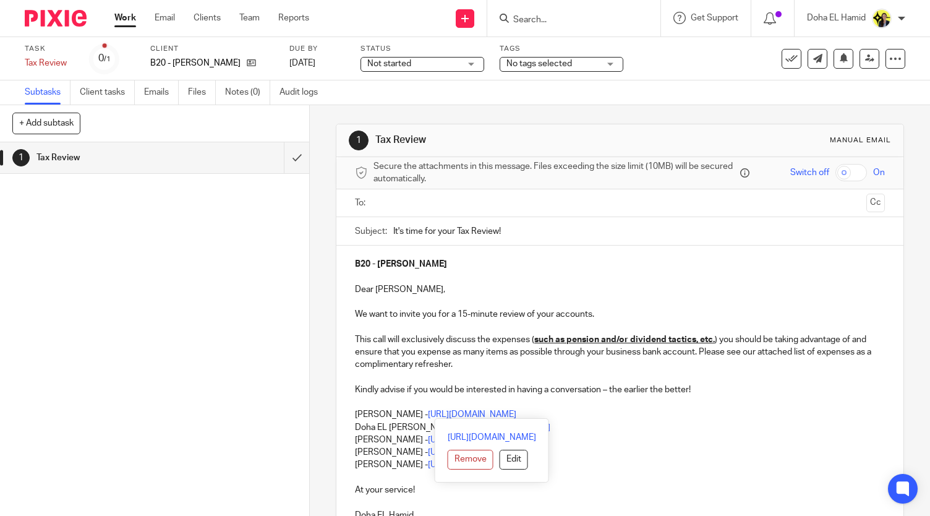
drag, startPoint x: 636, startPoint y: 417, endPoint x: 336, endPoint y: 419, distance: 299.3
click at [336, 419] on div "B20 - [PERSON_NAME] Dear [PERSON_NAME], We want to invite you for a 15-minute r…" at bounding box center [619, 388] width 567 height 285
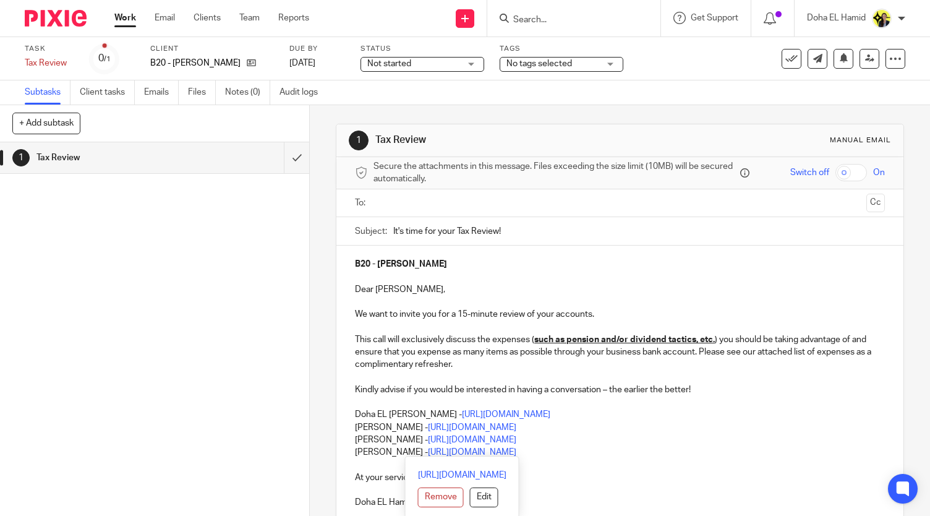
drag, startPoint x: 348, startPoint y: 424, endPoint x: 572, endPoint y: 450, distance: 226.0
click at [572, 450] on div "B20 - [PERSON_NAME] Dear [PERSON_NAME], We want to invite you for a 15-minute r…" at bounding box center [619, 382] width 567 height 272
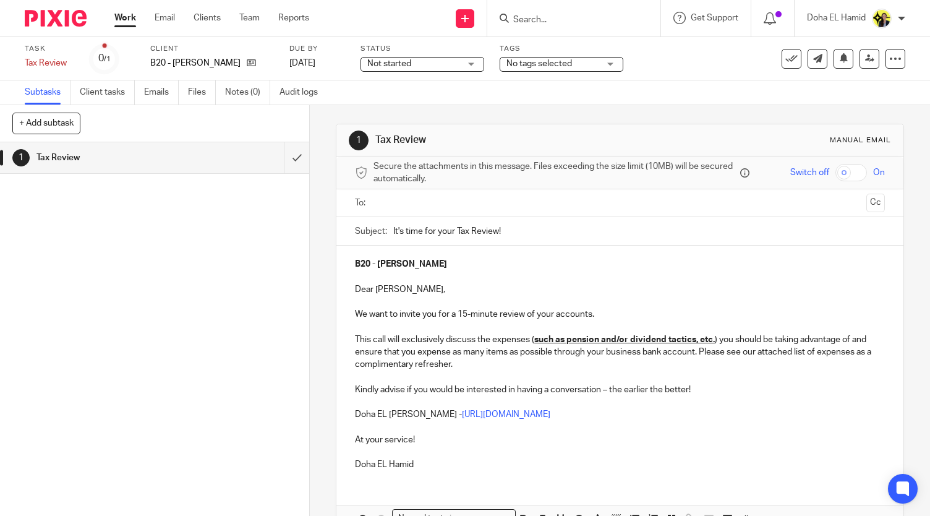
scroll to position [73, 0]
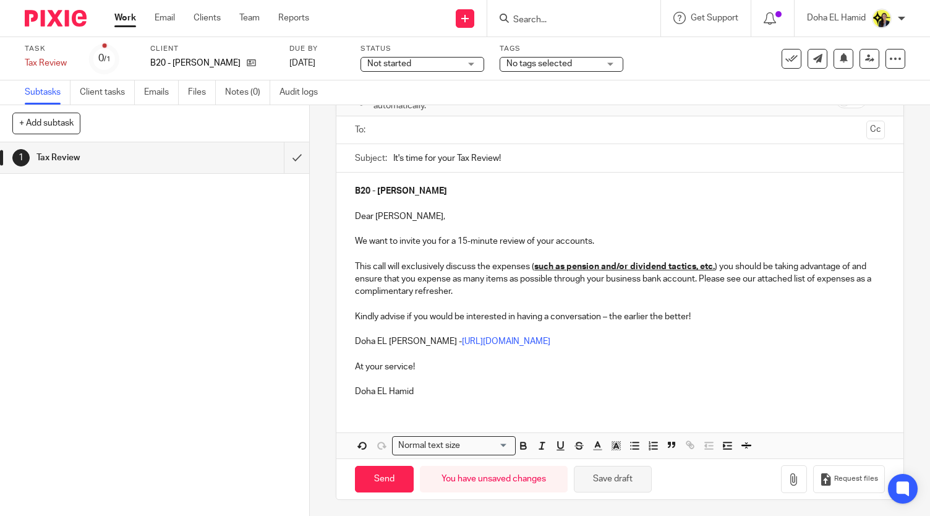
click at [602, 478] on button "Save draft" at bounding box center [613, 479] width 78 height 27
click at [387, 127] on input "text" at bounding box center [620, 130] width 484 height 14
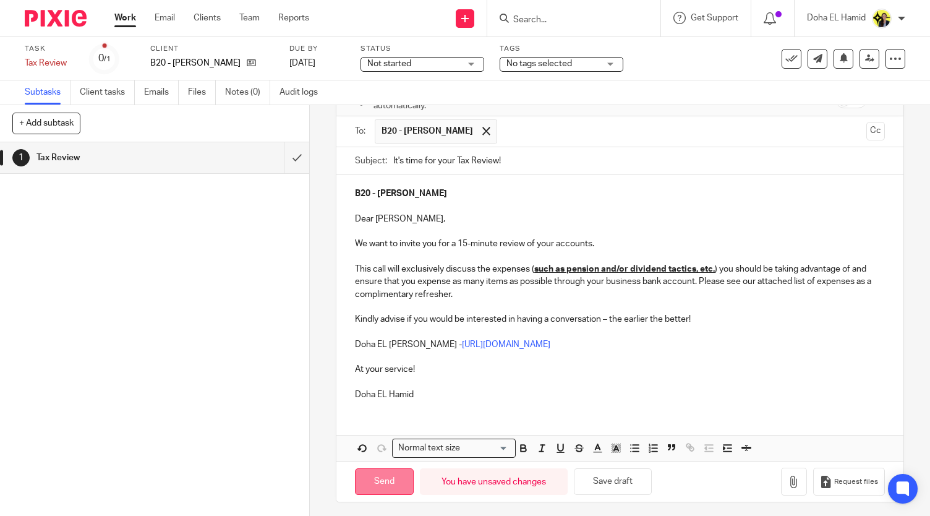
click at [382, 481] on input "Send" at bounding box center [384, 481] width 59 height 27
type input "Sent"
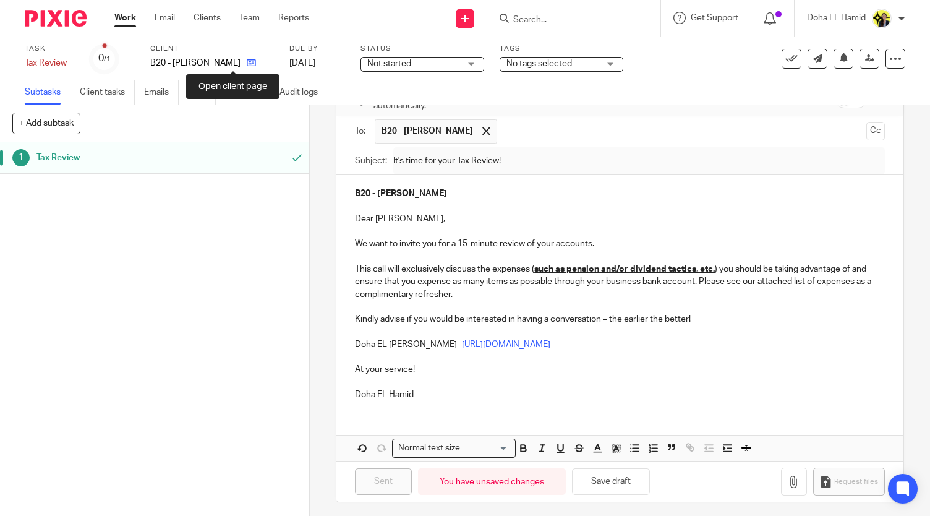
click at [247, 60] on icon at bounding box center [251, 62] width 9 height 9
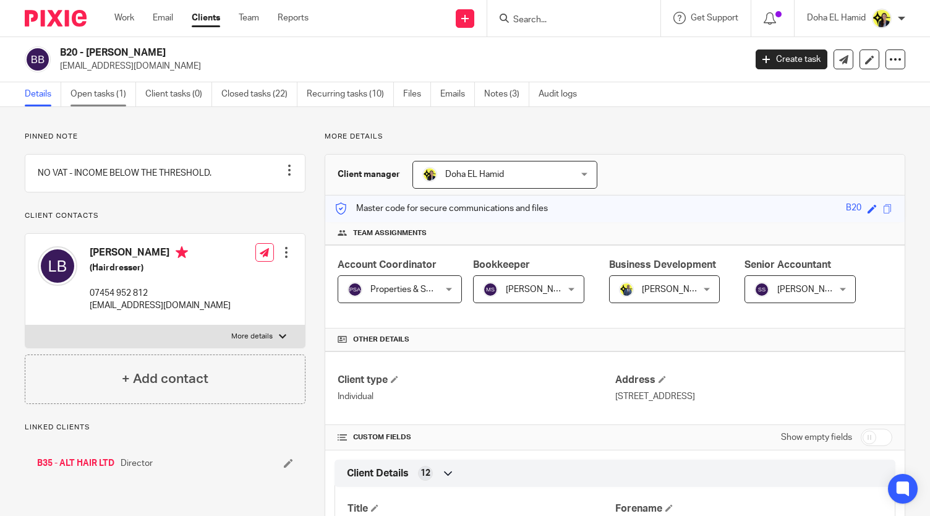
click at [127, 96] on link "Open tasks (1)" at bounding box center [103, 94] width 66 height 24
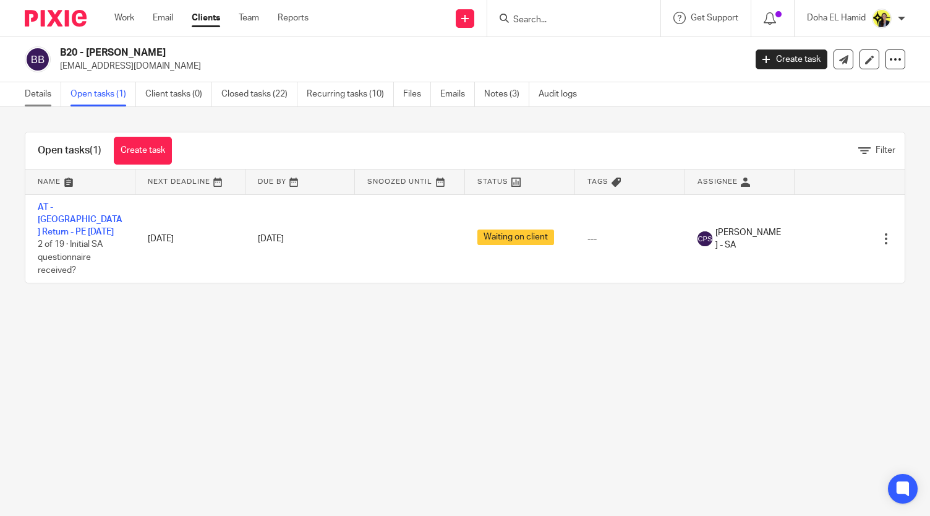
click at [46, 92] on link "Details" at bounding box center [43, 94] width 36 height 24
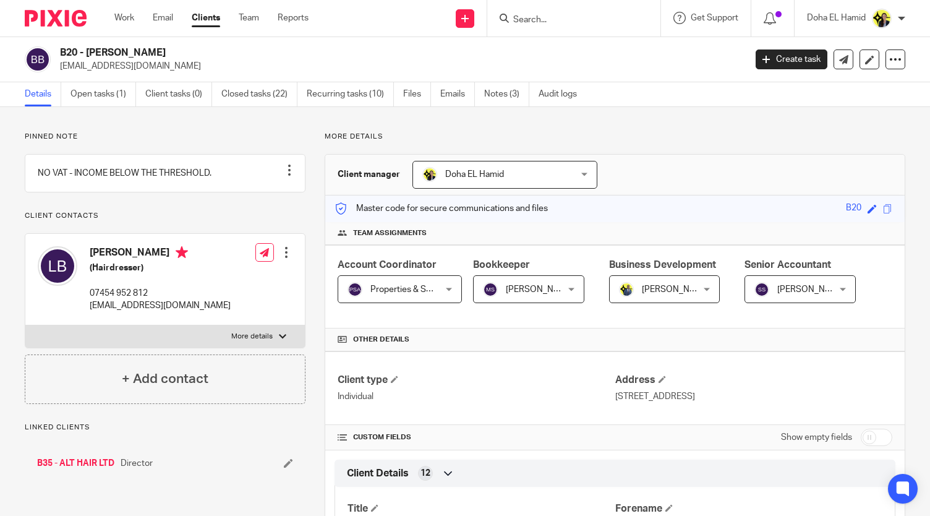
click at [93, 469] on link "B35 - ALT HAIR LTD" at bounding box center [75, 463] width 77 height 12
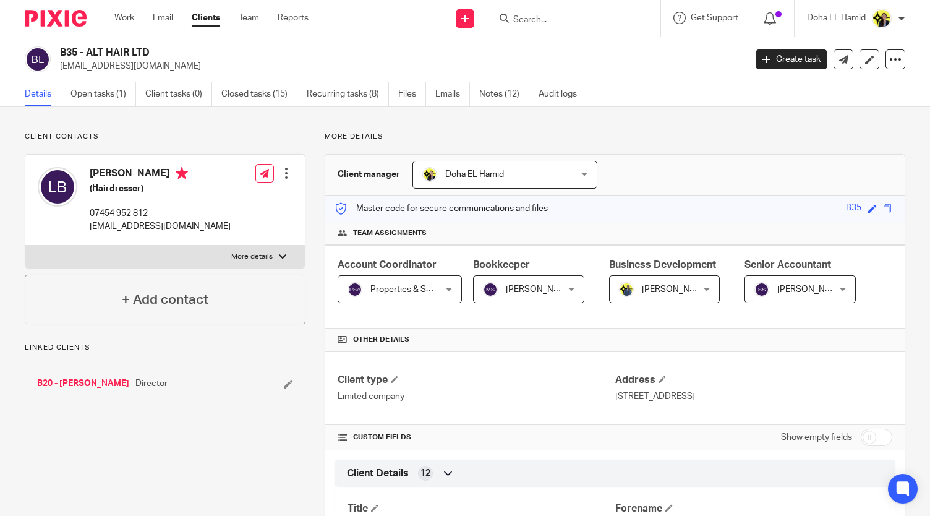
click at [149, 139] on p "Client contacts" at bounding box center [165, 137] width 281 height 10
click at [184, 135] on p "Client contacts" at bounding box center [165, 137] width 281 height 10
click at [242, 132] on p "Client contacts" at bounding box center [165, 137] width 281 height 10
click at [100, 86] on link "Open tasks (1)" at bounding box center [103, 94] width 66 height 24
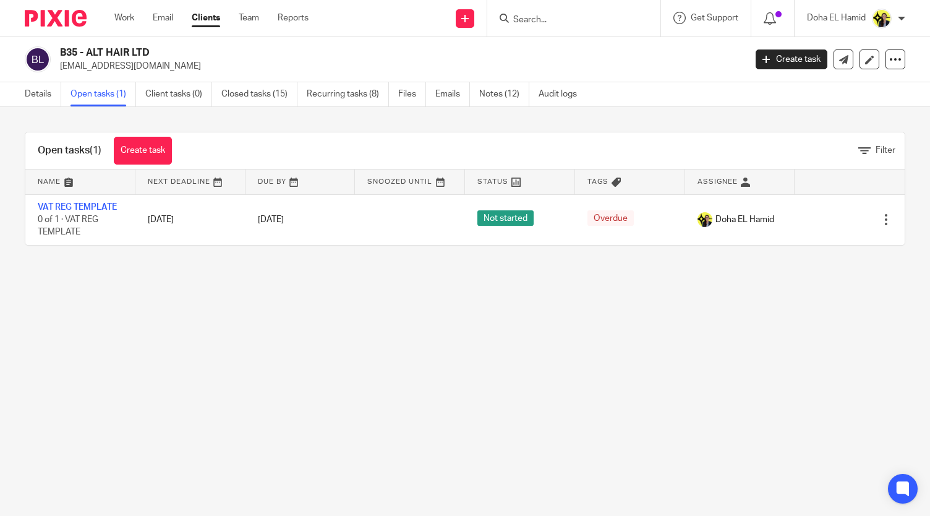
click at [519, 125] on div "Open tasks (1) Create task Filter Name Next Deadline Due By Snoozed Until Statu…" at bounding box center [465, 188] width 930 height 163
click at [528, 112] on div "Open tasks (1) Create task Filter Name Next Deadline Due By Snoozed Until Statu…" at bounding box center [465, 188] width 930 height 163
click at [498, 90] on link "Notes (12)" at bounding box center [504, 94] width 50 height 24
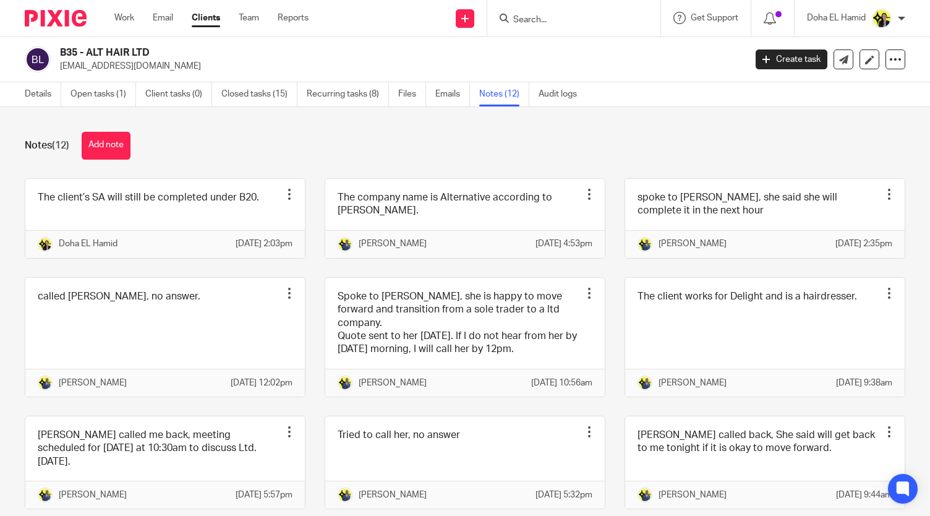
click at [521, 23] on input "Search" at bounding box center [567, 20] width 111 height 11
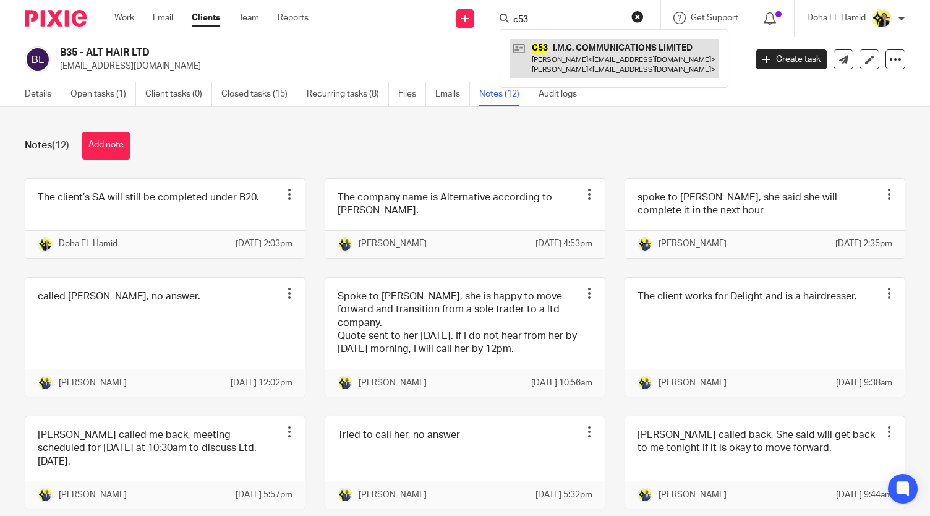
type input "c53"
click at [577, 59] on link at bounding box center [614, 58] width 209 height 38
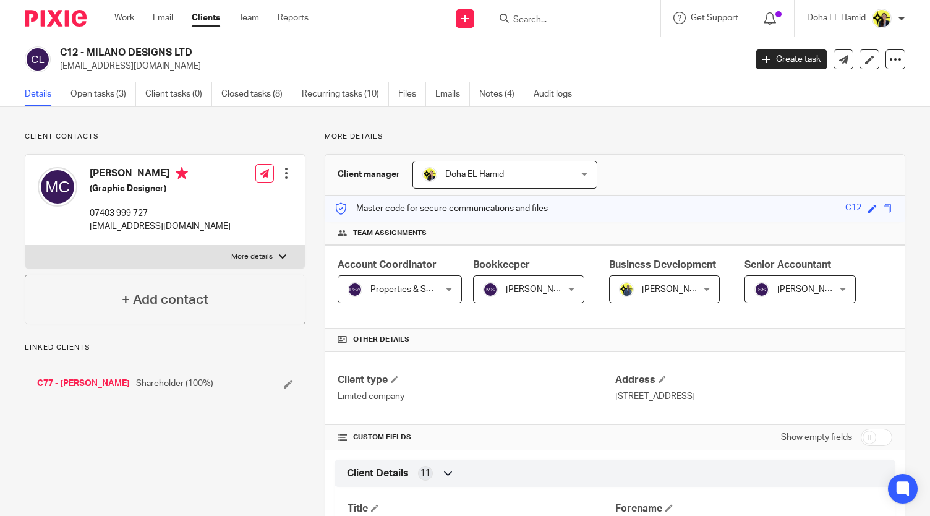
click at [134, 50] on h2 "C12 - MILANO DESIGNS LTD" at bounding box center [331, 52] width 542 height 13
copy div "C12 - MILANO DESIGNS LTD"
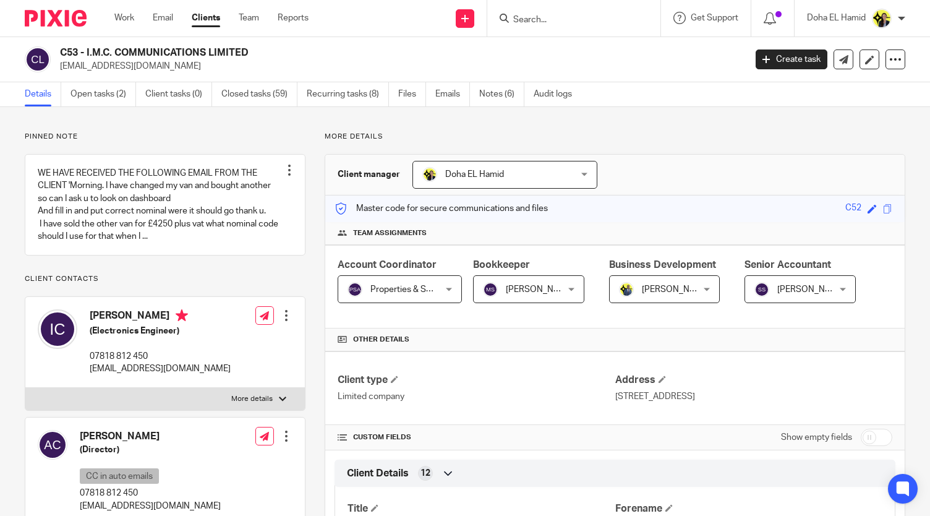
click at [120, 53] on h2 "C53 - I.M.C. COMMUNICATIONS LIMITED" at bounding box center [331, 52] width 542 height 13
copy div "C53 - I.M.C. COMMUNICATIONS LIMITED"
click at [140, 67] on p "[EMAIL_ADDRESS][DOMAIN_NAME]" at bounding box center [398, 66] width 677 height 12
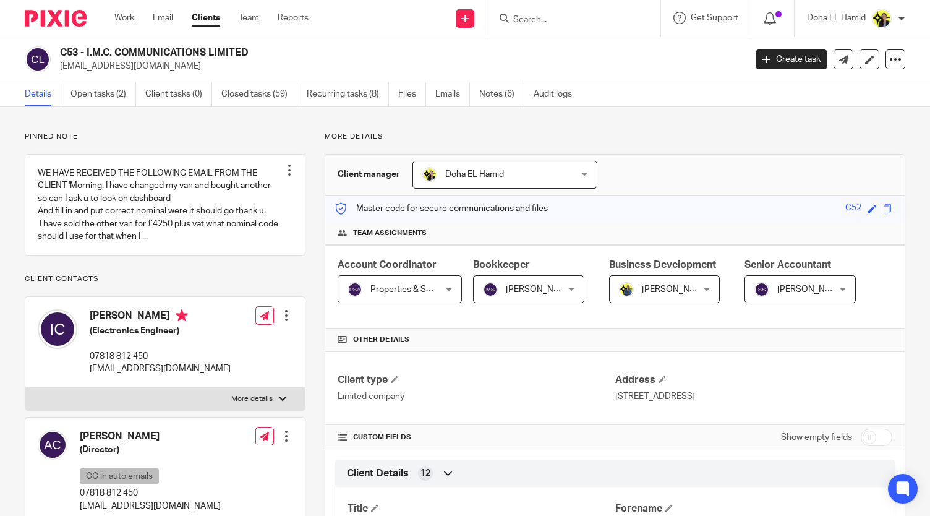
click at [140, 67] on p "[EMAIL_ADDRESS][DOMAIN_NAME]" at bounding box center [398, 66] width 677 height 12
copy main "[EMAIL_ADDRESS][DOMAIN_NAME] Create task Update from Companies House Export dat…"
click at [557, 20] on input "Search" at bounding box center [567, 20] width 111 height 11
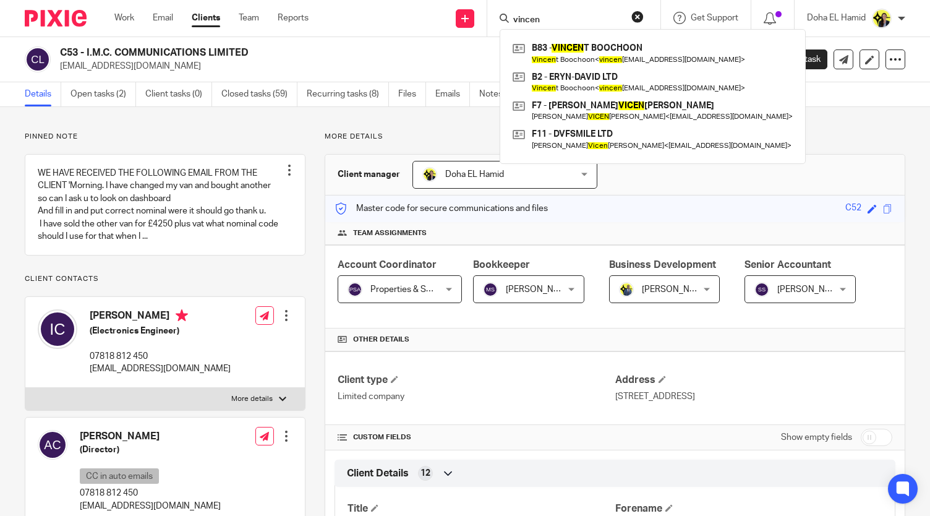
type input "vincen"
click at [376, 135] on p "More details" at bounding box center [615, 137] width 581 height 10
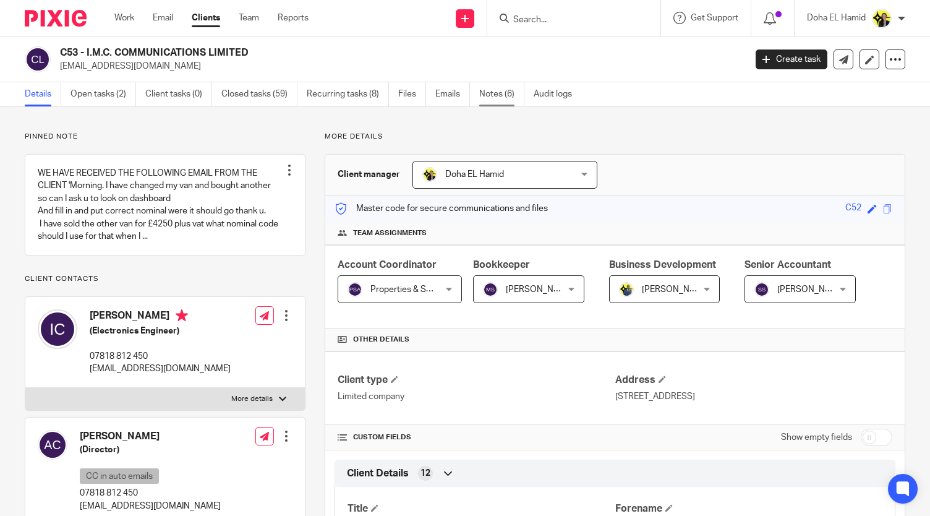
click at [504, 98] on link "Notes (6)" at bounding box center [501, 94] width 45 height 24
